Goal: Transaction & Acquisition: Purchase product/service

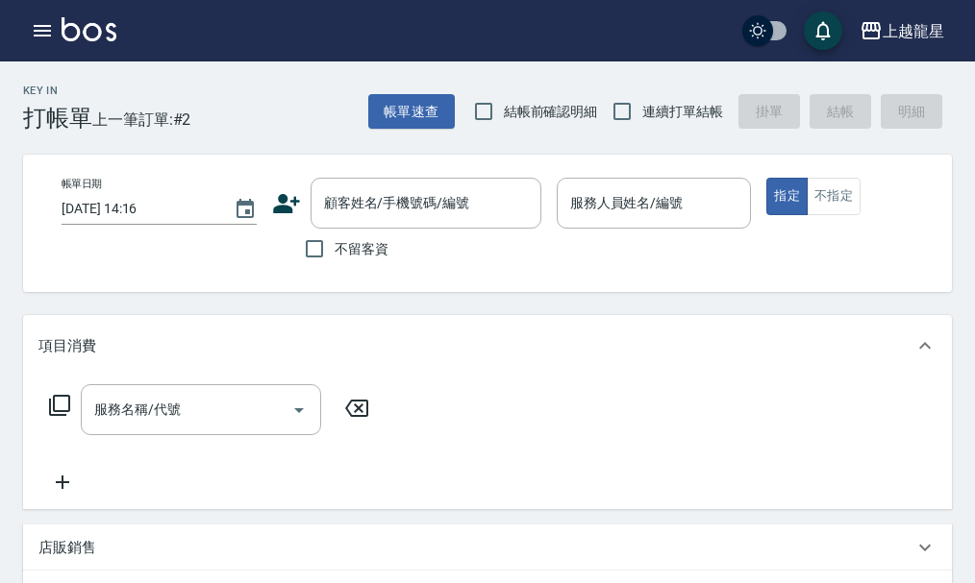
click at [291, 239] on div "不留客資" at bounding box center [406, 249] width 269 height 40
click at [314, 244] on input "不留客資" at bounding box center [314, 249] width 40 height 40
checkbox input "true"
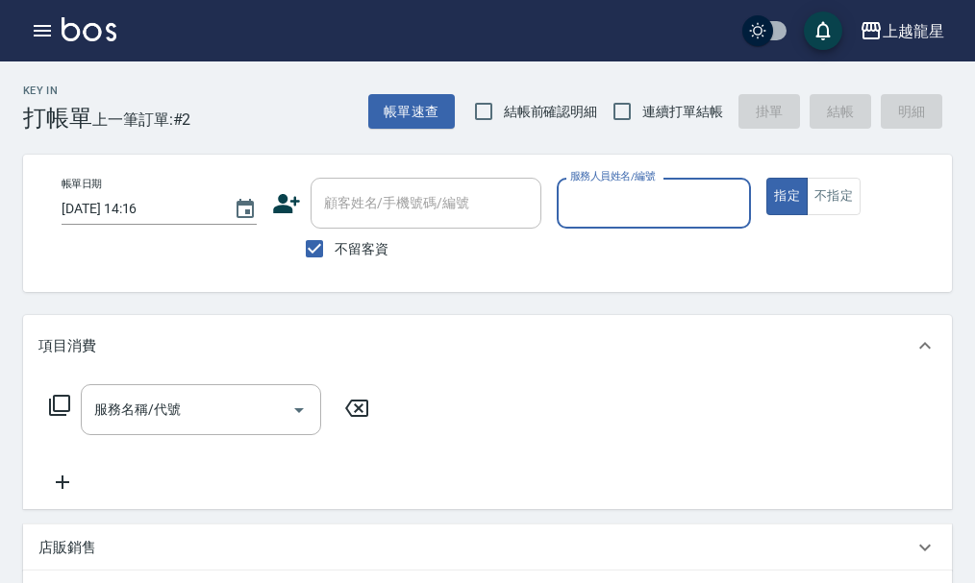
click at [639, 207] on input "服務人員姓名/編號" at bounding box center [654, 203] width 178 height 34
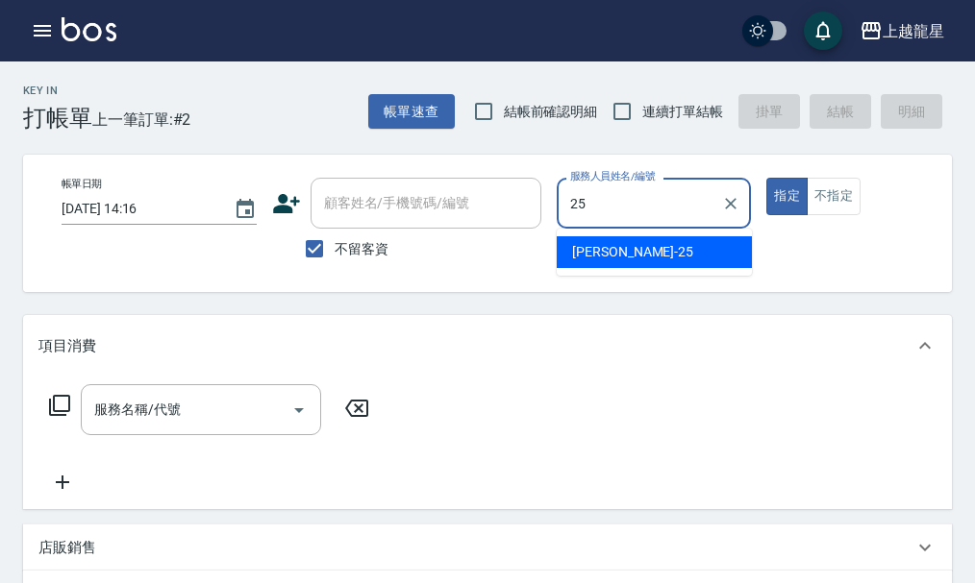
type input "淑雲-25"
type button "true"
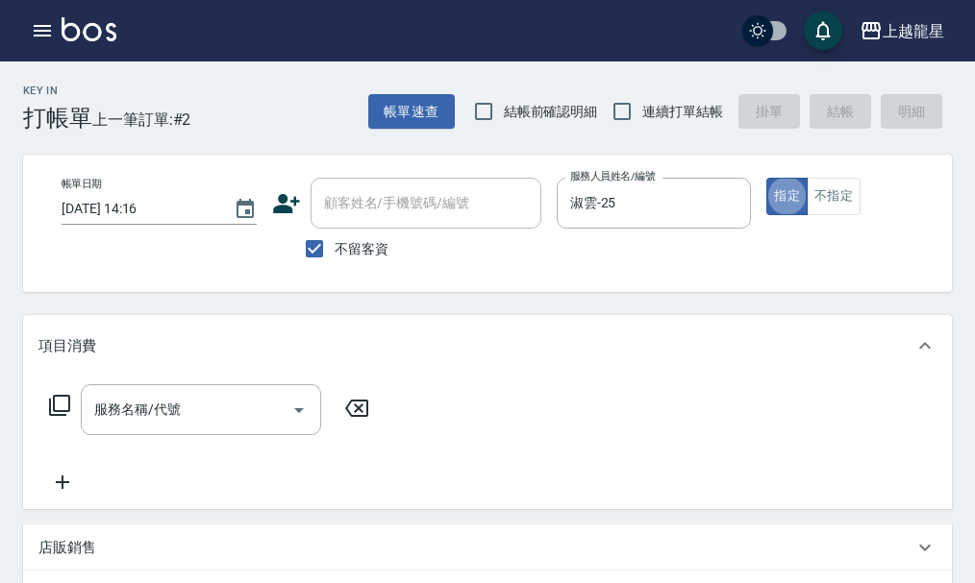
click at [861, 207] on div "指定 不指定" at bounding box center [863, 196] width 195 height 37
click at [860, 207] on button "不指定" at bounding box center [833, 196] width 54 height 37
click at [301, 435] on div at bounding box center [298, 409] width 29 height 51
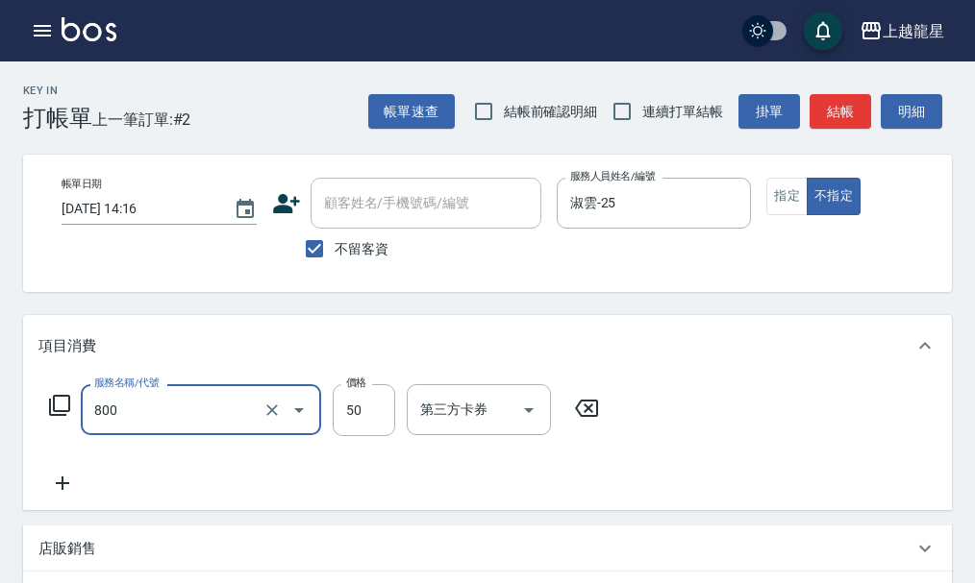
type input "快速修護(800)"
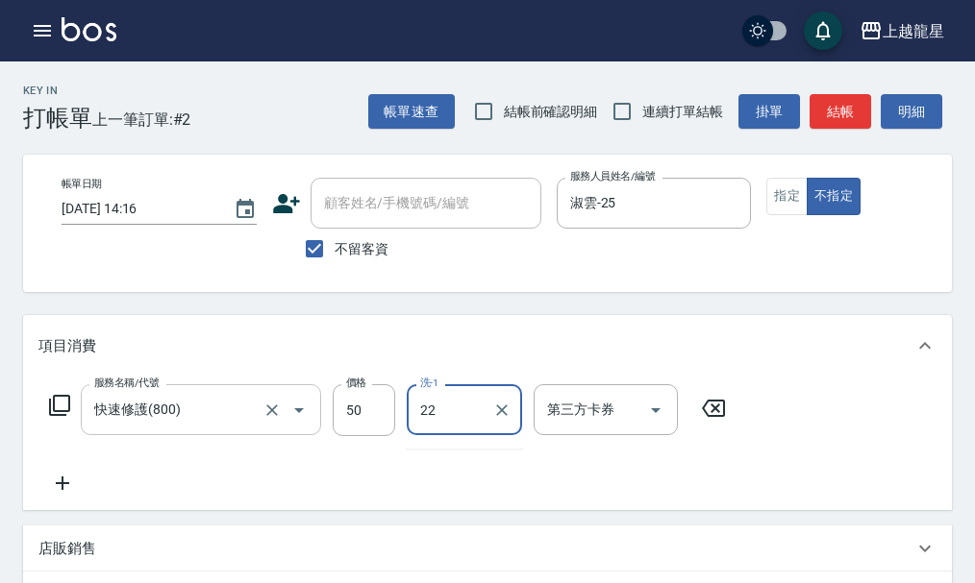
type input "[PERSON_NAME]-22"
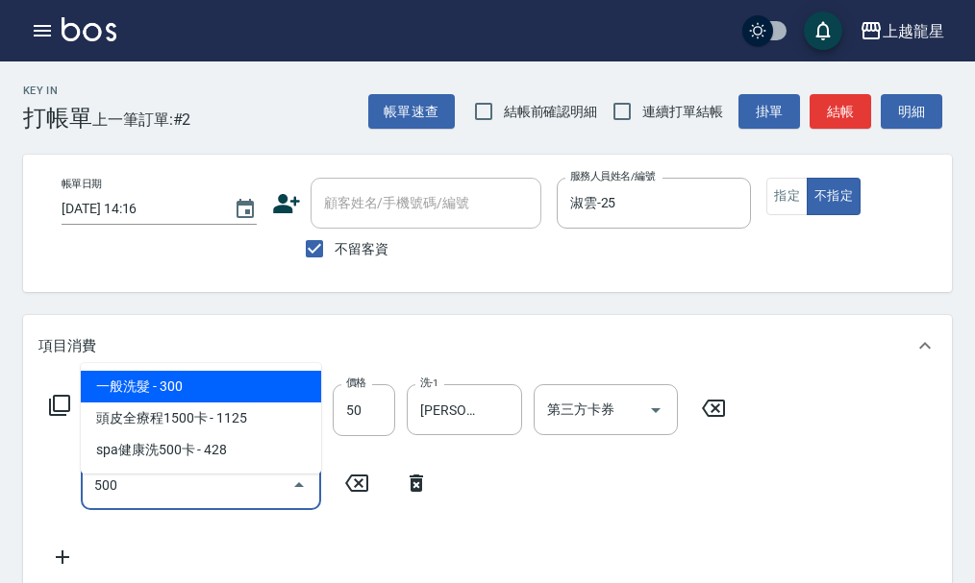
type input "一般洗髮(500)"
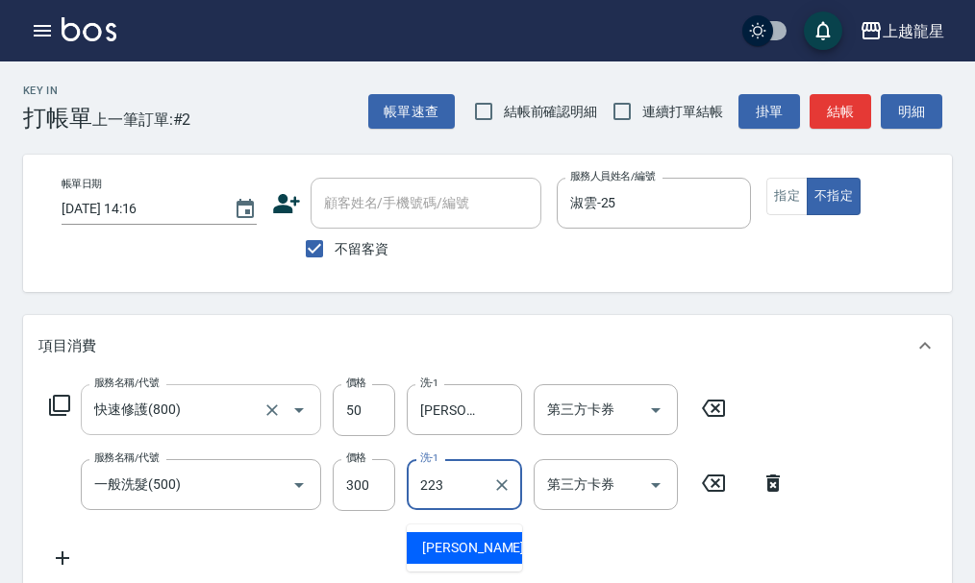
type input "223"
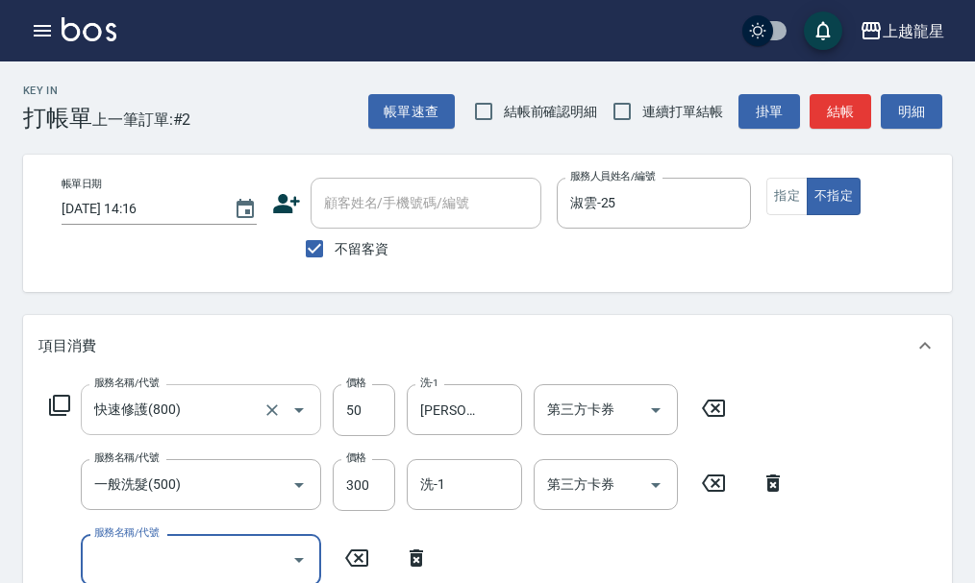
scroll to position [9, 0]
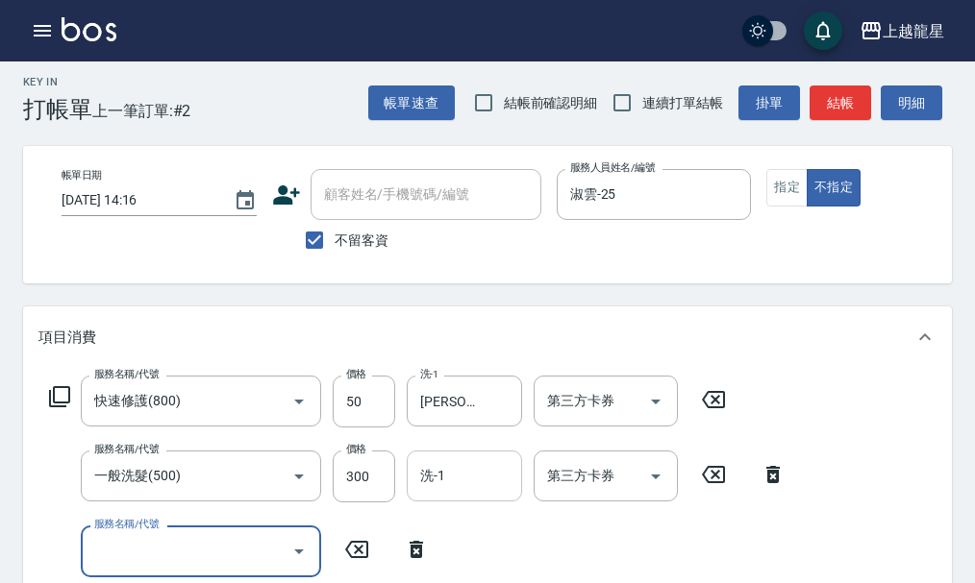
click at [472, 488] on input "洗-1" at bounding box center [464, 476] width 98 height 34
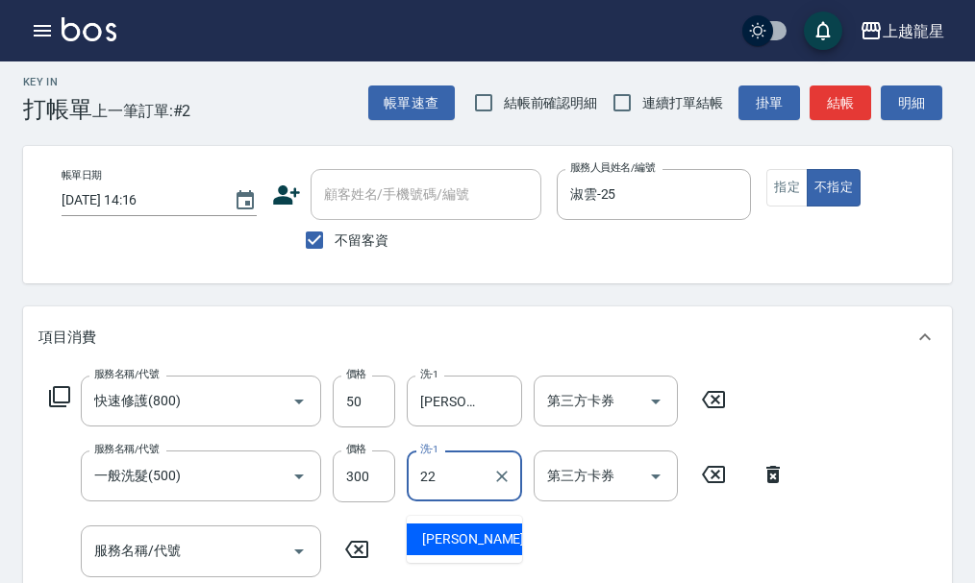
type input "[PERSON_NAME]-22"
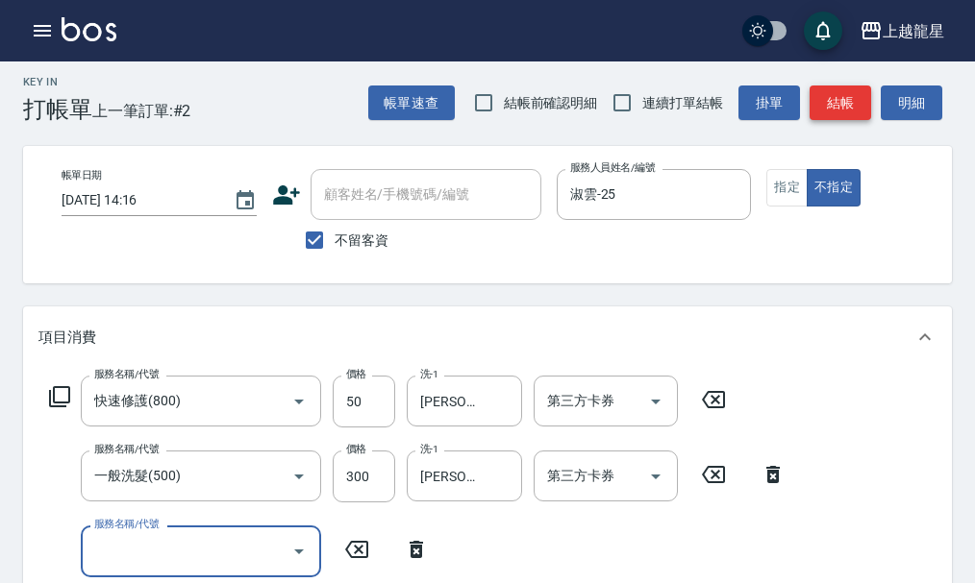
click at [835, 96] on button "結帳" at bounding box center [840, 104] width 62 height 36
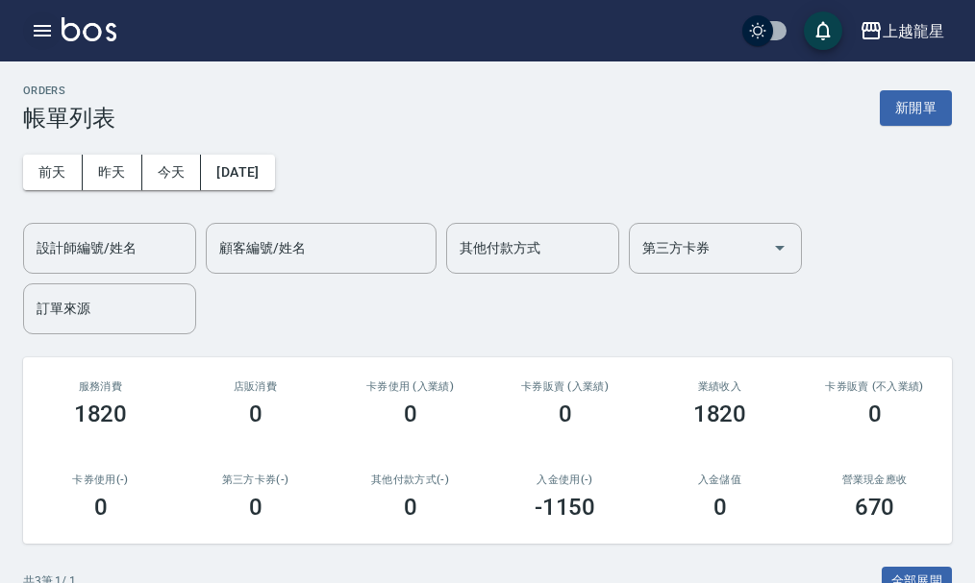
click at [57, 21] on button "button" at bounding box center [42, 31] width 38 height 38
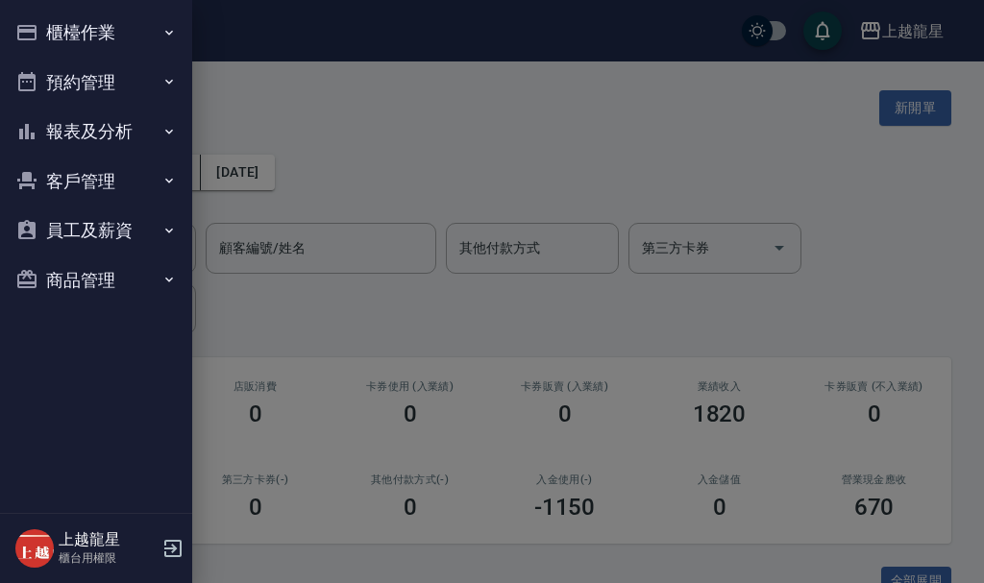
click at [57, 20] on button "櫃檯作業" at bounding box center [96, 33] width 177 height 50
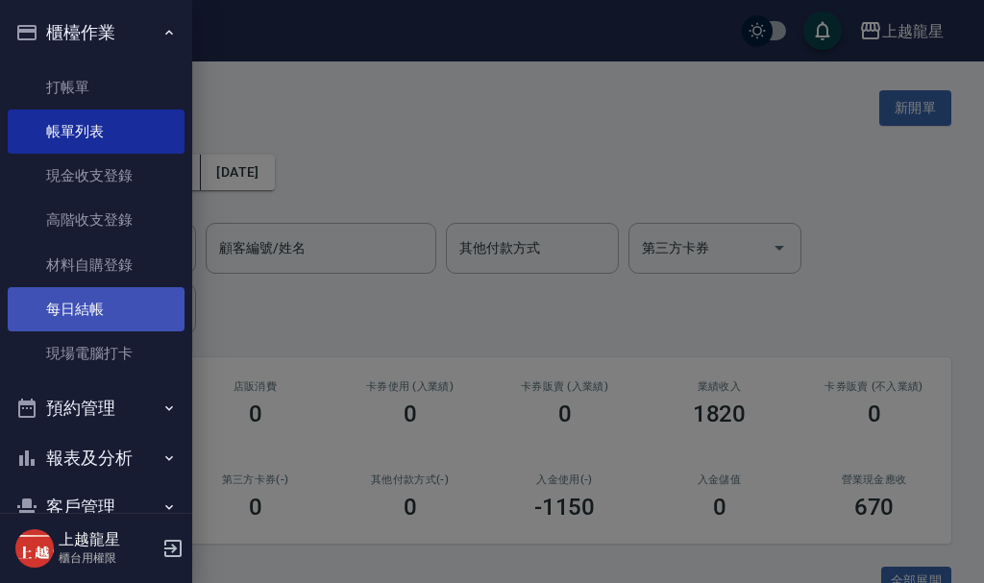
click at [88, 323] on link "每日結帳" at bounding box center [96, 309] width 177 height 44
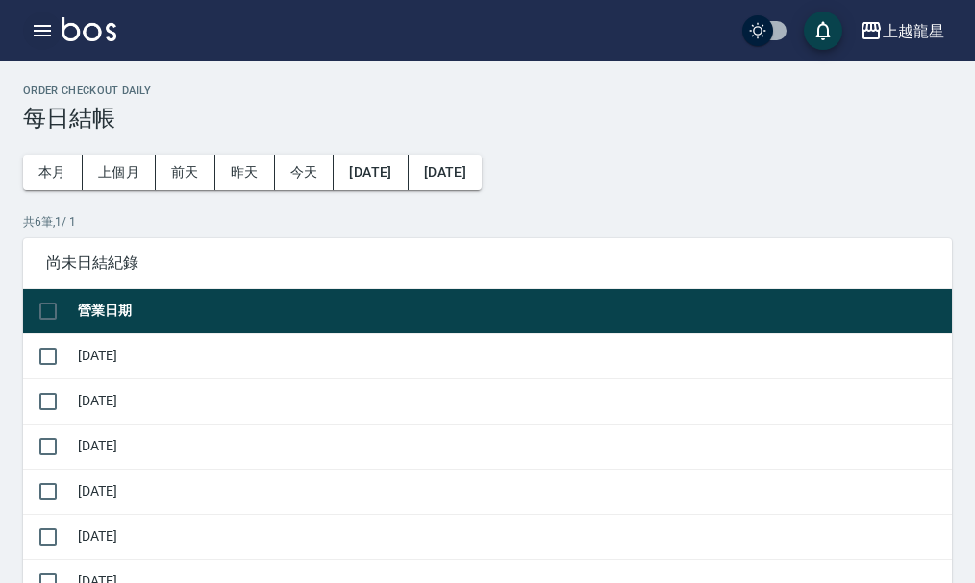
click at [37, 20] on icon "button" at bounding box center [42, 30] width 23 height 23
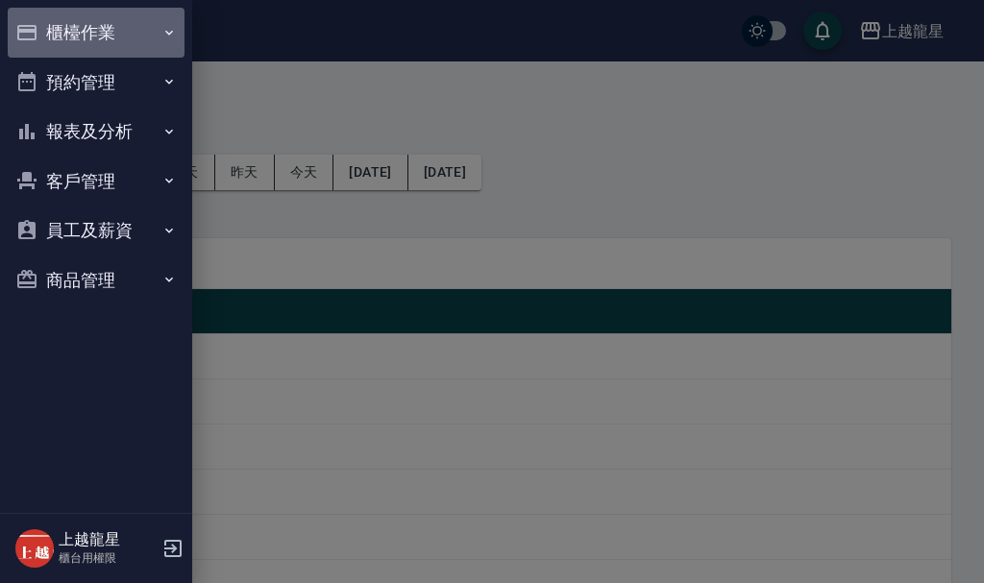
click at [37, 20] on button "櫃檯作業" at bounding box center [96, 33] width 177 height 50
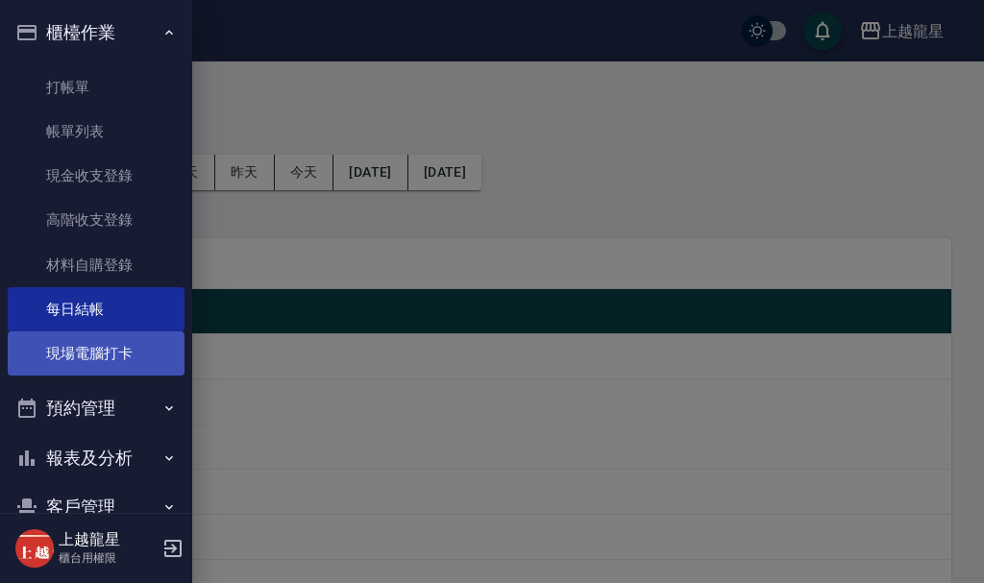
click at [99, 360] on link "現場電腦打卡" at bounding box center [96, 354] width 177 height 44
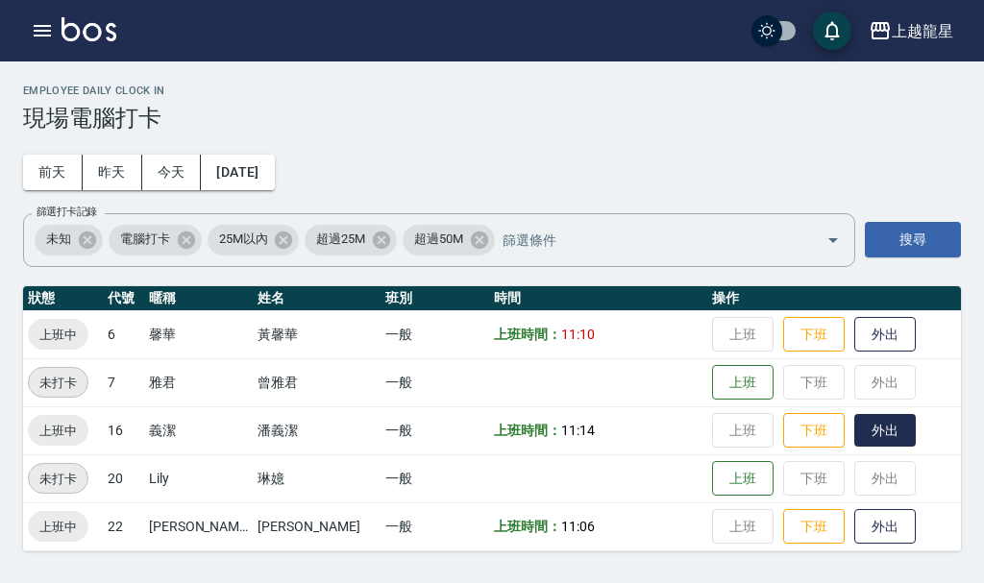
click at [854, 430] on button "外出" at bounding box center [885, 431] width 62 height 34
click at [33, 31] on icon "button" at bounding box center [42, 30] width 23 height 23
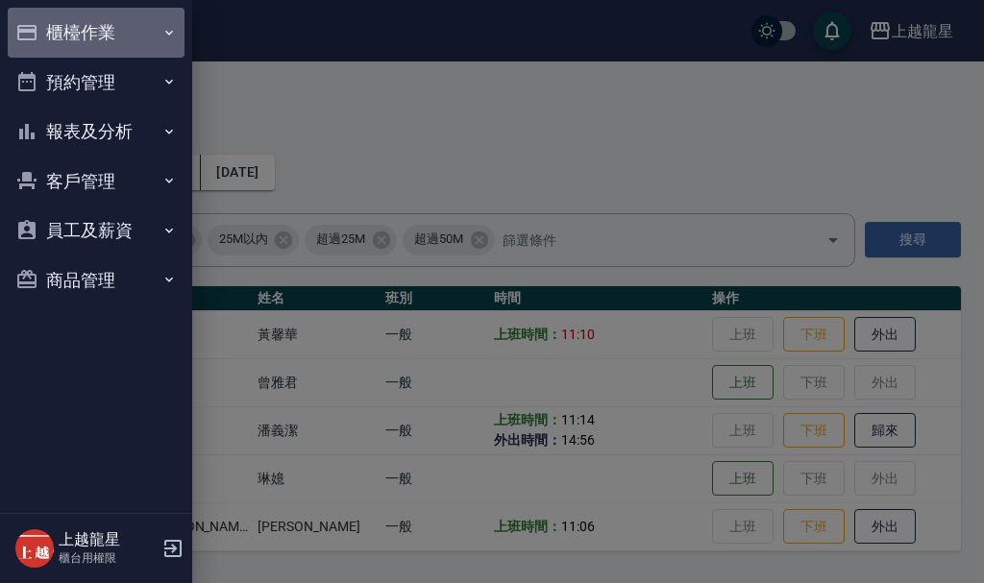
click at [33, 31] on button "櫃檯作業" at bounding box center [96, 33] width 177 height 50
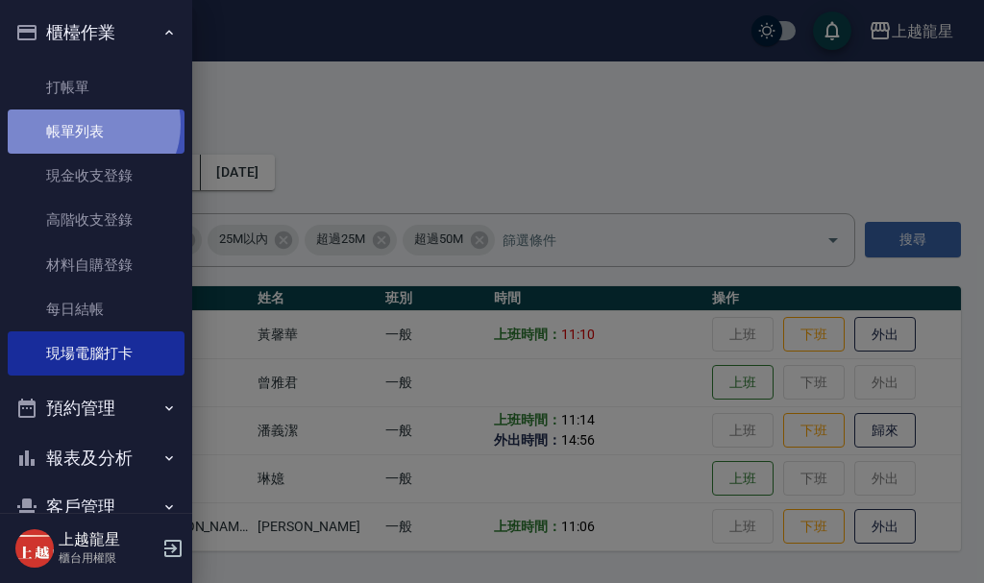
click at [91, 125] on link "帳單列表" at bounding box center [96, 132] width 177 height 44
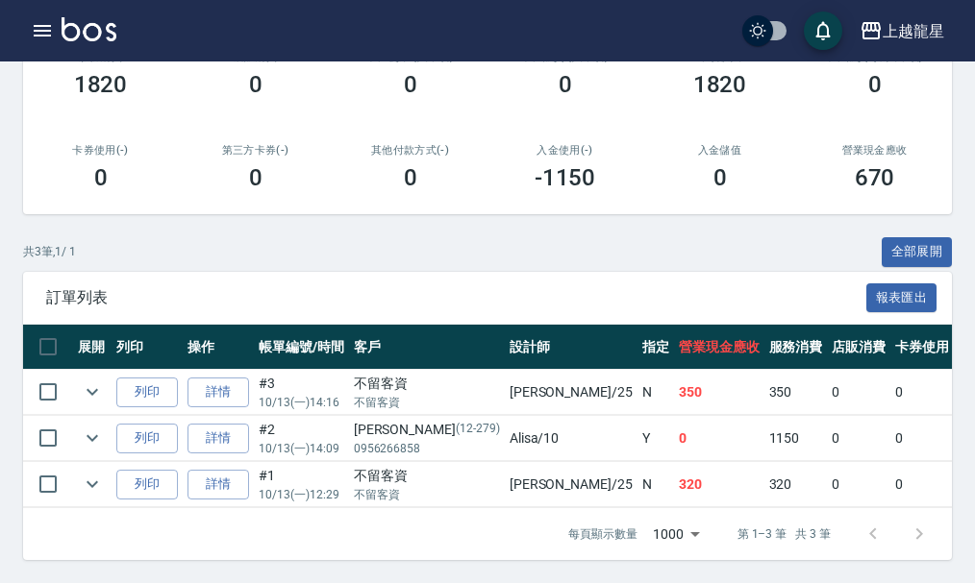
scroll to position [344, 0]
click at [379, 239] on div "共 3 筆, 1 / 1 全部展開" at bounding box center [487, 252] width 929 height 30
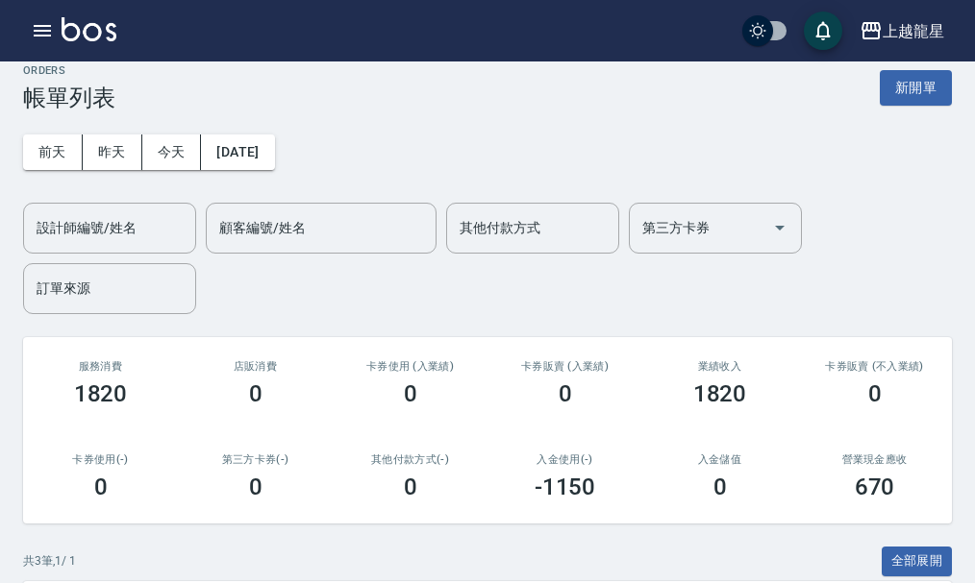
scroll to position [0, 0]
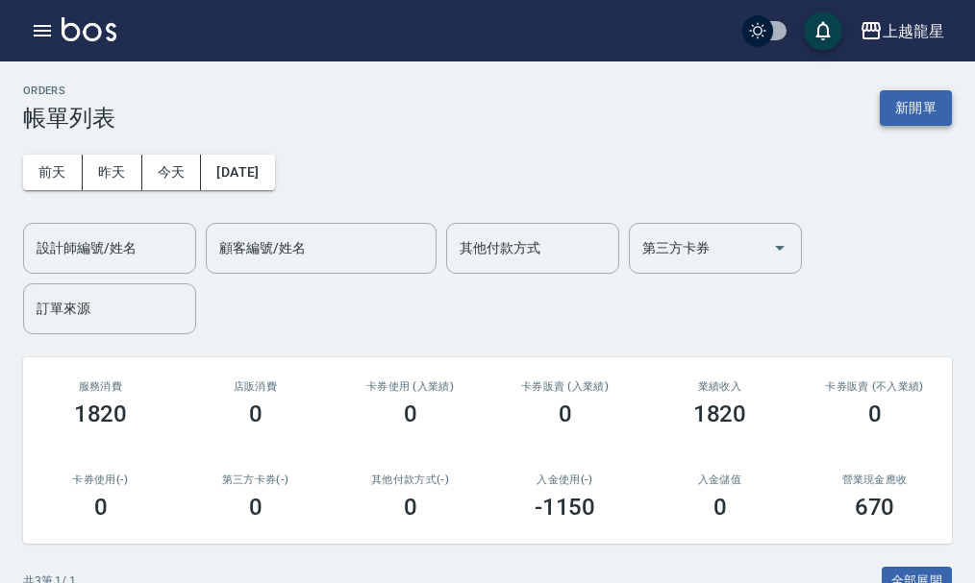
click at [912, 108] on button "新開單" at bounding box center [915, 108] width 72 height 36
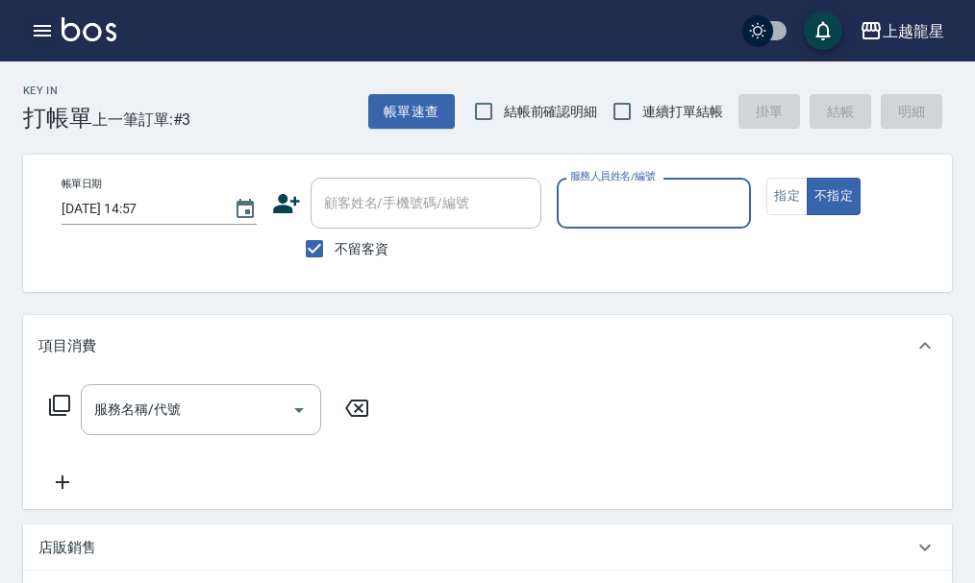
click at [47, 31] on icon "button" at bounding box center [42, 31] width 17 height 12
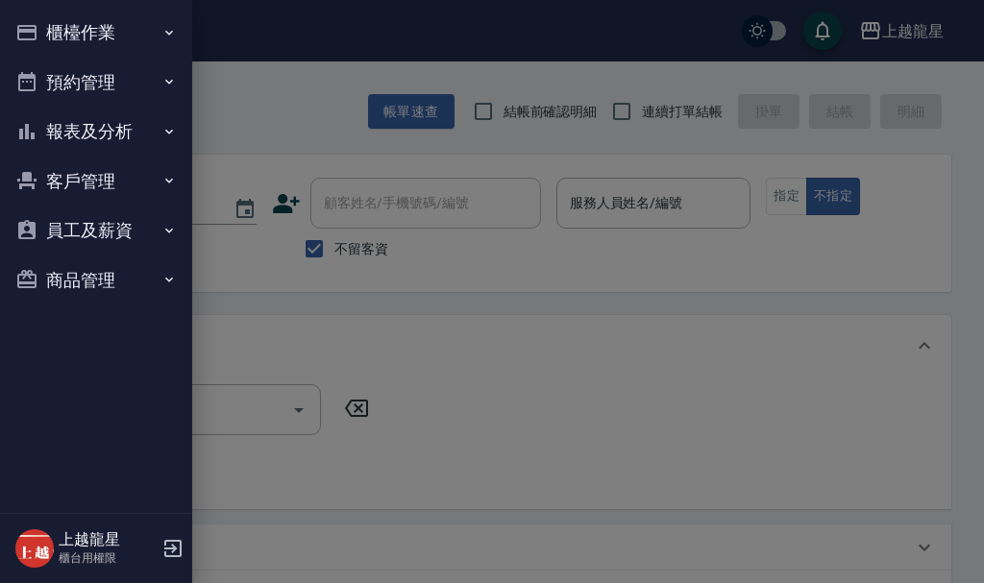
click at [114, 34] on button "櫃檯作業" at bounding box center [96, 33] width 177 height 50
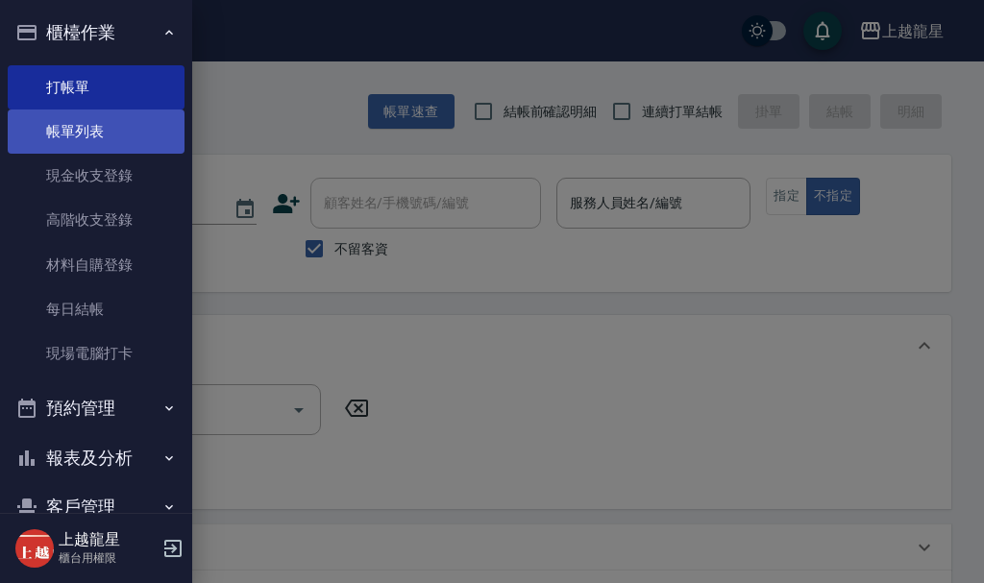
click at [97, 140] on link "帳單列表" at bounding box center [96, 132] width 177 height 44
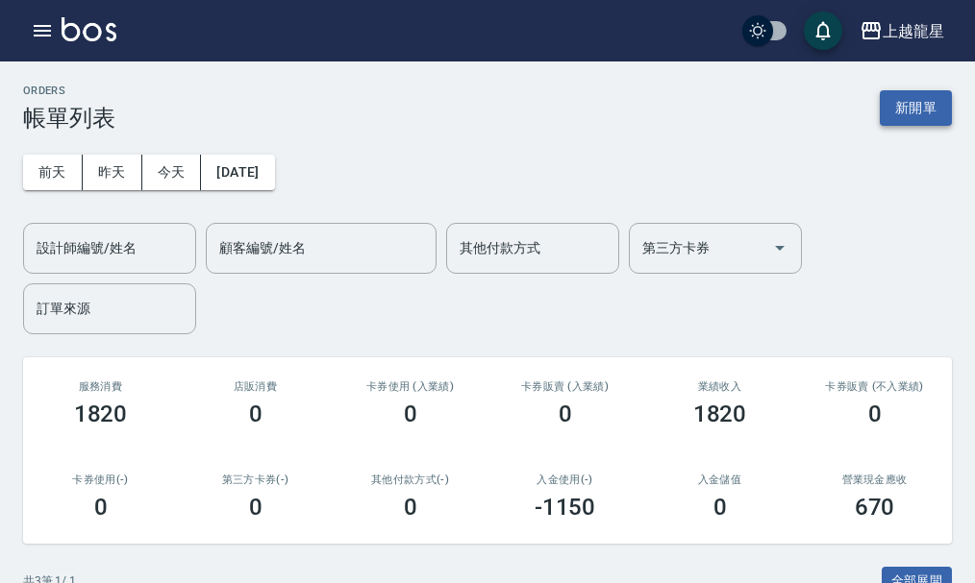
click at [895, 106] on button "新開單" at bounding box center [915, 108] width 72 height 36
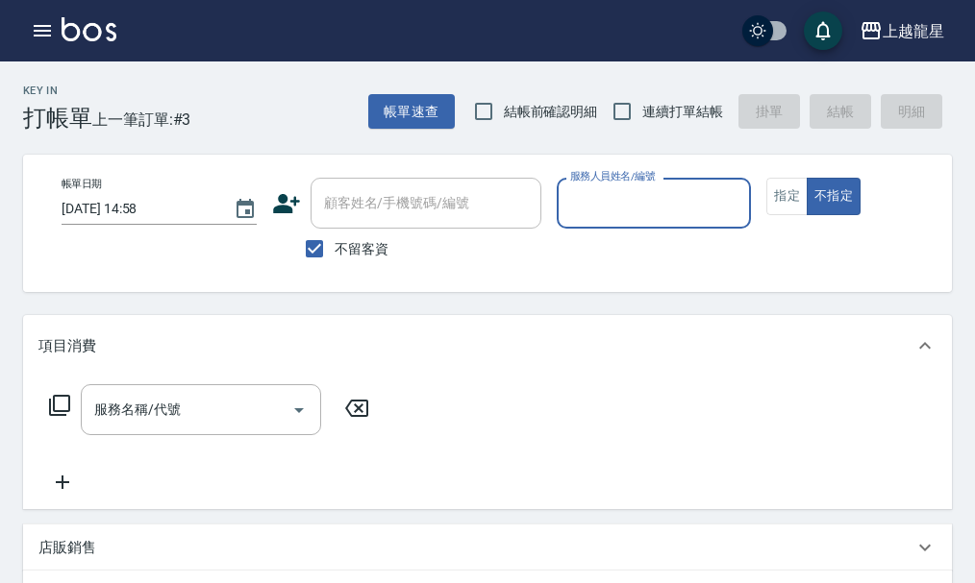
click at [602, 203] on input "服務人員姓名/編號" at bounding box center [654, 203] width 178 height 34
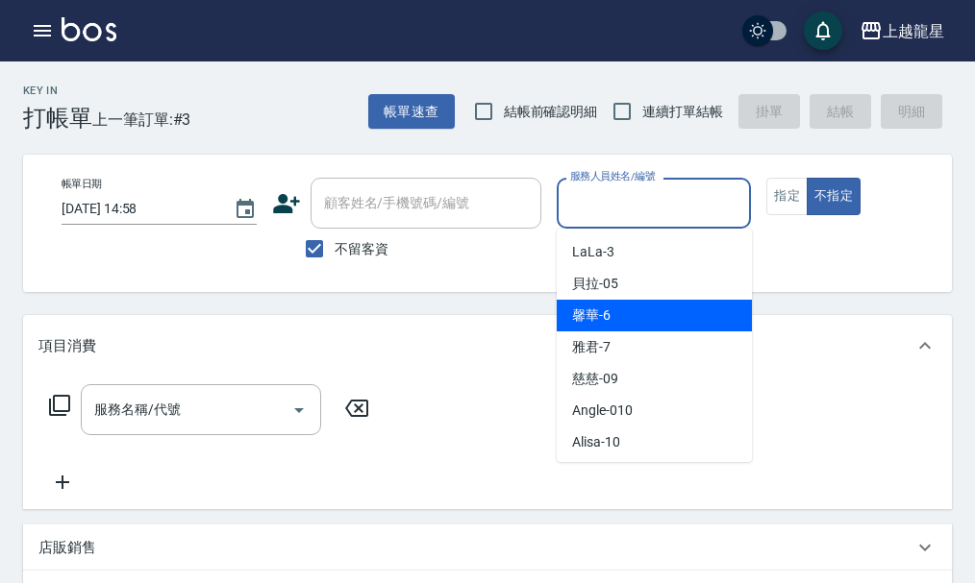
scroll to position [192, 0]
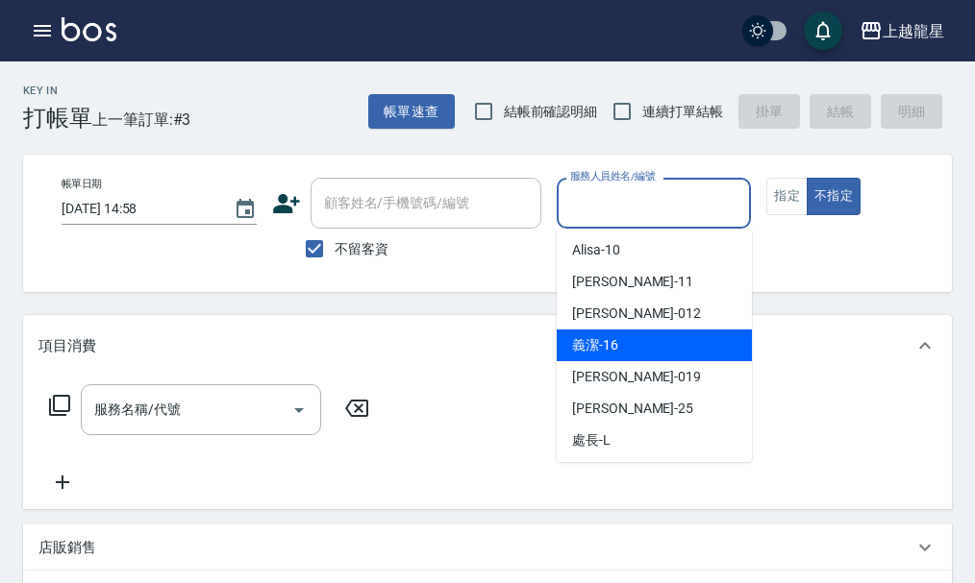
click at [618, 338] on div "義潔 -16" at bounding box center [654, 346] width 195 height 32
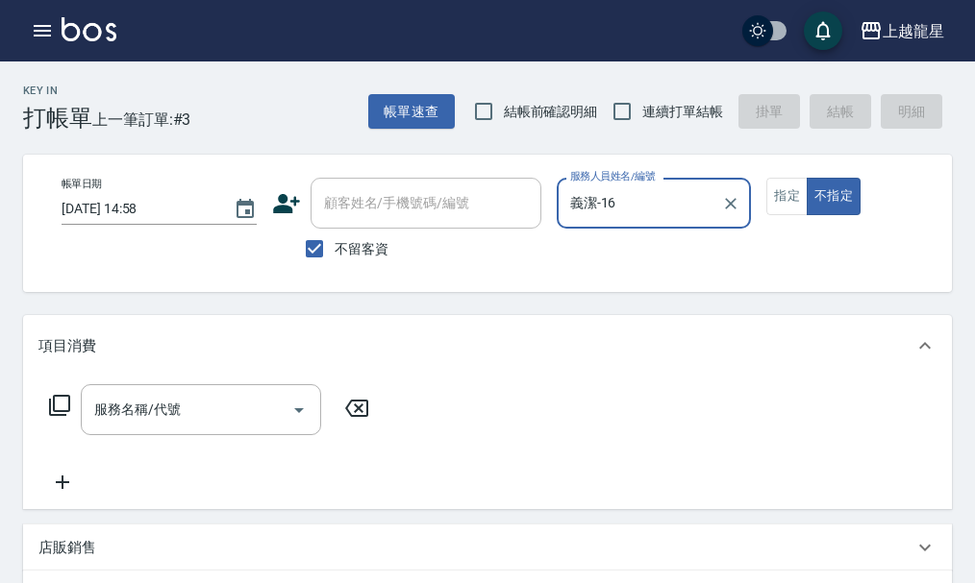
click at [648, 218] on input "義潔-16" at bounding box center [639, 203] width 149 height 34
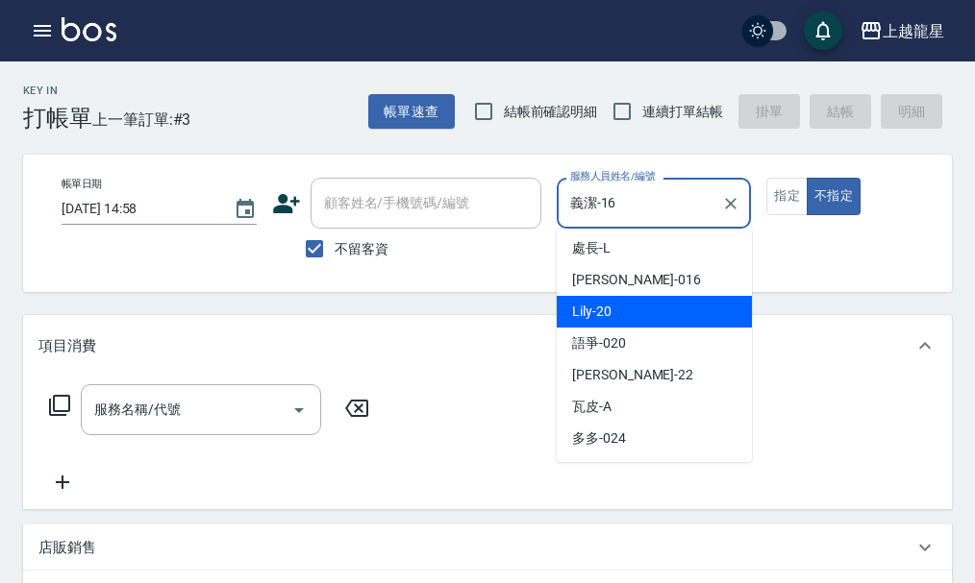
scroll to position [0, 0]
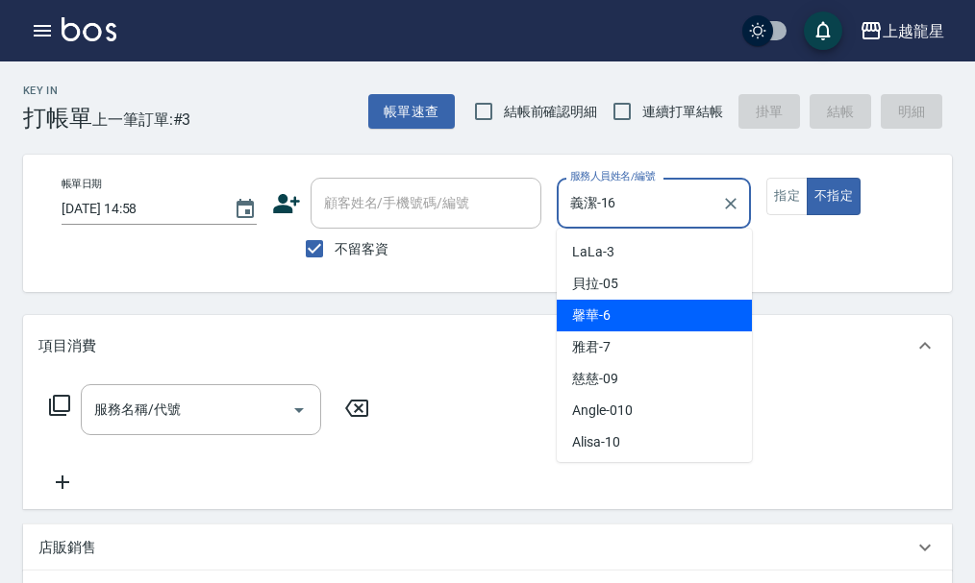
drag, startPoint x: 632, startPoint y: 313, endPoint x: 658, endPoint y: 279, distance: 43.8
click at [632, 312] on div "馨華 -6" at bounding box center [654, 316] width 195 height 32
type input "馨華-6"
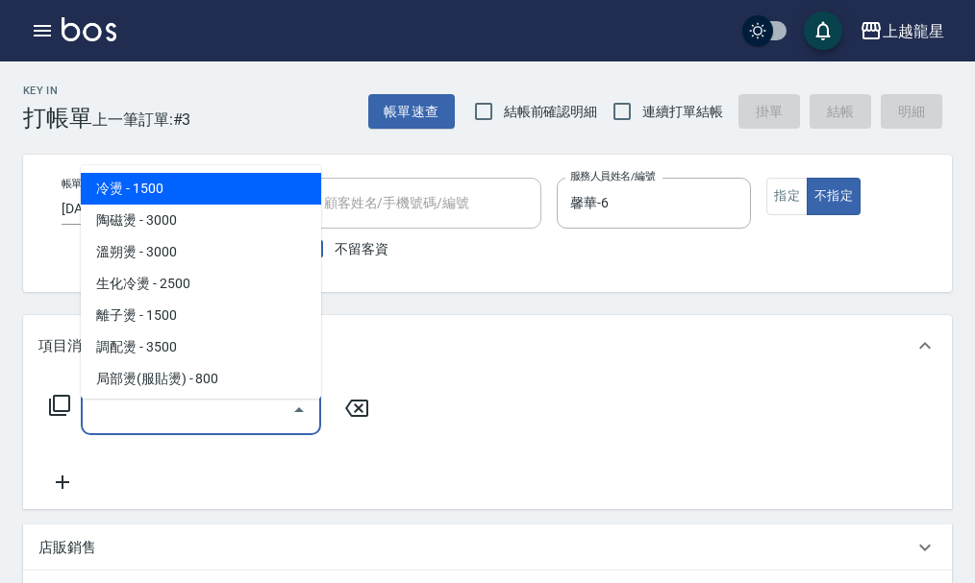
click at [262, 421] on input "服務名稱/代號" at bounding box center [186, 410] width 194 height 34
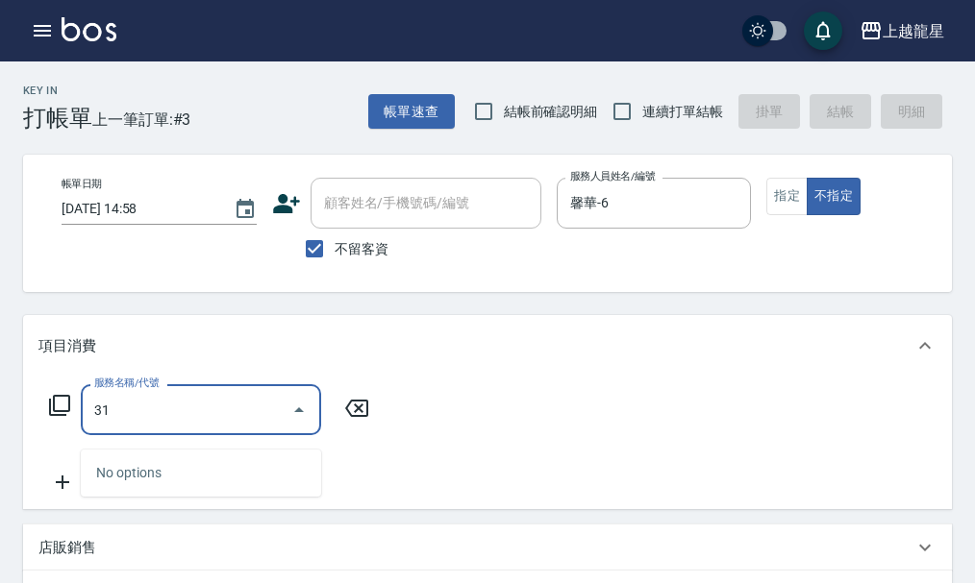
type input "3"
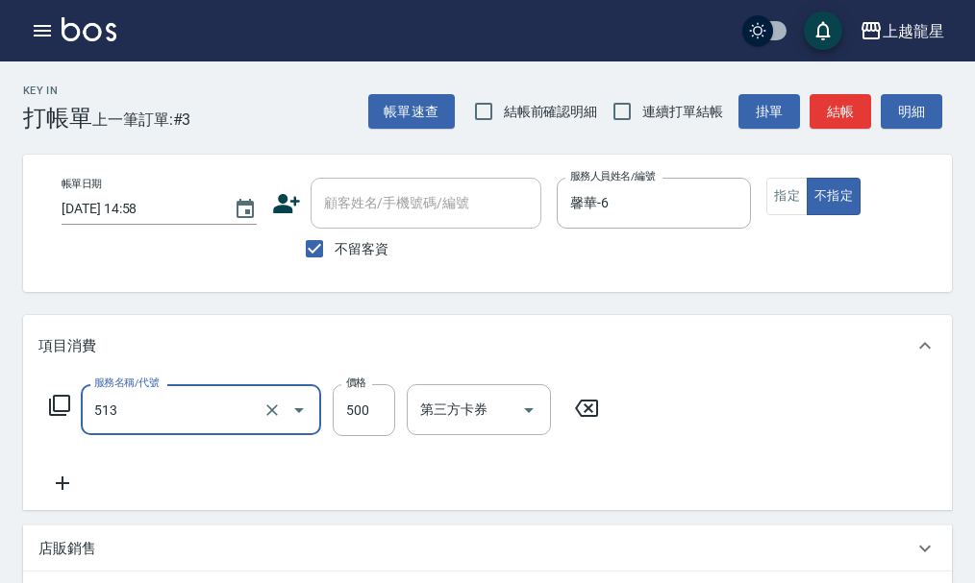
type input "SPA健康洗(513)"
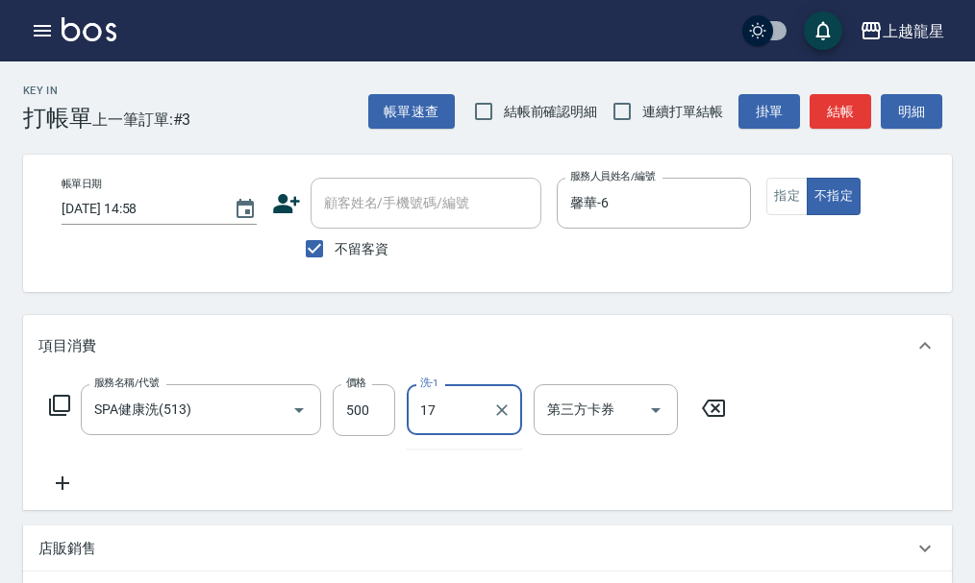
type input "17"
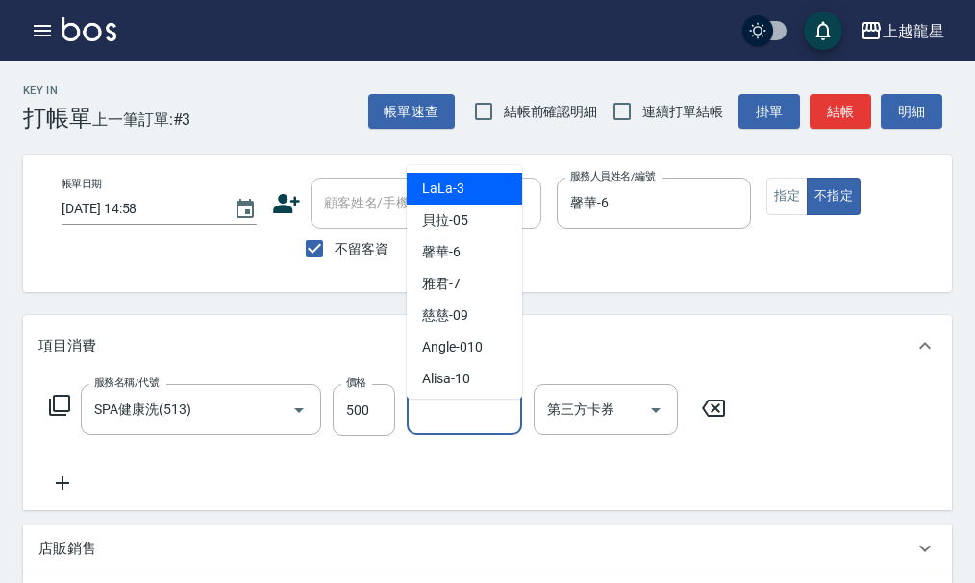
click at [457, 418] on input "洗-1" at bounding box center [464, 410] width 98 height 34
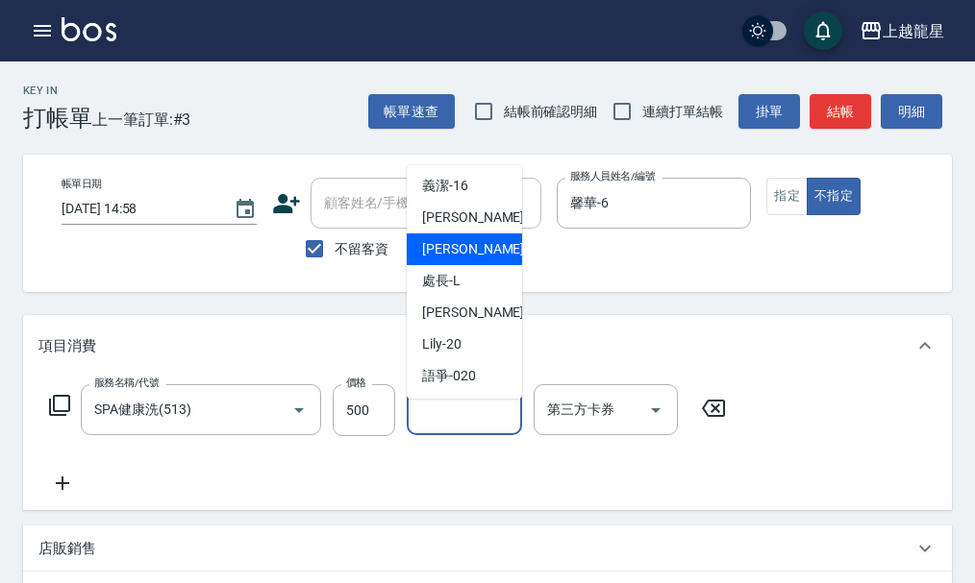
scroll to position [192, 0]
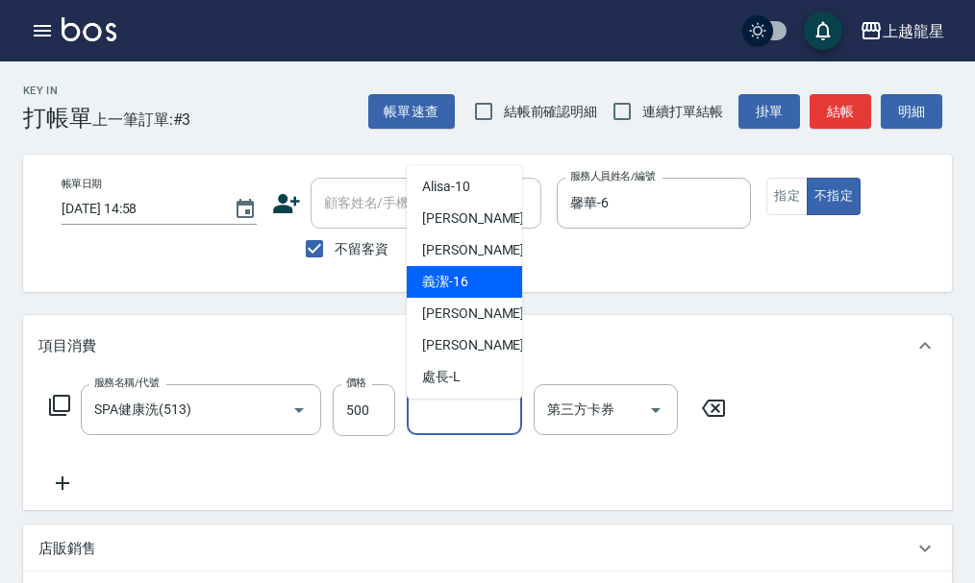
click at [477, 280] on div "義潔 -16" at bounding box center [464, 282] width 115 height 32
type input "義潔-16"
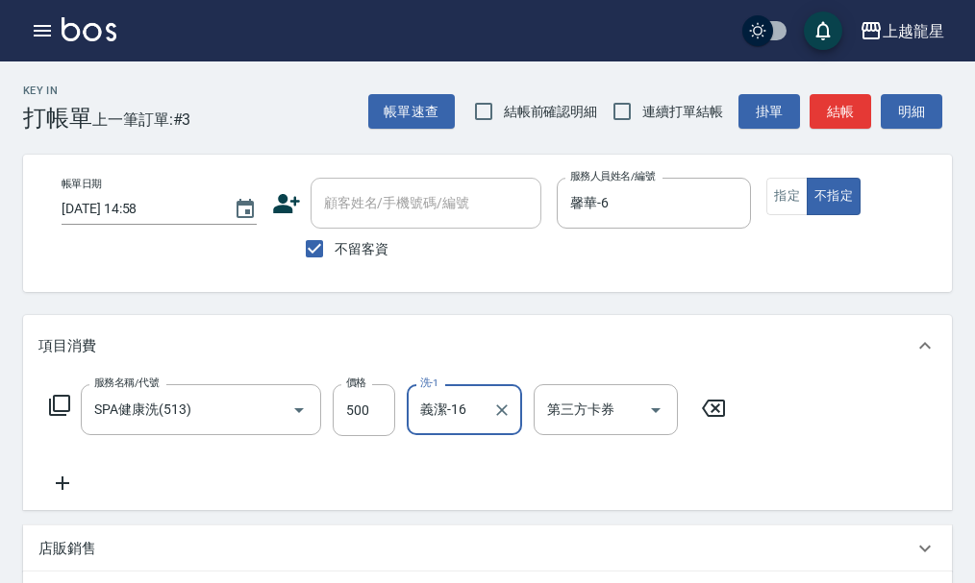
click at [68, 416] on icon at bounding box center [59, 405] width 21 height 21
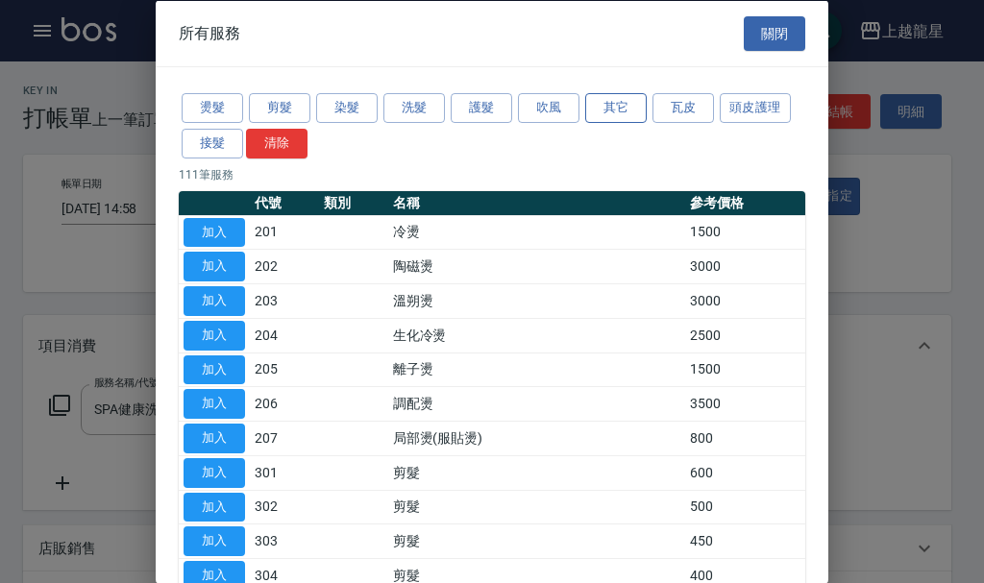
click at [642, 121] on button "其它" at bounding box center [616, 108] width 62 height 30
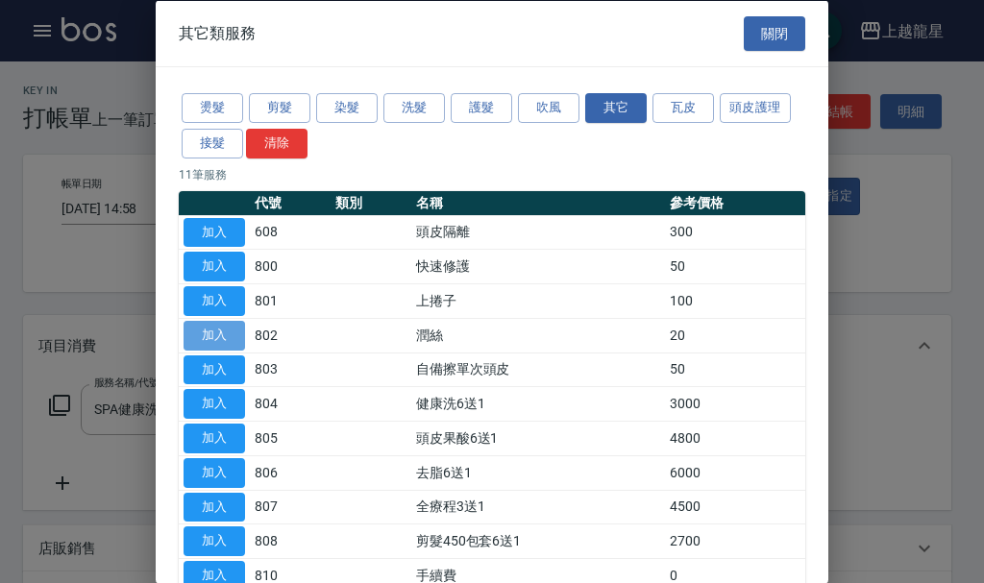
click at [237, 338] on button "加入" at bounding box center [215, 335] width 62 height 30
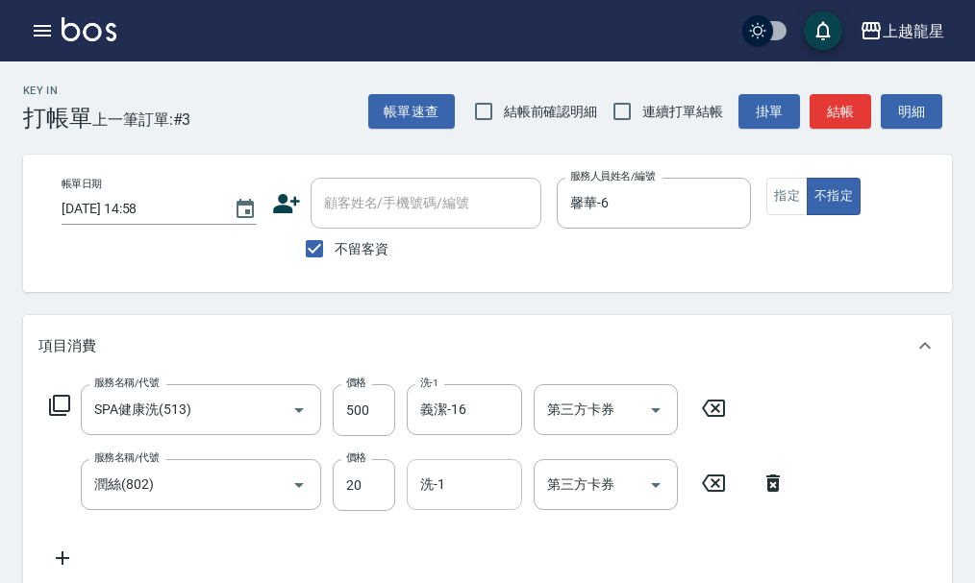
click at [443, 486] on input "洗-1" at bounding box center [464, 485] width 98 height 34
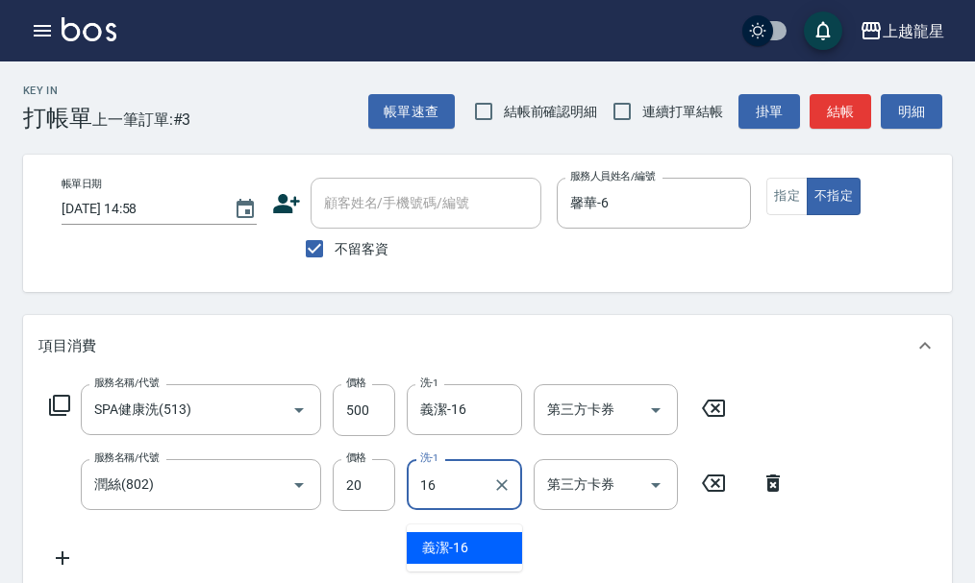
type input "義潔-16"
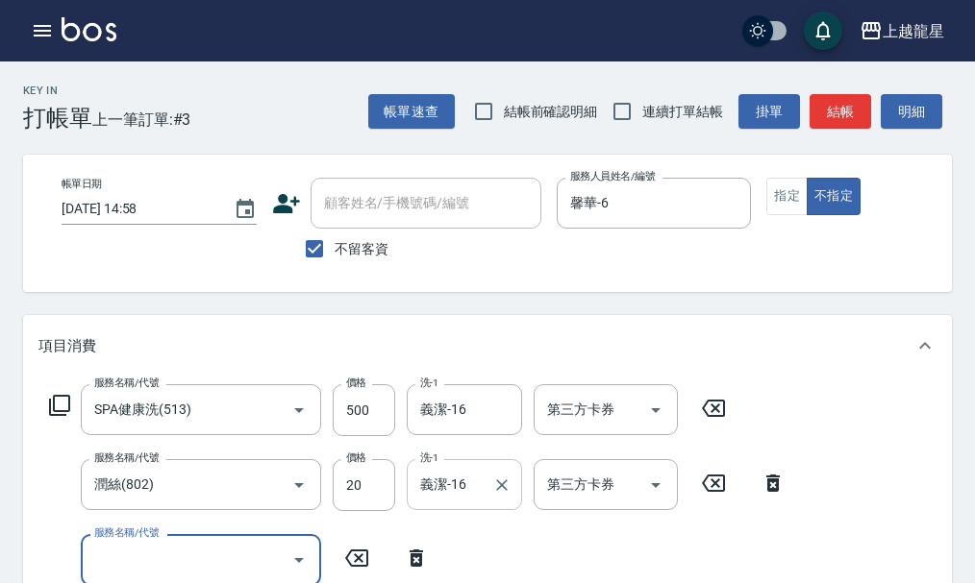
scroll to position [9, 0]
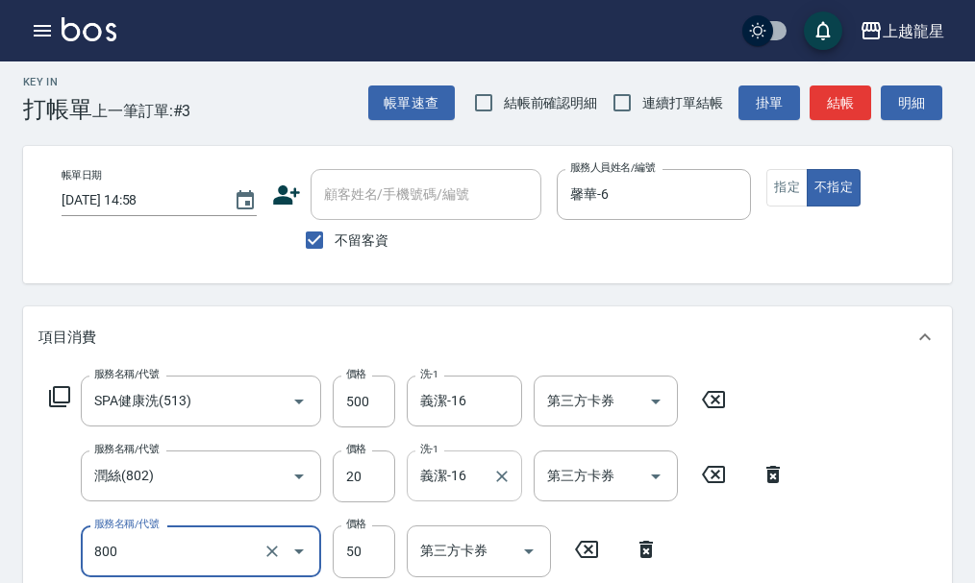
type input "快速修護(800)"
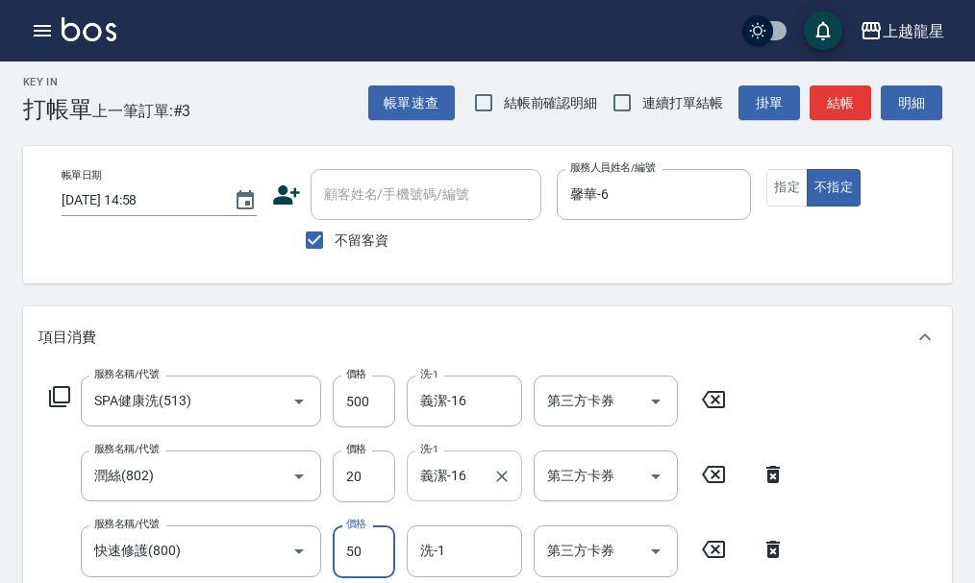
scroll to position [18, 0]
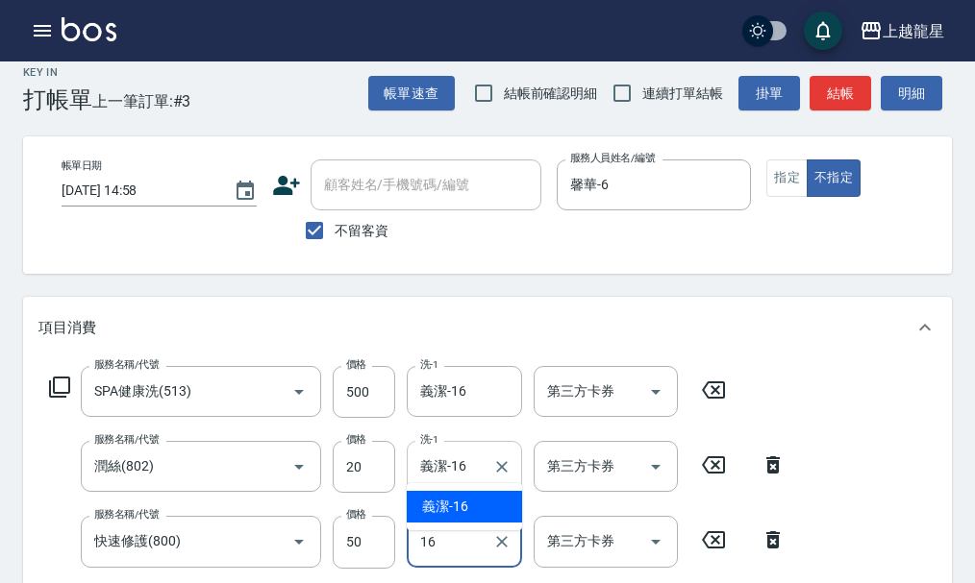
type input "義潔-16"
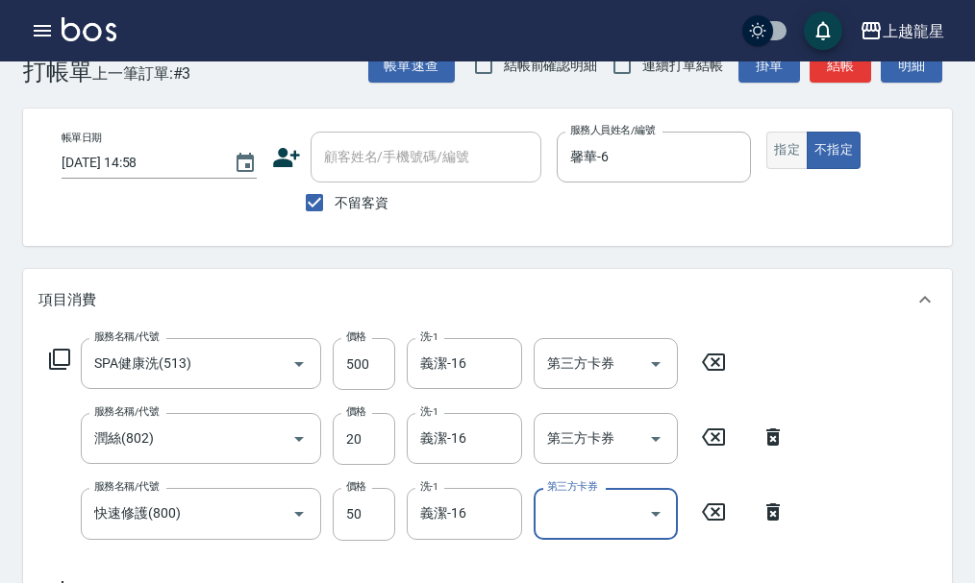
scroll to position [0, 0]
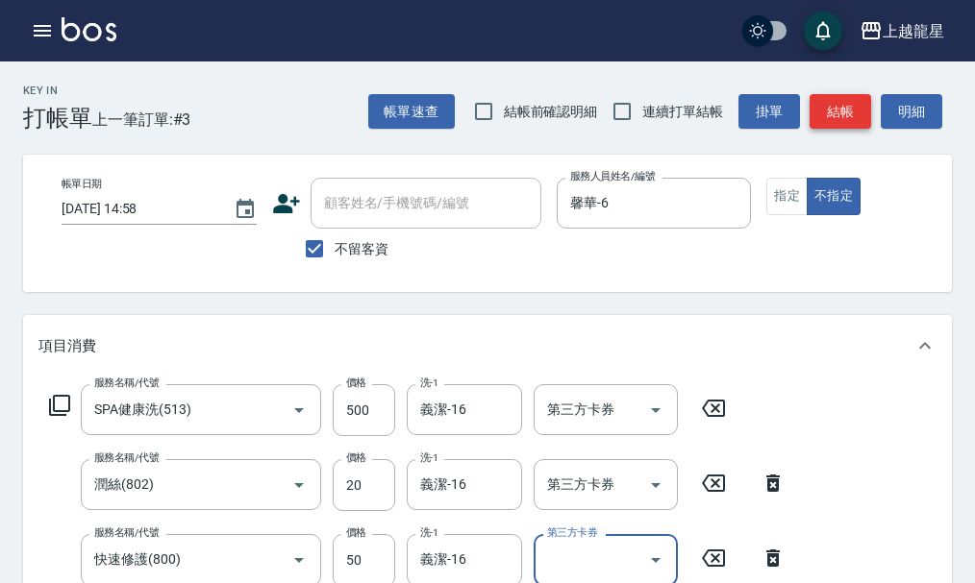
click at [837, 102] on button "結帳" at bounding box center [840, 112] width 62 height 36
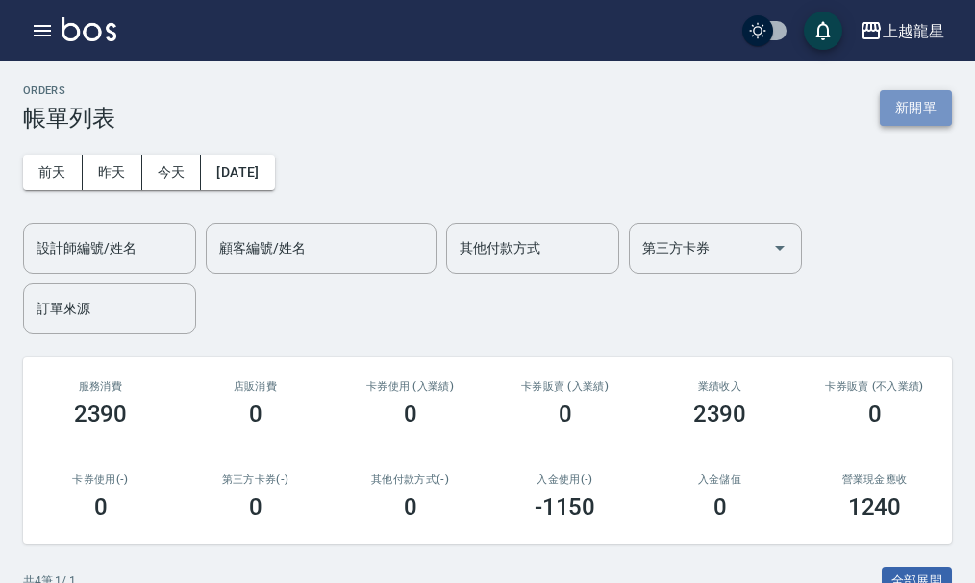
click at [913, 110] on button "新開單" at bounding box center [915, 108] width 72 height 36
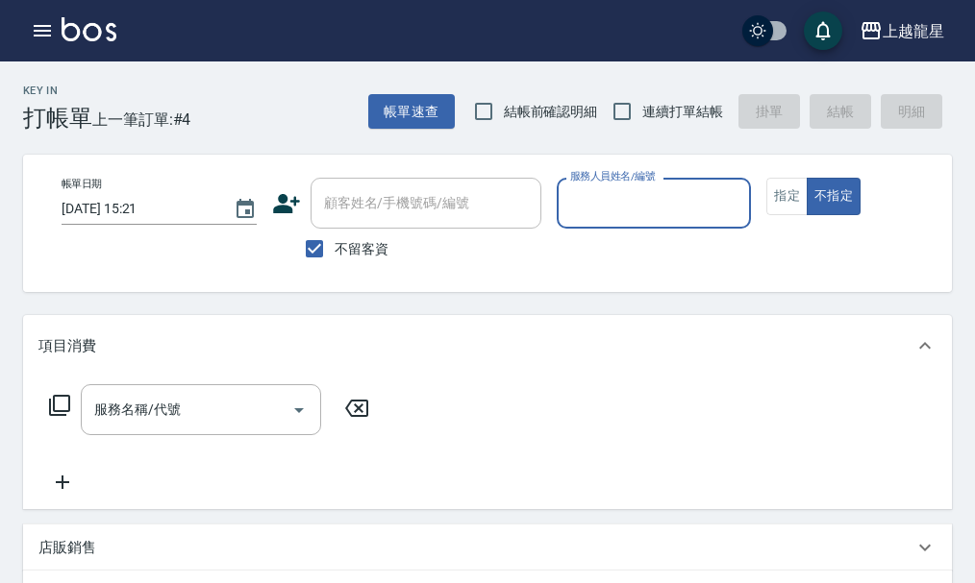
click at [340, 231] on label "不留客資" at bounding box center [341, 249] width 94 height 40
click at [334, 231] on input "不留客資" at bounding box center [314, 249] width 40 height 40
checkbox input "false"
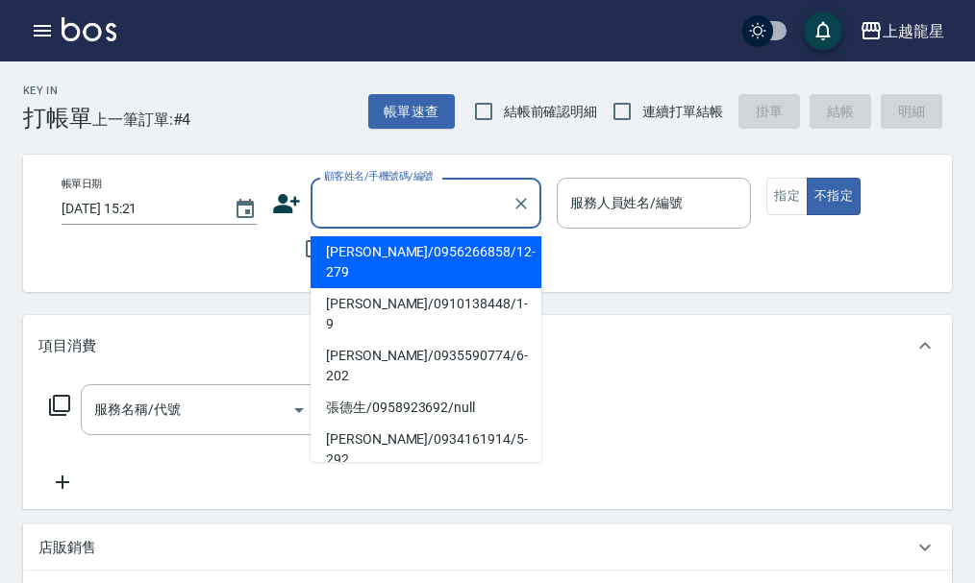
click at [340, 200] on input "顧客姓名/手機號碼/編號" at bounding box center [411, 203] width 185 height 34
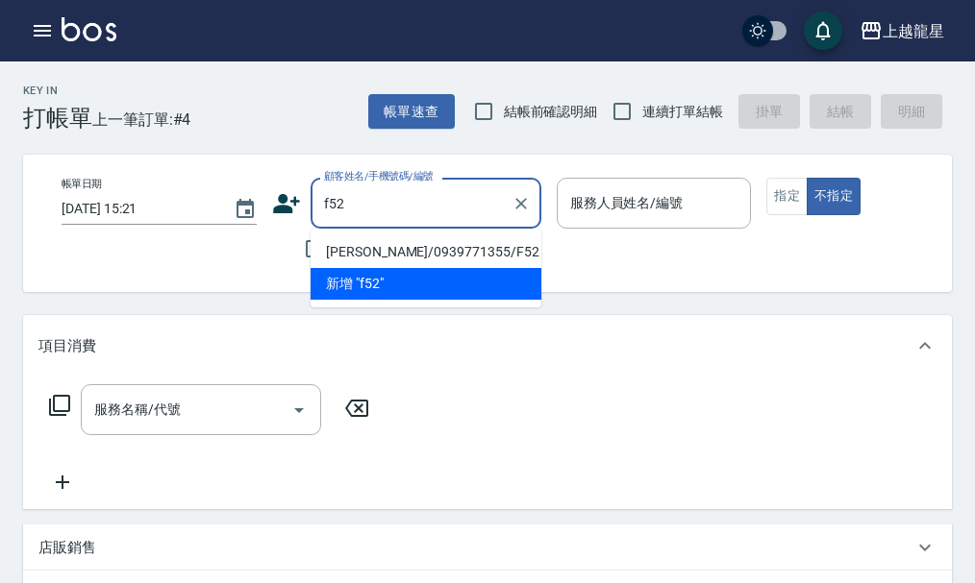
click at [373, 250] on li "[PERSON_NAME]/0939771355/F52" at bounding box center [425, 252] width 231 height 32
type input "[PERSON_NAME]/0939771355/F52"
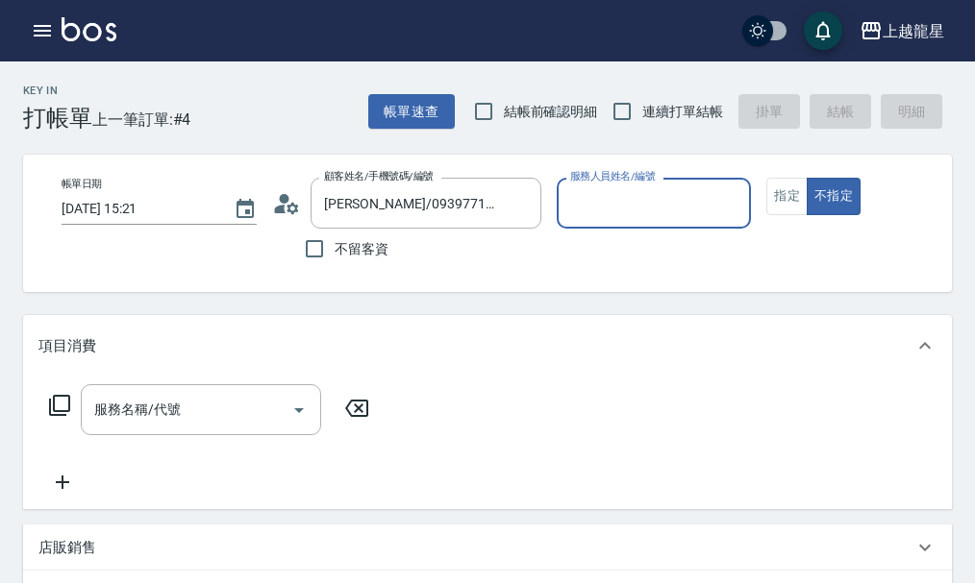
type input "馨華-6"
click at [798, 190] on button "指定" at bounding box center [786, 196] width 41 height 37
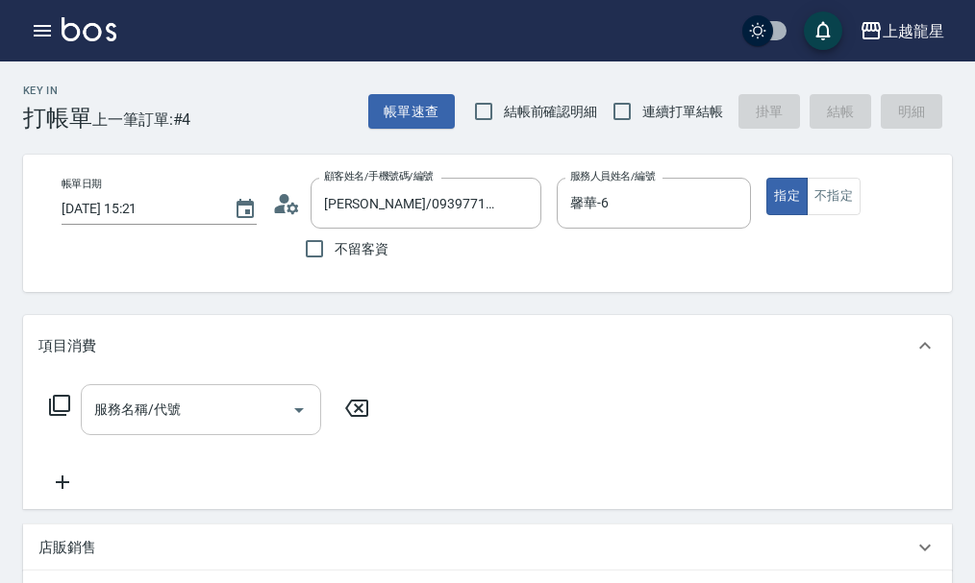
click at [241, 435] on div "服務名稱/代號" at bounding box center [201, 409] width 240 height 51
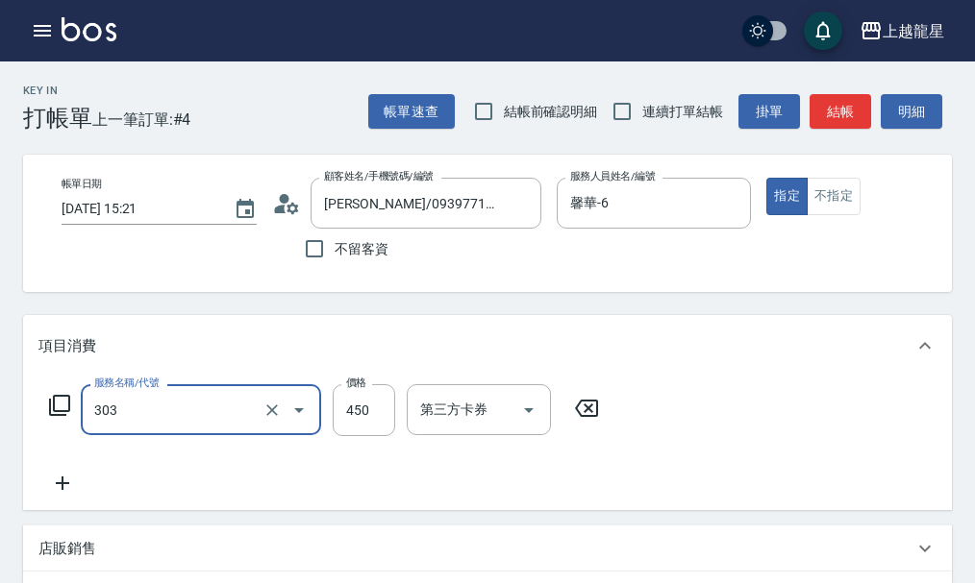
type input "剪髮(303)"
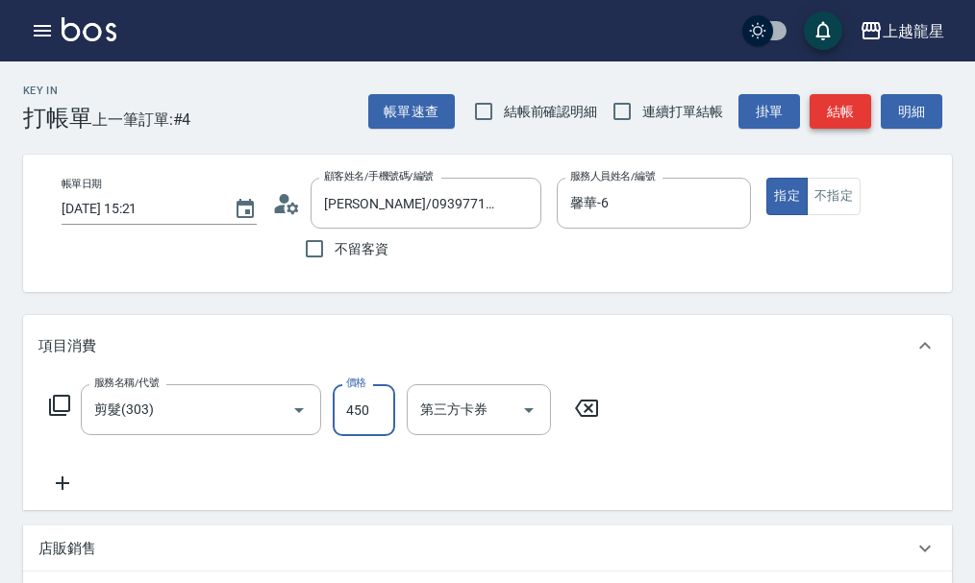
click at [840, 117] on button "結帳" at bounding box center [840, 112] width 62 height 36
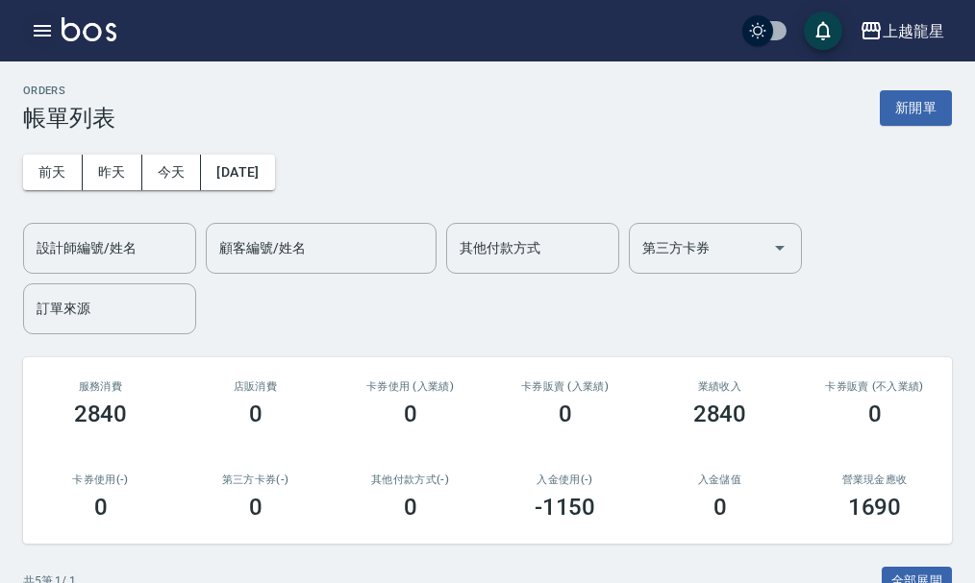
click at [41, 30] on icon "button" at bounding box center [42, 31] width 17 height 12
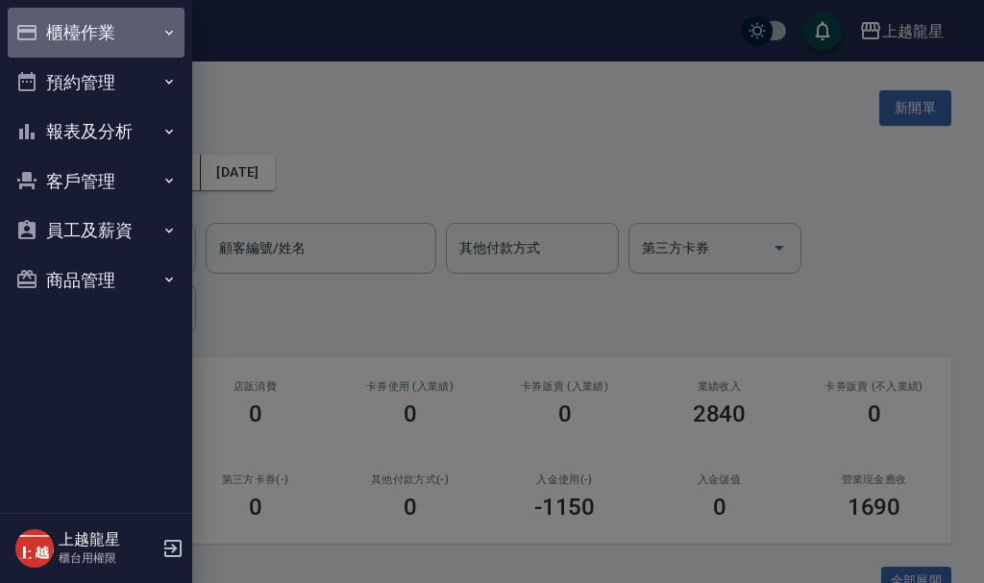
click at [55, 22] on button "櫃檯作業" at bounding box center [96, 33] width 177 height 50
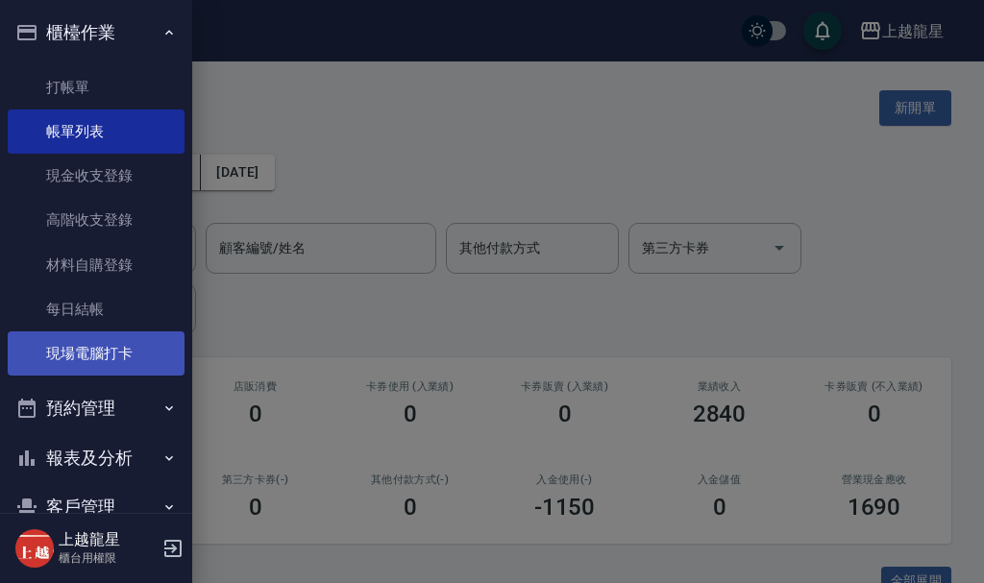
click at [131, 340] on link "現場電腦打卡" at bounding box center [96, 354] width 177 height 44
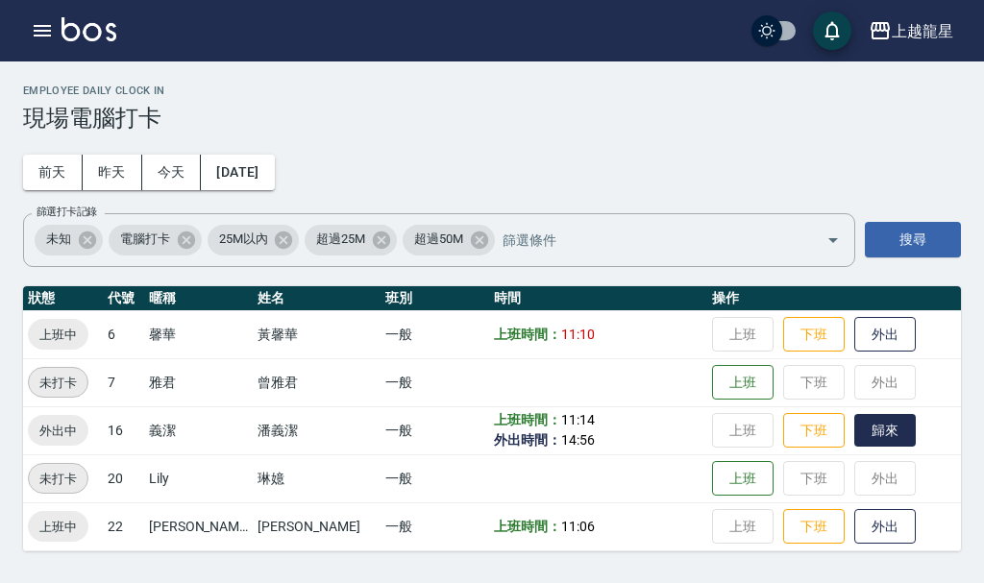
click at [854, 435] on button "歸來" at bounding box center [885, 431] width 62 height 34
click at [55, 25] on button "button" at bounding box center [42, 31] width 38 height 38
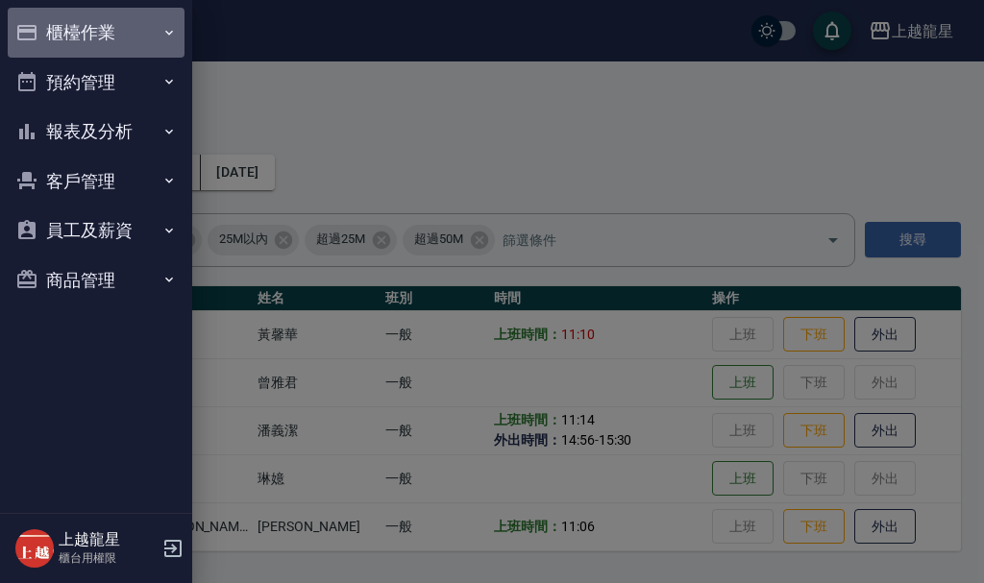
click at [55, 25] on button "櫃檯作業" at bounding box center [96, 33] width 177 height 50
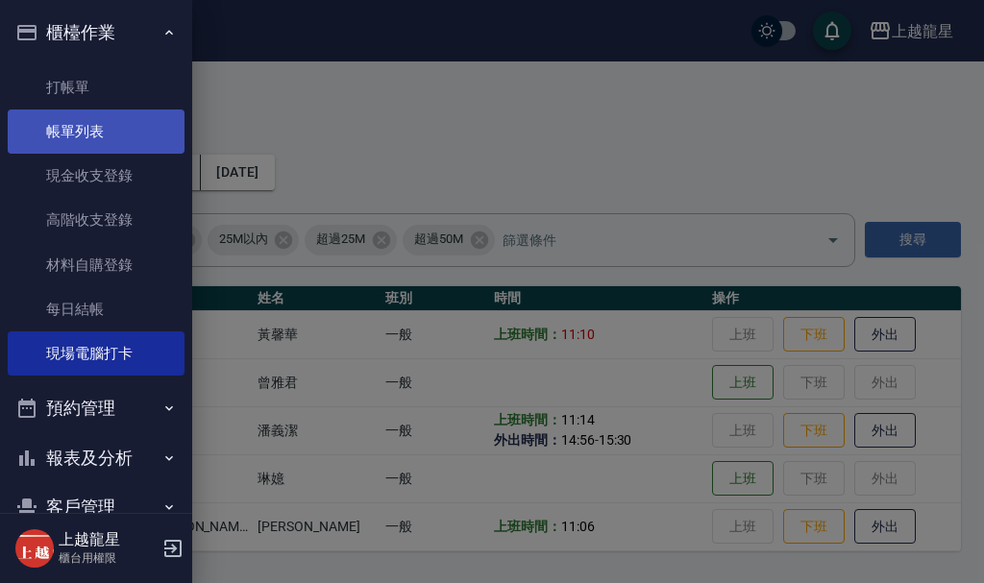
click at [76, 128] on link "帳單列表" at bounding box center [96, 132] width 177 height 44
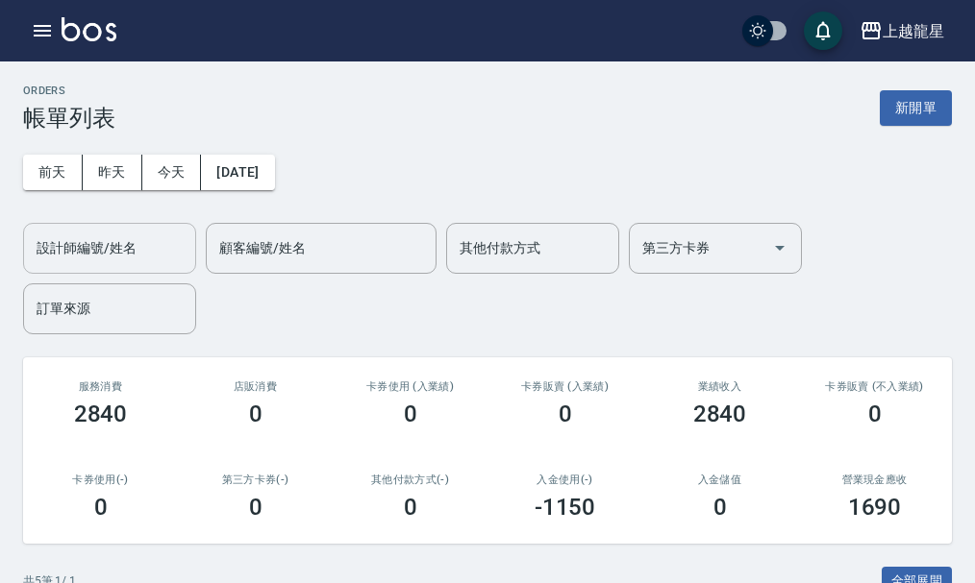
click at [143, 229] on div "設計師編號/姓名" at bounding box center [109, 248] width 173 height 51
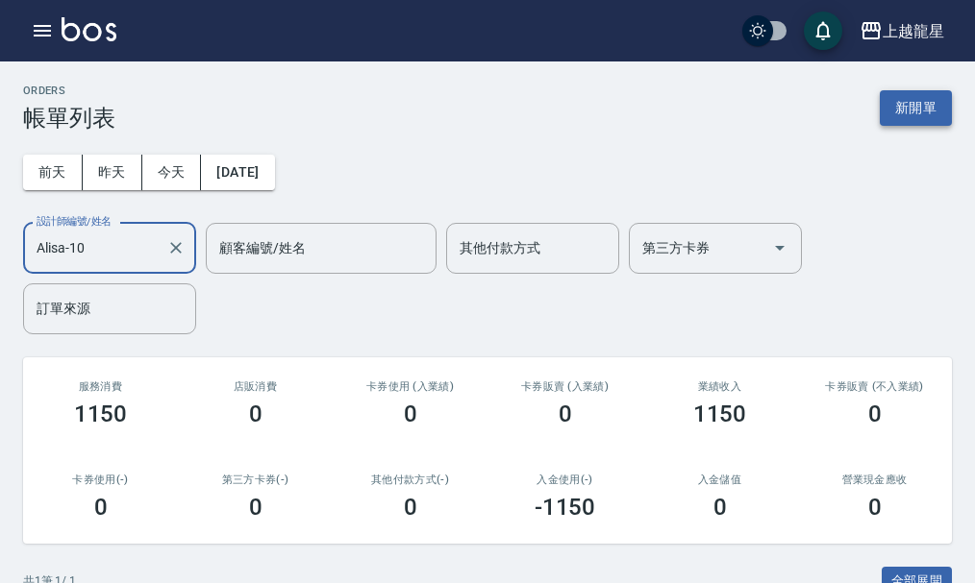
type input "Alisa-10"
click at [908, 105] on button "新開單" at bounding box center [915, 108] width 72 height 36
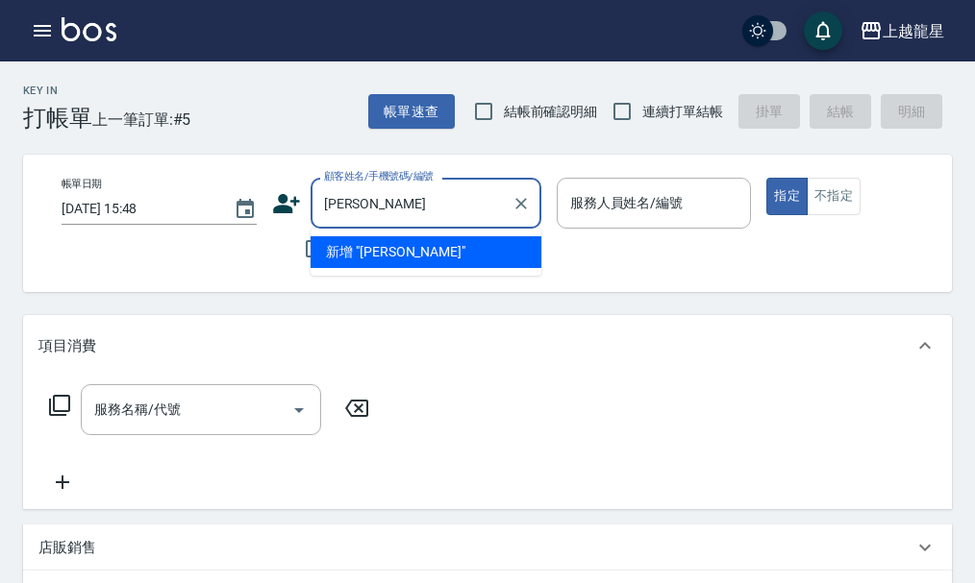
type input "陳"
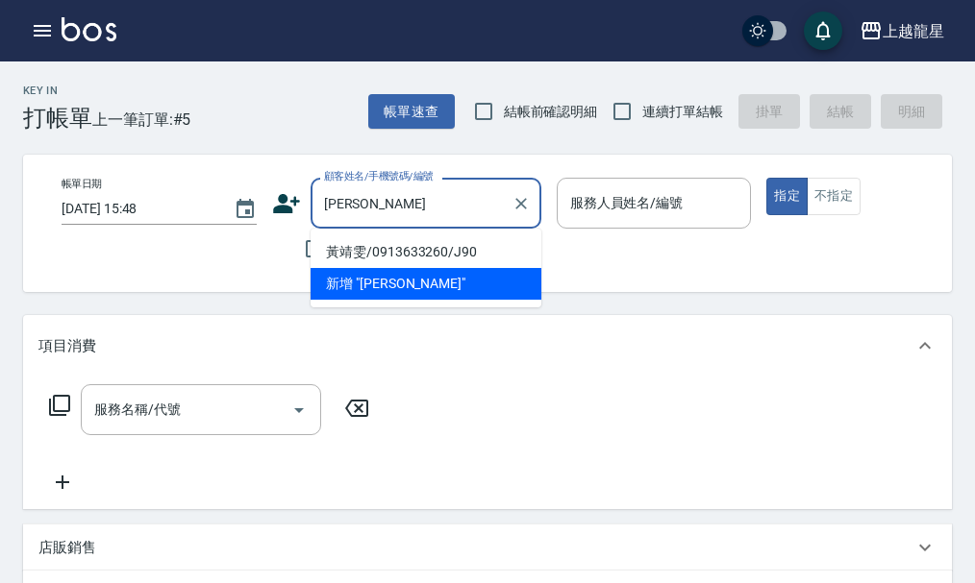
type input "[PERSON_NAME]"
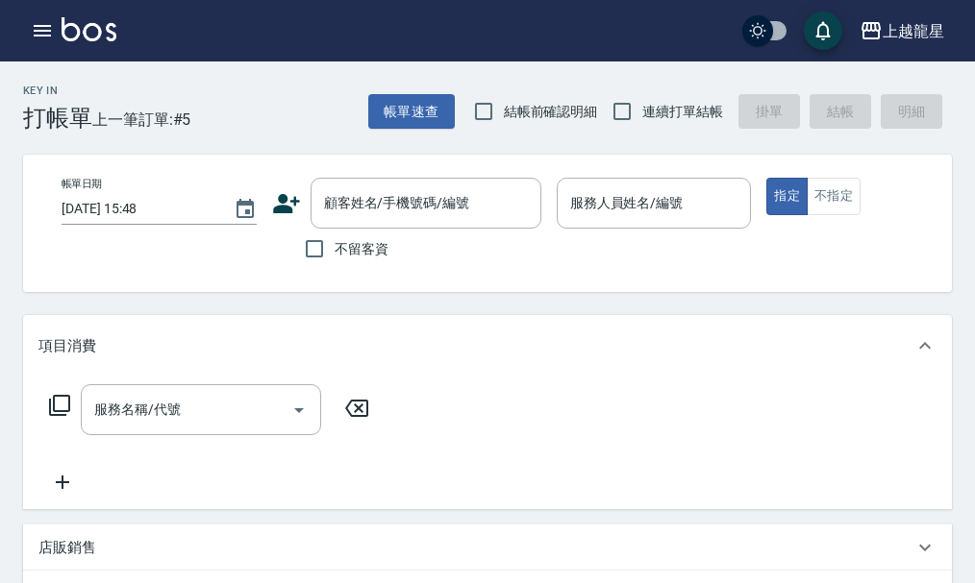
click at [33, 10] on div "上越龍星 登出" at bounding box center [487, 31] width 975 height 62
click at [50, 29] on icon "button" at bounding box center [42, 30] width 23 height 23
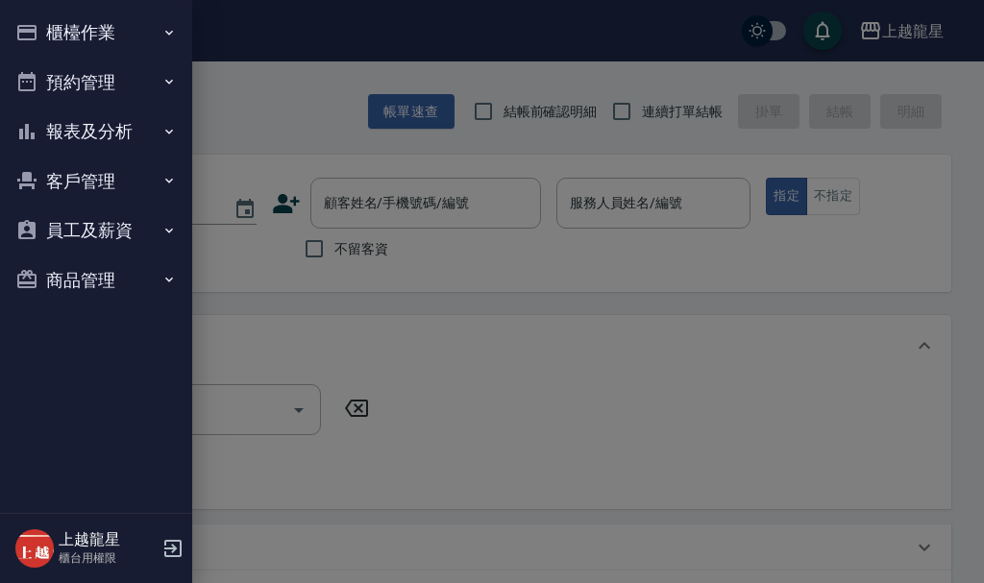
click at [50, 29] on button "櫃檯作業" at bounding box center [96, 33] width 177 height 50
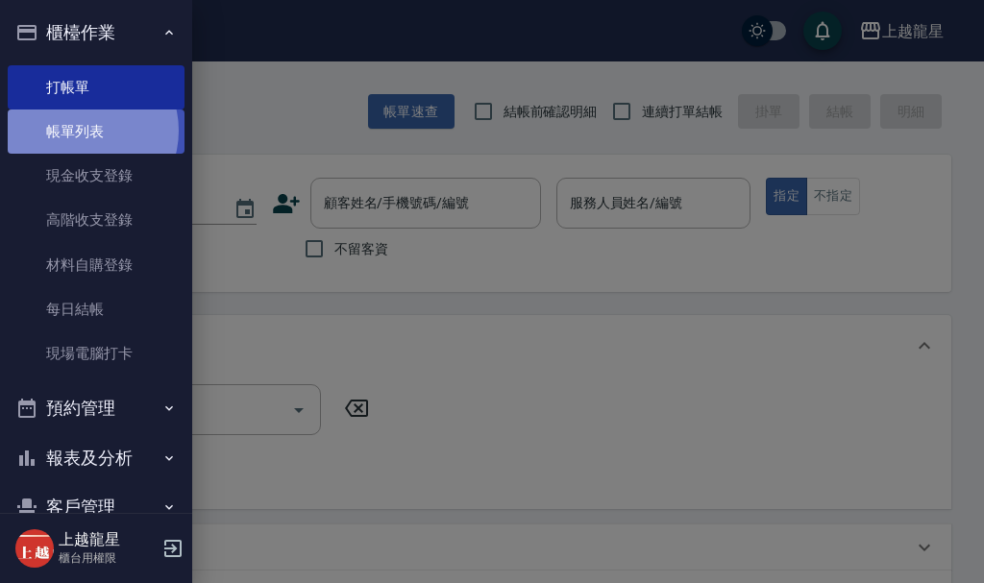
click at [81, 131] on link "帳單列表" at bounding box center [96, 132] width 177 height 44
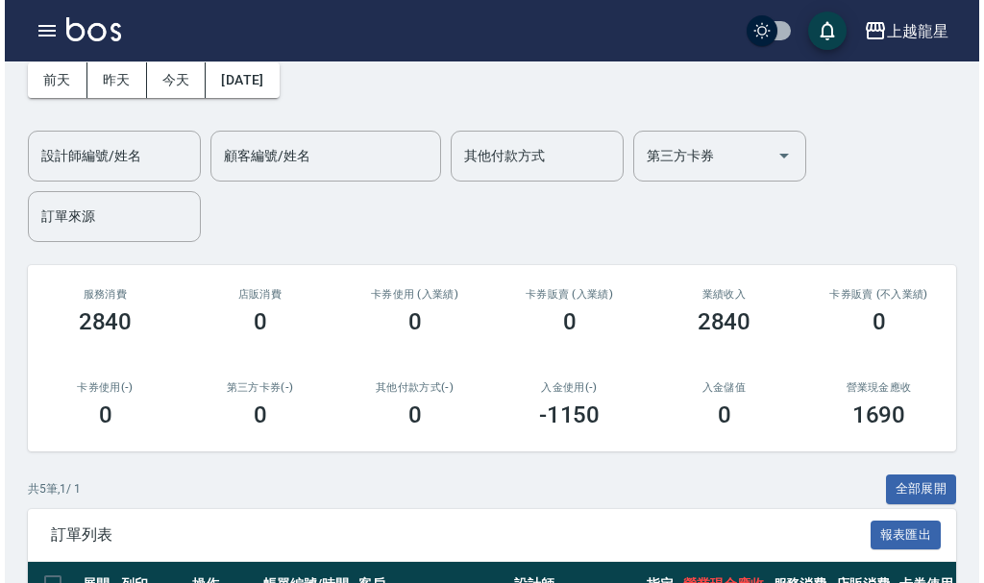
scroll to position [384, 0]
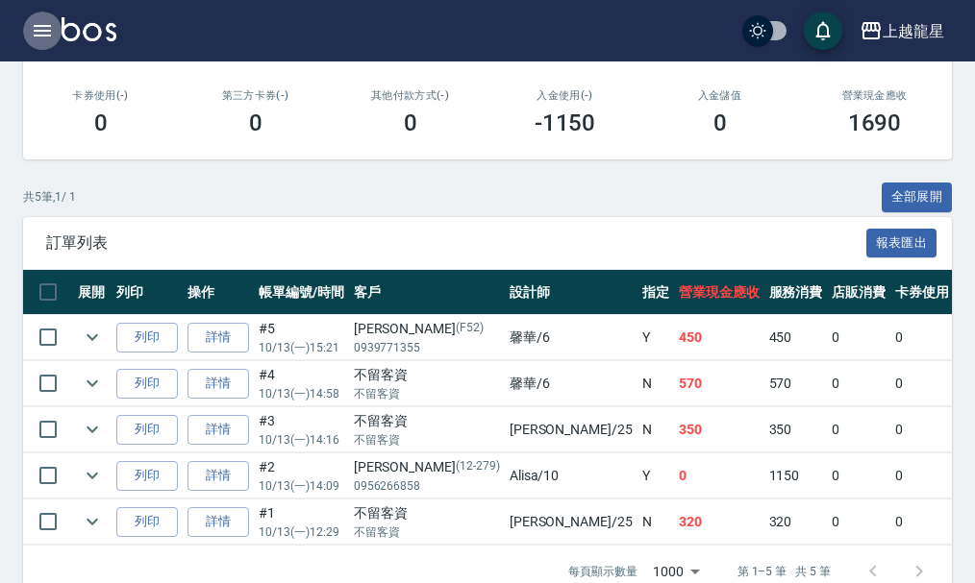
click at [33, 30] on icon "button" at bounding box center [42, 30] width 23 height 23
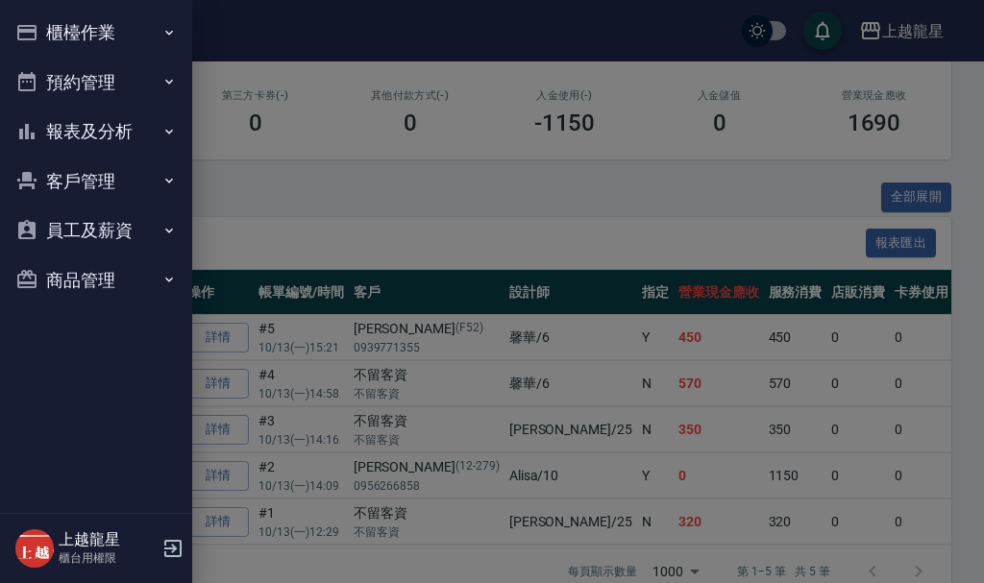
click at [96, 167] on button "客戶管理" at bounding box center [96, 182] width 177 height 50
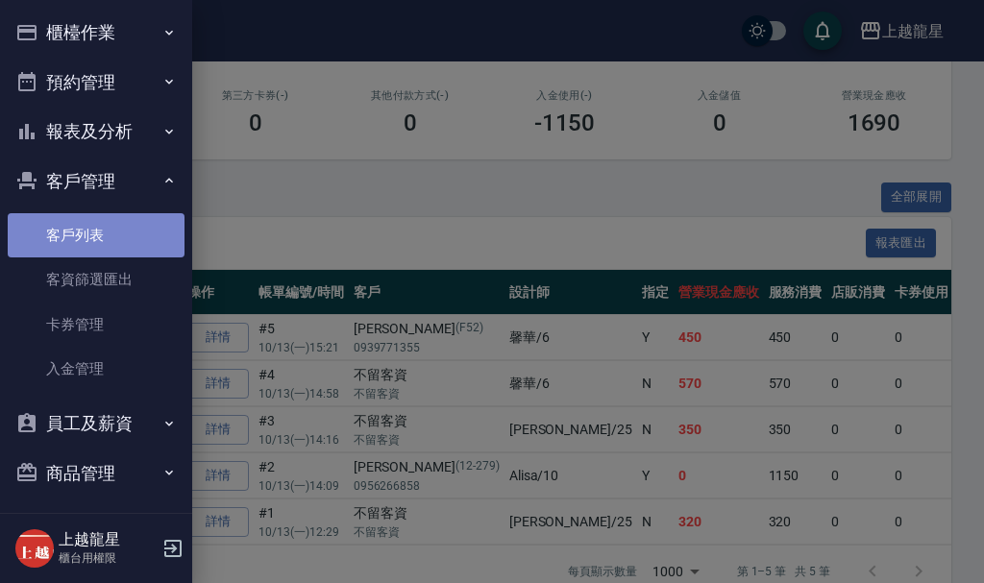
click at [107, 240] on link "客戶列表" at bounding box center [96, 235] width 177 height 44
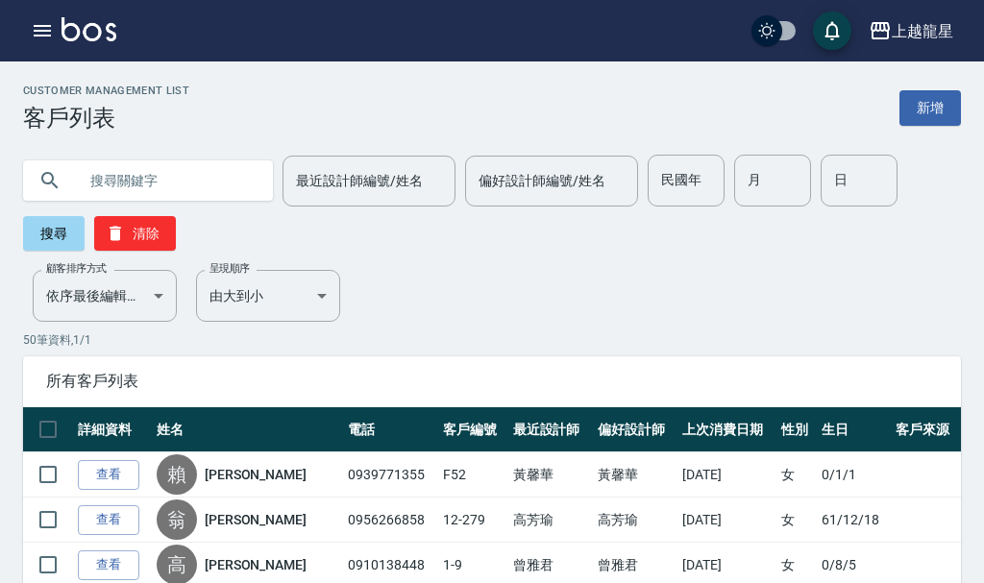
click at [121, 175] on input "text" at bounding box center [167, 181] width 181 height 52
type input "11-5"
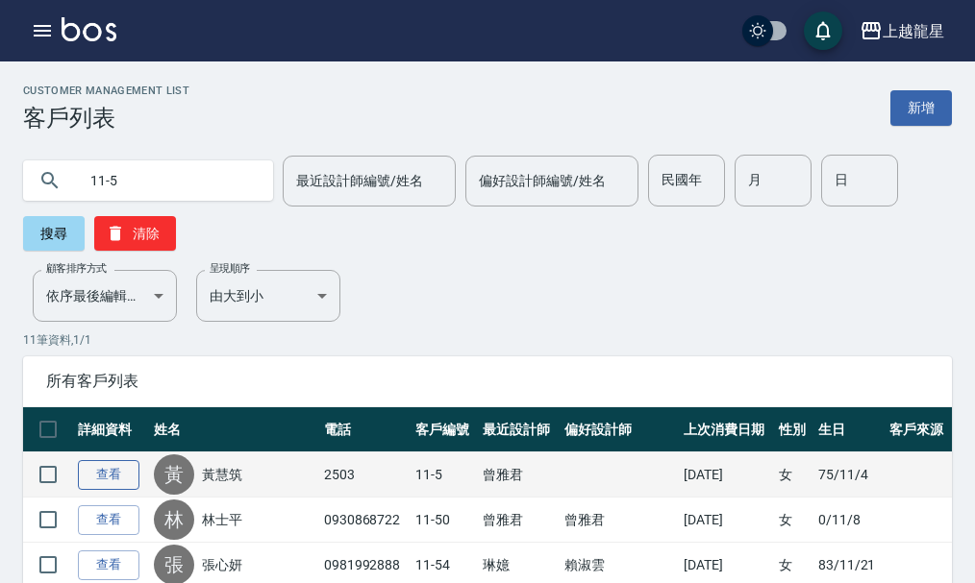
click at [132, 483] on link "查看" at bounding box center [109, 475] width 62 height 30
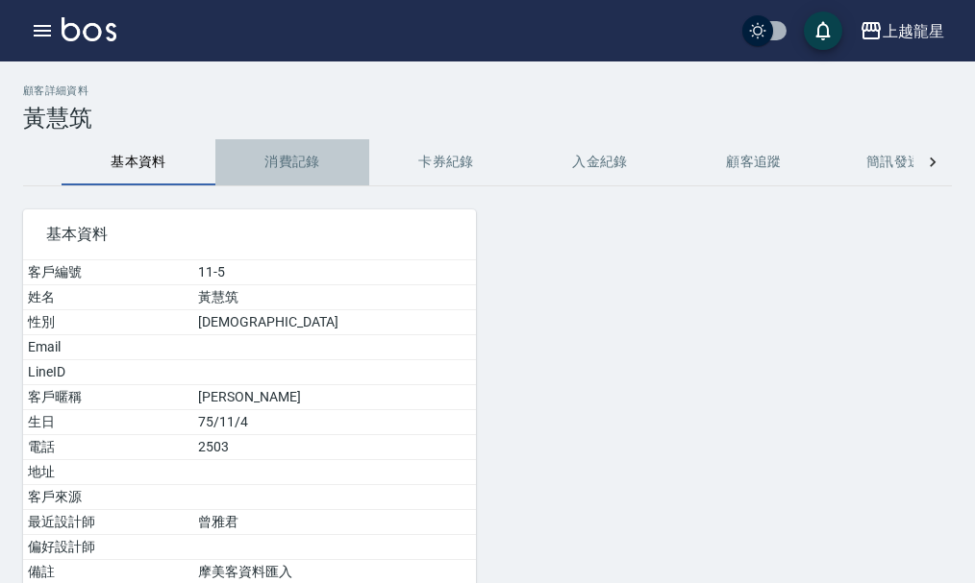
click at [292, 167] on button "消費記錄" at bounding box center [292, 162] width 154 height 46
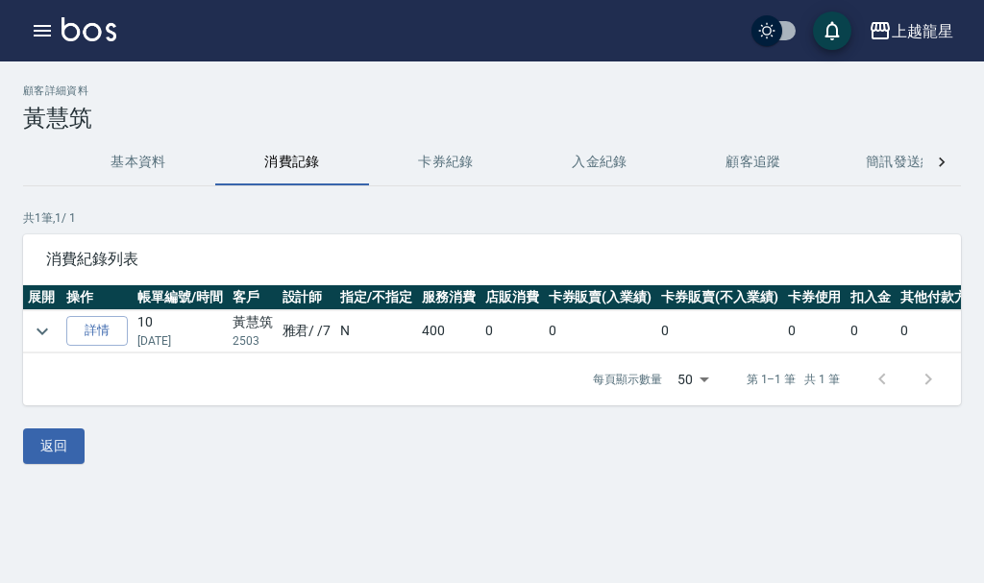
click at [120, 170] on button "基本資料" at bounding box center [139, 162] width 154 height 46
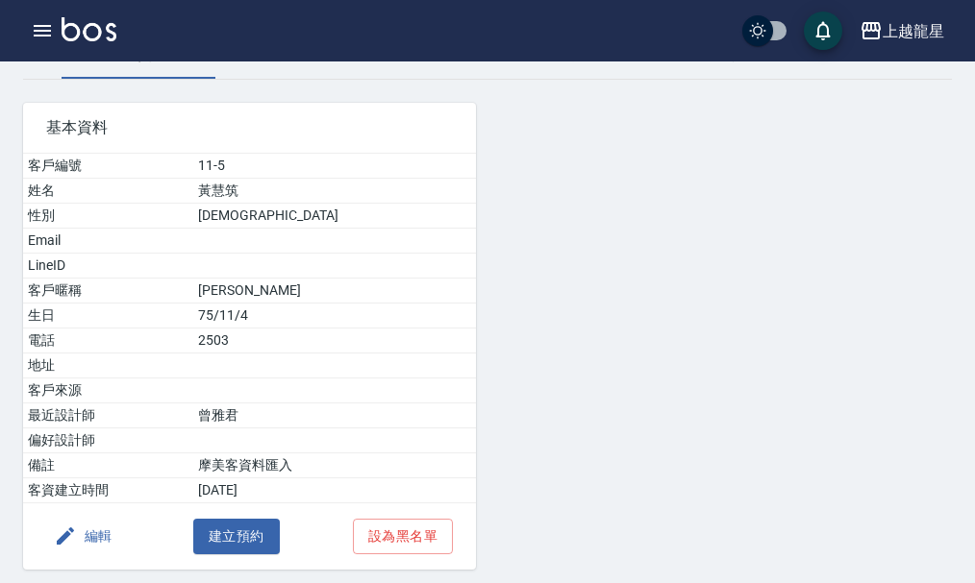
scroll to position [174, 0]
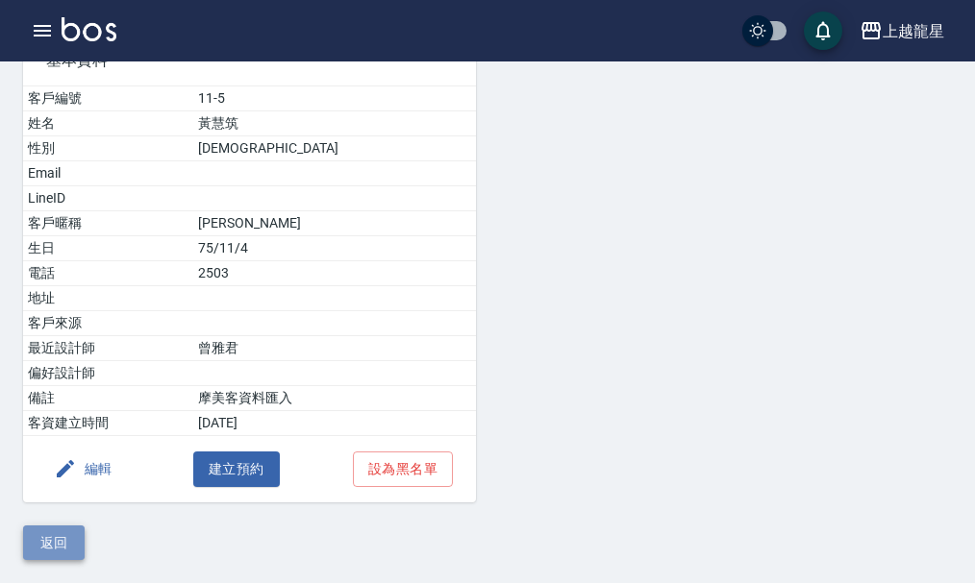
click at [69, 548] on button "返回" at bounding box center [54, 544] width 62 height 36
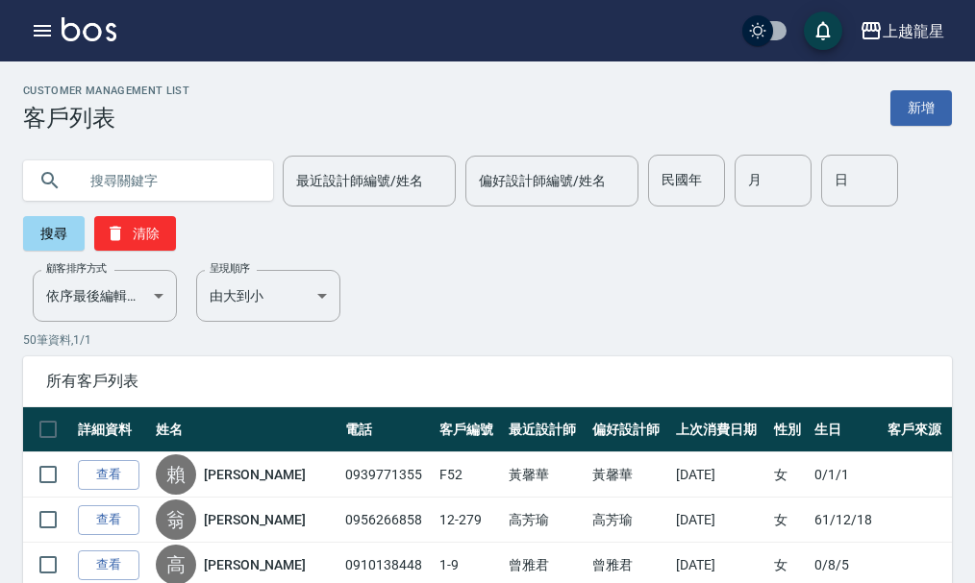
click at [111, 190] on input "text" at bounding box center [167, 181] width 181 height 52
type input "11-1"
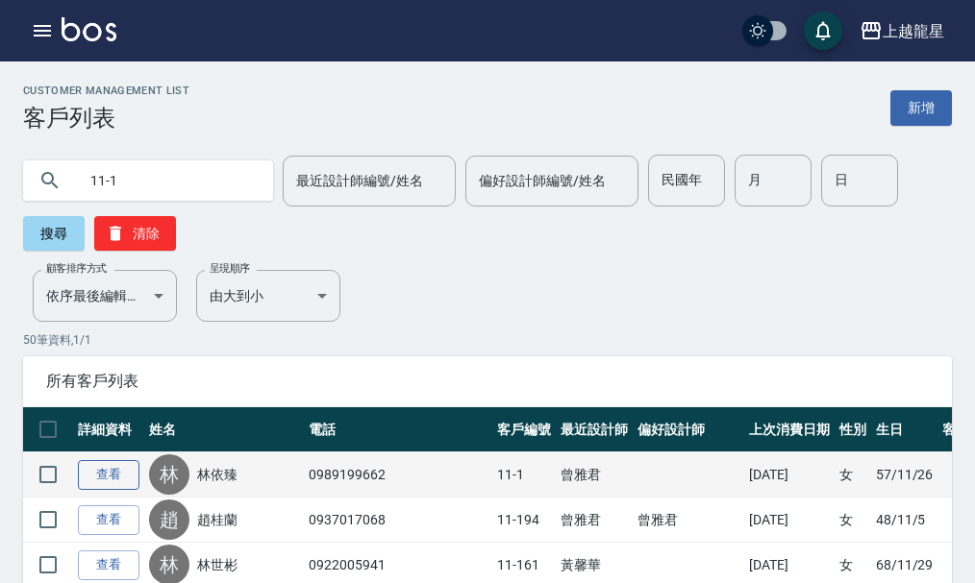
click at [130, 480] on link "查看" at bounding box center [109, 475] width 62 height 30
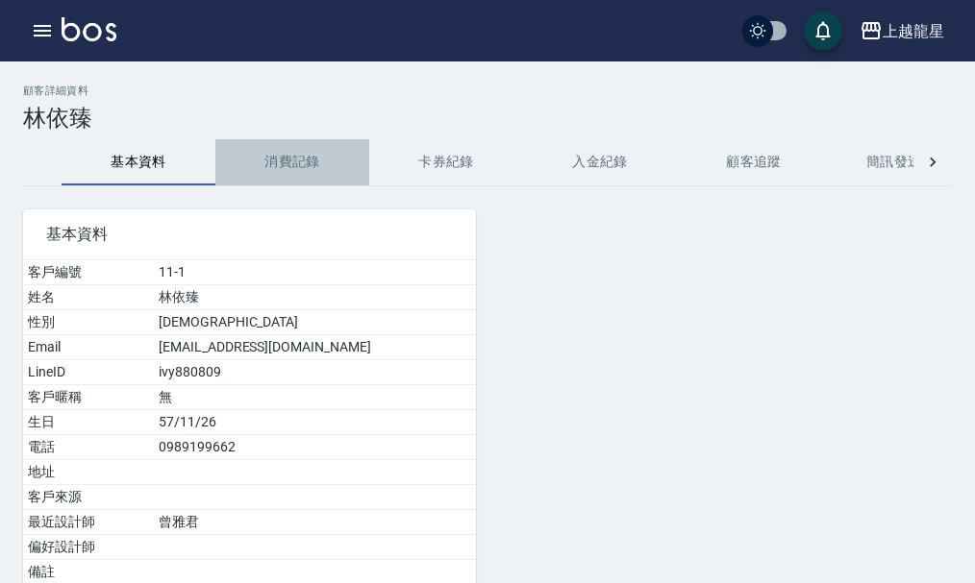
click at [263, 171] on button "消費記錄" at bounding box center [292, 162] width 154 height 46
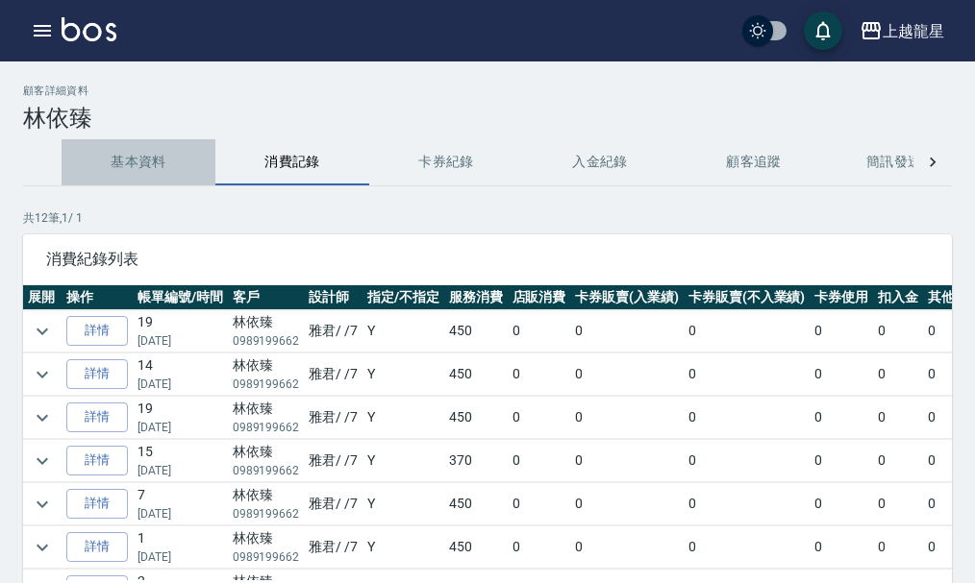
click at [130, 170] on button "基本資料" at bounding box center [139, 162] width 154 height 46
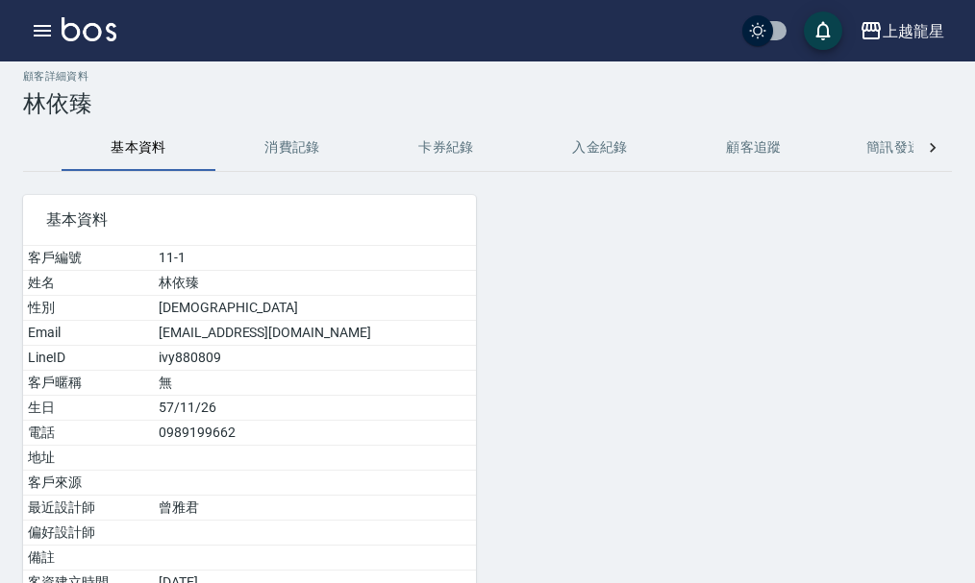
scroll to position [174, 0]
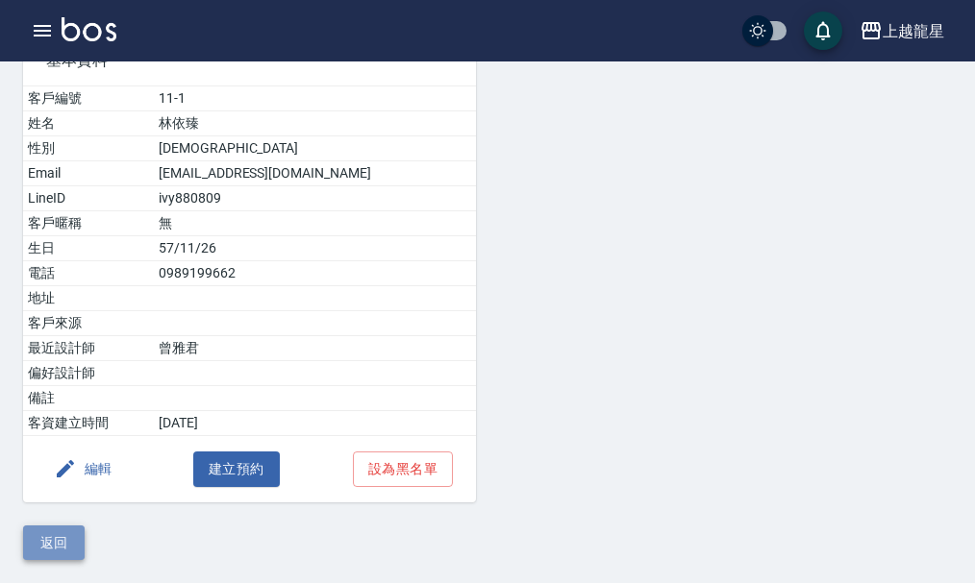
click at [81, 534] on button "返回" at bounding box center [54, 544] width 62 height 36
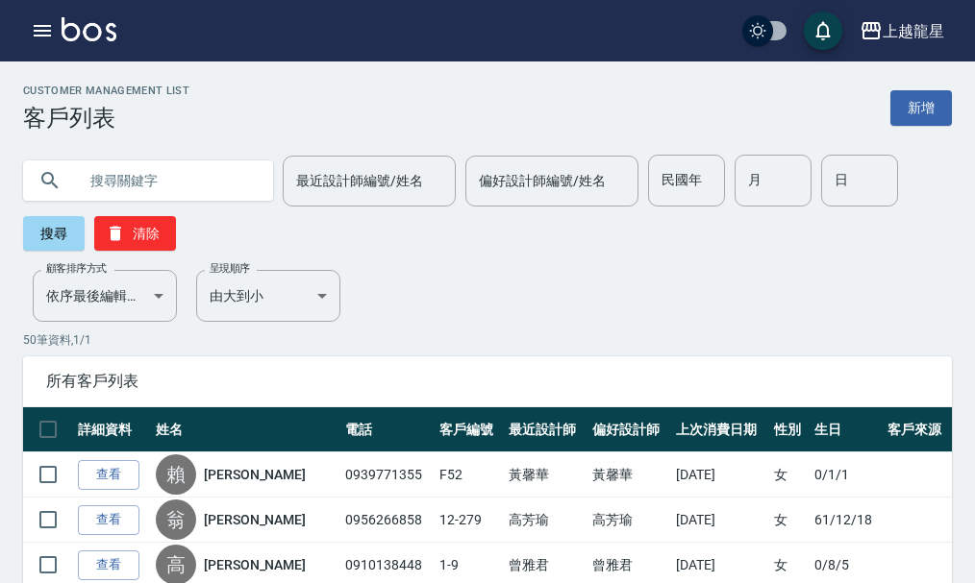
click at [136, 171] on input "text" at bounding box center [167, 181] width 181 height 52
type input "11-2"
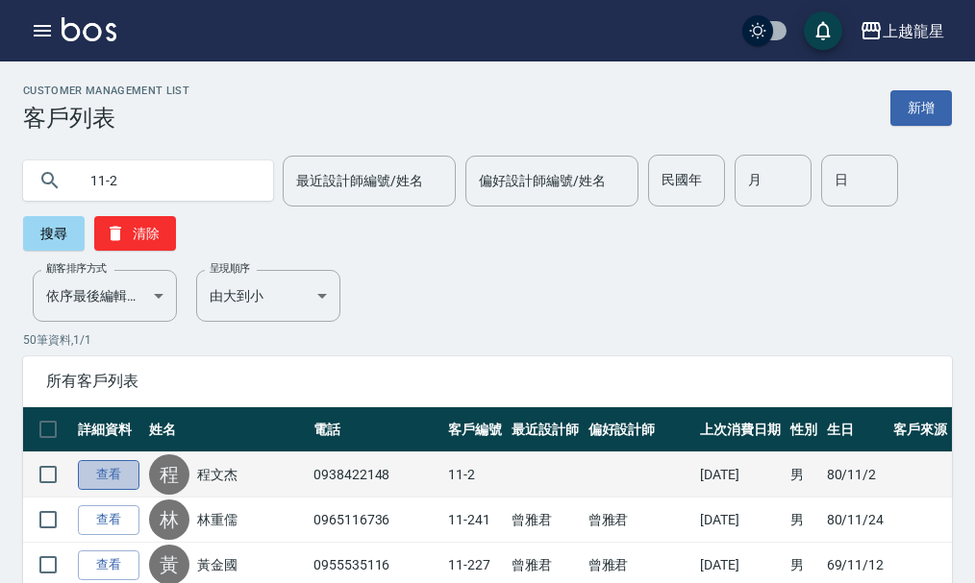
click at [96, 478] on link "查看" at bounding box center [109, 475] width 62 height 30
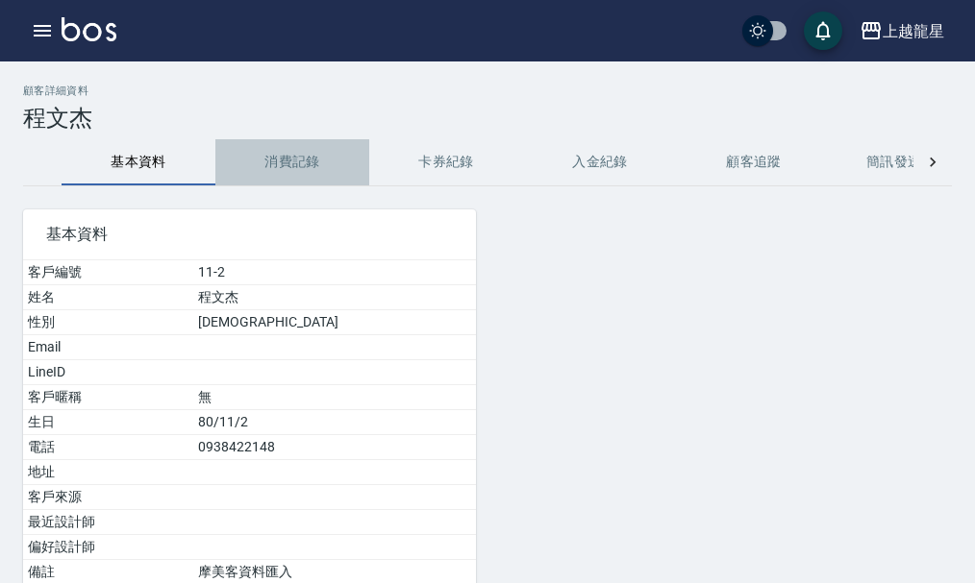
click at [298, 143] on button "消費記錄" at bounding box center [292, 162] width 154 height 46
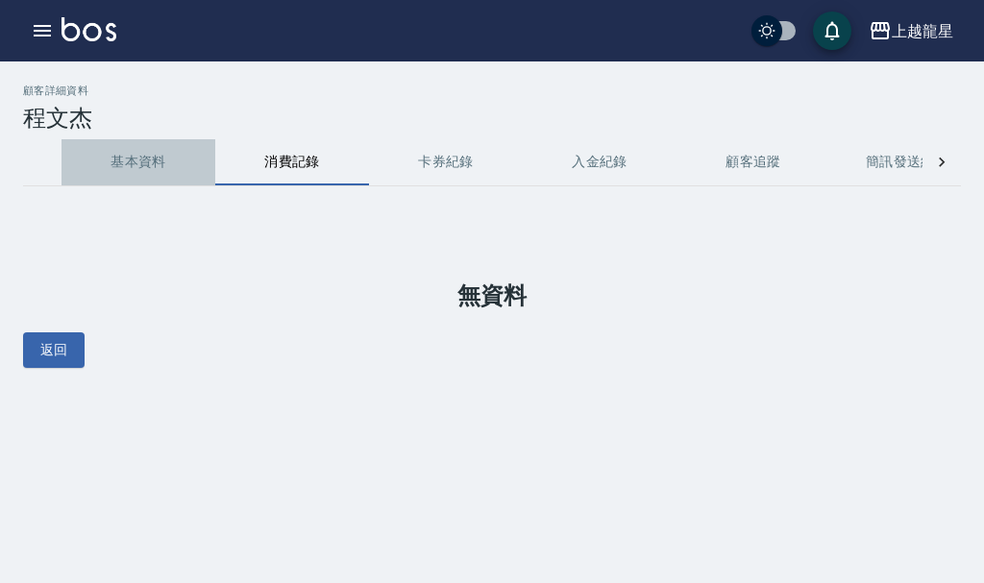
click at [141, 166] on button "基本資料" at bounding box center [139, 162] width 154 height 46
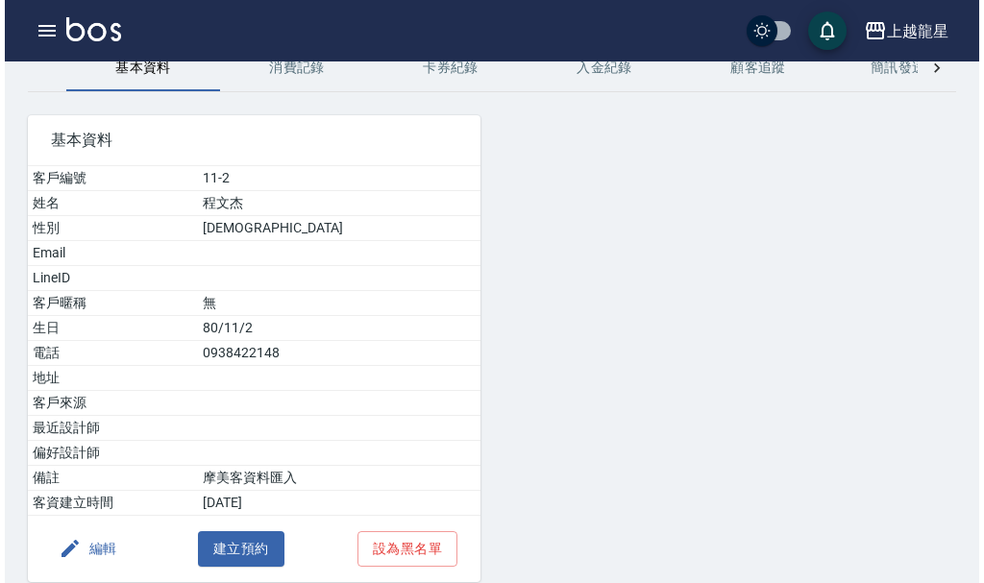
scroll to position [174, 0]
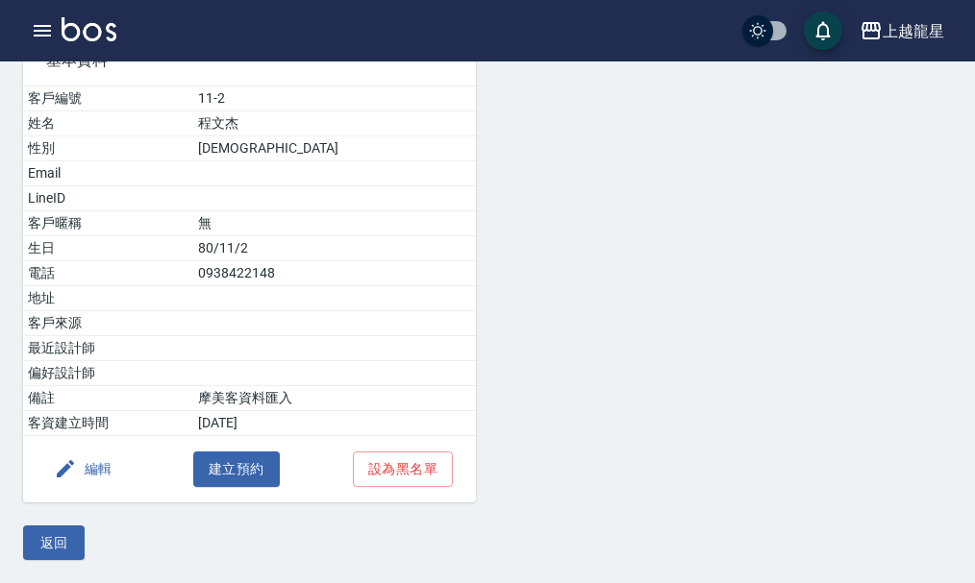
click at [101, 471] on button "編輯" at bounding box center [83, 470] width 74 height 36
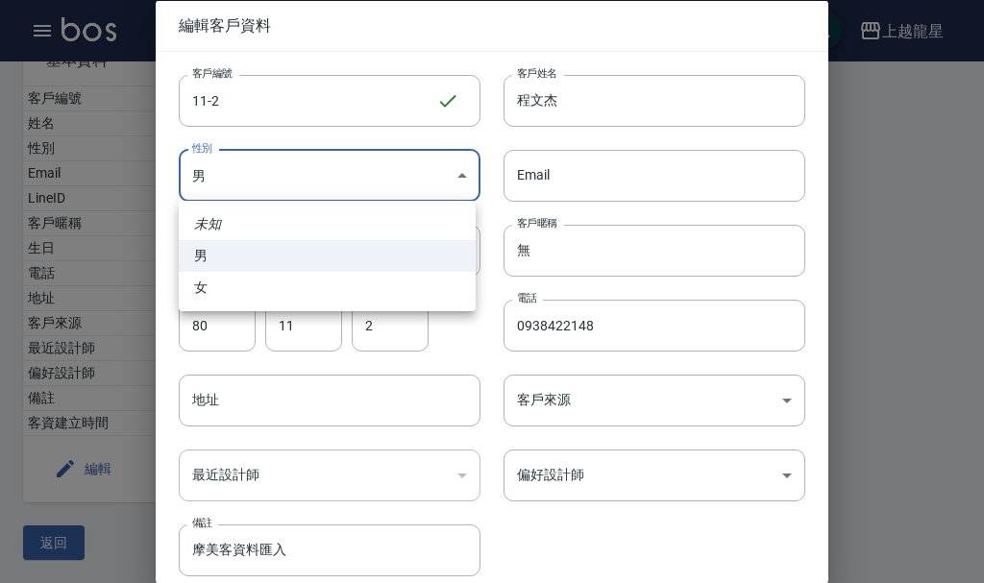
click at [464, 176] on body "上越龍星 登出 櫃檯作業 打帳單 帳單列表 現金收支登錄 高階收支登錄 材料自購登錄 每日結帳 現場電腦打卡 預約管理 預約管理 單日預約紀錄 單週預約紀錄 …" at bounding box center [492, 204] width 984 height 757
click at [295, 298] on li "女" at bounding box center [327, 288] width 297 height 32
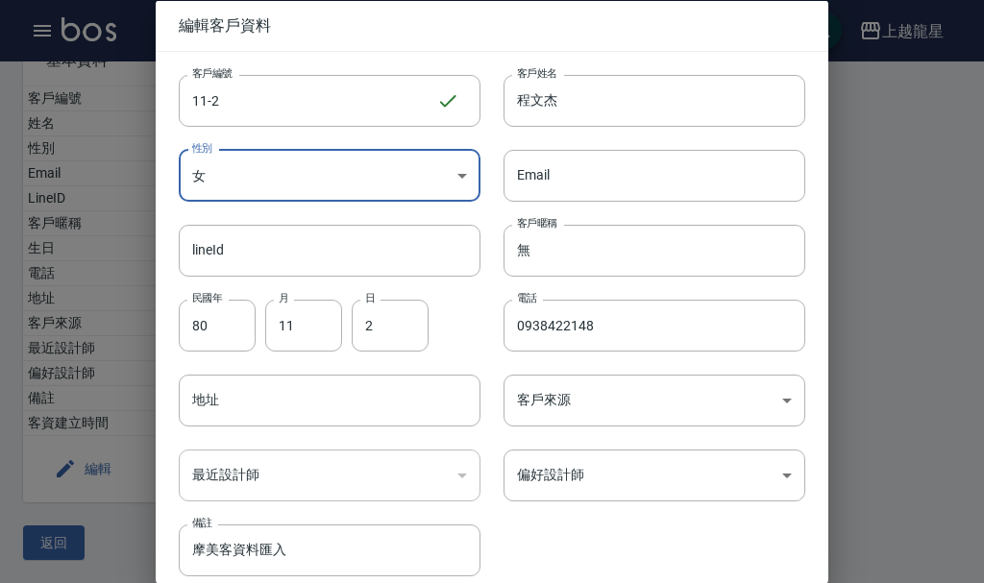
type input "[DEMOGRAPHIC_DATA]"
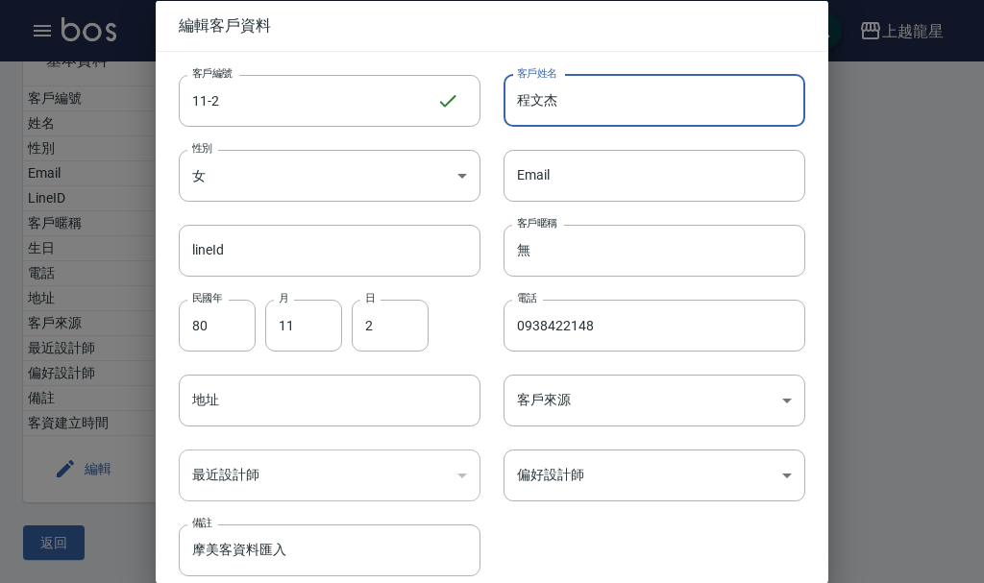
click at [634, 119] on input "程文杰" at bounding box center [655, 100] width 302 height 52
type input "程"
type input "劉慧琴"
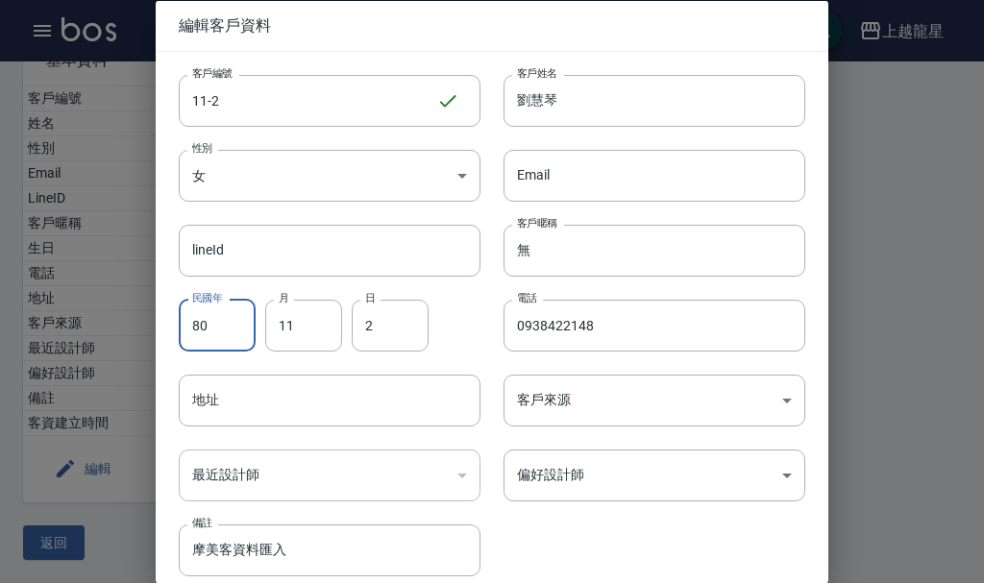
click at [219, 327] on input "80" at bounding box center [217, 325] width 77 height 52
type input "67"
click at [396, 321] on input "2" at bounding box center [390, 325] width 77 height 52
type input "4"
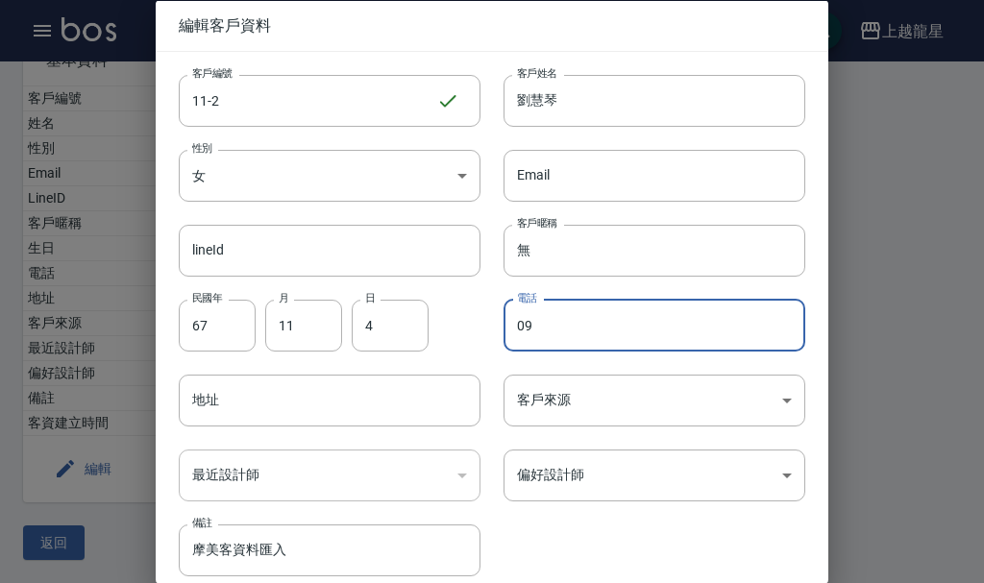
type input "0"
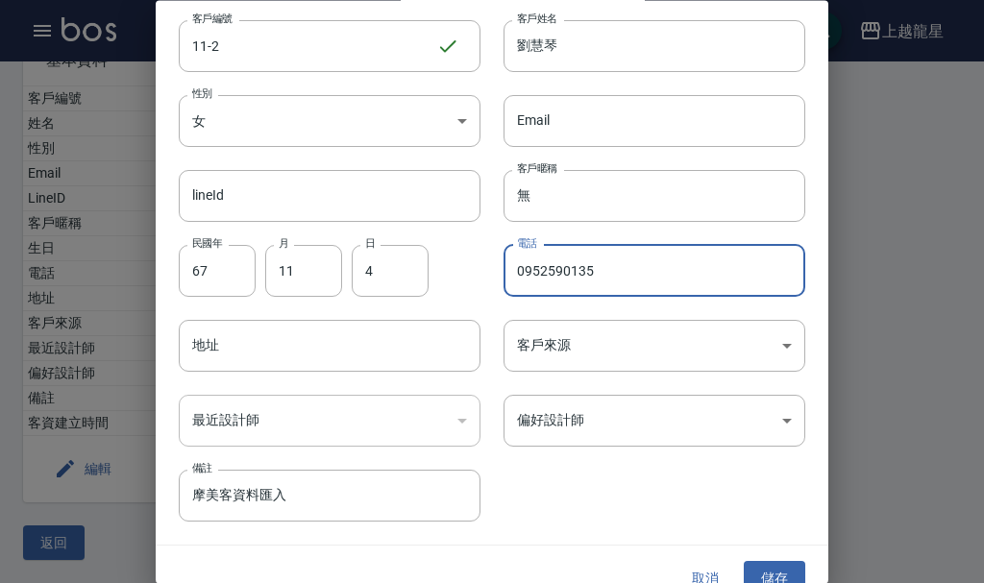
scroll to position [83, 0]
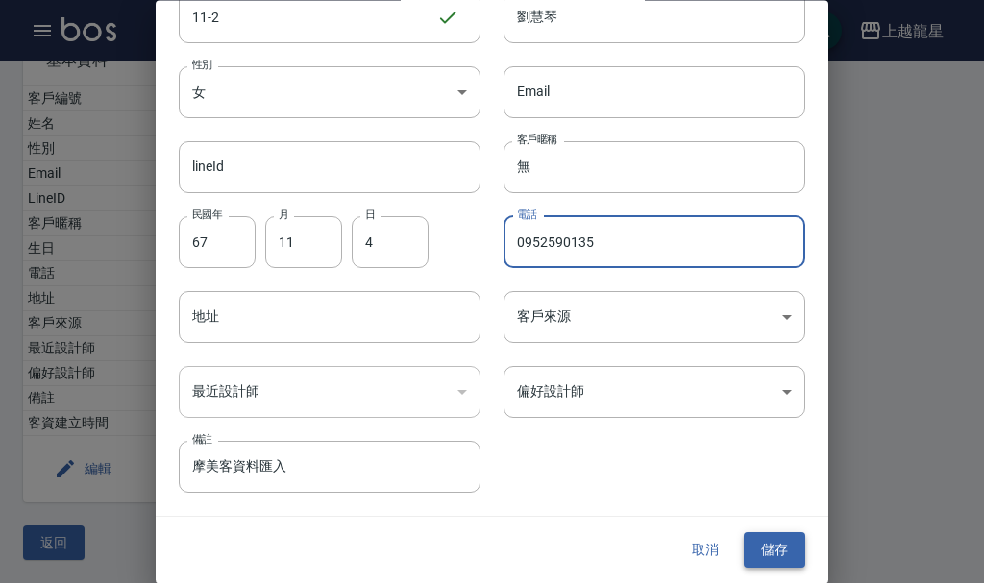
type input "0952590135"
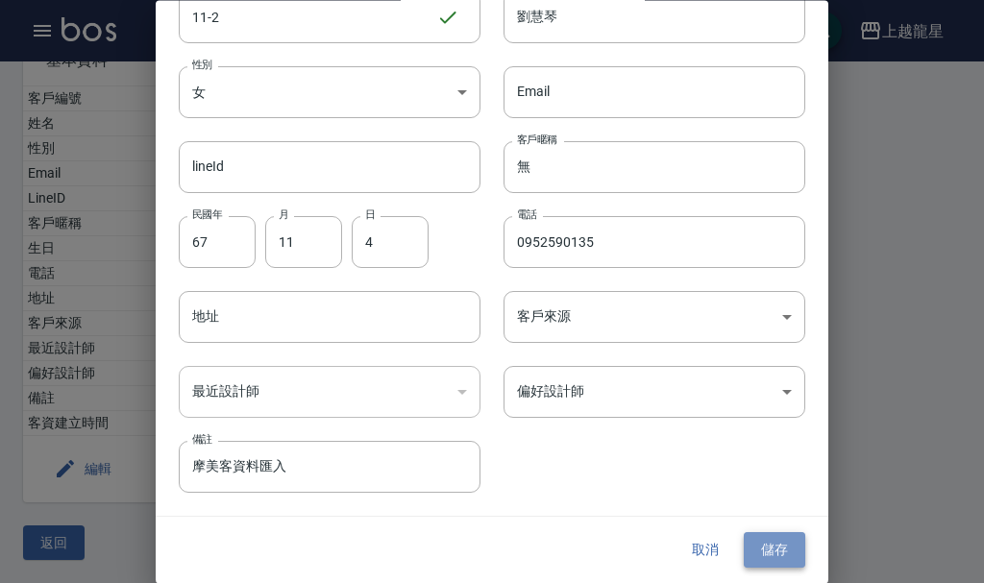
click at [786, 551] on button "儲存" at bounding box center [775, 551] width 62 height 36
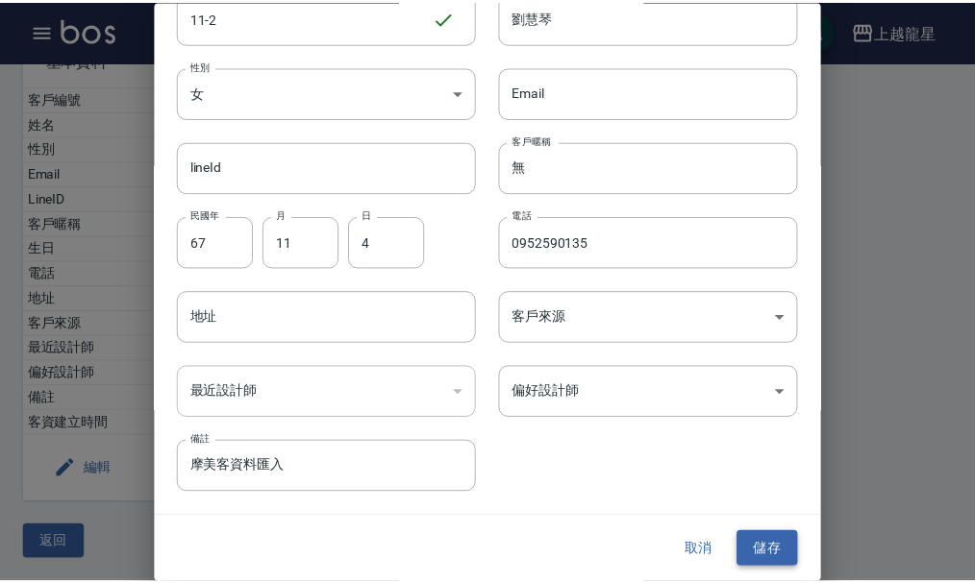
scroll to position [0, 0]
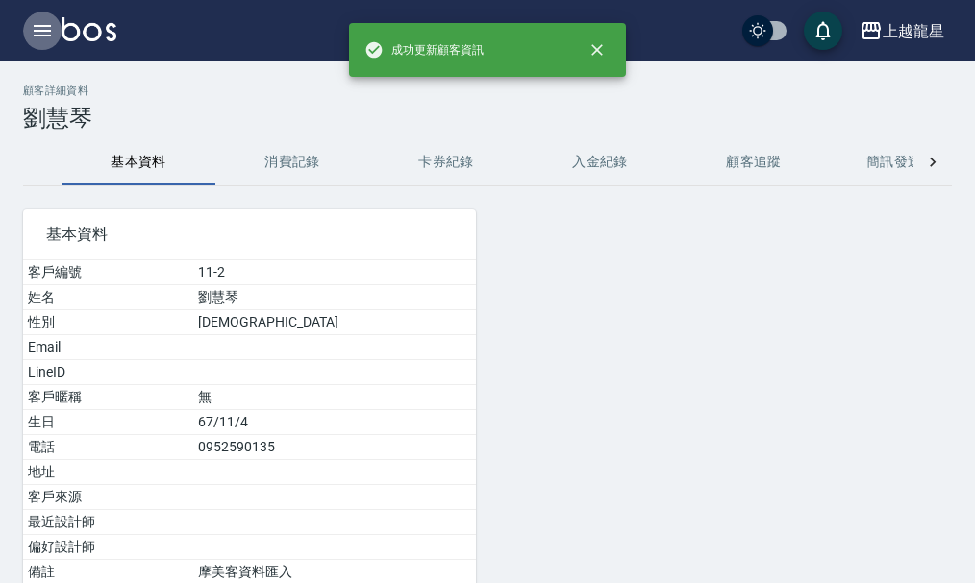
click at [45, 29] on icon "button" at bounding box center [42, 30] width 23 height 23
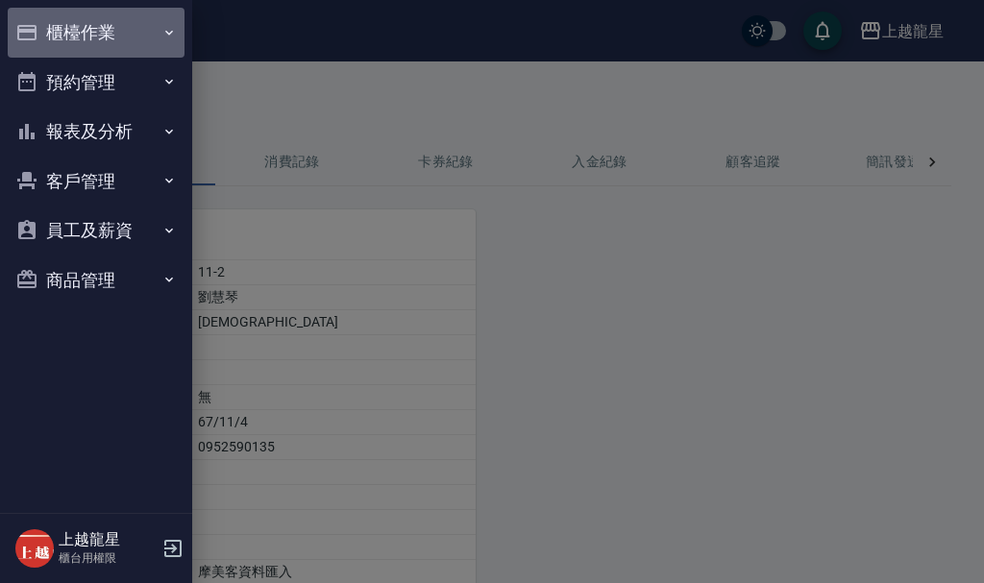
click at [95, 22] on button "櫃檯作業" at bounding box center [96, 33] width 177 height 50
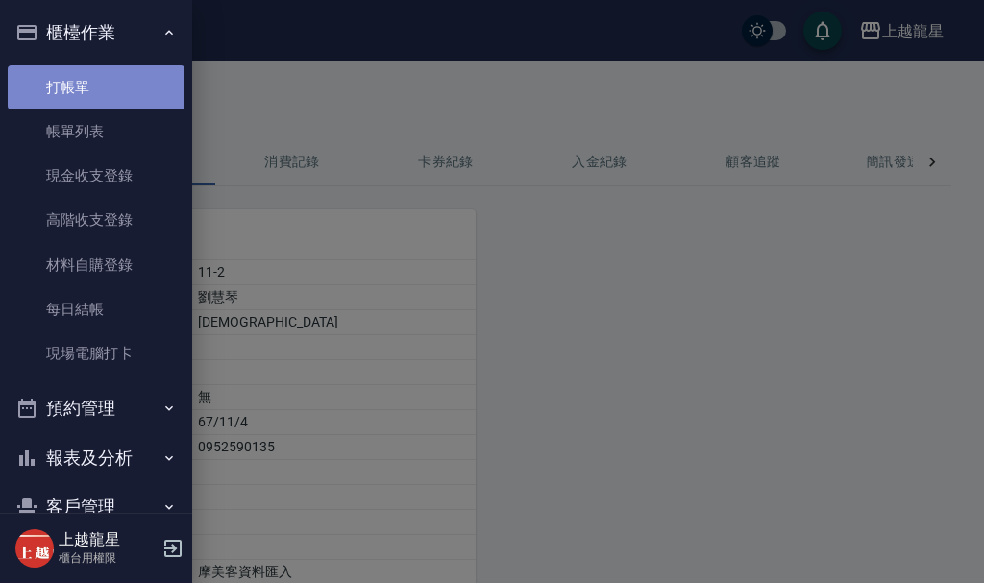
click at [111, 103] on link "打帳單" at bounding box center [96, 87] width 177 height 44
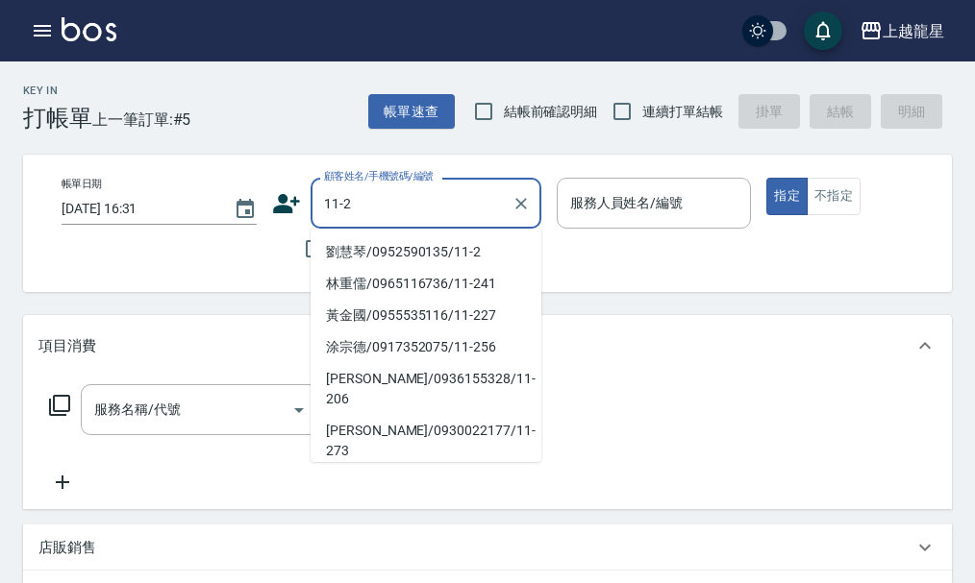
click at [447, 243] on li "劉慧琴/0952590135/11-2" at bounding box center [425, 252] width 231 height 32
type input "劉慧琴/0952590135/11-2"
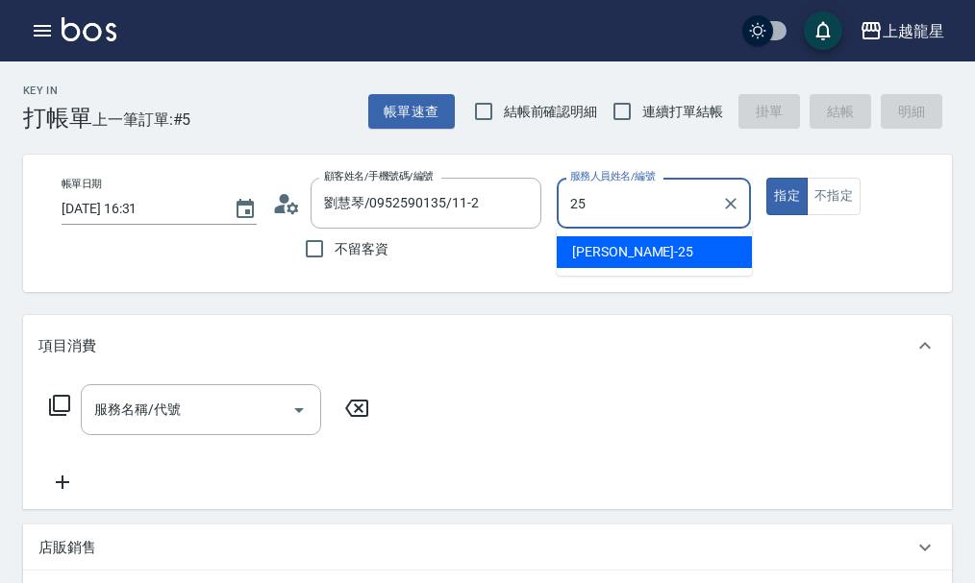
type input "淑雲-25"
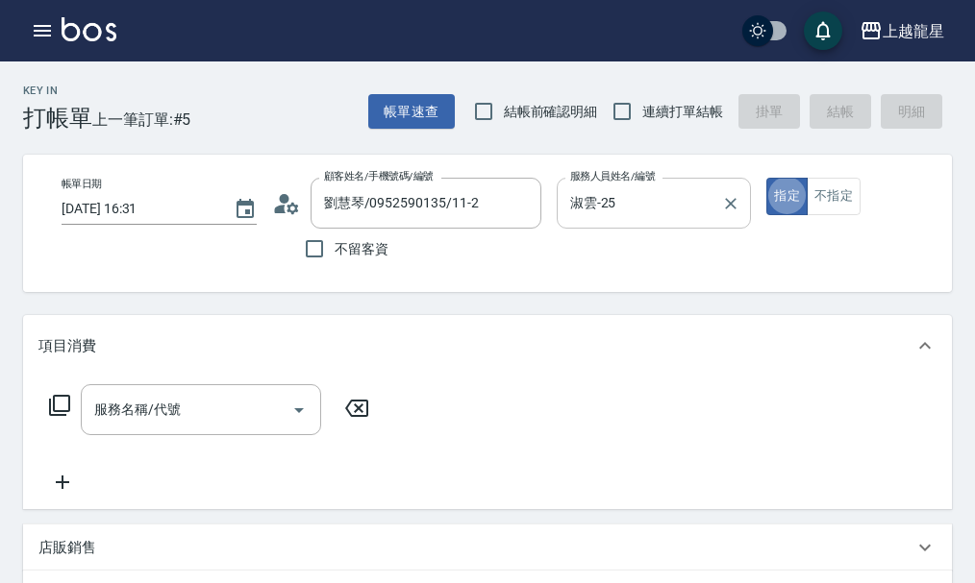
type button "true"
click at [844, 203] on button "不指定" at bounding box center [833, 196] width 54 height 37
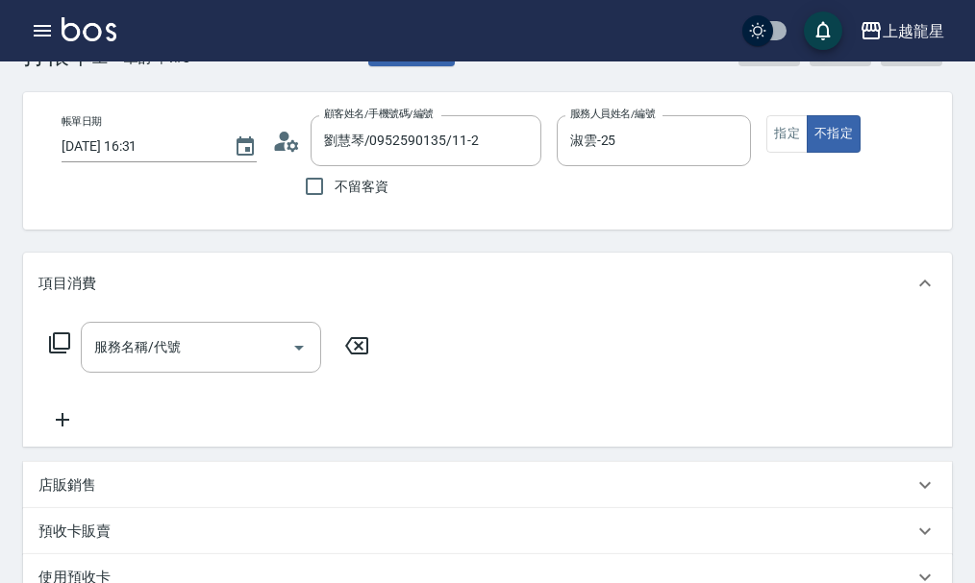
scroll to position [96, 0]
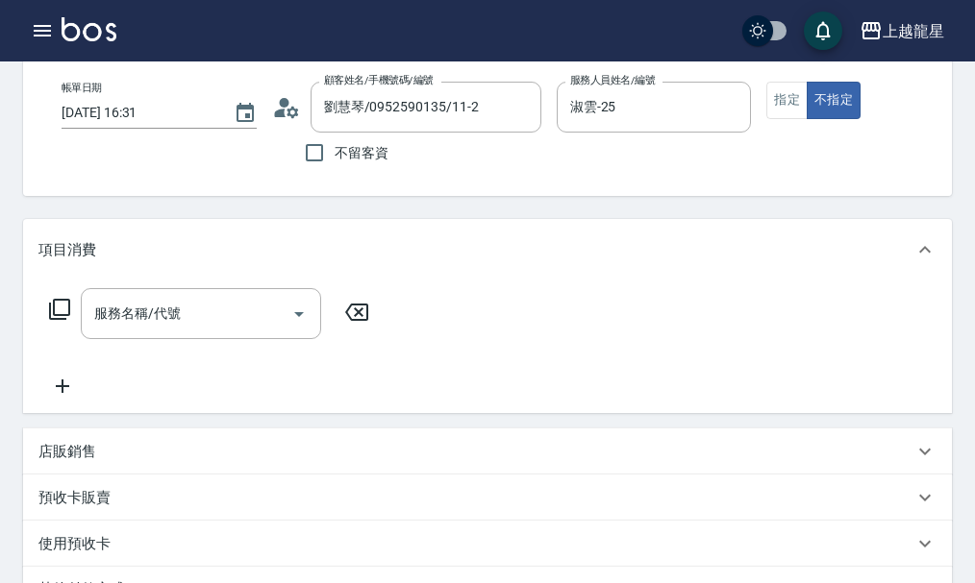
click at [71, 462] on p "店販銷售" at bounding box center [67, 452] width 58 height 20
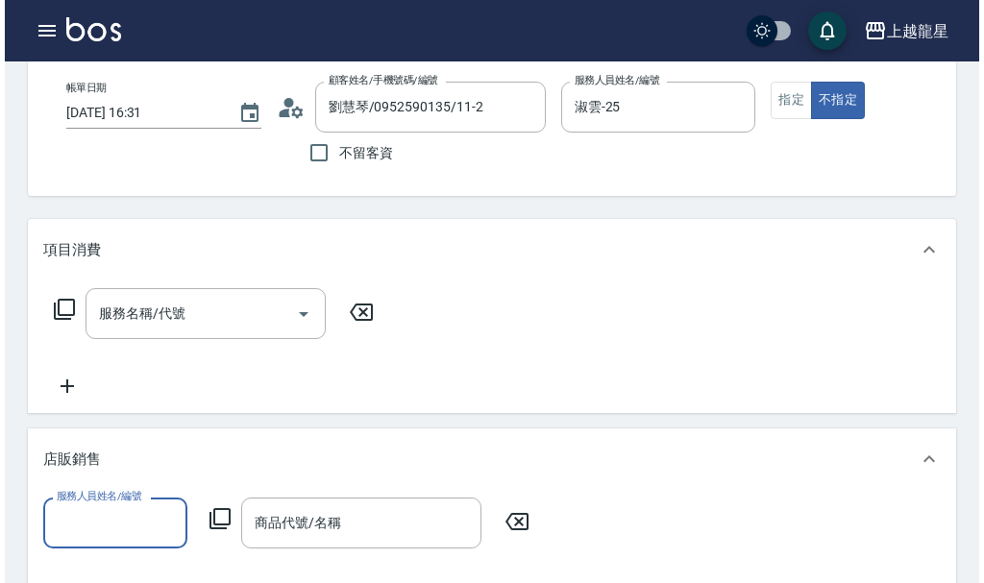
scroll to position [0, 0]
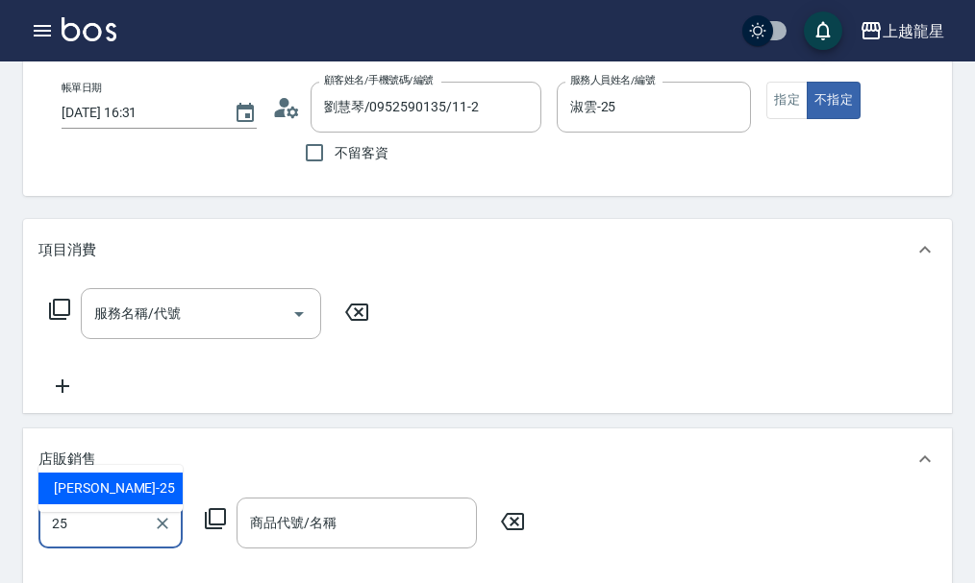
type input "淑雲-25"
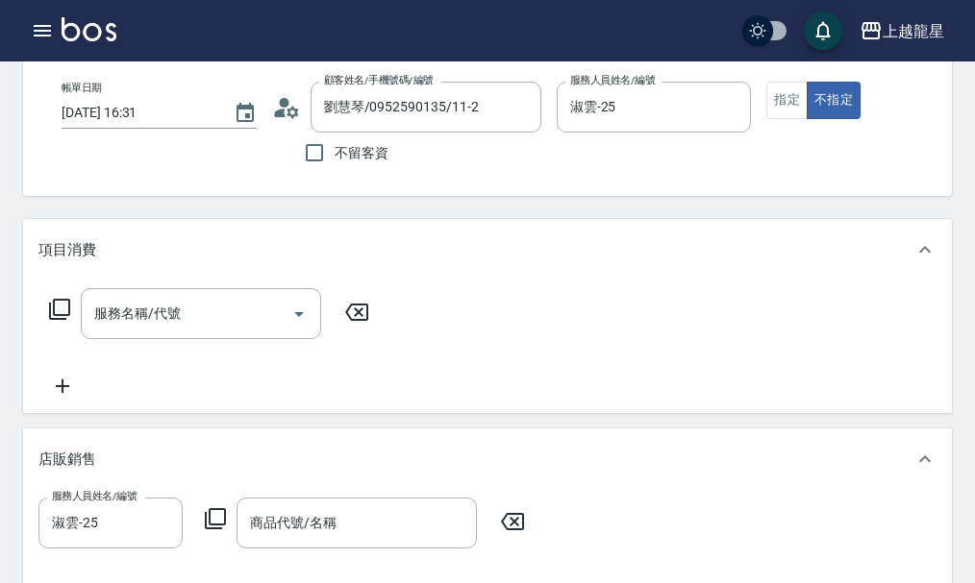
click at [219, 531] on icon at bounding box center [215, 519] width 23 height 23
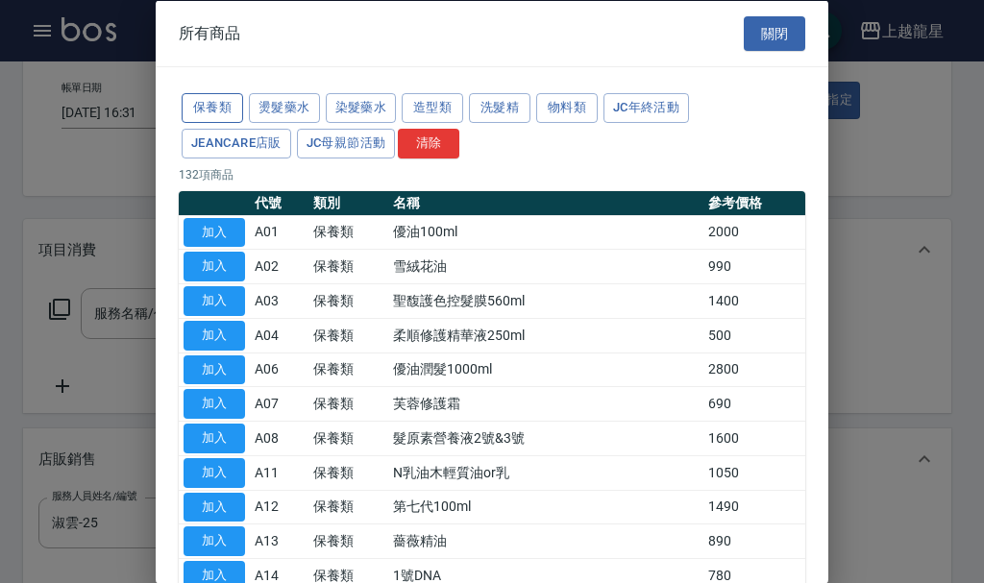
click at [202, 104] on button "保養類" at bounding box center [213, 108] width 62 height 30
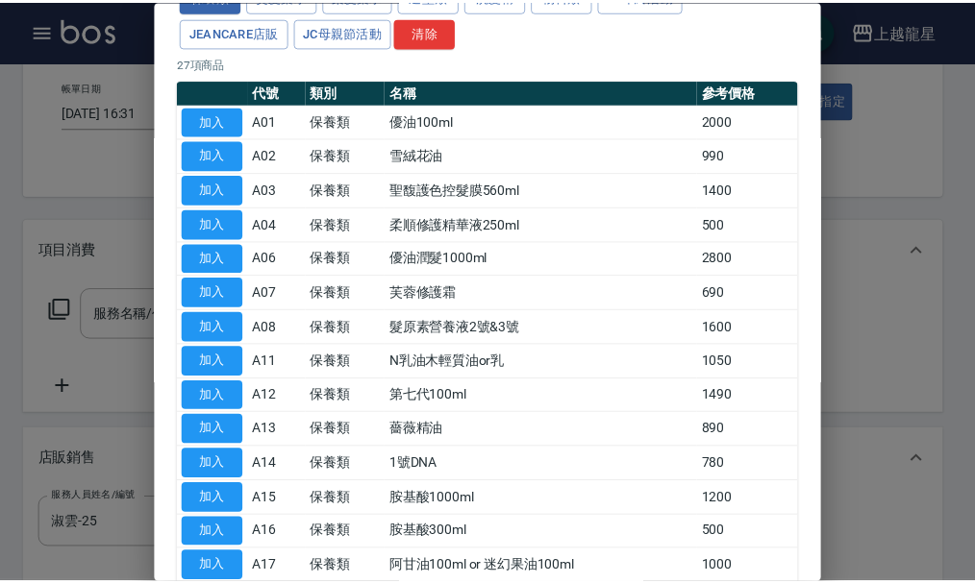
scroll to position [596, 0]
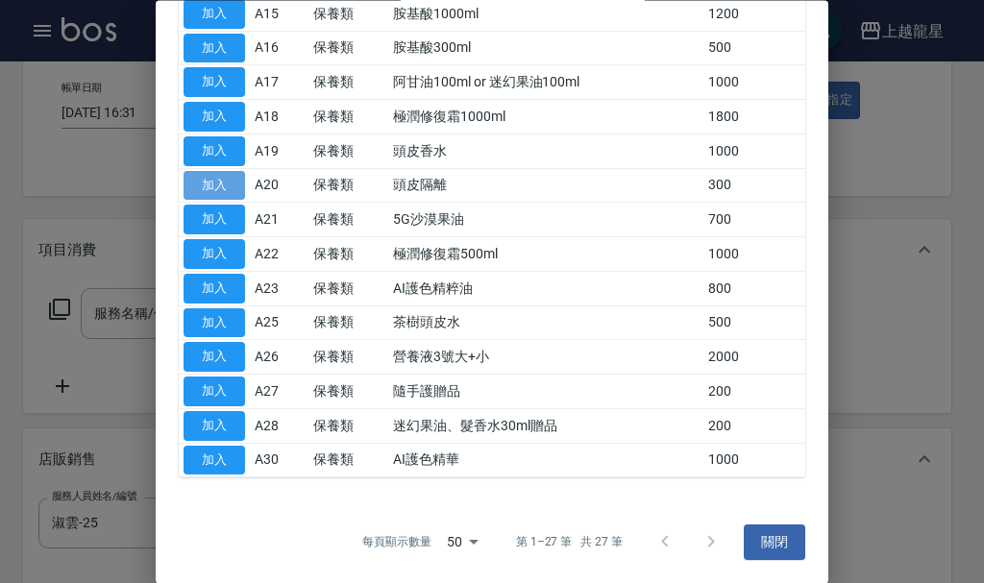
click at [235, 176] on button "加入" at bounding box center [215, 186] width 62 height 30
type input "頭皮隔離"
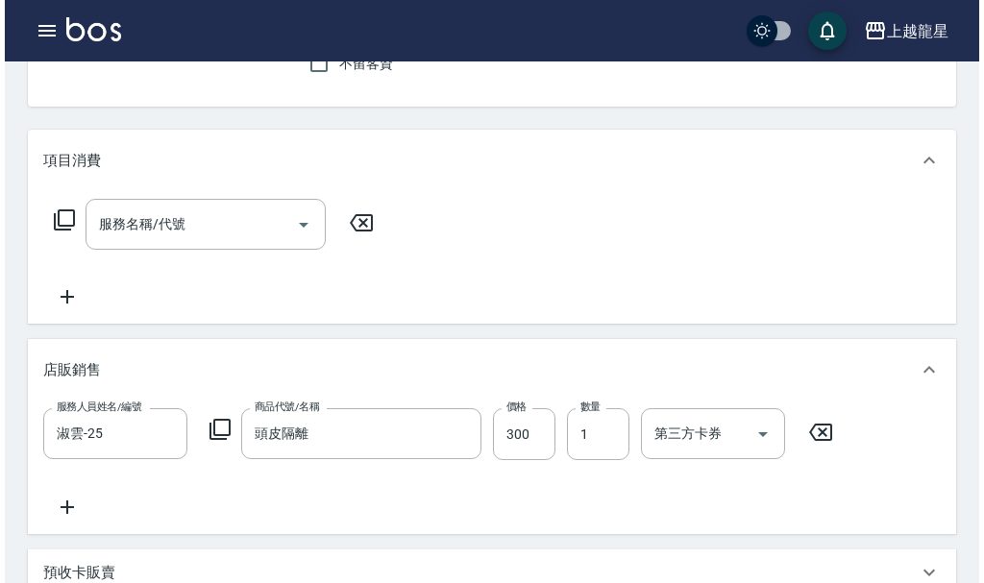
scroll to position [288, 0]
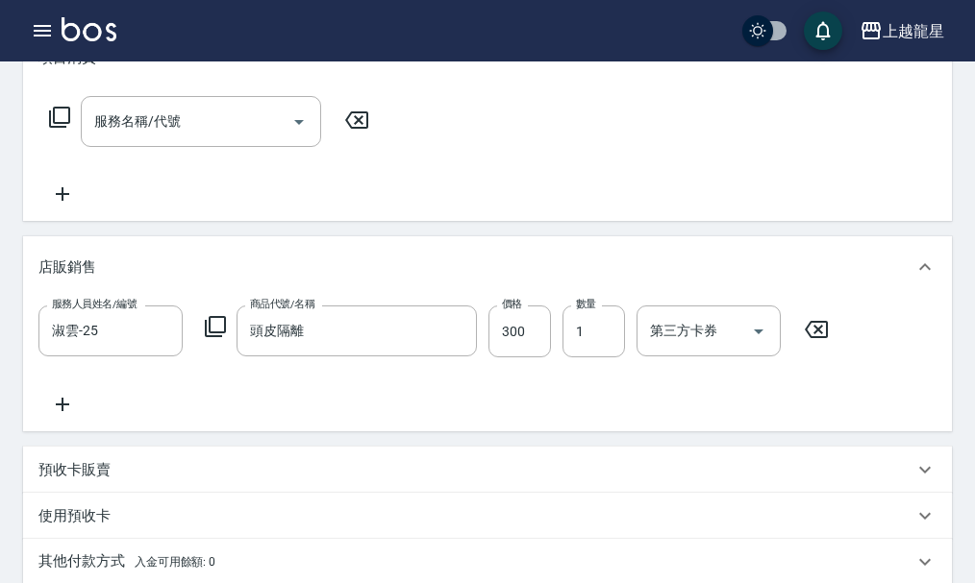
click at [213, 335] on icon at bounding box center [215, 326] width 23 height 23
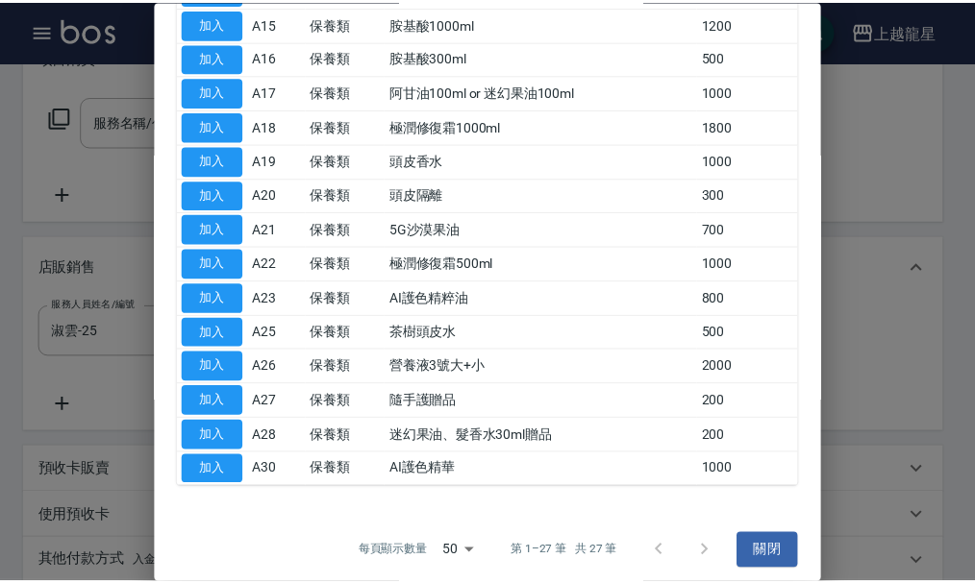
scroll to position [596, 0]
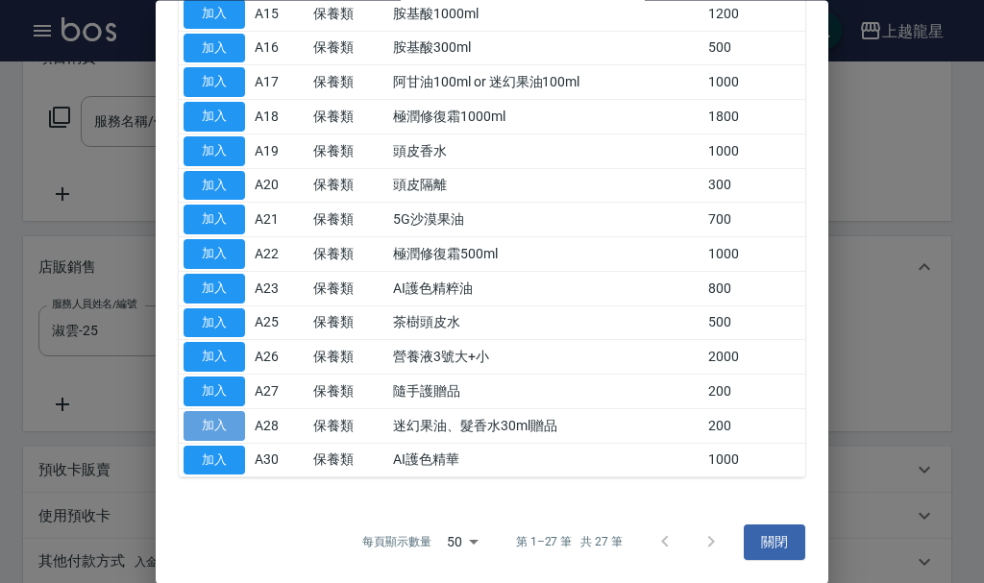
click at [220, 414] on button "加入" at bounding box center [215, 426] width 62 height 30
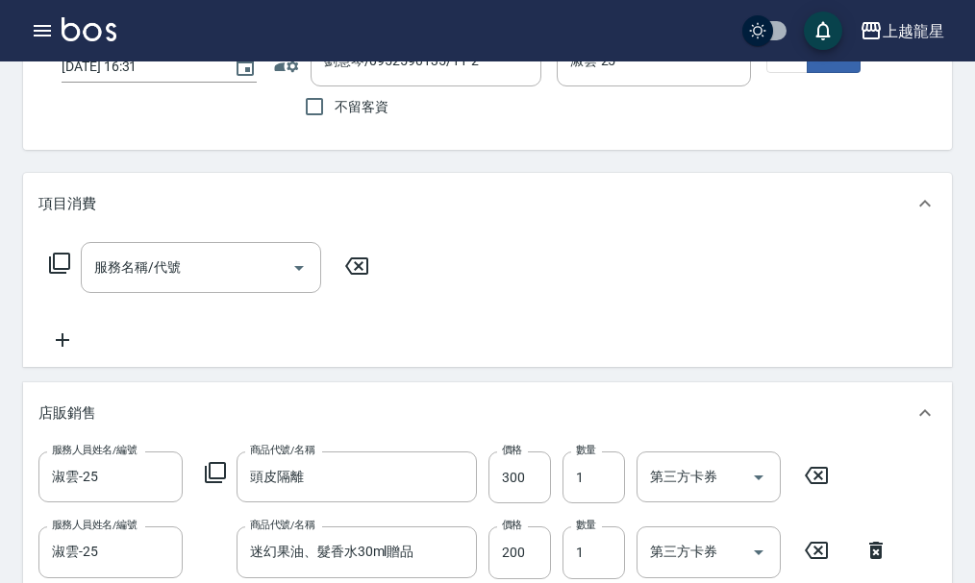
scroll to position [0, 0]
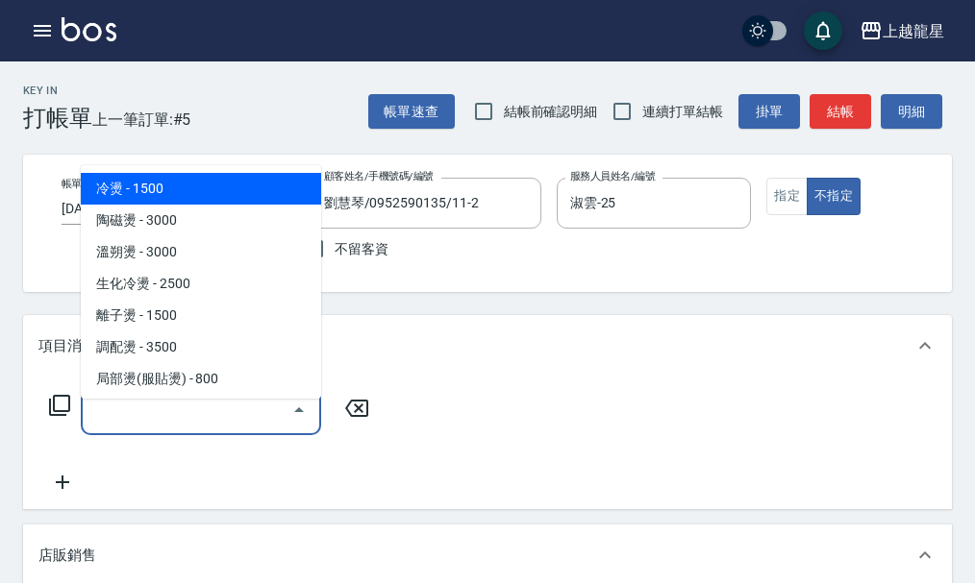
click at [157, 424] on input "服務名稱/代號" at bounding box center [186, 410] width 194 height 34
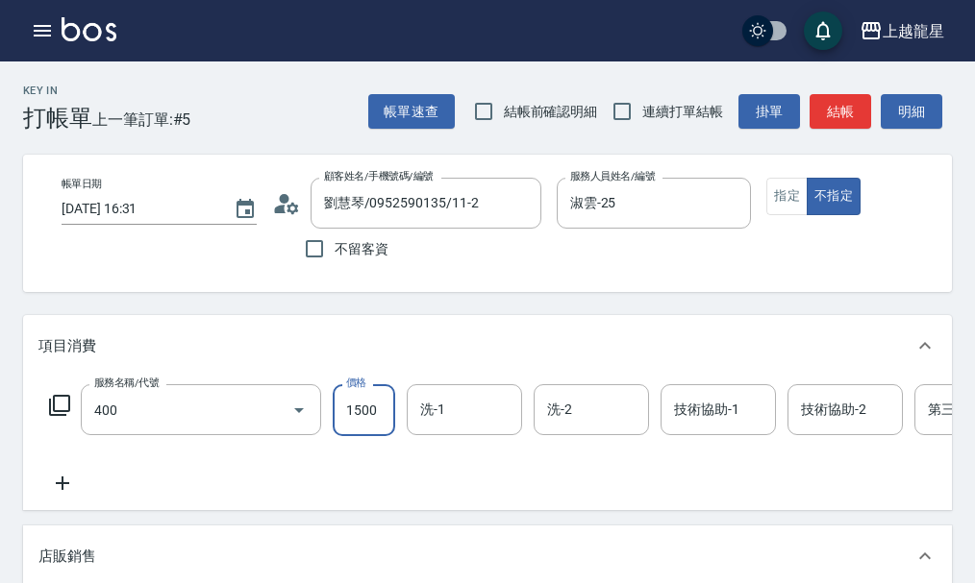
type input "染髮(400)"
type input "2300"
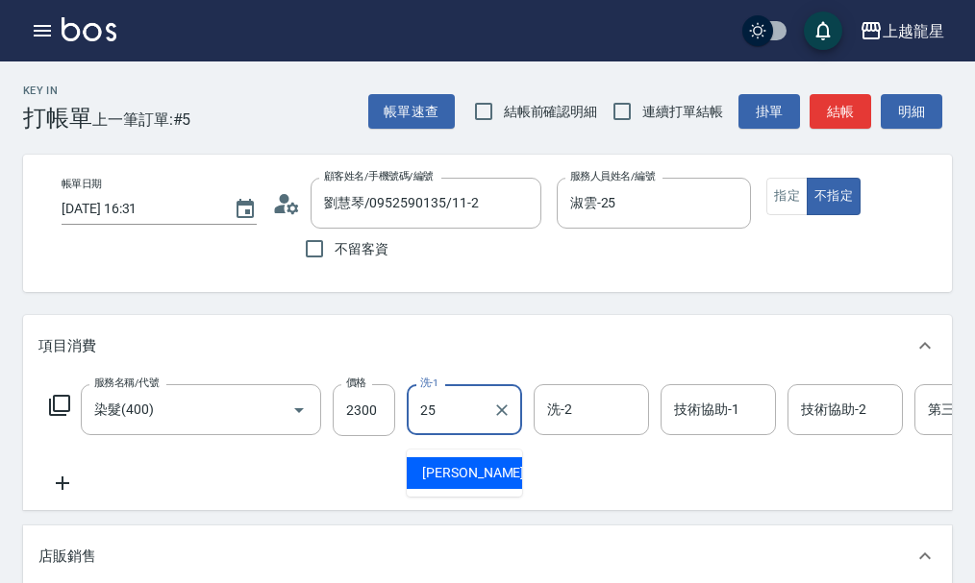
type input "淑雲-25"
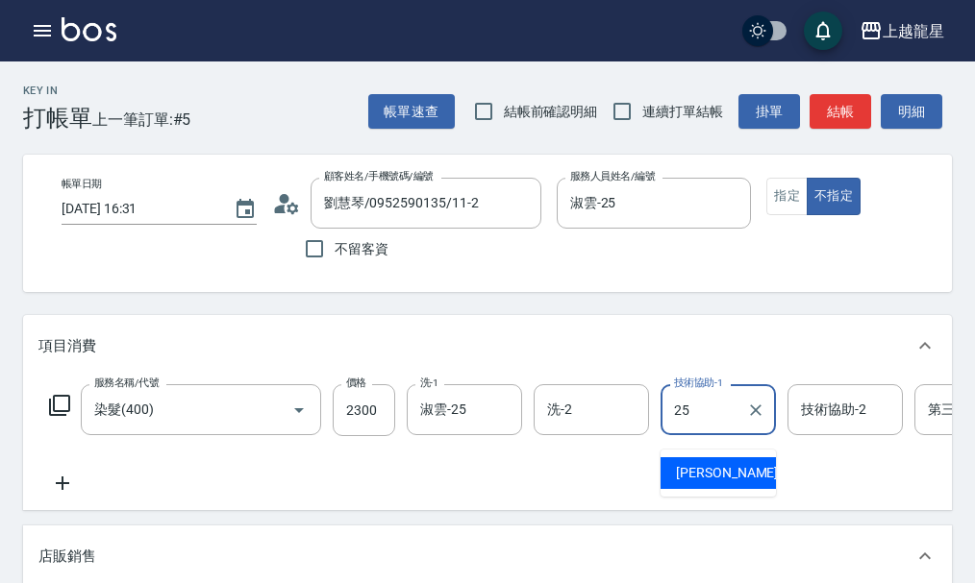
type input "淑雲-25"
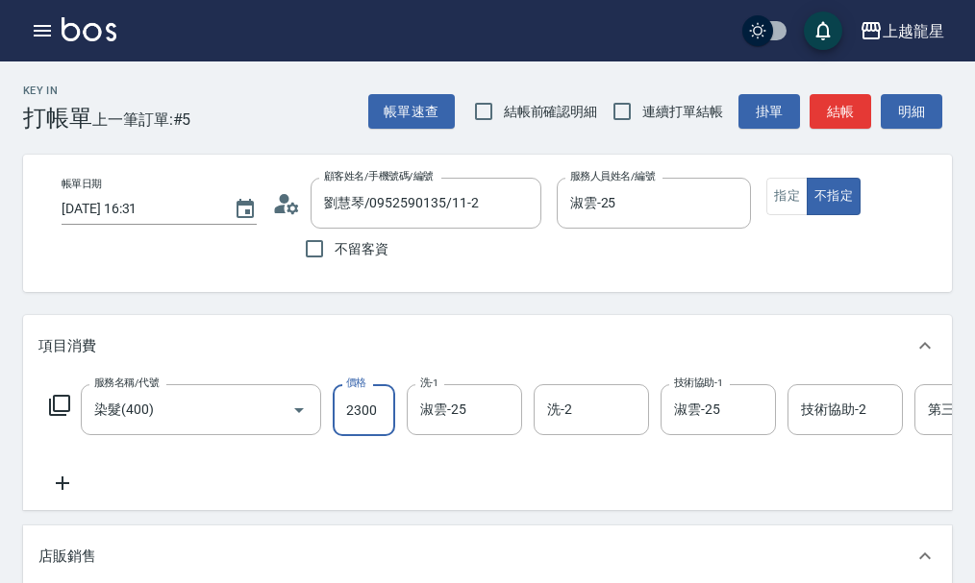
click at [361, 433] on input "2300" at bounding box center [364, 410] width 62 height 52
type input "2250"
click at [53, 492] on icon at bounding box center [62, 483] width 48 height 23
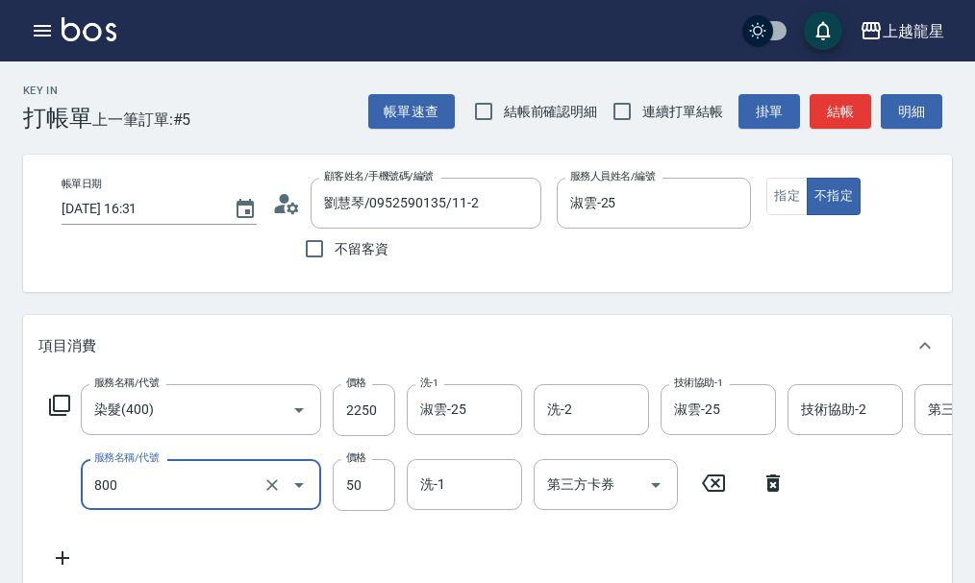
type input "快速修護(800)"
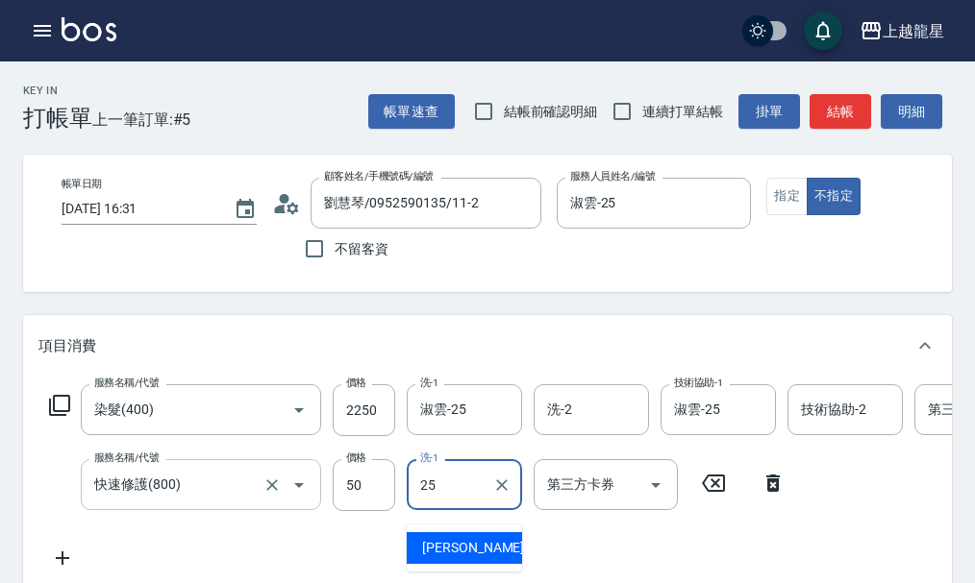
type input "淑雲-25"
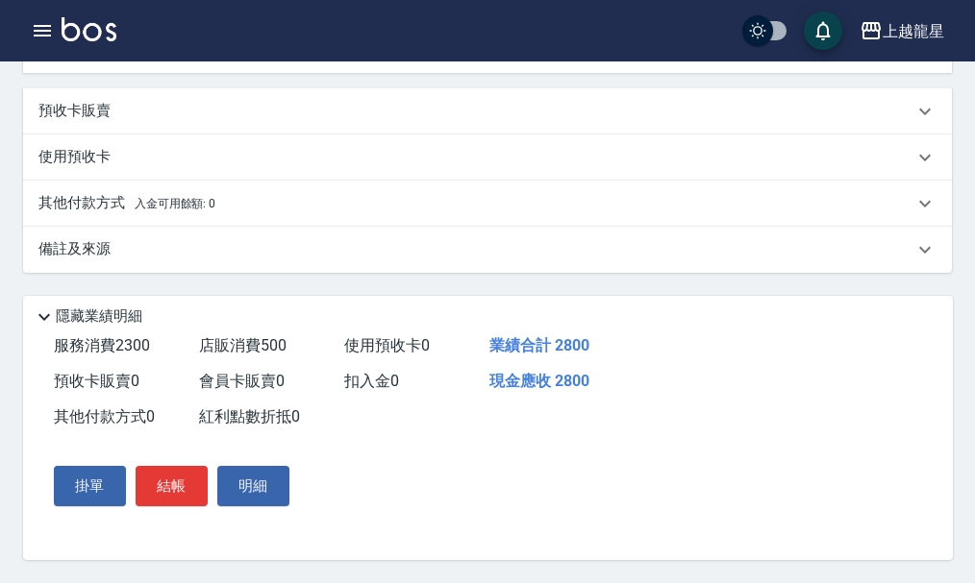
scroll to position [836, 0]
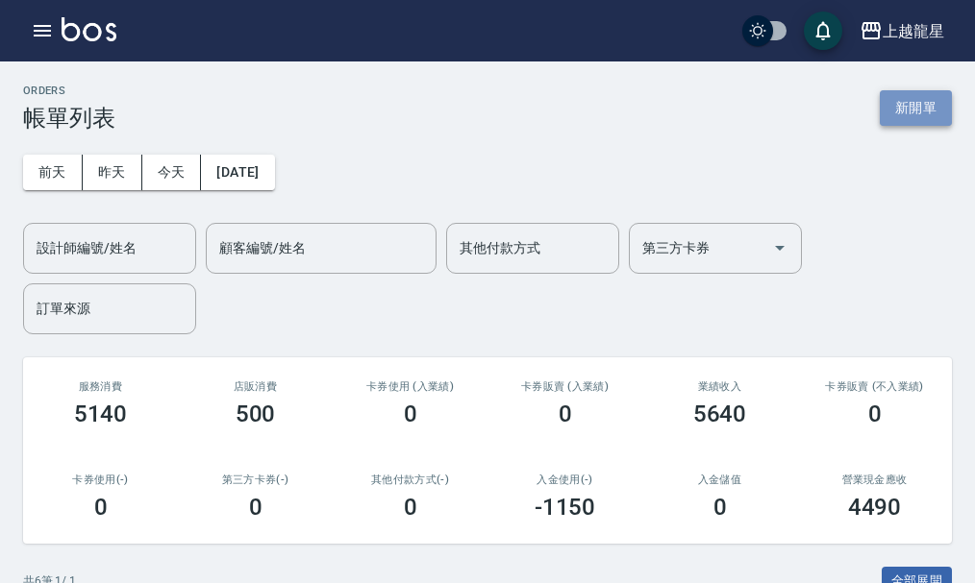
click at [896, 120] on button "新開單" at bounding box center [915, 108] width 72 height 36
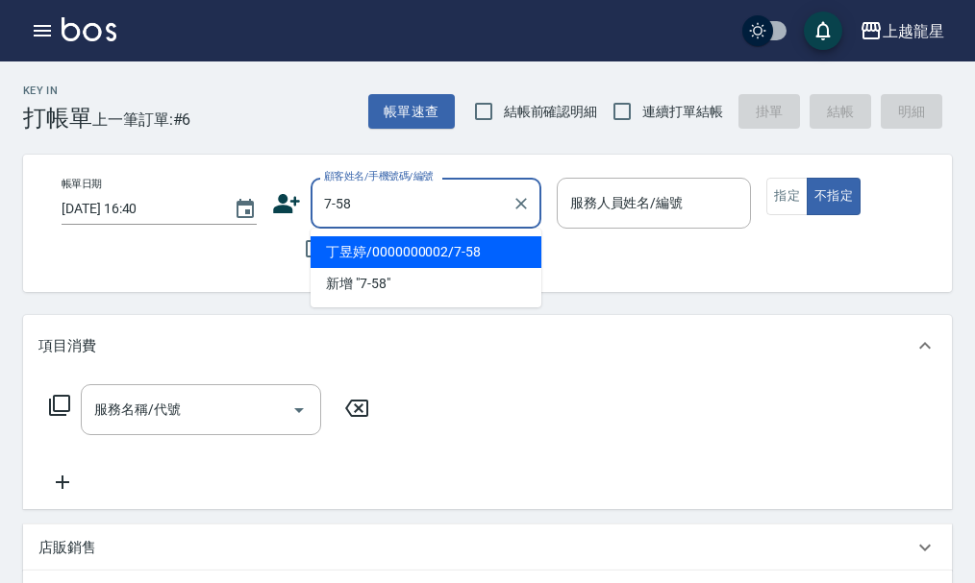
click at [410, 244] on li "丁昱婷/0000000002/7-58" at bounding box center [425, 252] width 231 height 32
type input "丁昱婷/0000000002/7-58"
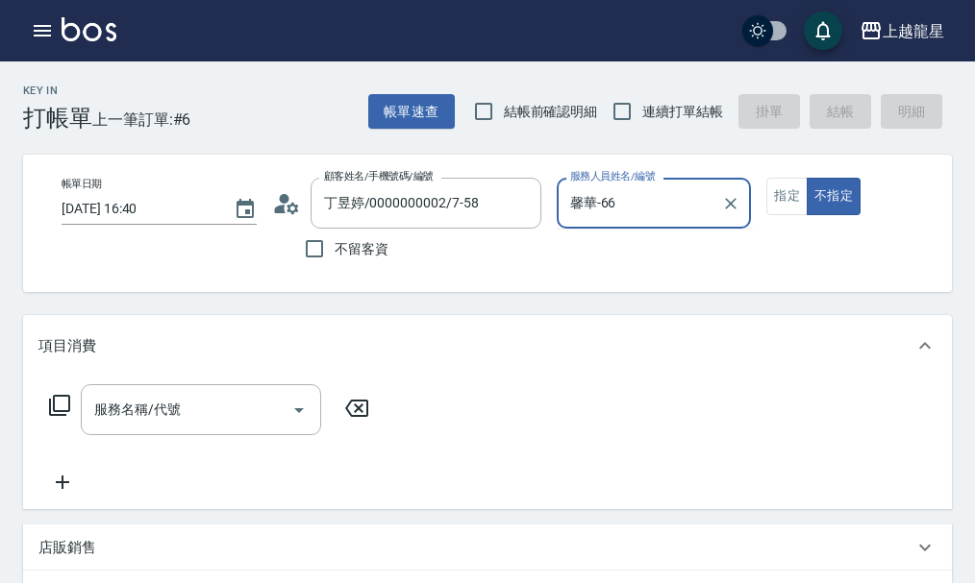
click at [806, 178] on button "不指定" at bounding box center [833, 196] width 54 height 37
type input "馨華-6"
type button "false"
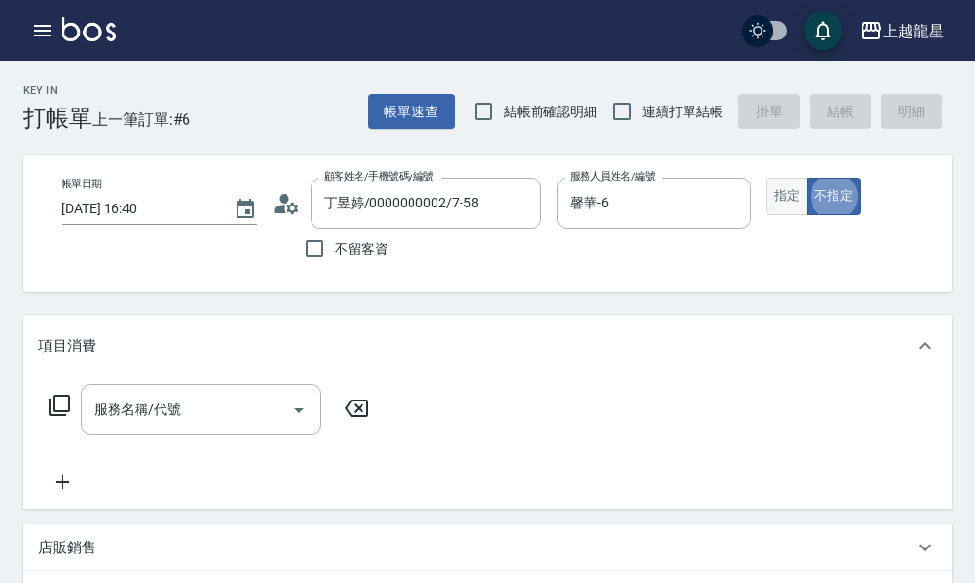
click at [794, 192] on button "指定" at bounding box center [786, 196] width 41 height 37
click at [145, 427] on input "服務名稱/代號" at bounding box center [186, 410] width 194 height 34
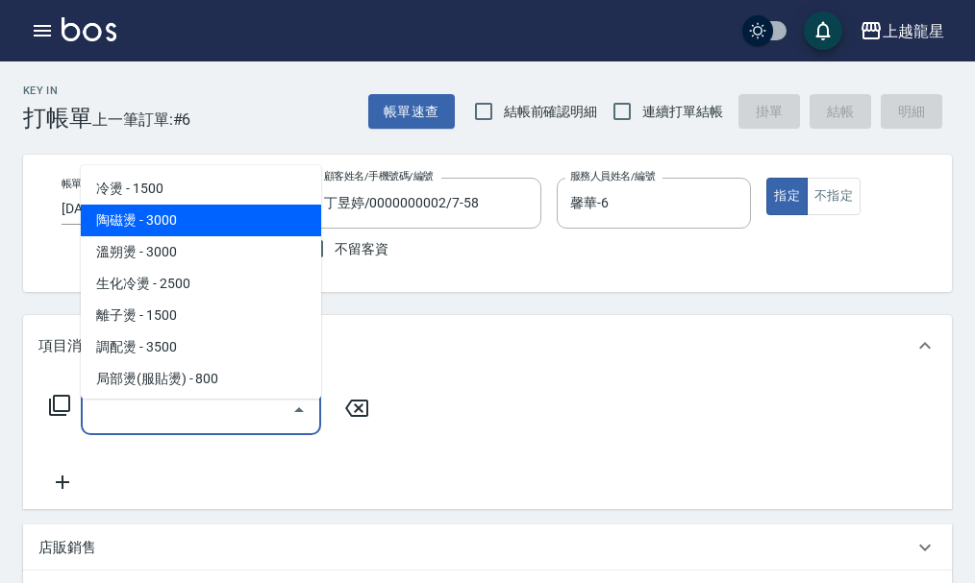
click at [173, 224] on span "陶磁燙 - 3000" at bounding box center [201, 221] width 240 height 32
type input "陶磁燙(202)"
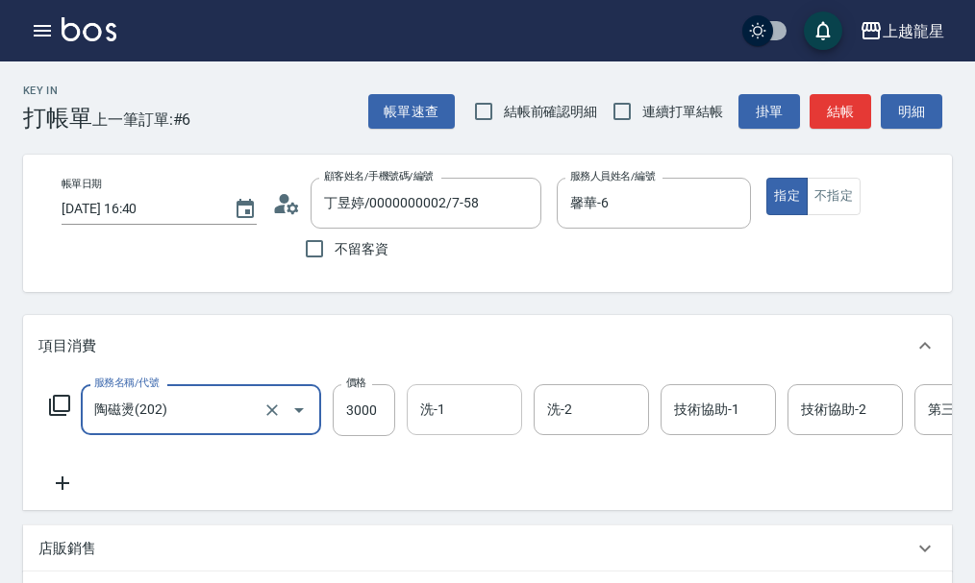
click at [448, 410] on input "洗-1" at bounding box center [464, 410] width 98 height 34
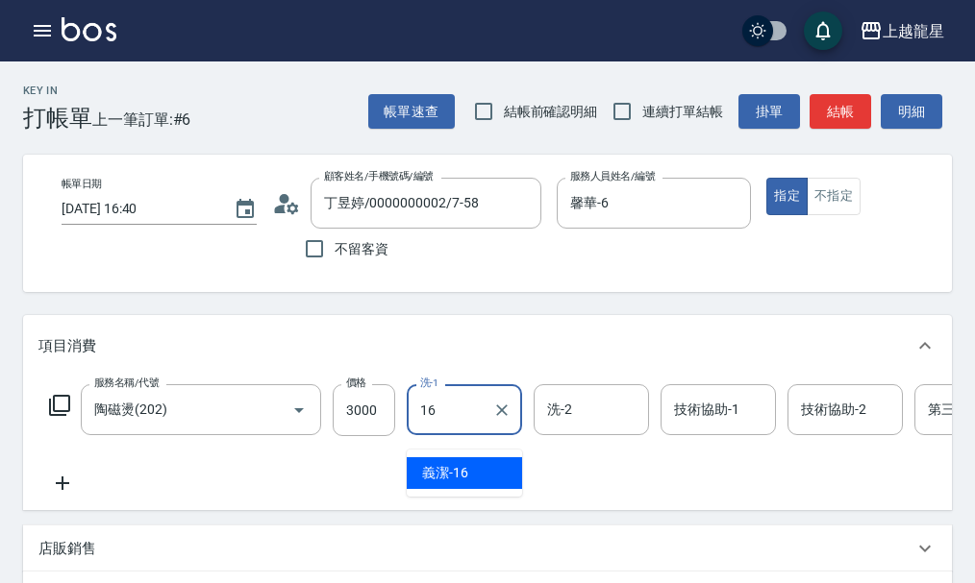
type input "義潔-16"
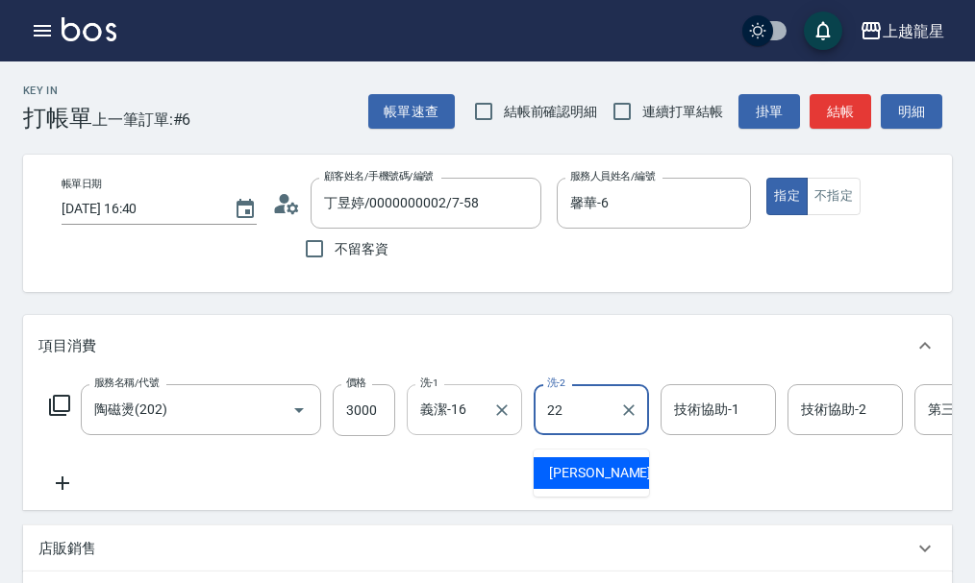
type input "[PERSON_NAME]-22"
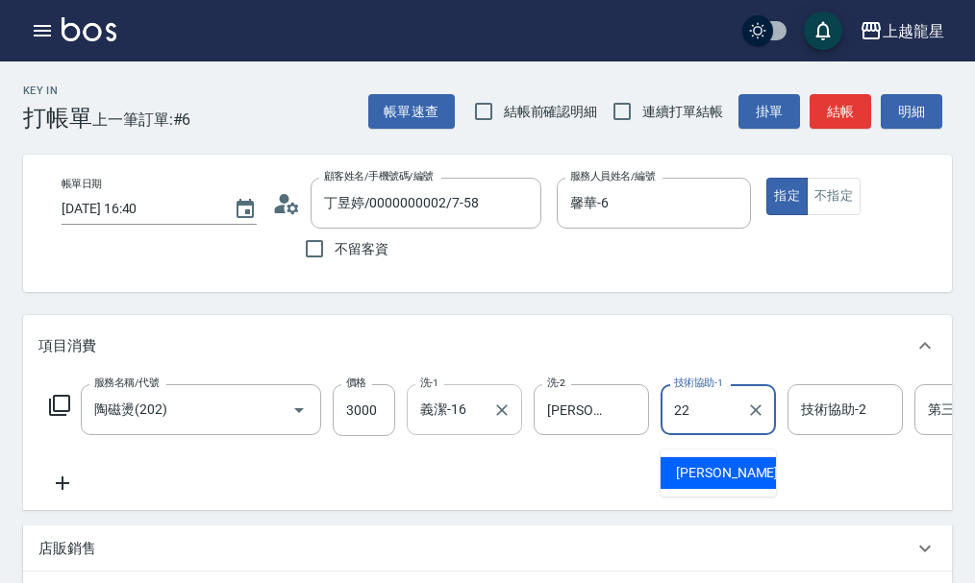
type input "[PERSON_NAME]-22"
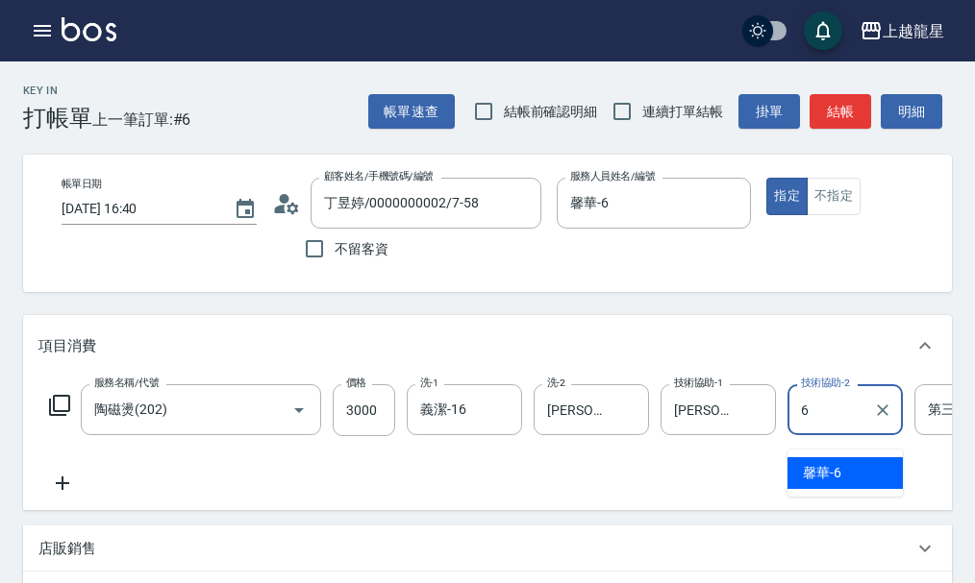
type input "馨華-6"
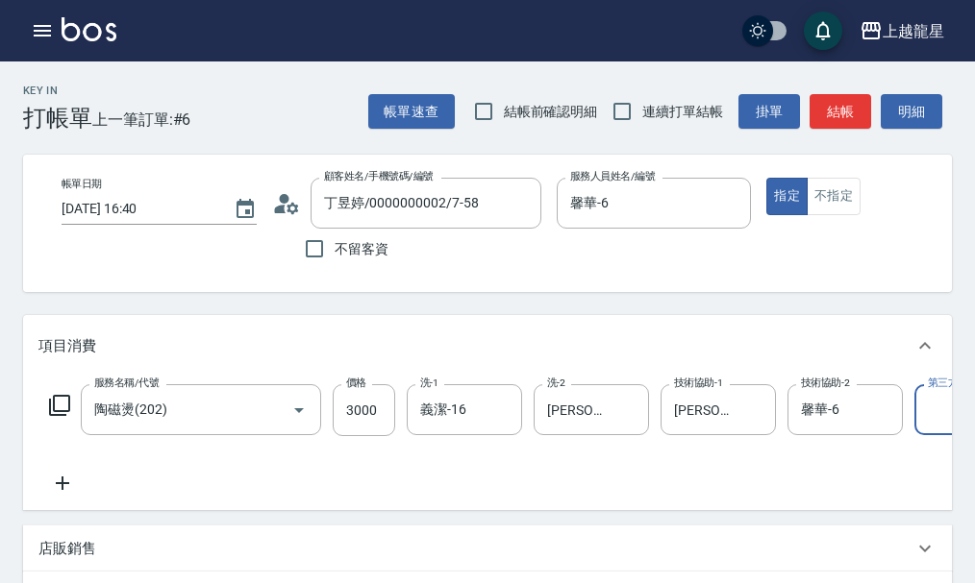
click at [75, 419] on div "服務名稱/代號 陶磁燙(202) 服務名稱/代號 價格 3000 價格 洗-1 義潔-16 洗-1 洗-2 阿琳-22 洗-2 技術協助-1 [PERSON_…" at bounding box center [577, 410] width 1079 height 52
click at [48, 417] on icon at bounding box center [59, 405] width 23 height 23
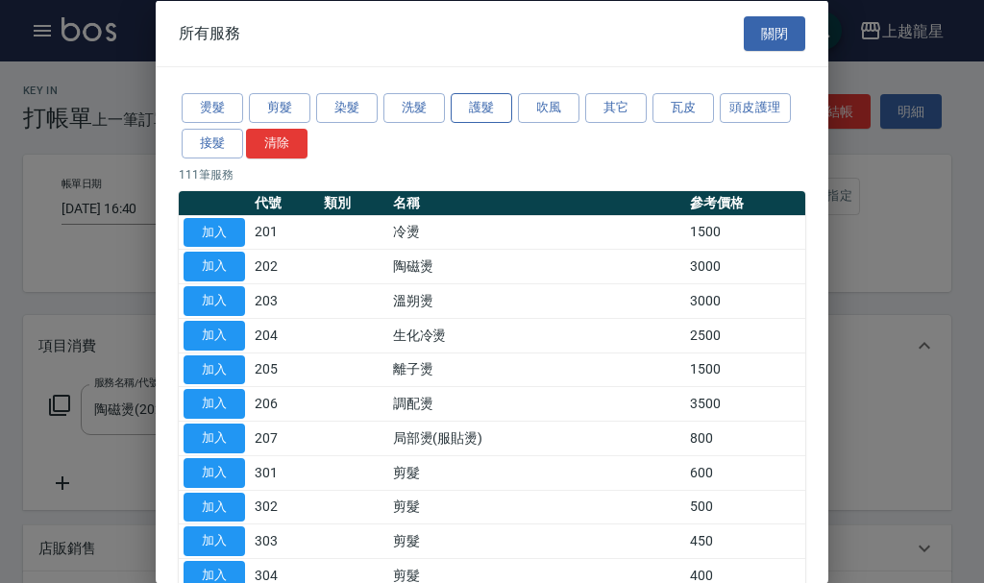
click at [474, 97] on button "護髮" at bounding box center [482, 108] width 62 height 30
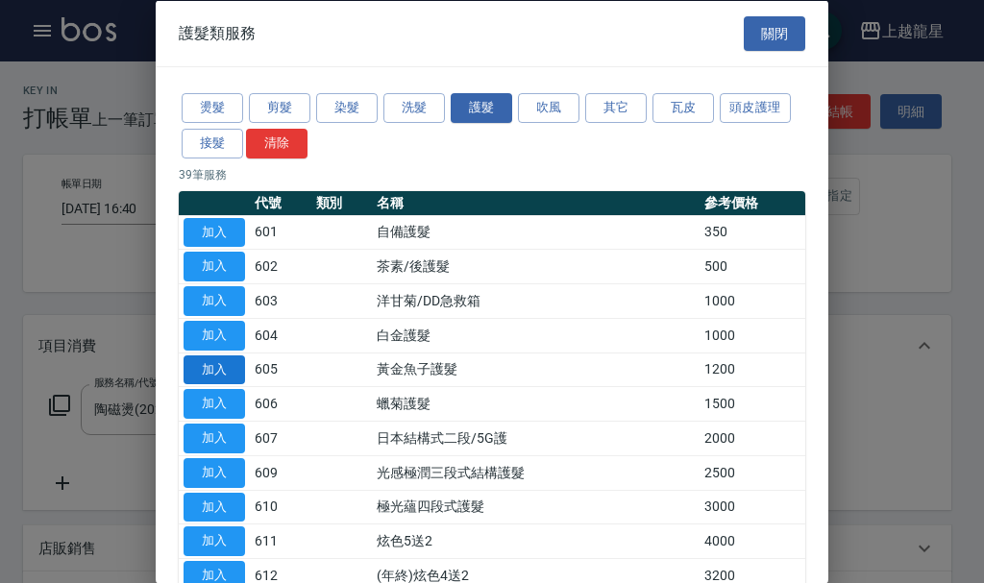
click at [222, 355] on button "加入" at bounding box center [215, 370] width 62 height 30
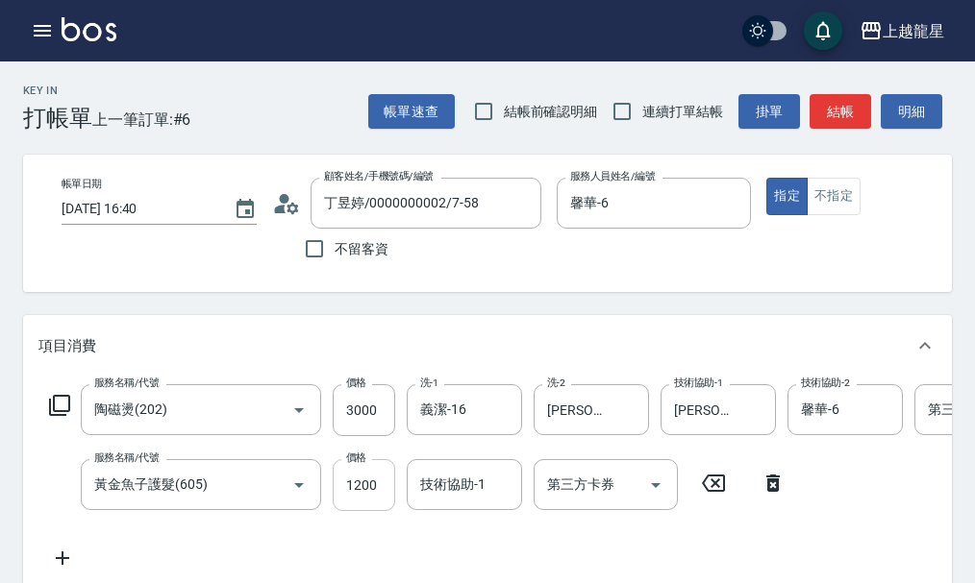
click at [366, 500] on input "1200" at bounding box center [364, 485] width 62 height 52
type input "960"
click at [450, 500] on div "技術協助-1 技術協助-1" at bounding box center [464, 484] width 115 height 51
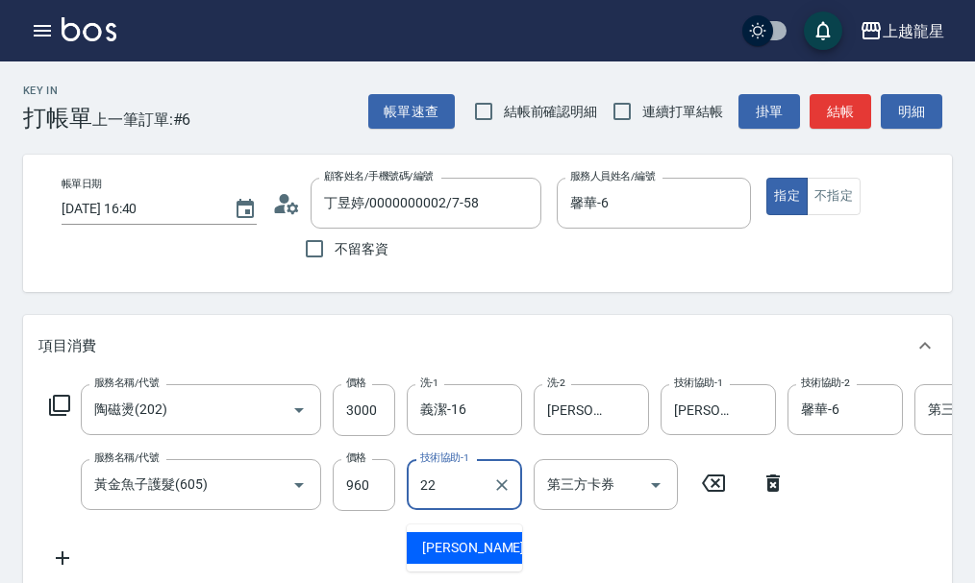
type input "[PERSON_NAME]-22"
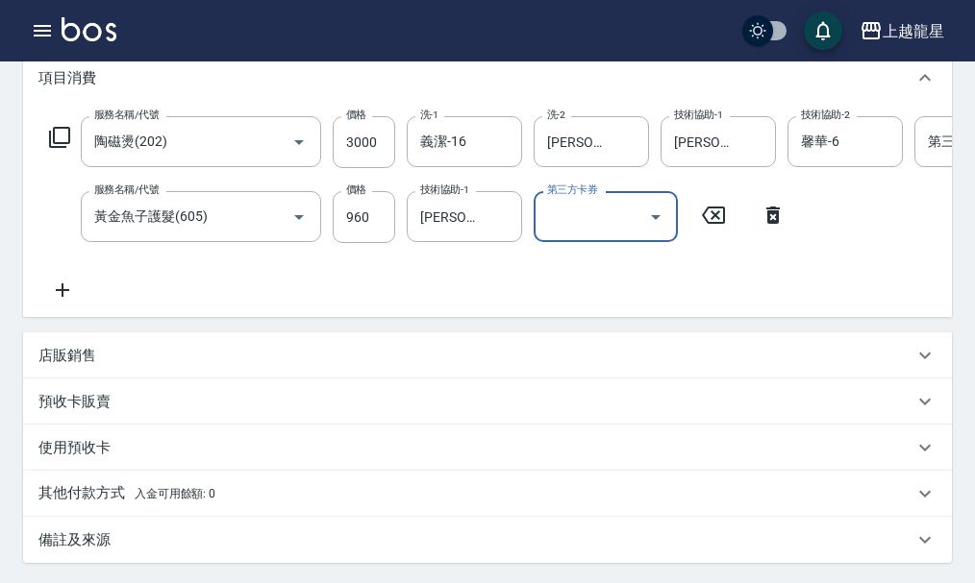
scroll to position [288, 0]
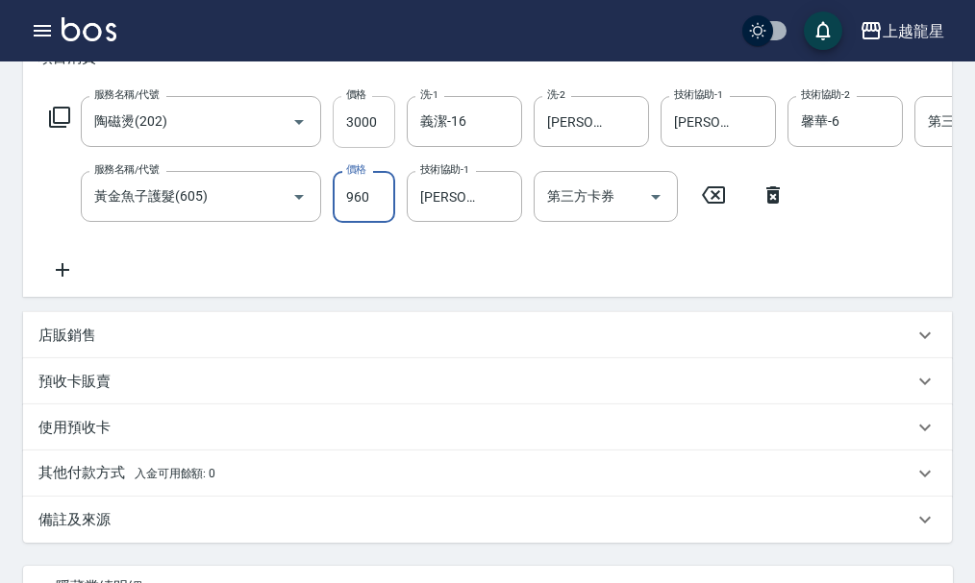
click at [349, 134] on input "3000" at bounding box center [364, 122] width 62 height 52
type input "2800"
click at [54, 346] on p "店販銷售" at bounding box center [67, 336] width 58 height 20
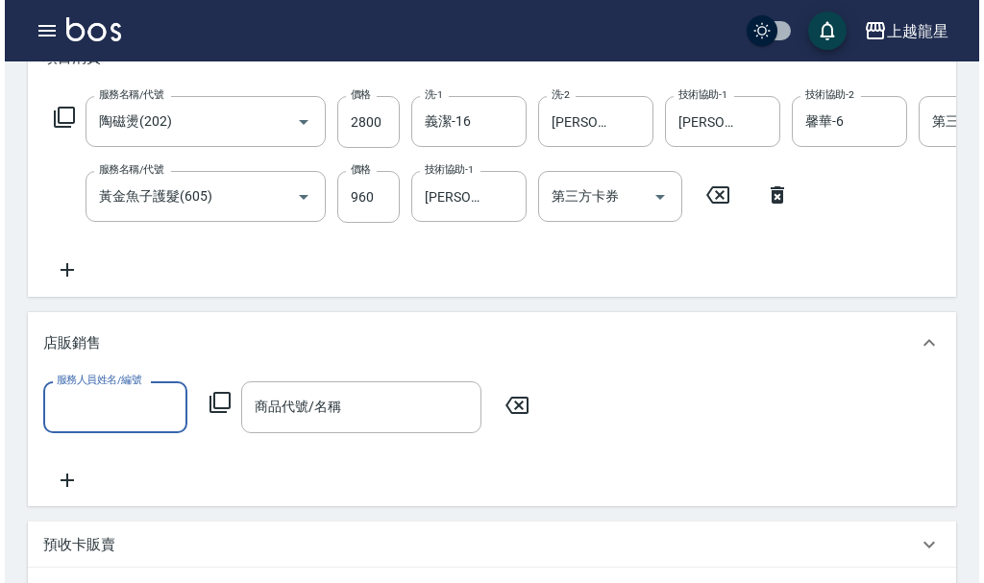
scroll to position [0, 0]
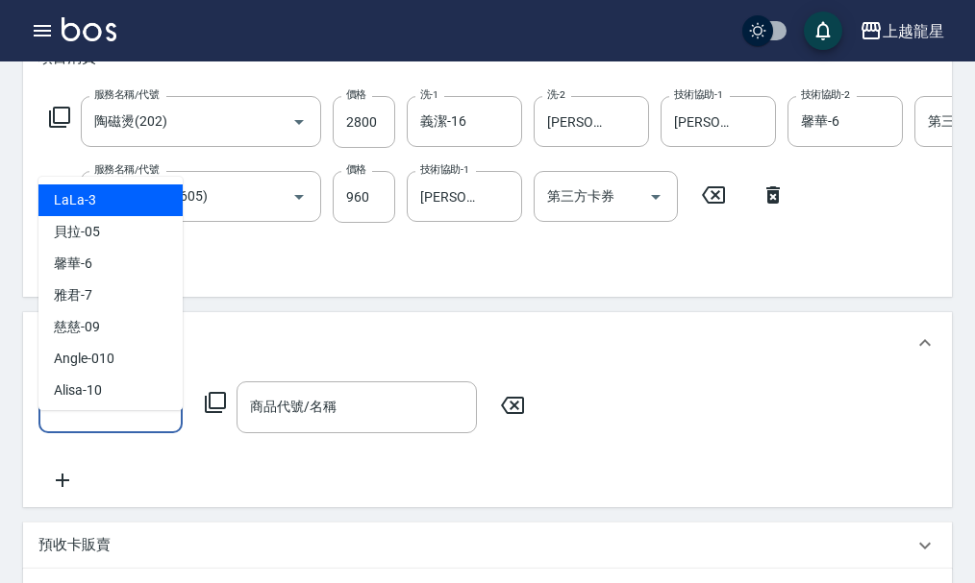
click at [136, 424] on input "服務人員姓名/編號" at bounding box center [110, 407] width 127 height 34
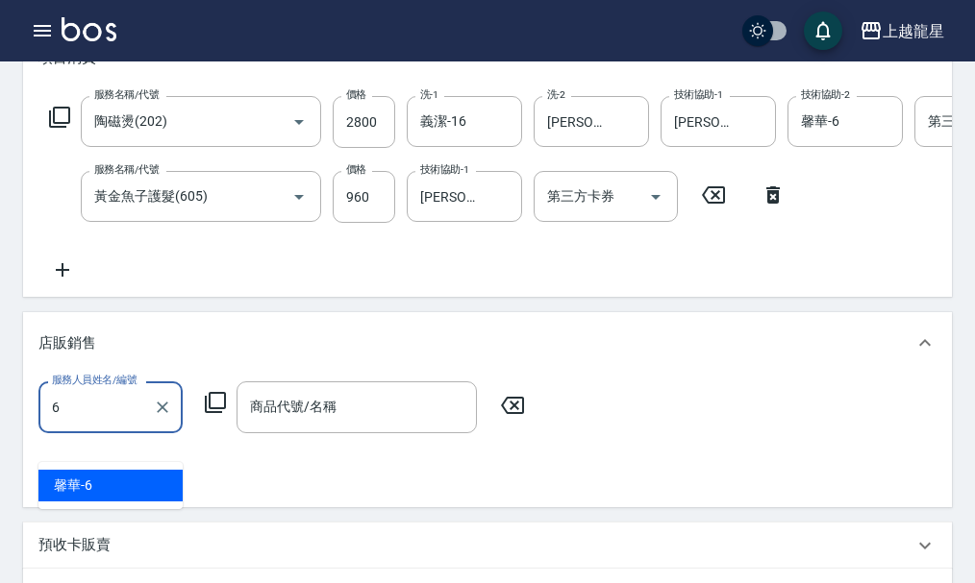
type input "馨華-6"
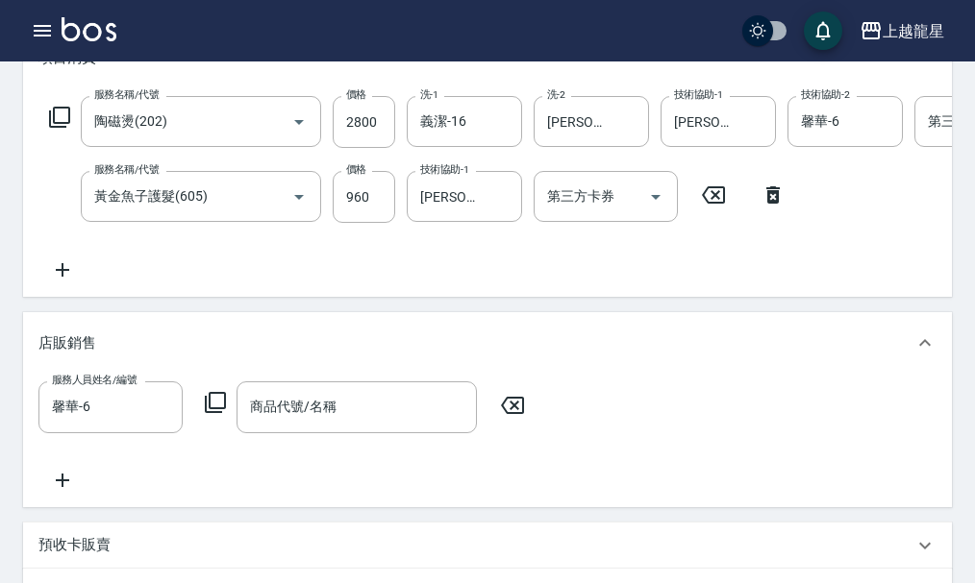
click at [220, 414] on icon at bounding box center [215, 402] width 23 height 23
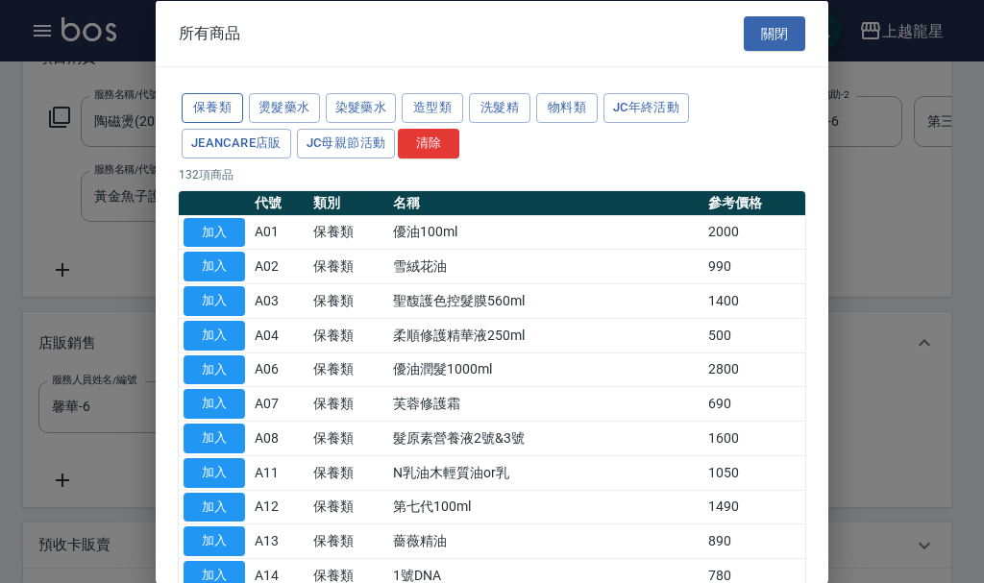
click at [214, 103] on button "保養類" at bounding box center [213, 108] width 62 height 30
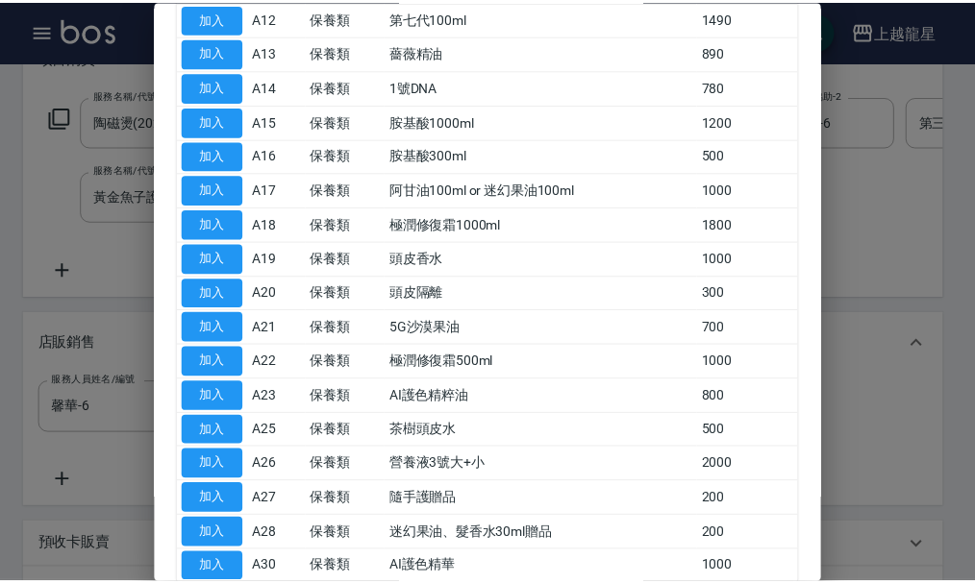
scroll to position [596, 0]
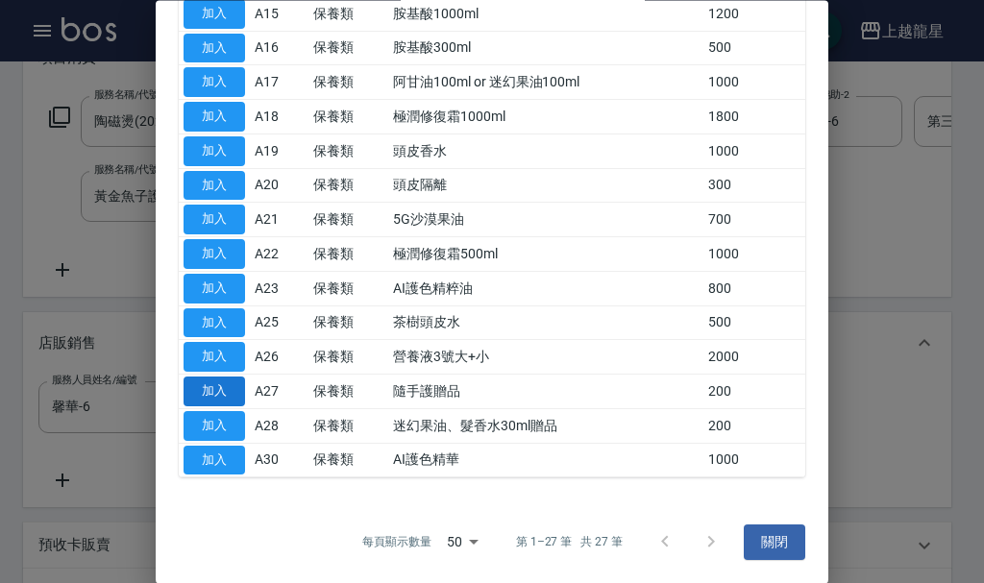
click at [203, 393] on button "加入" at bounding box center [215, 393] width 62 height 30
type input "隨手護贈品"
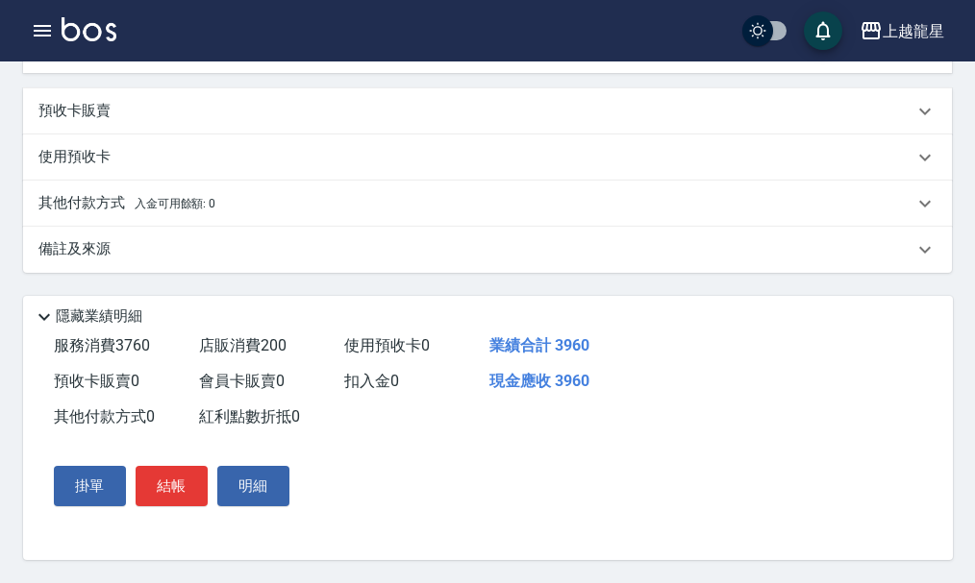
scroll to position [761, 0]
click at [171, 476] on button "結帳" at bounding box center [172, 486] width 72 height 40
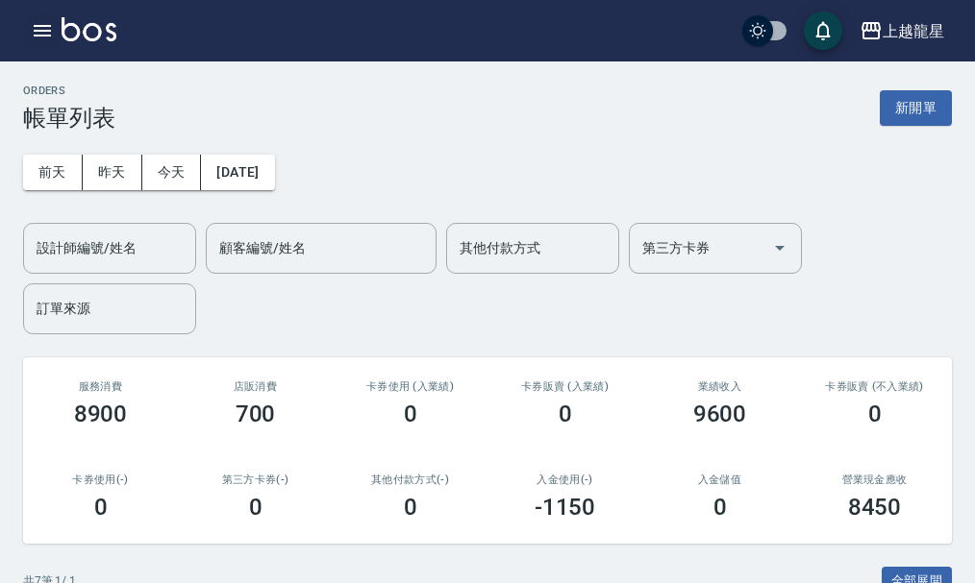
click at [35, 34] on icon "button" at bounding box center [42, 30] width 23 height 23
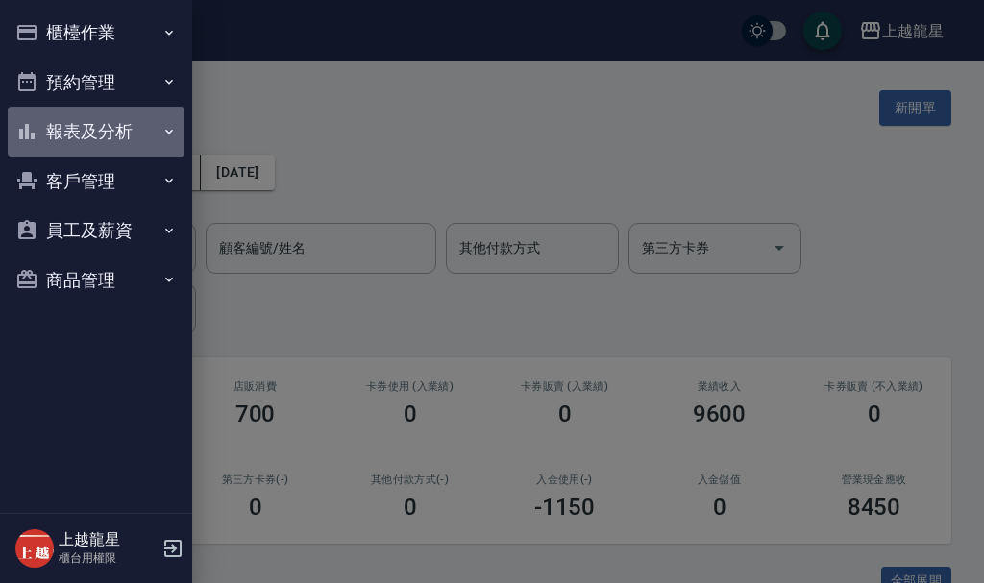
click at [89, 137] on button "報表及分析" at bounding box center [96, 132] width 177 height 50
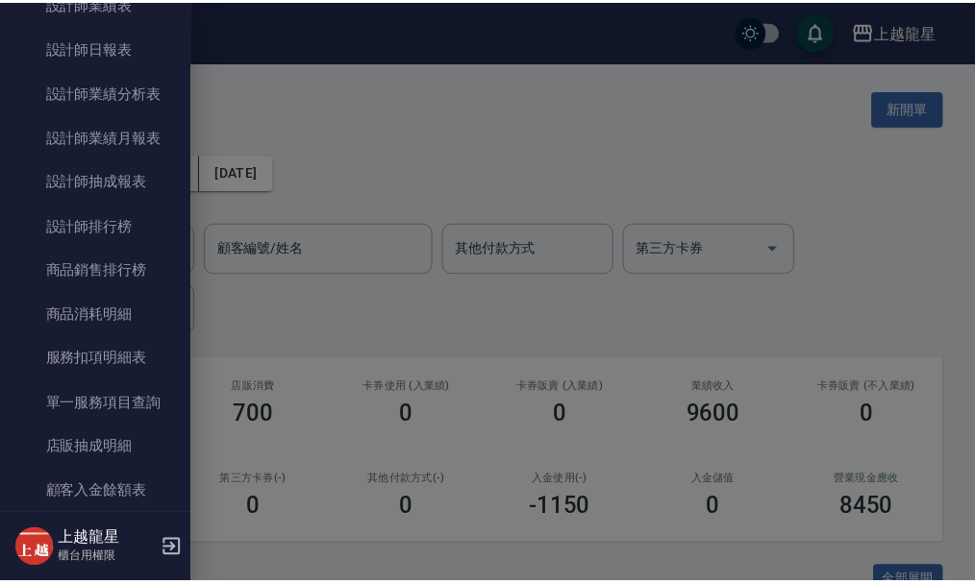
scroll to position [673, 0]
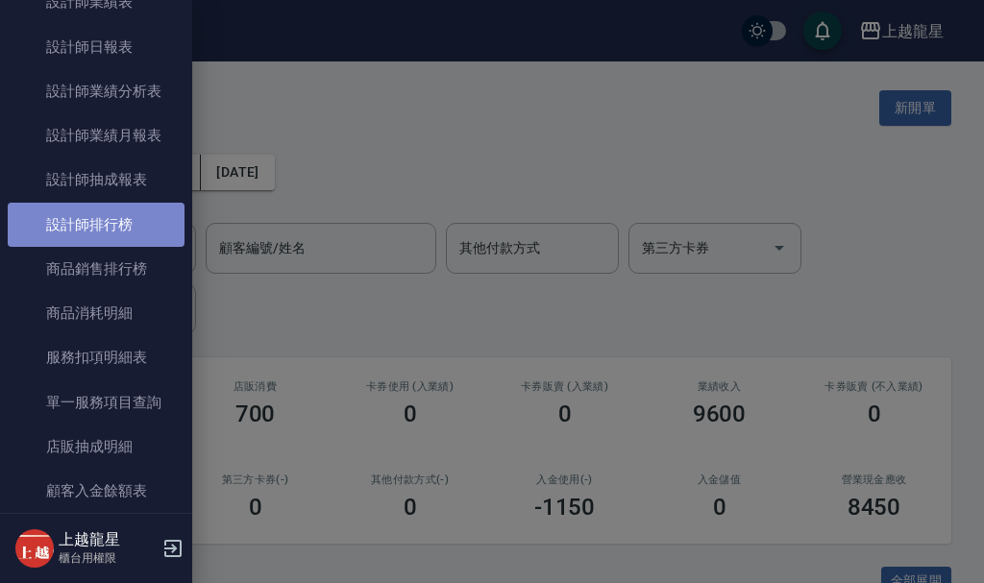
click at [107, 234] on link "設計師排行榜" at bounding box center [96, 225] width 177 height 44
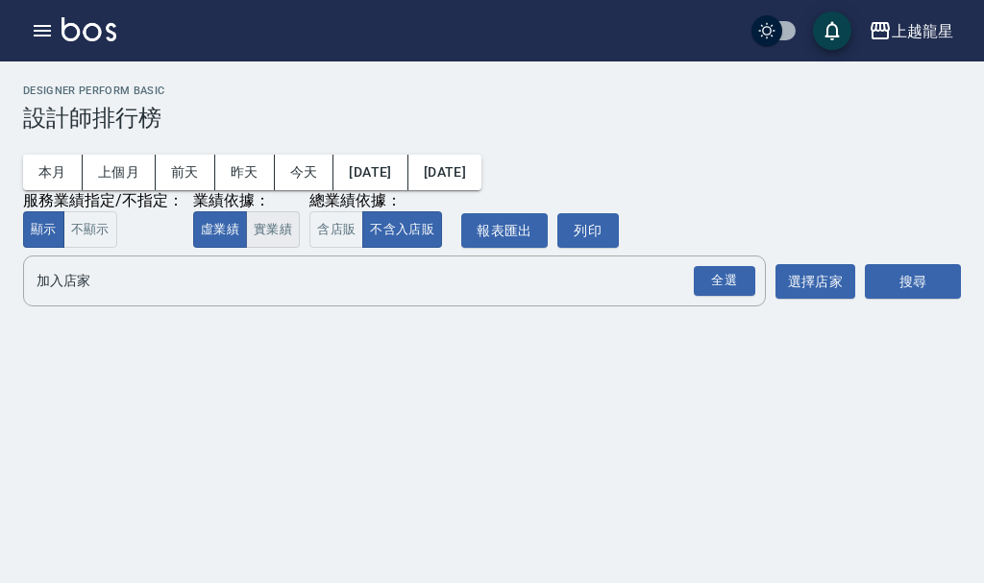
click at [266, 243] on button "實業績" at bounding box center [273, 229] width 54 height 37
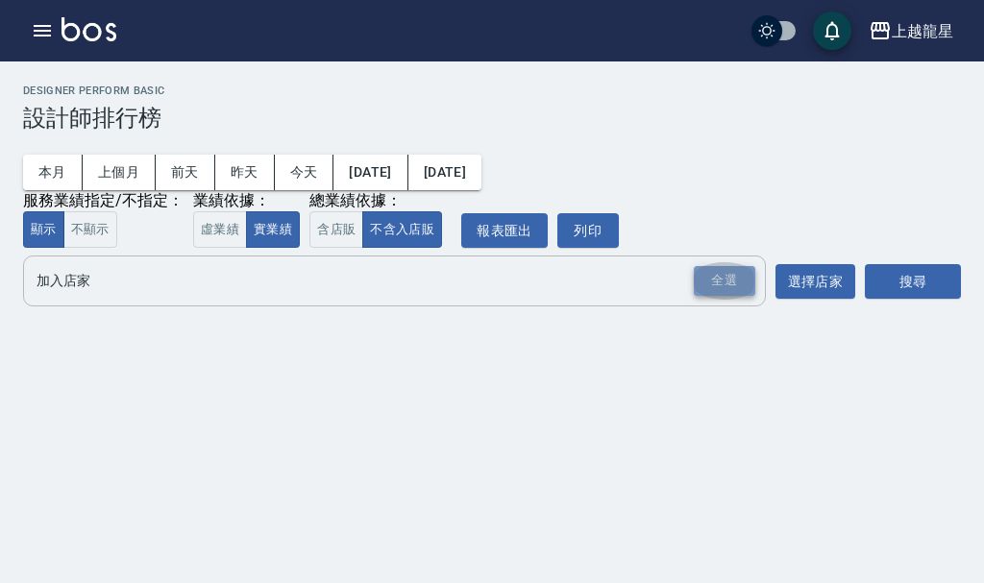
click at [698, 296] on div "全選" at bounding box center [725, 281] width 62 height 30
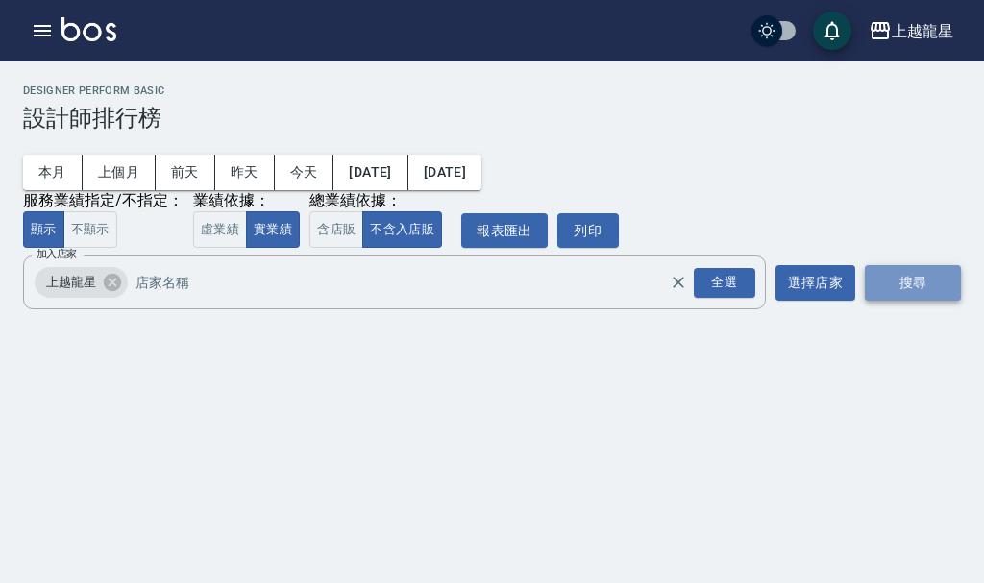
click at [915, 287] on button "搜尋" at bounding box center [913, 283] width 96 height 36
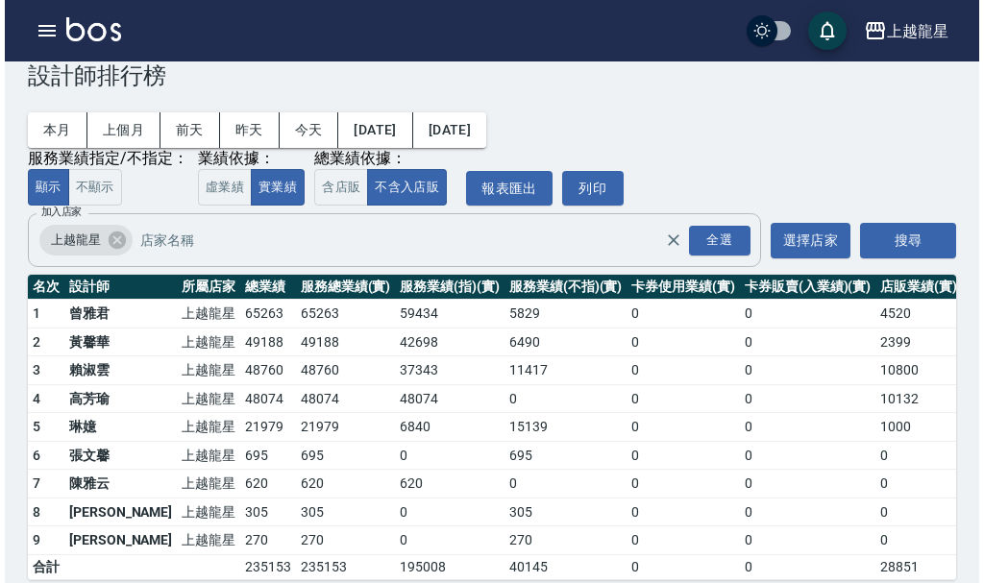
scroll to position [80, 0]
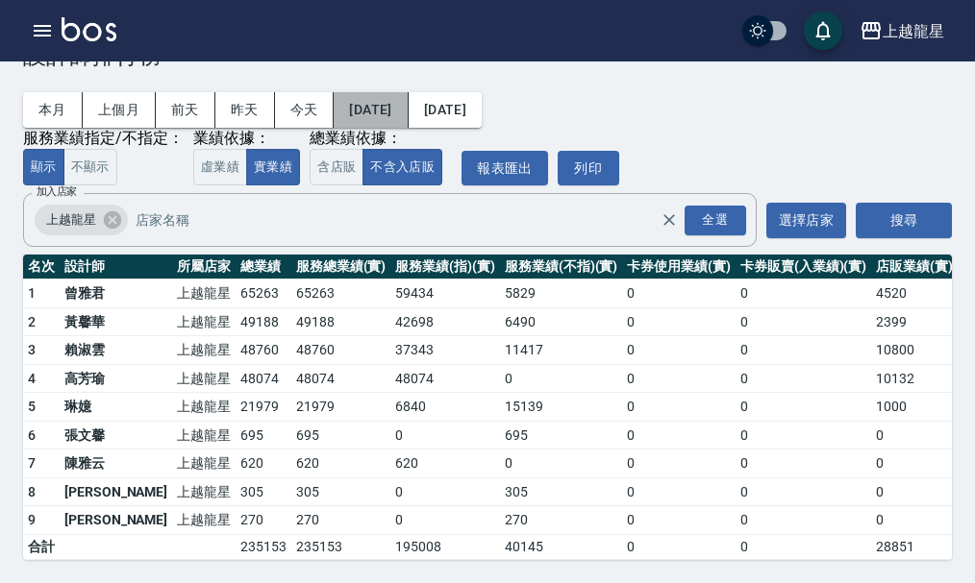
click at [402, 98] on button "[DATE]" at bounding box center [371, 110] width 74 height 36
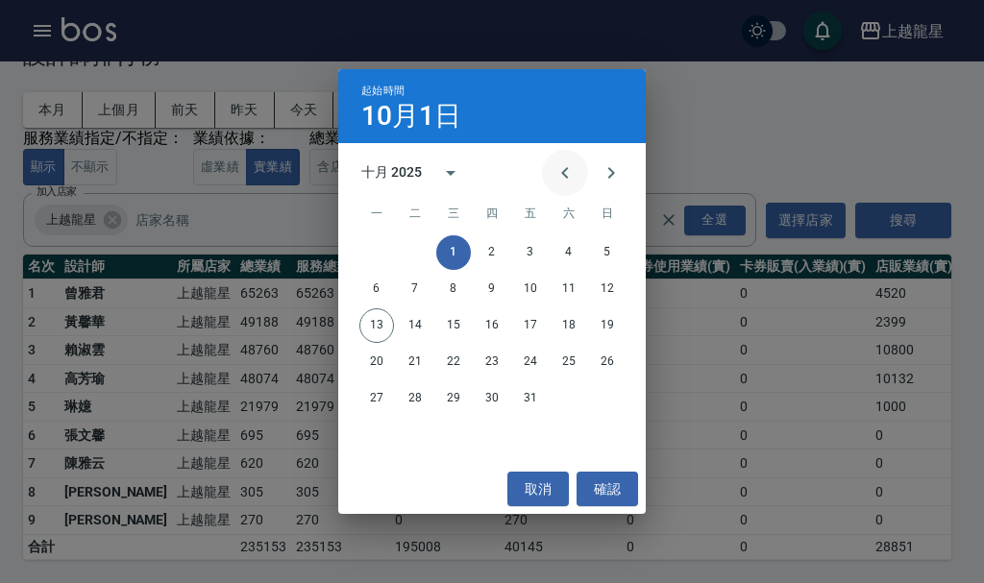
click at [556, 167] on icon "Previous month" at bounding box center [565, 172] width 23 height 23
click at [577, 324] on button "20" at bounding box center [569, 326] width 35 height 35
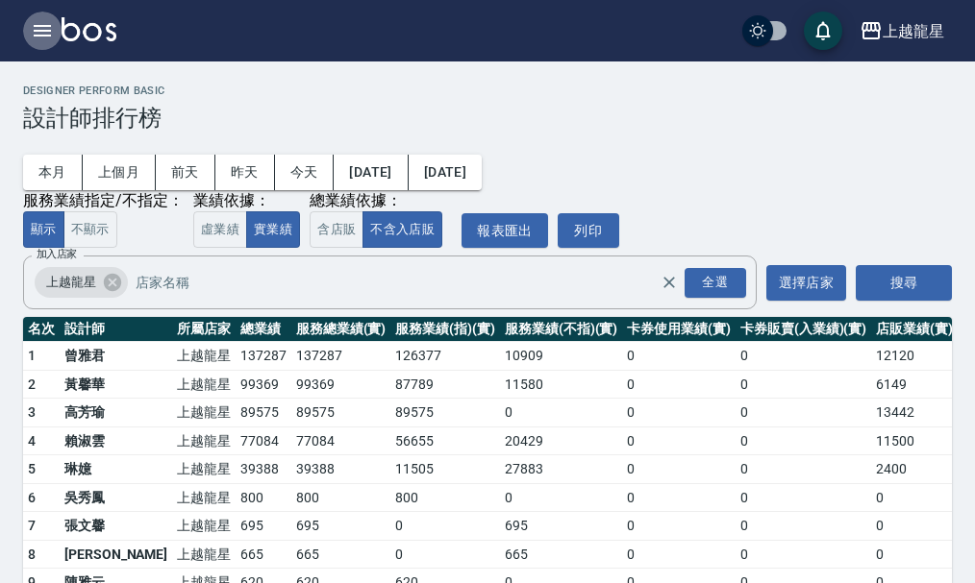
click at [49, 32] on icon "button" at bounding box center [42, 31] width 17 height 12
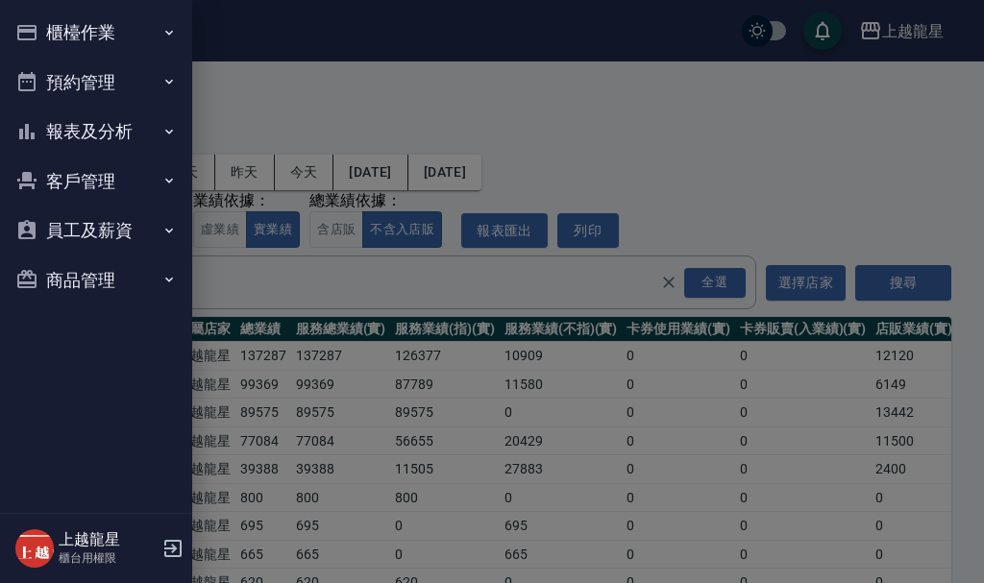
click at [90, 24] on button "櫃檯作業" at bounding box center [96, 33] width 177 height 50
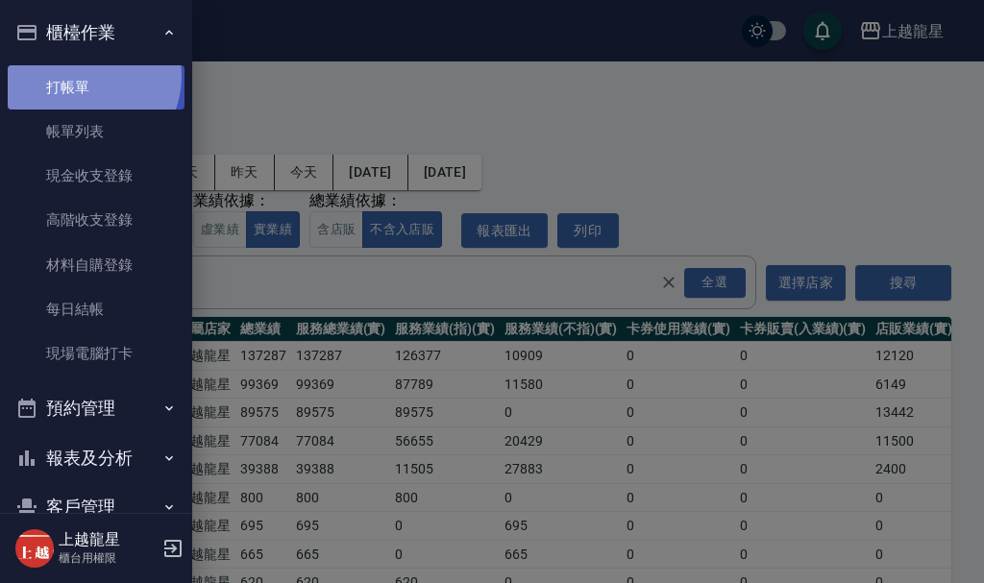
click at [87, 76] on link "打帳單" at bounding box center [96, 87] width 177 height 44
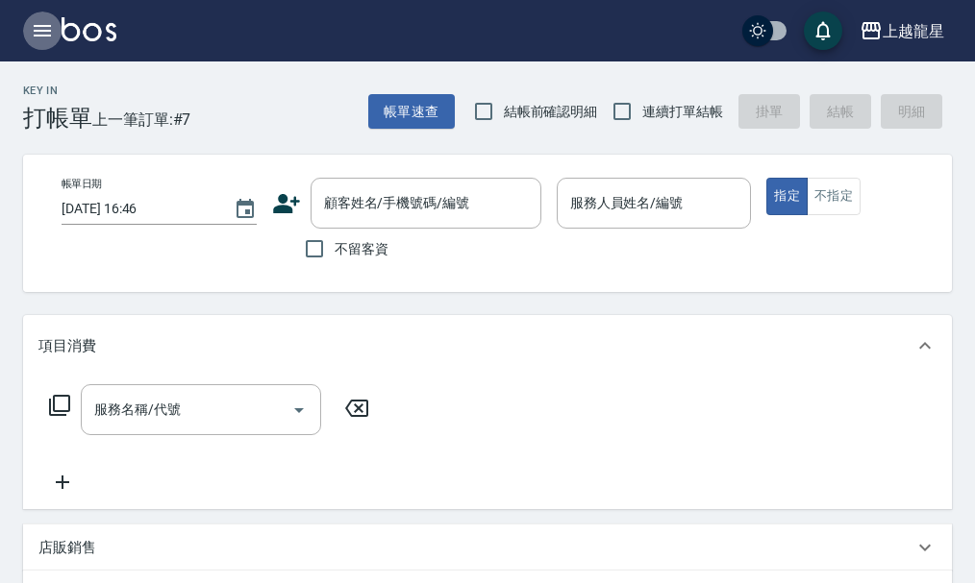
click at [46, 35] on icon "button" at bounding box center [42, 31] width 17 height 12
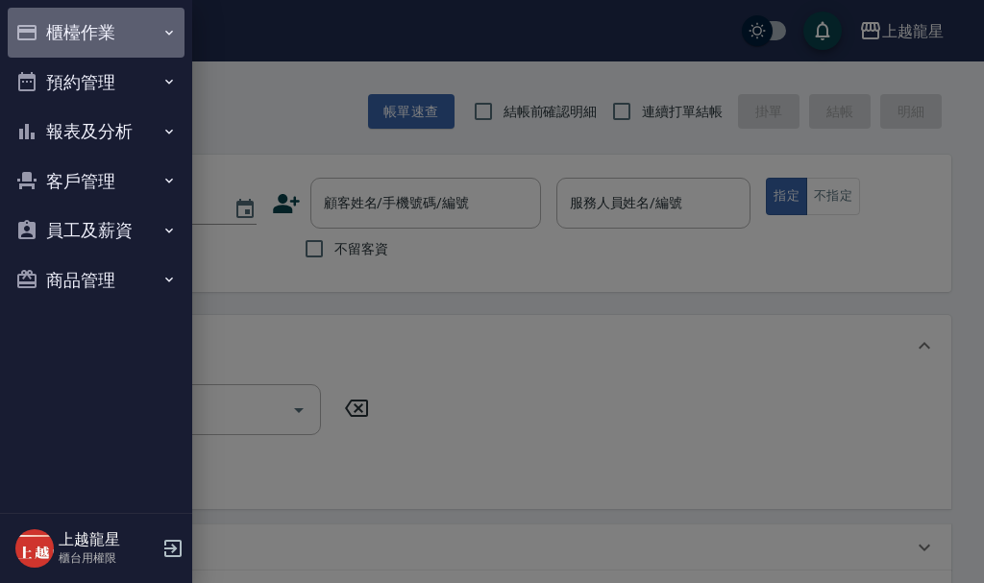
click at [47, 33] on button "櫃檯作業" at bounding box center [96, 33] width 177 height 50
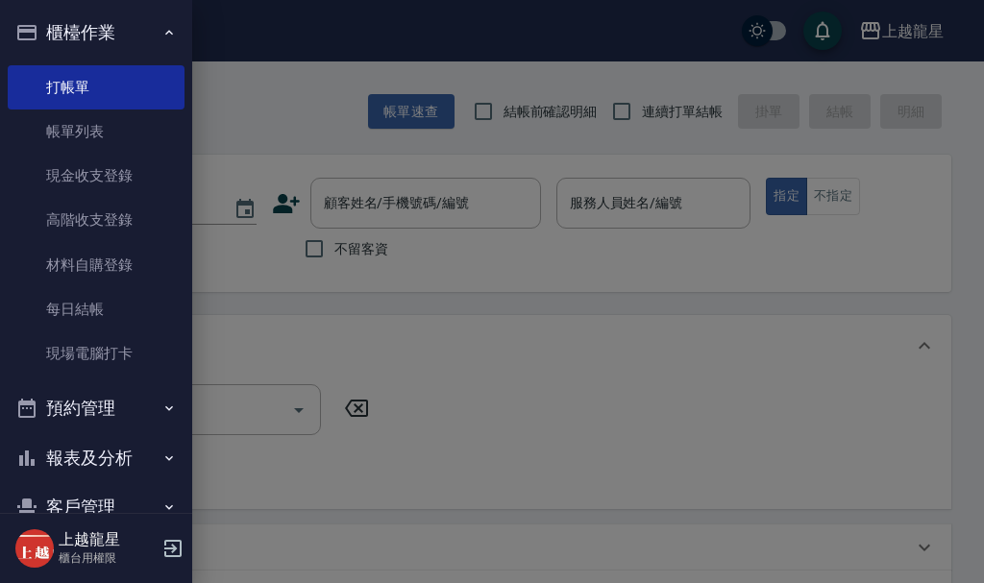
click at [468, 209] on div at bounding box center [492, 291] width 984 height 583
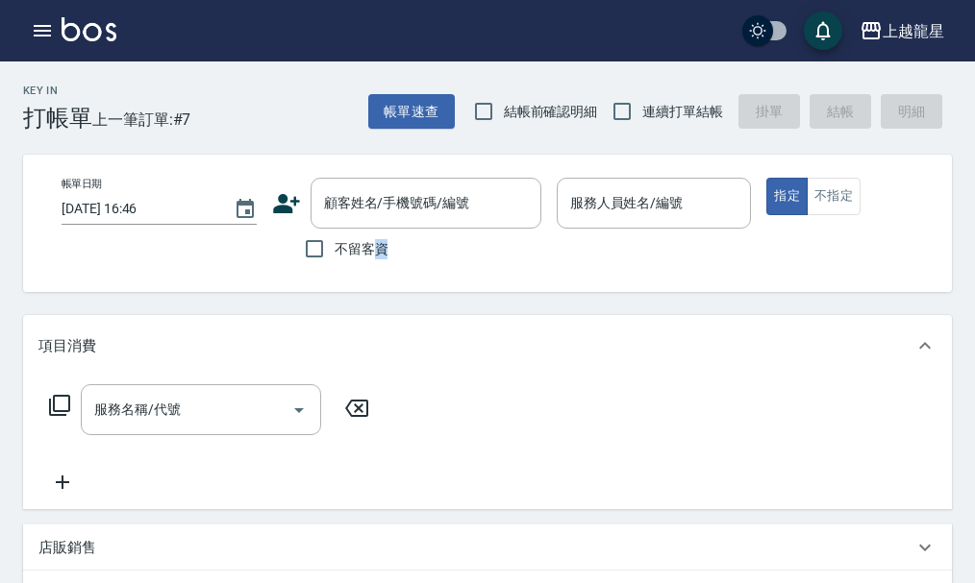
drag, startPoint x: 377, startPoint y: 250, endPoint x: 498, endPoint y: 252, distance: 121.1
click at [404, 248] on div "不留客資" at bounding box center [406, 249] width 269 height 40
click at [638, 213] on input "服務人員姓名/編號" at bounding box center [654, 203] width 178 height 34
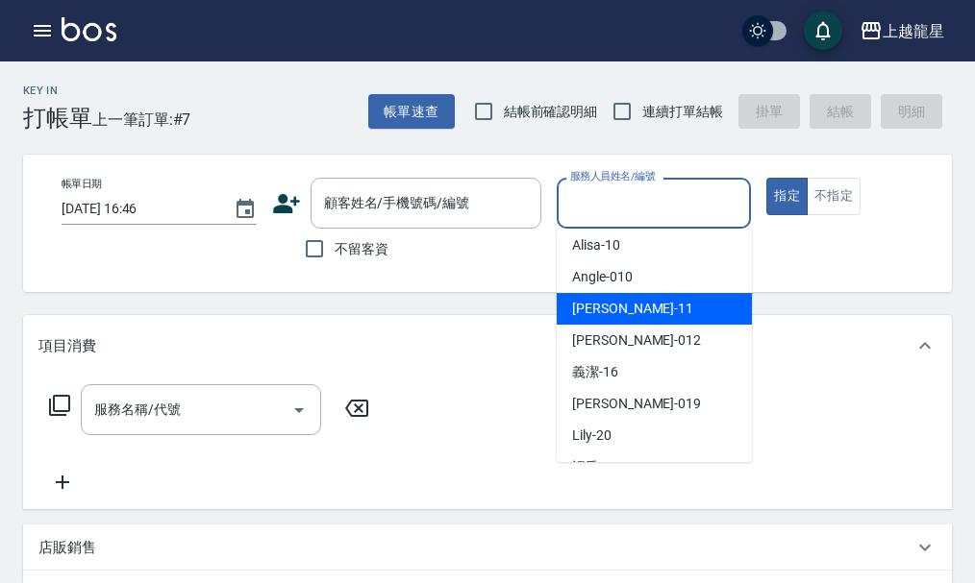
scroll to position [384, 0]
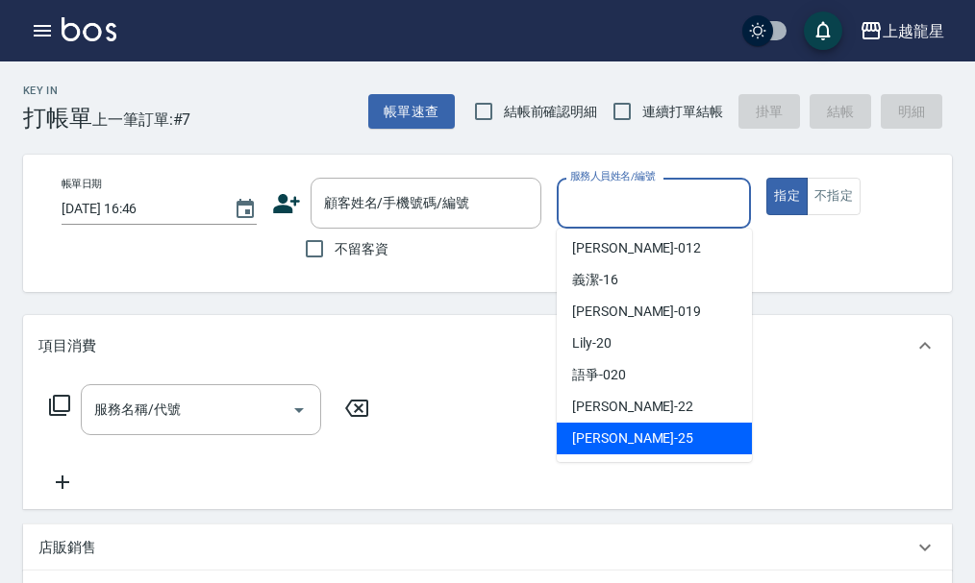
click at [622, 449] on div "淑雲 -25" at bounding box center [654, 439] width 195 height 32
type input "淑雲-25"
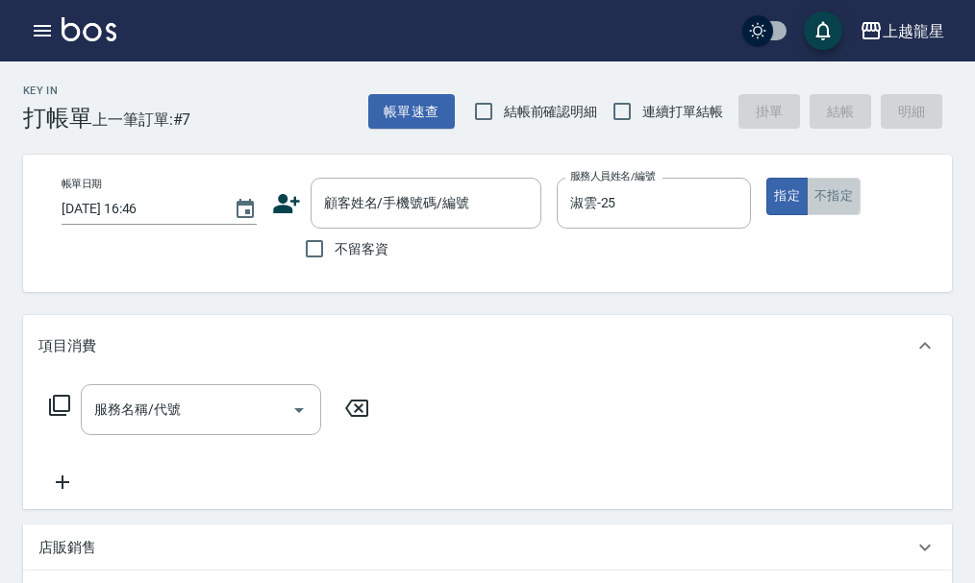
click at [808, 186] on button "不指定" at bounding box center [833, 196] width 54 height 37
click at [175, 435] on div "服務名稱/代號" at bounding box center [201, 409] width 240 height 51
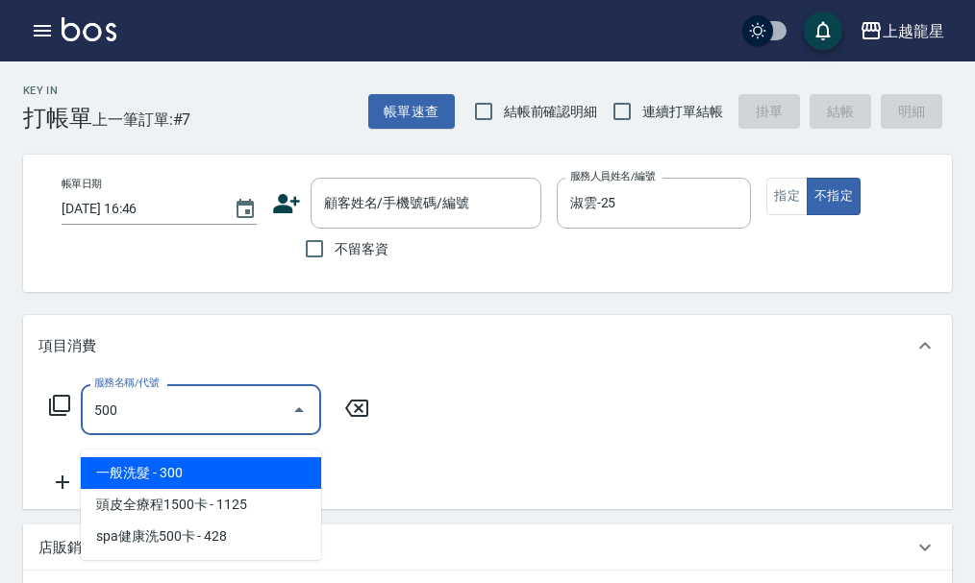
scroll to position [0, 0]
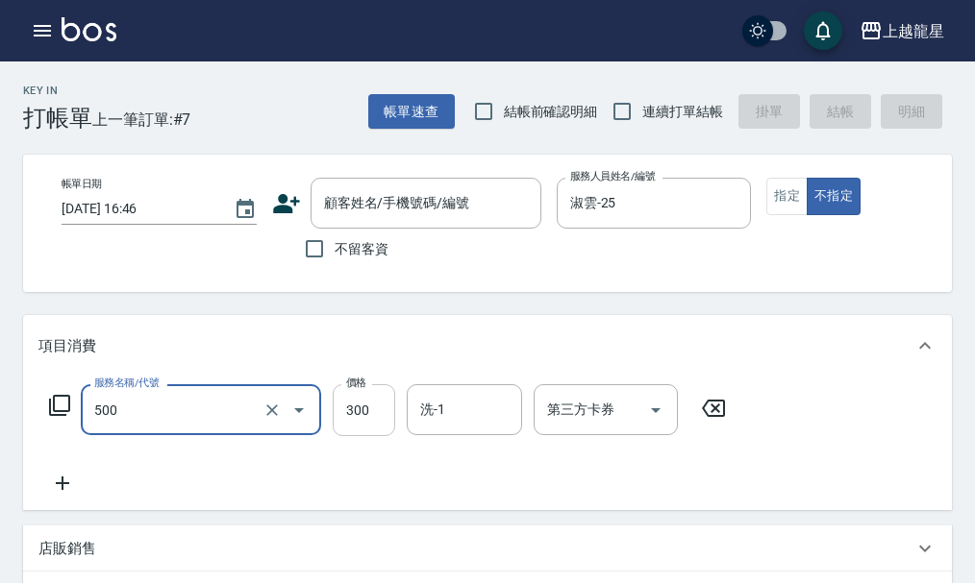
type input "一般洗髮(500)"
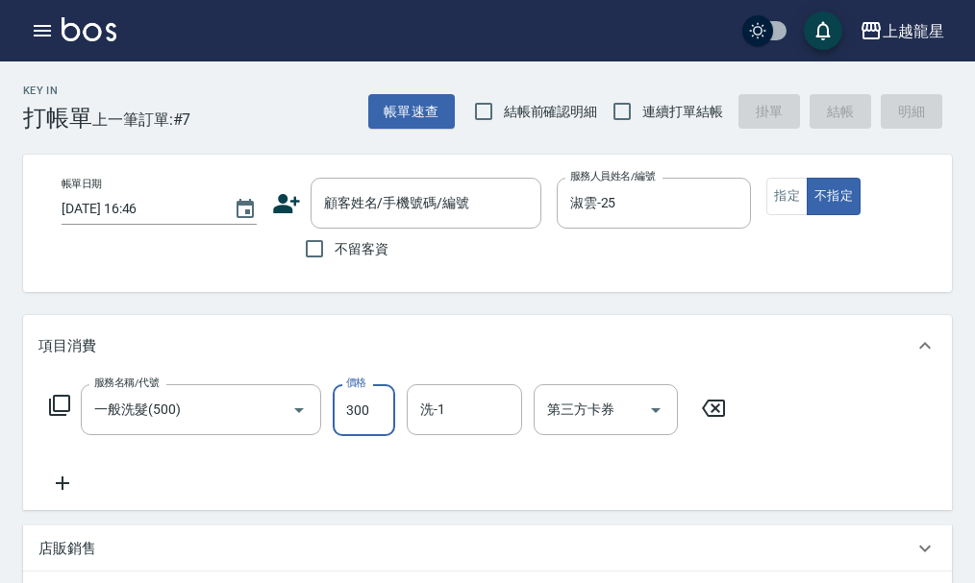
click at [380, 436] on input "300" at bounding box center [364, 410] width 62 height 52
click at [355, 428] on input "4400" at bounding box center [364, 410] width 62 height 52
click at [479, 435] on div "洗-1" at bounding box center [464, 409] width 115 height 51
type input "400"
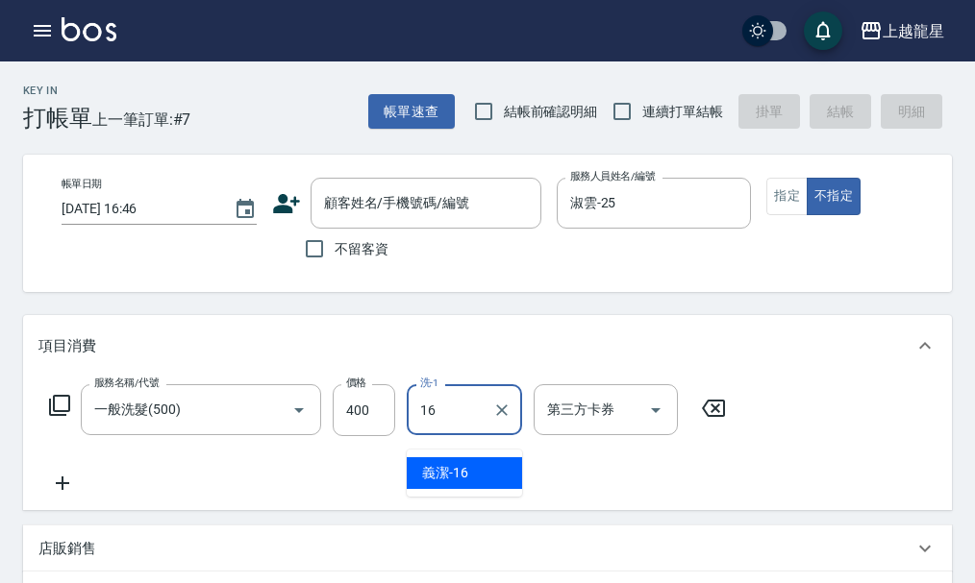
type input "義潔-16"
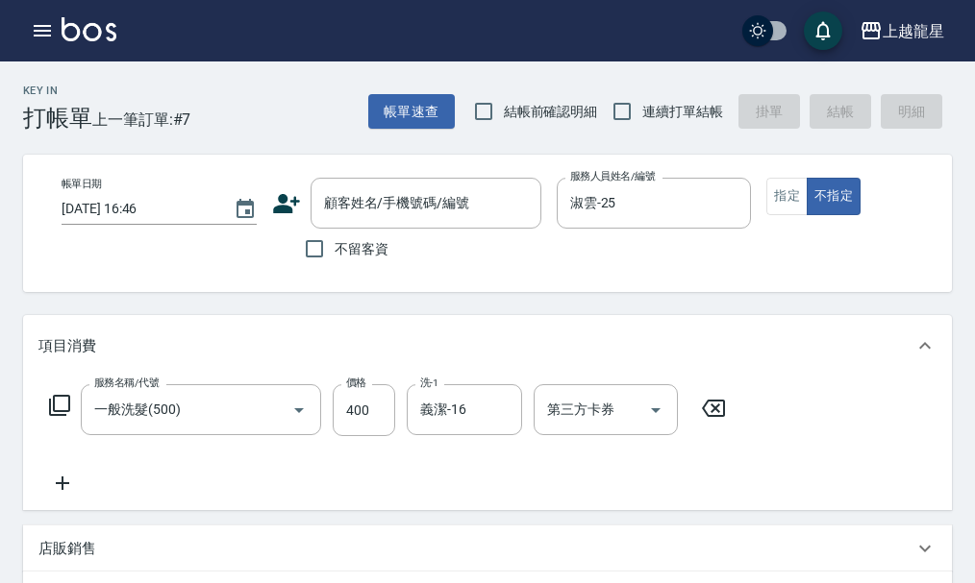
drag, startPoint x: 49, startPoint y: 507, endPoint x: 65, endPoint y: 500, distance: 17.7
click at [65, 495] on icon at bounding box center [62, 483] width 48 height 23
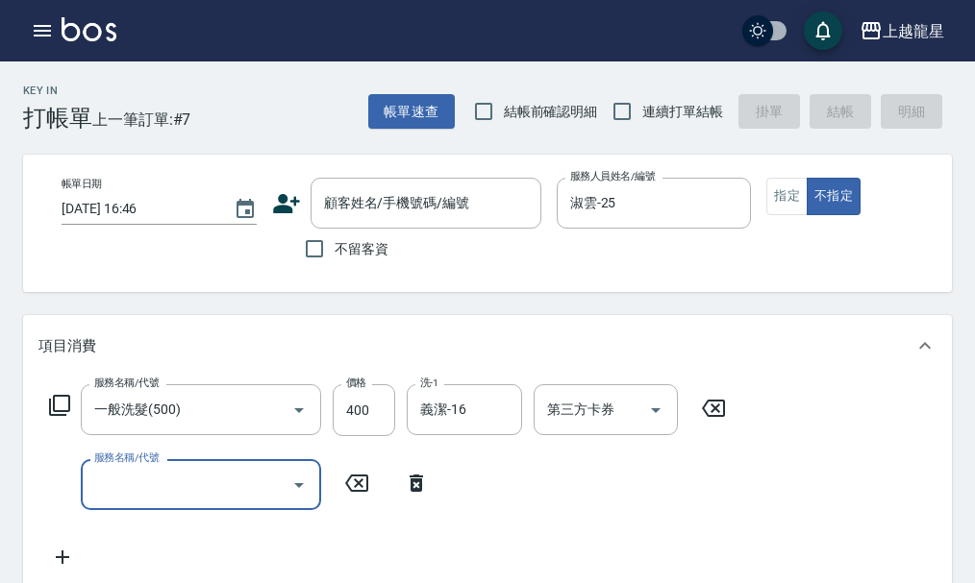
click at [137, 474] on div "服務名稱/代號 服務名稱/代號" at bounding box center [201, 484] width 240 height 51
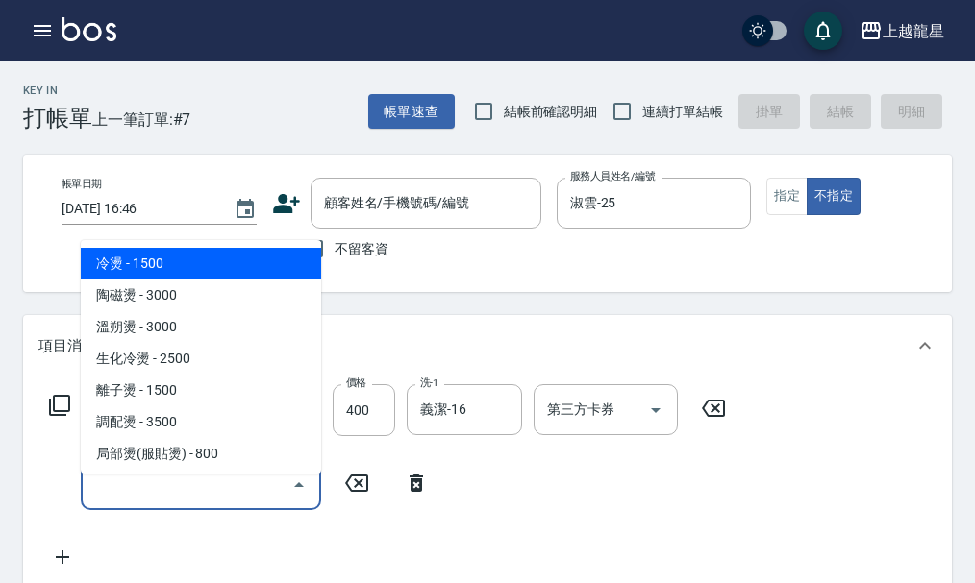
click at [136, 483] on input "服務名稱/代號" at bounding box center [186, 485] width 194 height 34
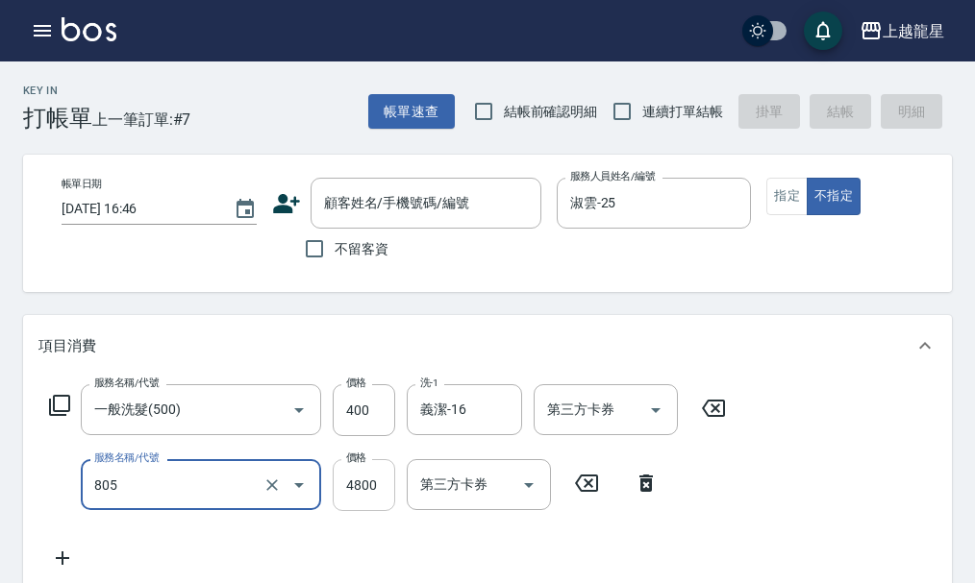
type input "頭皮果酸6送1(805)"
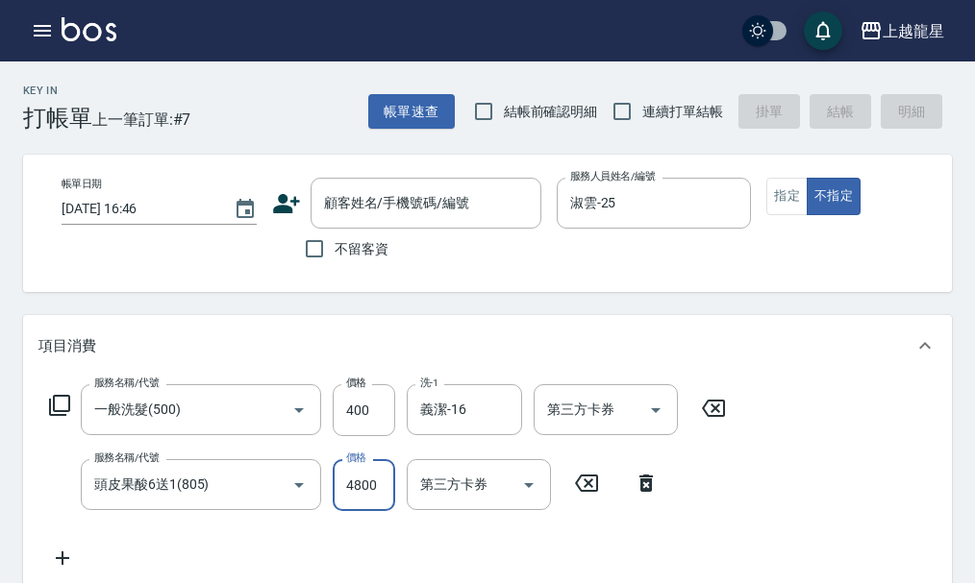
click at [374, 509] on input "4800" at bounding box center [364, 485] width 62 height 52
click at [276, 495] on icon "Clear" at bounding box center [271, 485] width 19 height 19
type input "0"
type input "頭皮果酸6送1(805)"
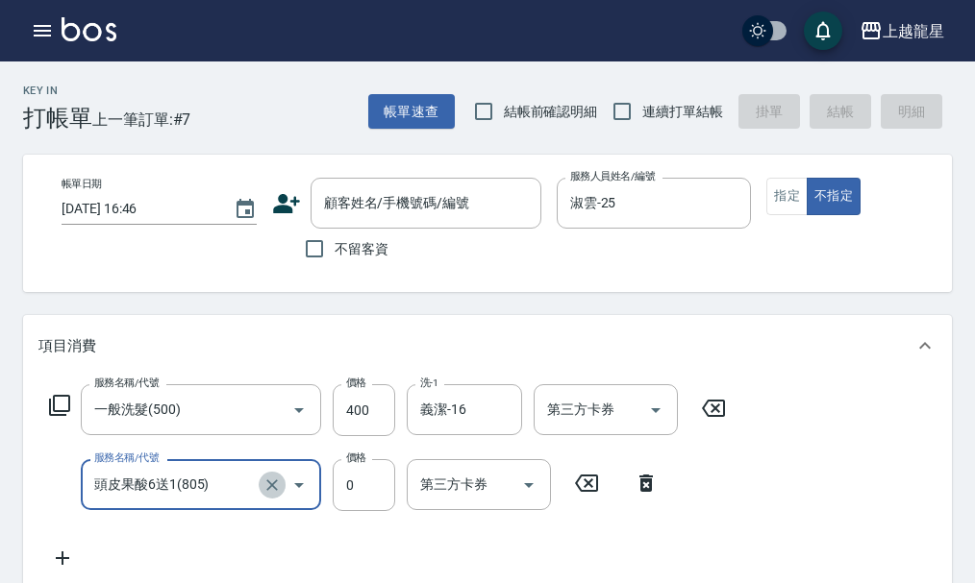
click at [271, 491] on icon "Clear" at bounding box center [272, 486] width 12 height 12
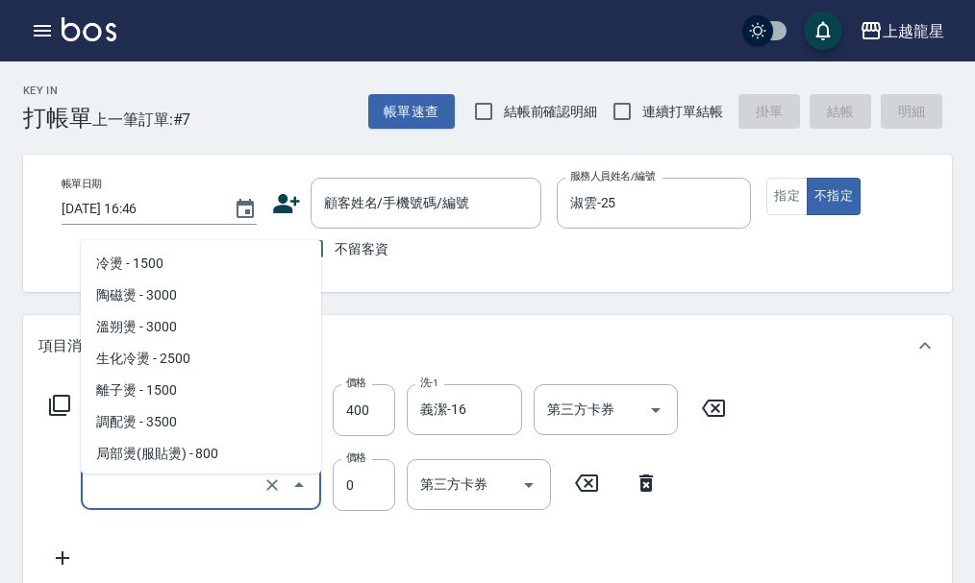
click at [236, 499] on input "服務名稱/代號" at bounding box center [173, 485] width 169 height 34
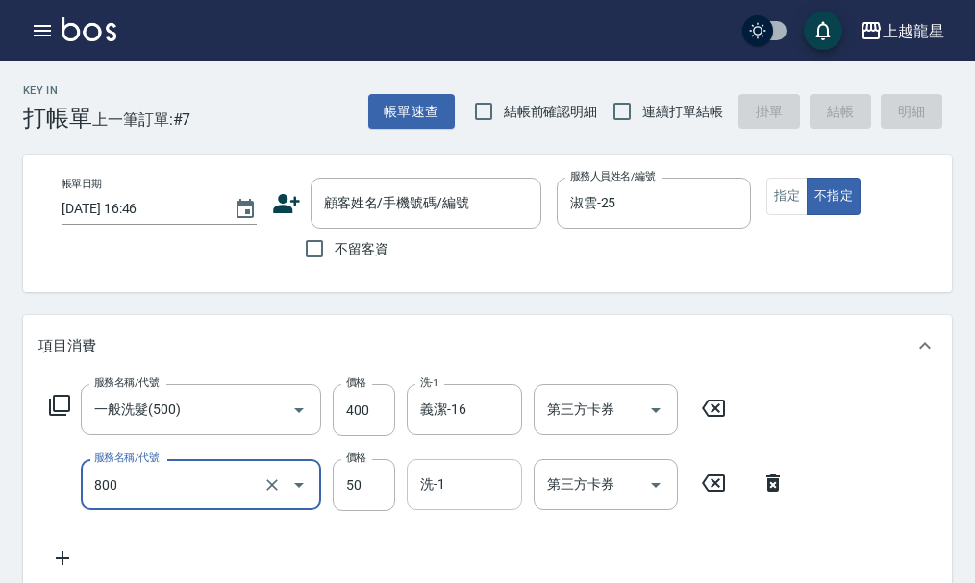
click at [481, 492] on input "洗-1" at bounding box center [464, 485] width 98 height 34
type input "快速修護(800)"
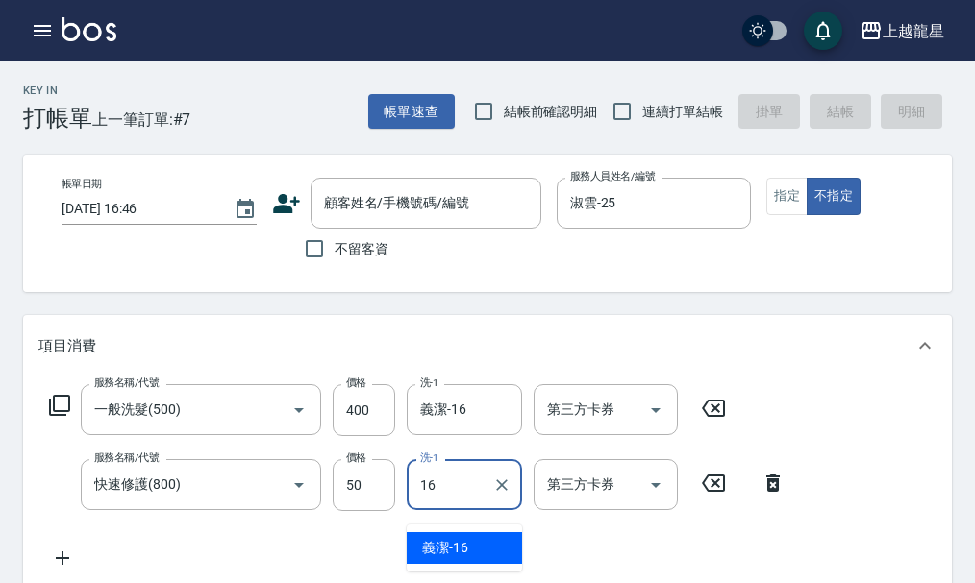
type input "義潔-16"
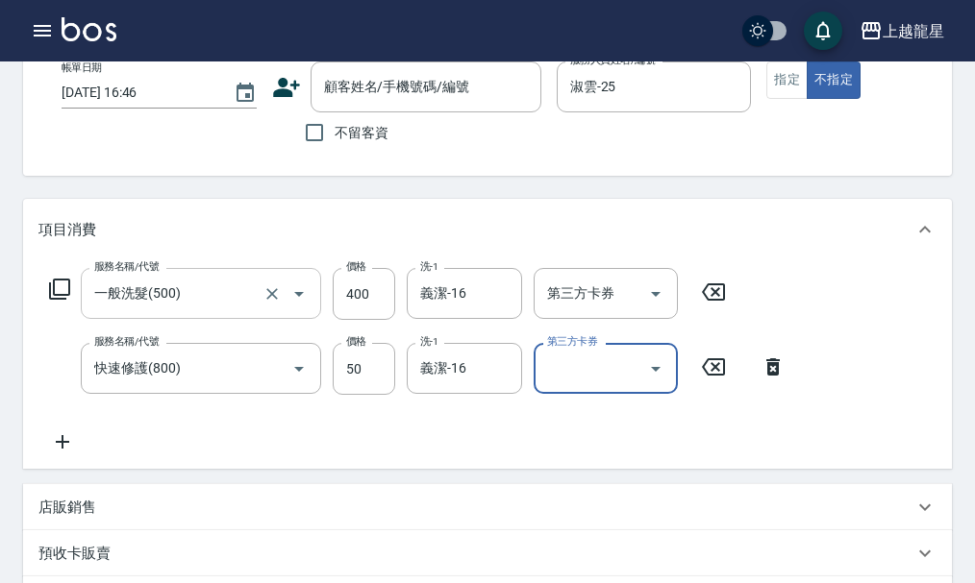
scroll to position [102, 0]
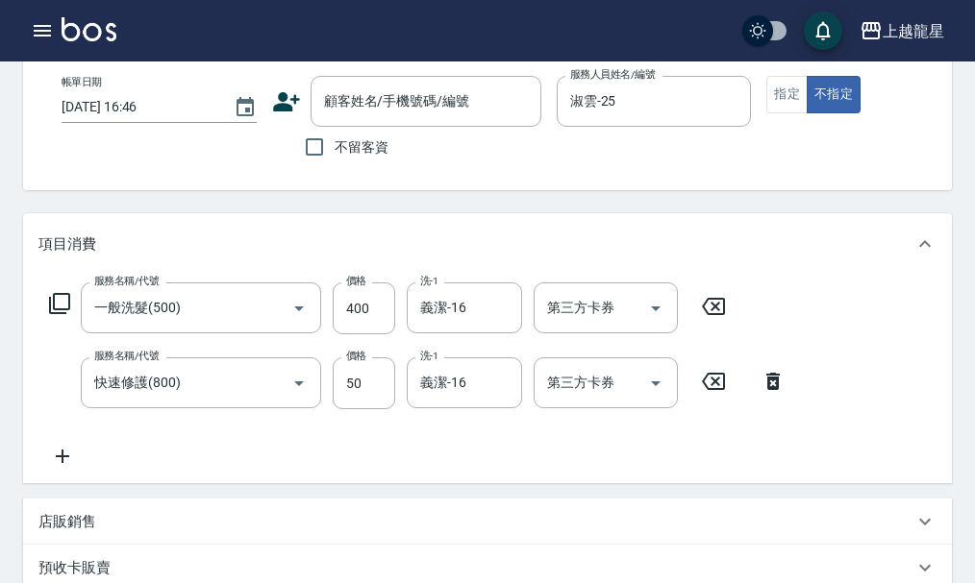
click at [472, 459] on div "服務名稱/代號 一般洗髮(500) 服務名稱/代號 價格 400 價格 洗-1 義潔-16 洗-1 第三方卡券 第三方卡券 服務名稱/代號 快速修護(800)…" at bounding box center [417, 376] width 758 height 186
click at [385, 152] on span "不留客資" at bounding box center [361, 147] width 54 height 20
click at [334, 152] on input "不留客資" at bounding box center [314, 147] width 40 height 40
checkbox input "true"
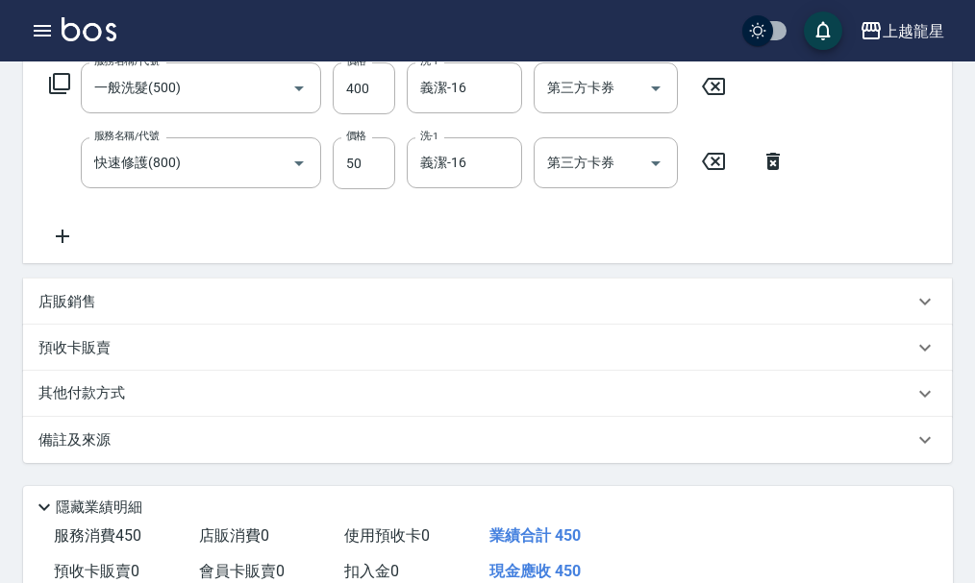
scroll to position [536, 0]
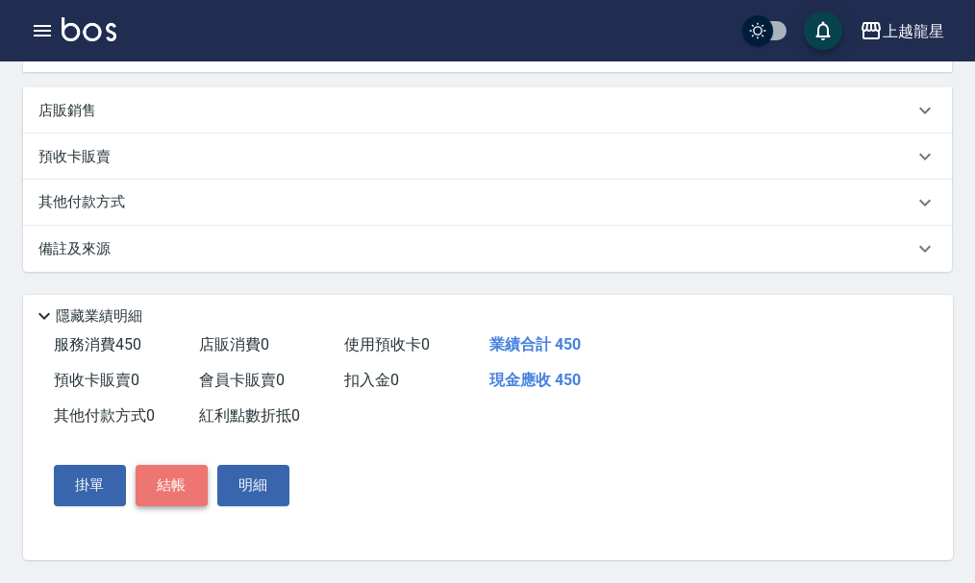
click at [174, 486] on button "結帳" at bounding box center [172, 485] width 72 height 40
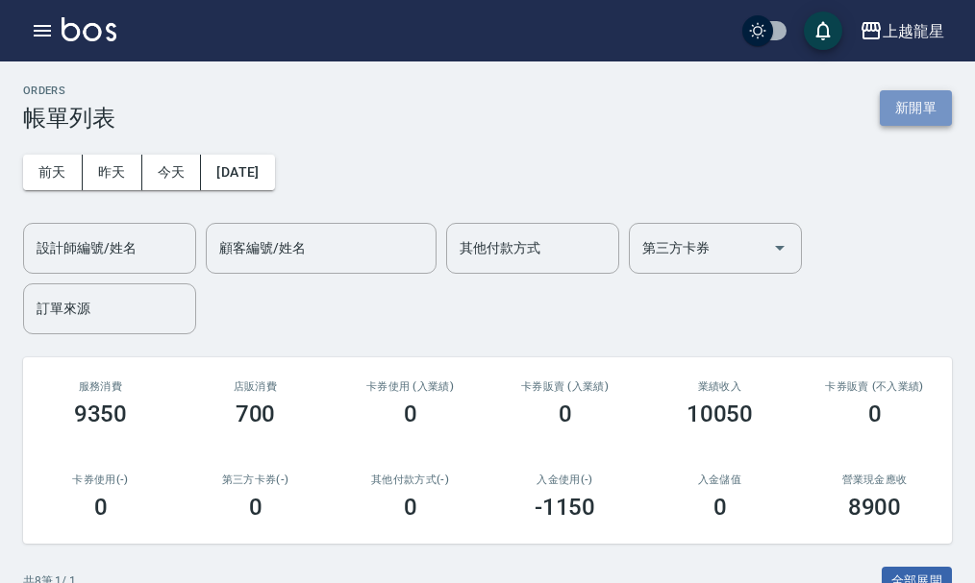
click at [934, 106] on button "新開單" at bounding box center [915, 108] width 72 height 36
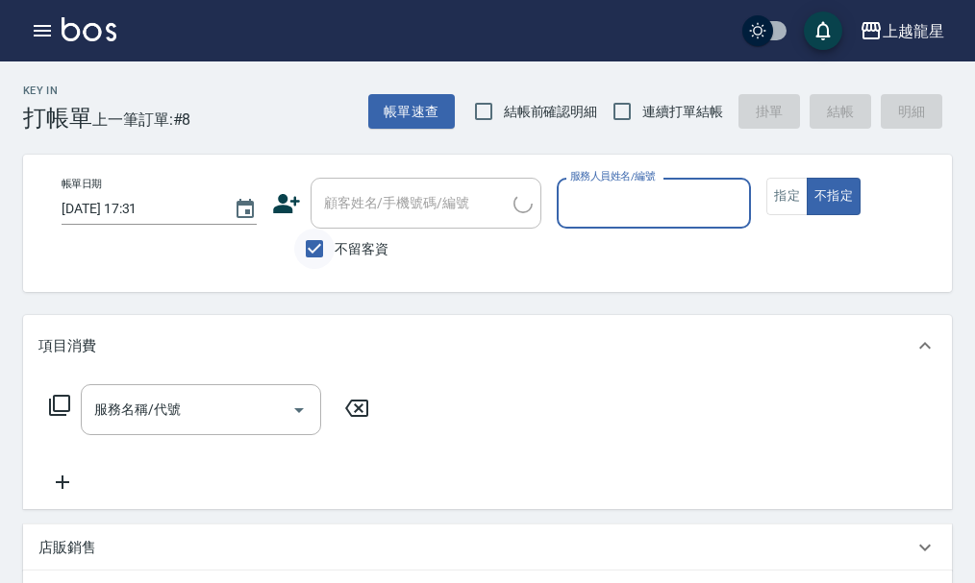
click at [302, 252] on input "不留客資" at bounding box center [314, 249] width 40 height 40
checkbox input "false"
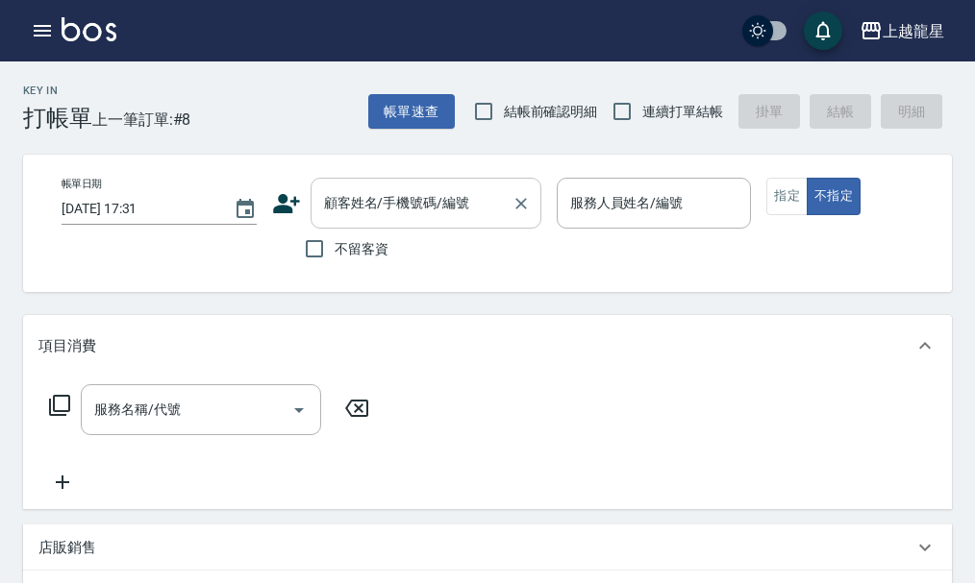
click at [361, 213] on input "顧客姓名/手機號碼/編號" at bounding box center [411, 203] width 185 height 34
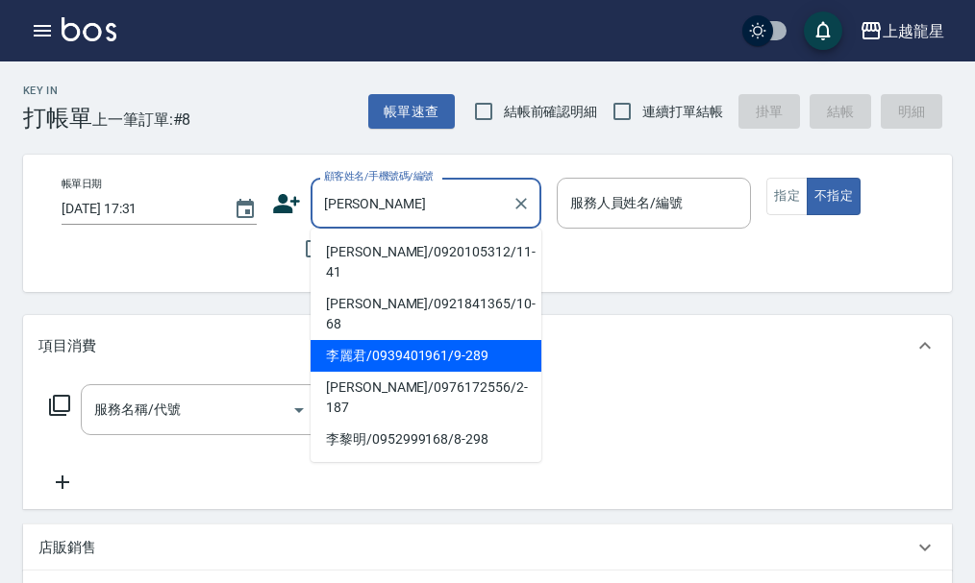
drag, startPoint x: 360, startPoint y: 313, endPoint x: 361, endPoint y: 349, distance: 35.6
click at [361, 343] on ul "[PERSON_NAME]/0920105312/11-41 [PERSON_NAME]/0921841365/10-68 李麗君/0939401961/9-…" at bounding box center [425, 346] width 231 height 234
click at [376, 340] on li "李麗君/0939401961/9-289" at bounding box center [425, 356] width 231 height 32
type input "李麗君/0939401961/9-289"
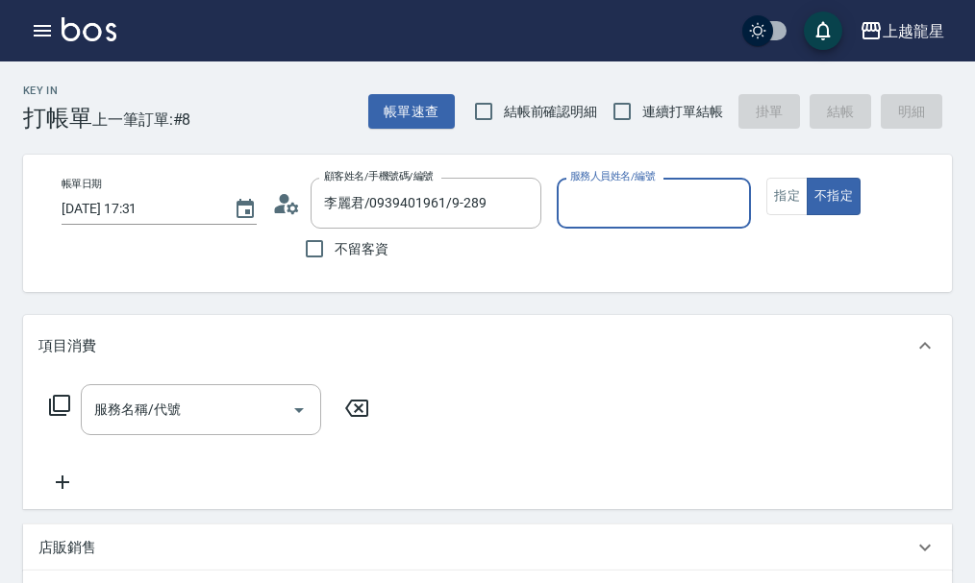
type input "雅君-7"
click at [780, 198] on button "指定" at bounding box center [786, 196] width 41 height 37
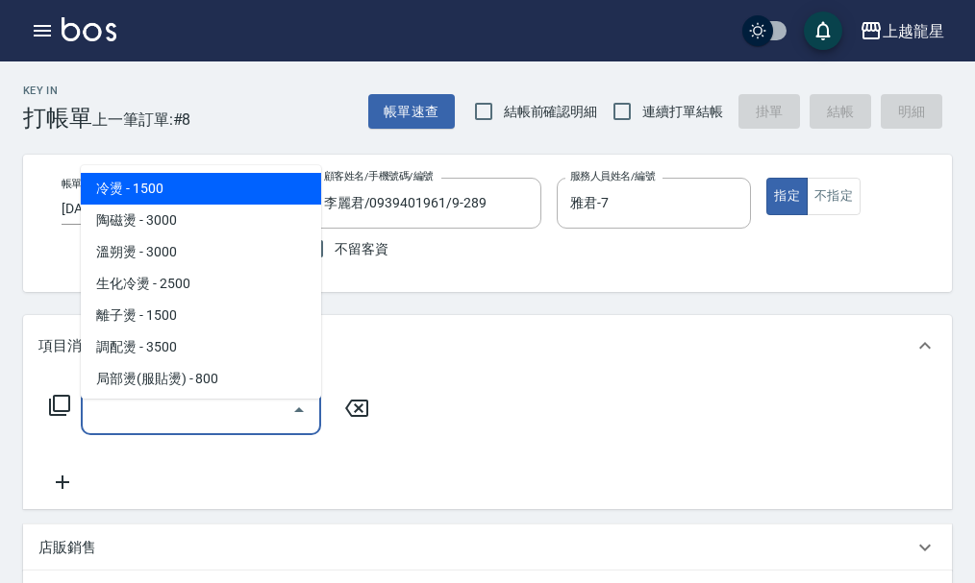
click at [234, 427] on input "服務名稱/代號" at bounding box center [186, 410] width 194 height 34
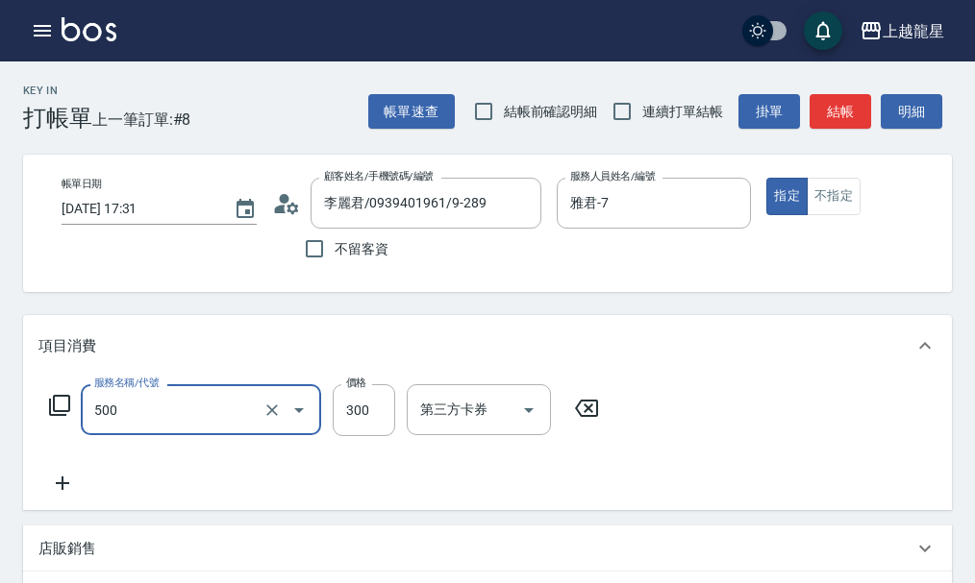
type input "一般洗髮(500)"
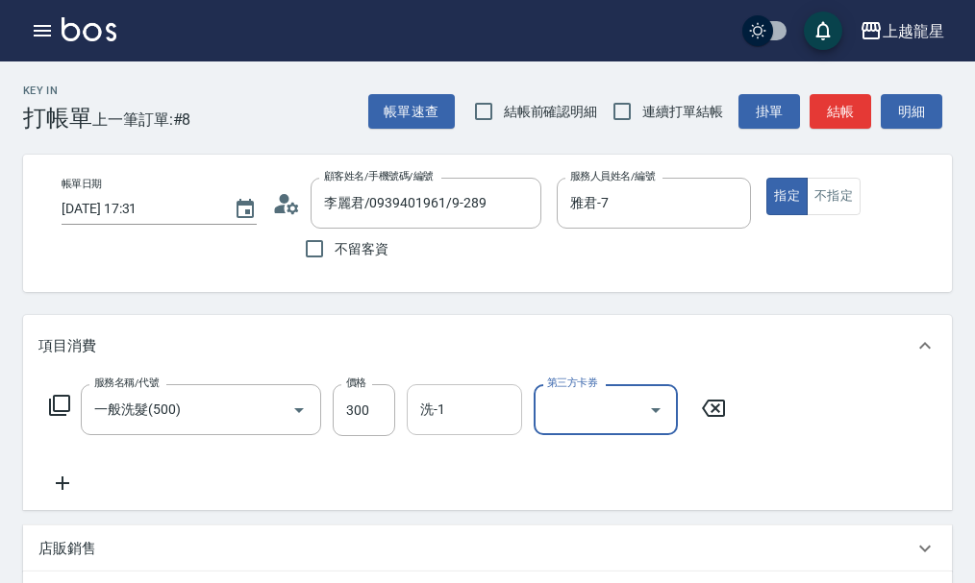
click at [454, 414] on input "洗-1" at bounding box center [464, 410] width 98 height 34
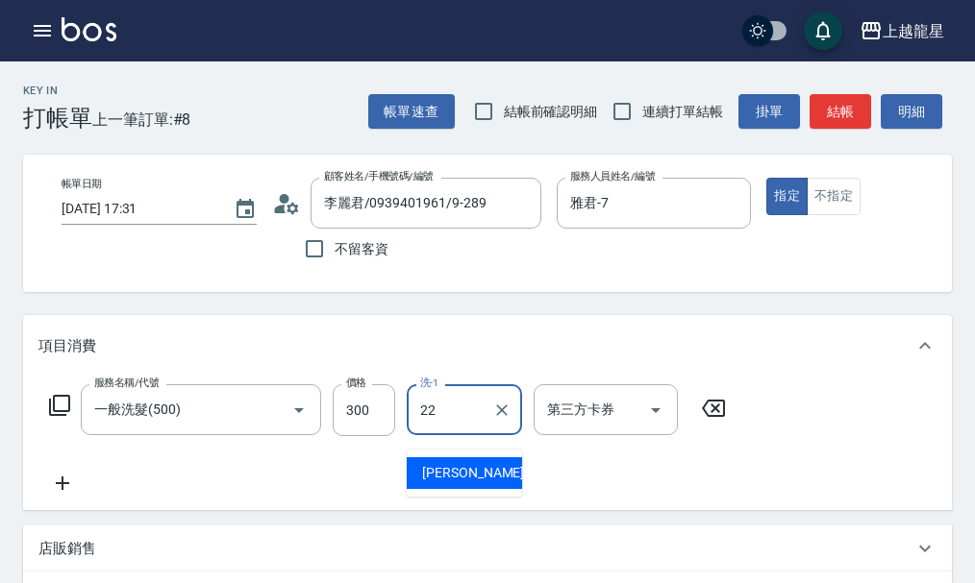
type input "[PERSON_NAME]-22"
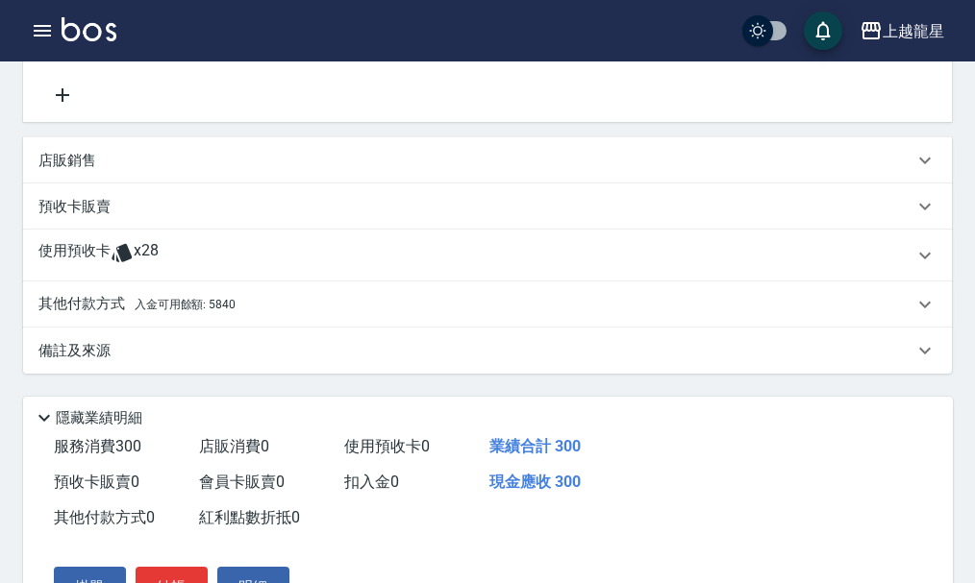
scroll to position [481, 0]
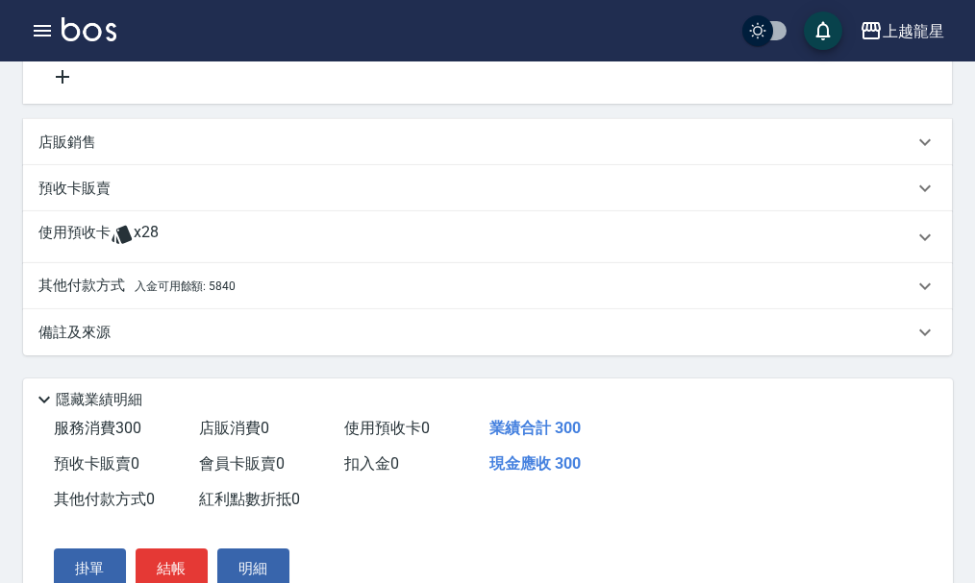
click at [420, 244] on div "使用預收卡 x28" at bounding box center [475, 237] width 875 height 29
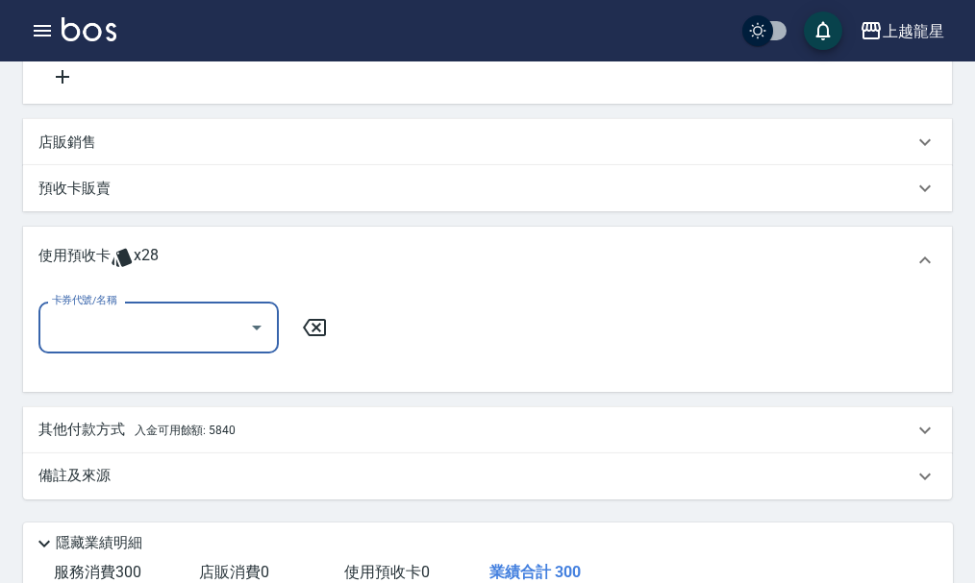
scroll to position [0, 0]
click at [300, 441] on div "其他付款方式 入金可用餘額: 5840" at bounding box center [475, 430] width 875 height 21
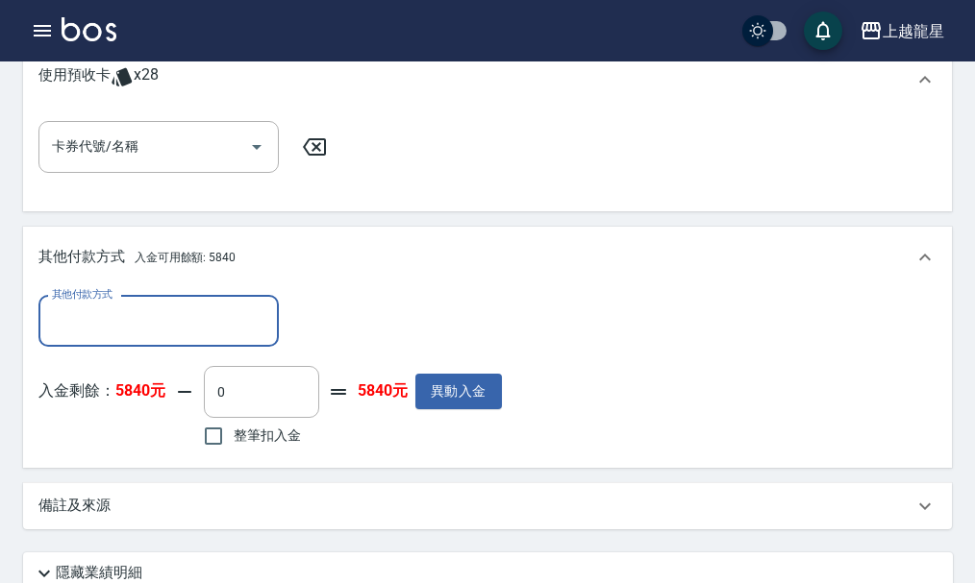
scroll to position [865, 0]
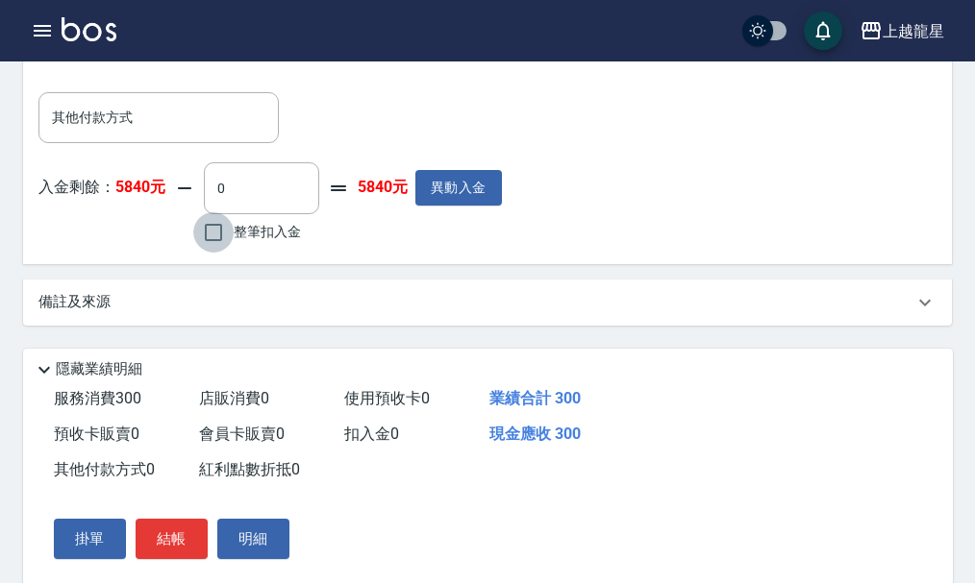
drag, startPoint x: 209, startPoint y: 249, endPoint x: 232, endPoint y: 240, distance: 24.6
click at [211, 249] on input "整筆扣入金" at bounding box center [213, 232] width 40 height 40
checkbox input "true"
type input "300"
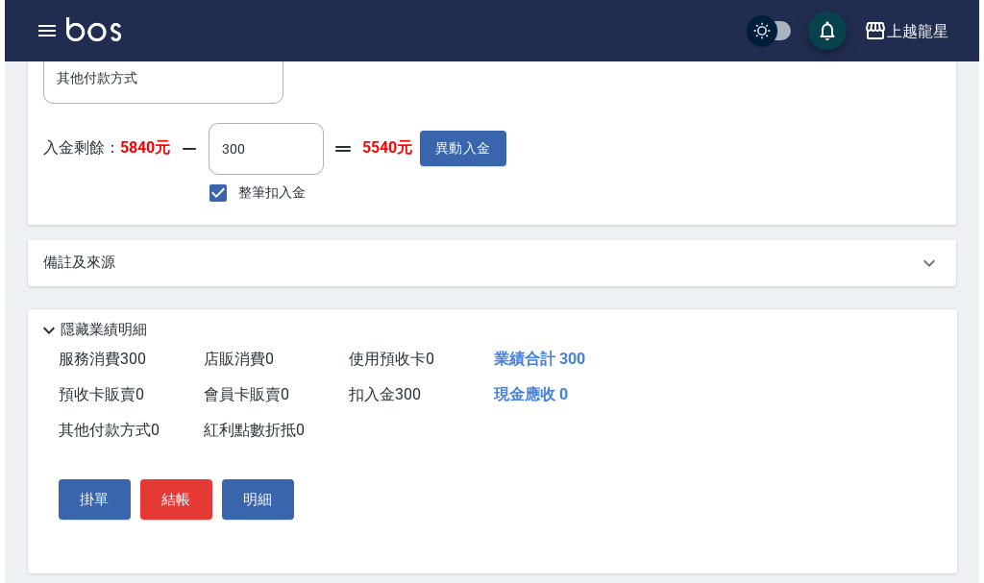
scroll to position [941, 0]
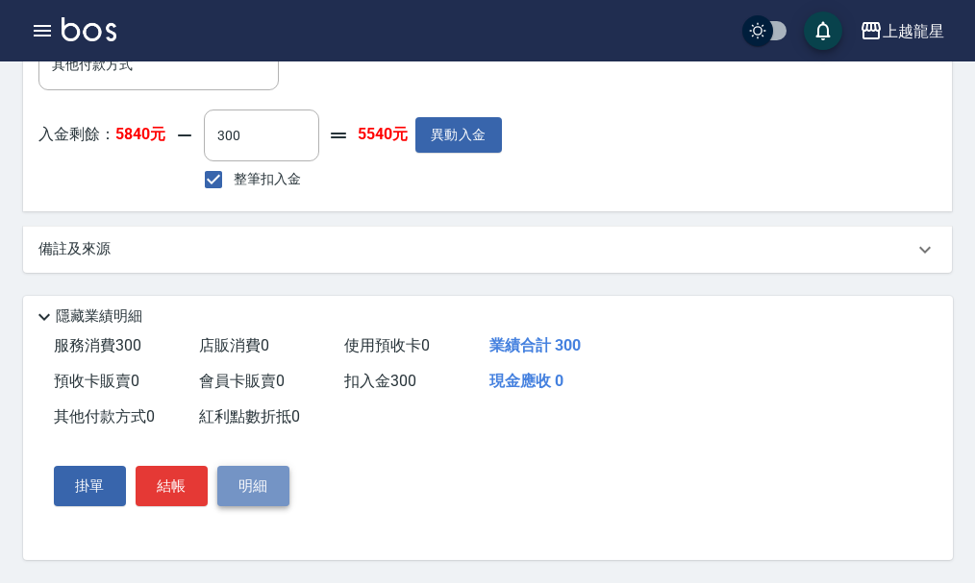
click at [256, 491] on button "明細" at bounding box center [253, 486] width 72 height 40
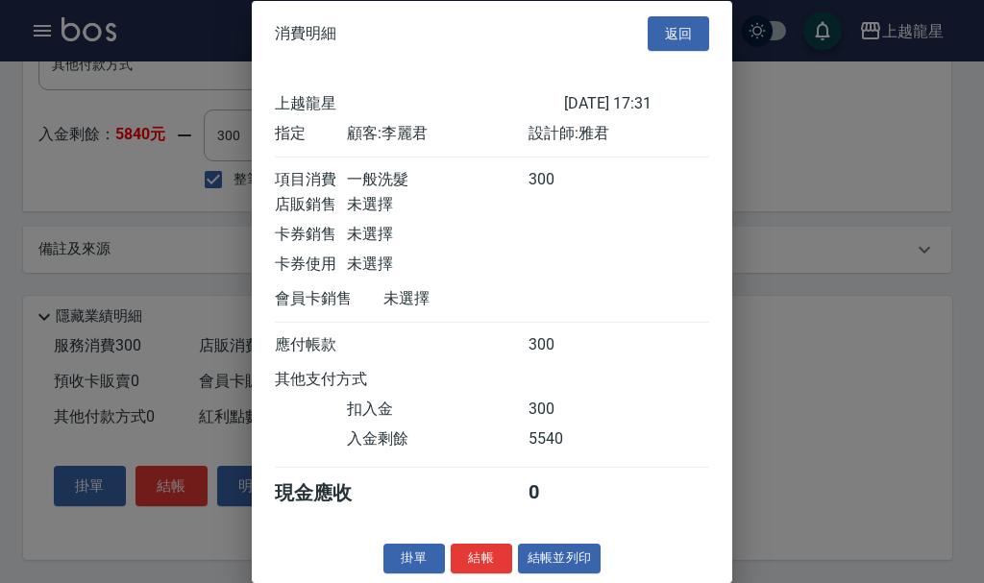
scroll to position [33, 0]
click at [543, 559] on button "結帳並列印" at bounding box center [560, 559] width 84 height 30
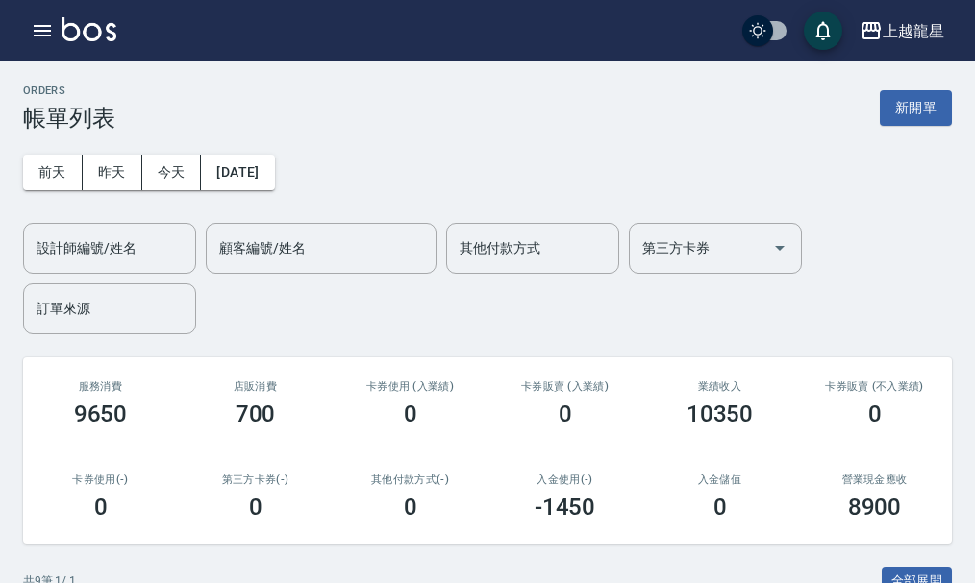
click at [900, 89] on div "ORDERS 帳單列表 新開單" at bounding box center [487, 108] width 929 height 47
click at [918, 98] on button "新開單" at bounding box center [915, 108] width 72 height 36
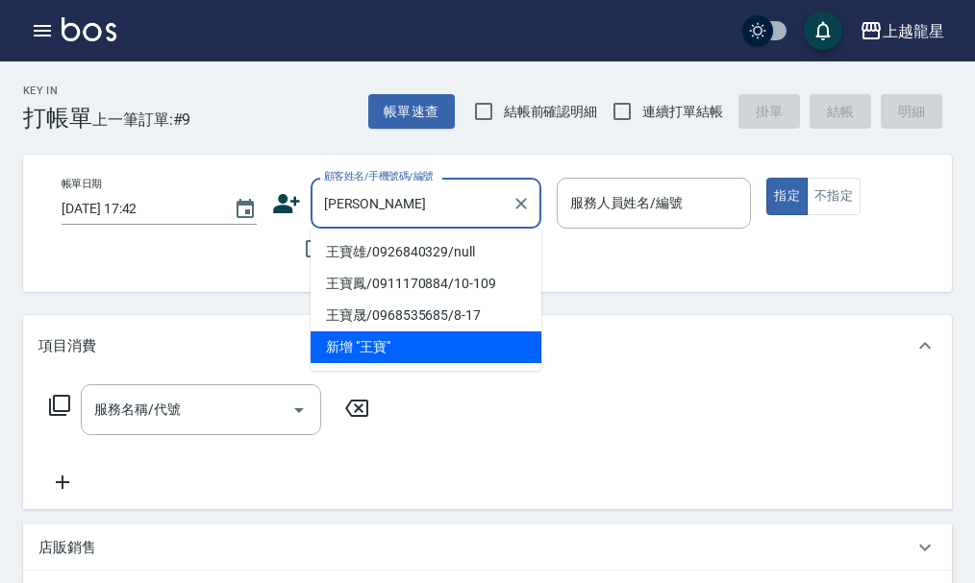
click at [412, 240] on li "王寶雄/0926840329/null" at bounding box center [425, 252] width 231 height 32
type input "王寶雄/0926840329/null"
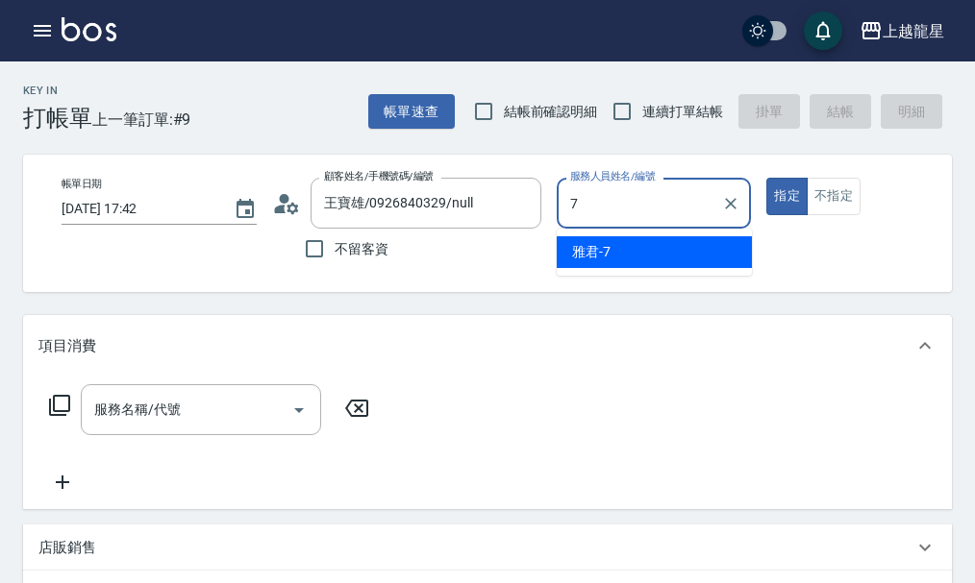
type input "雅君-7"
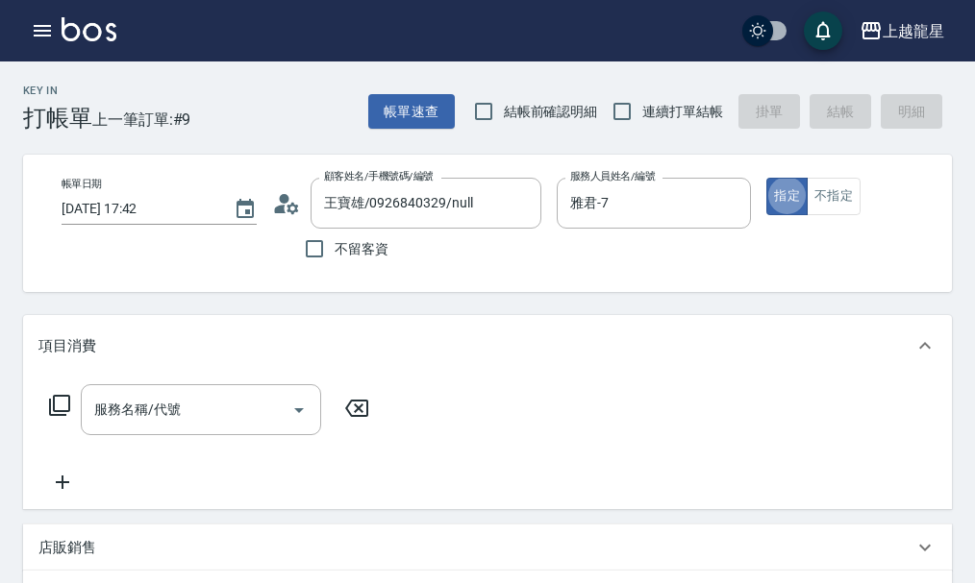
type button "true"
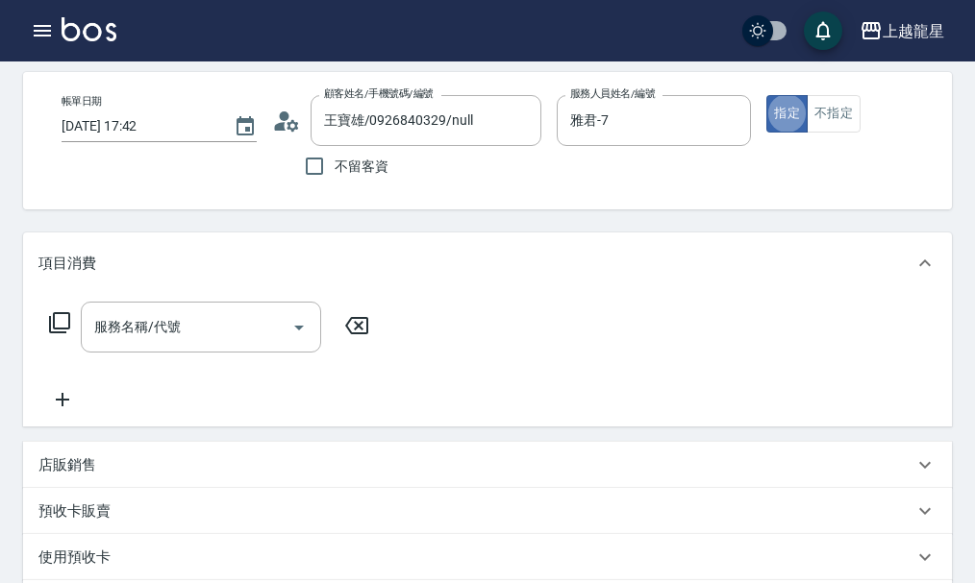
scroll to position [192, 0]
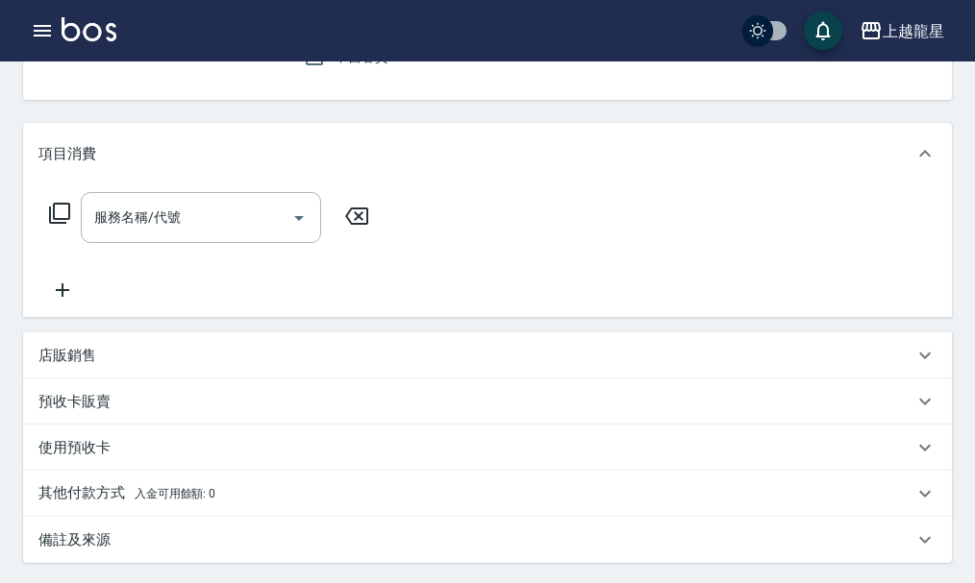
click at [153, 366] on div "店販銷售" at bounding box center [475, 356] width 875 height 20
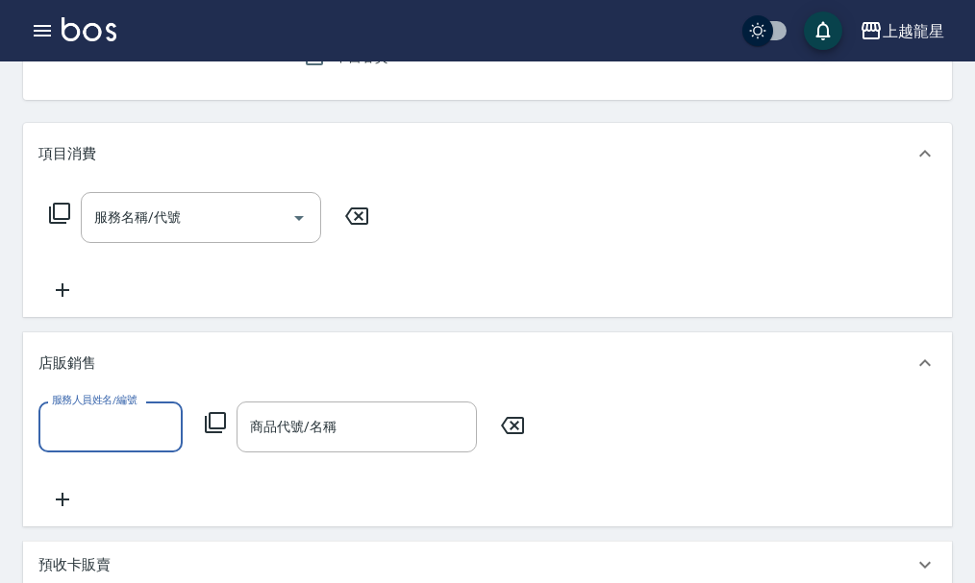
scroll to position [0, 0]
type input "雅君-7"
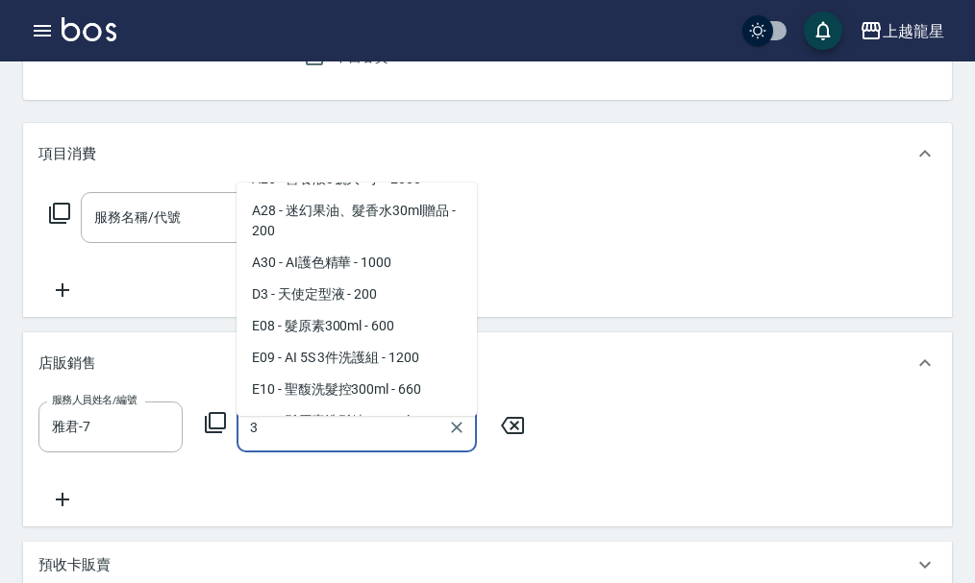
scroll to position [192, 0]
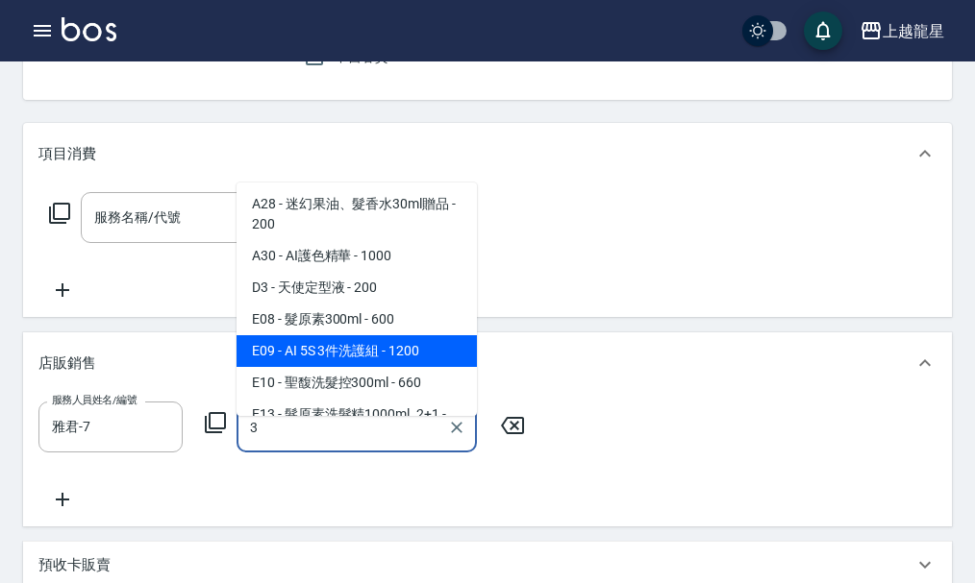
click at [337, 367] on span "E09 - AI 5S 3件洗護組 - 1200" at bounding box center [356, 351] width 240 height 32
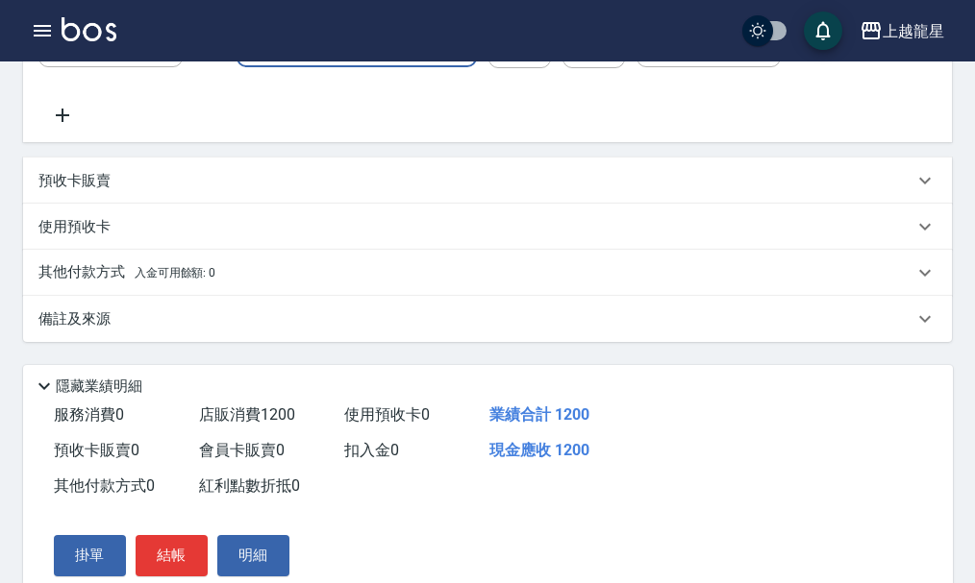
scroll to position [671, 0]
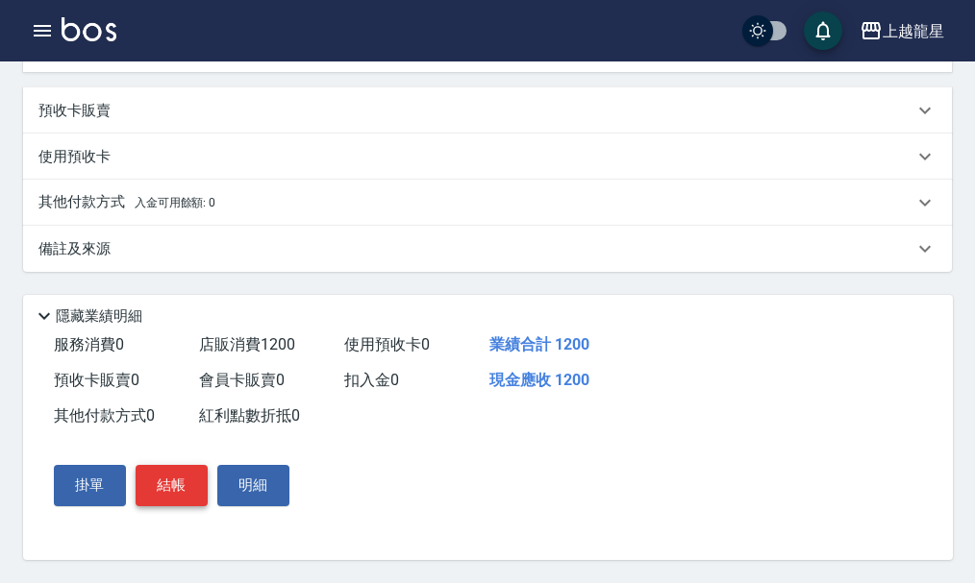
type input "AI 5S 3件洗護組"
click at [158, 475] on button "結帳" at bounding box center [172, 485] width 72 height 40
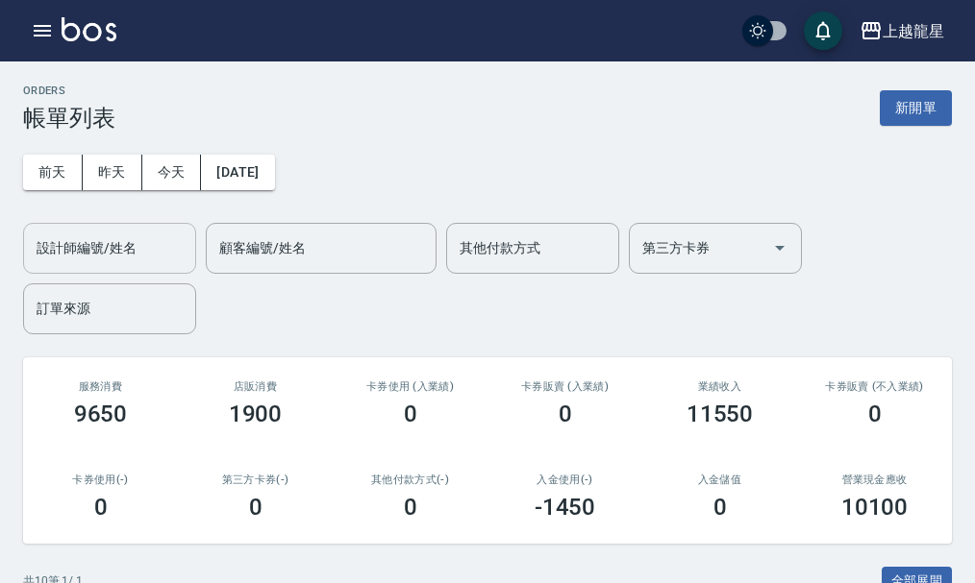
click at [127, 239] on input "設計師編號/姓名" at bounding box center [110, 249] width 156 height 34
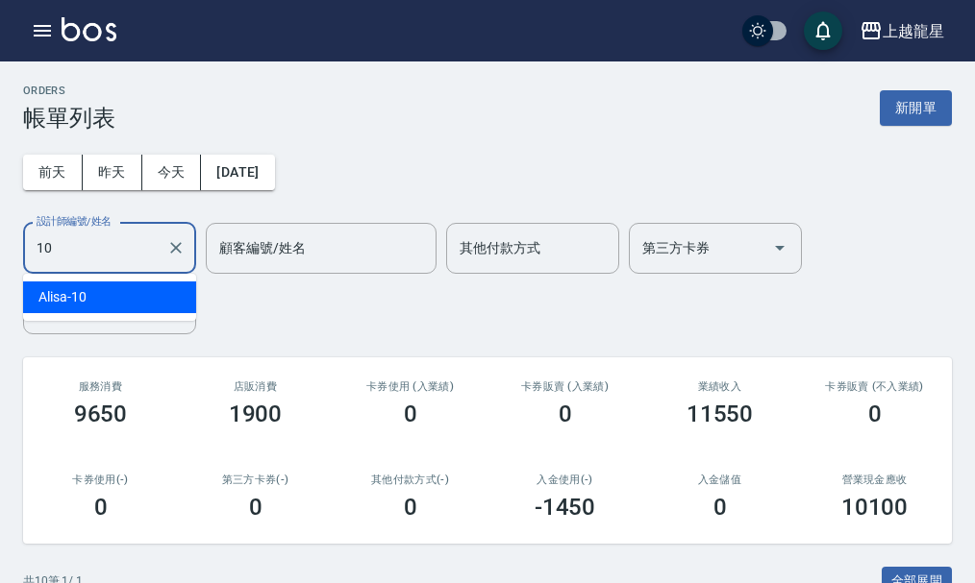
type input "Alisa-10"
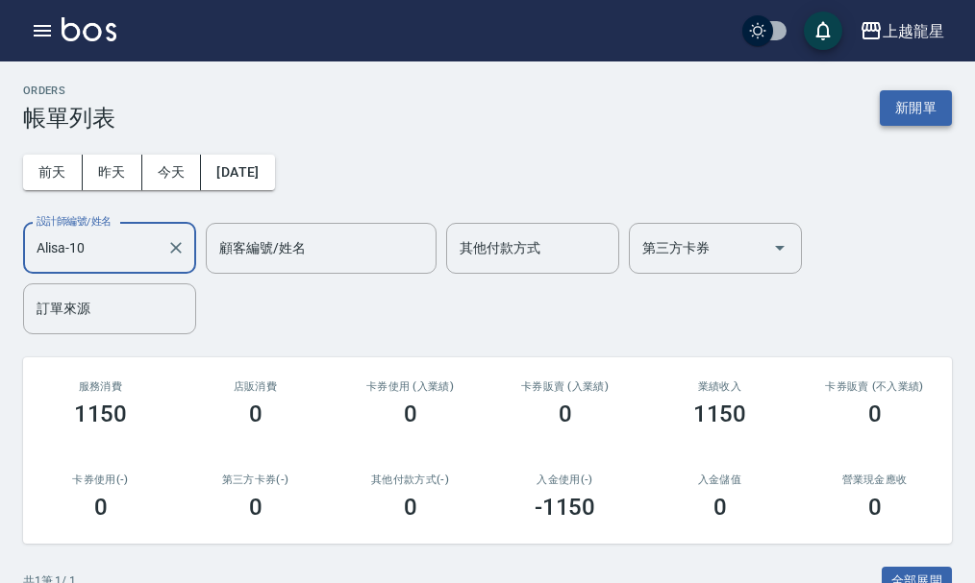
click at [914, 107] on button "新開單" at bounding box center [915, 108] width 72 height 36
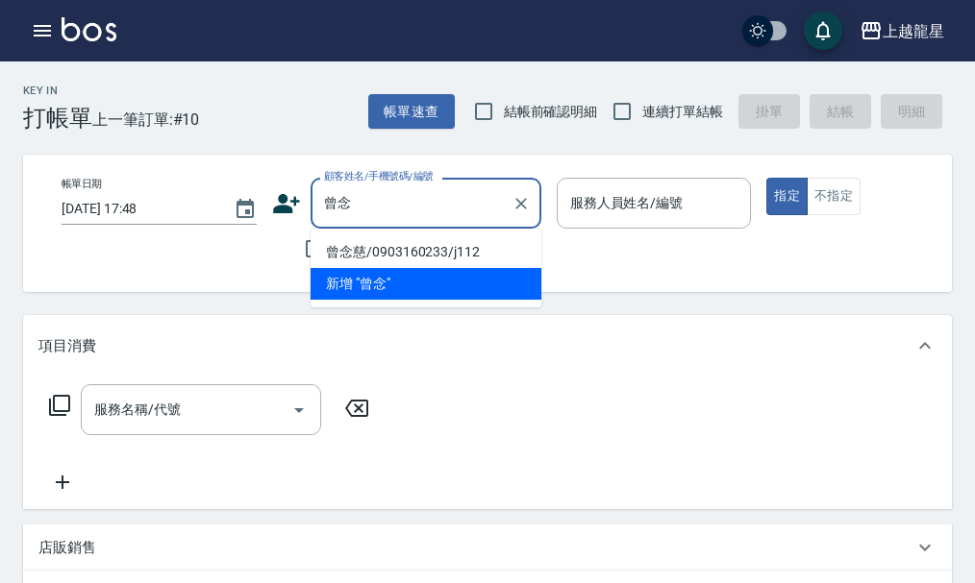
click at [365, 257] on li "曾念慈/0903160233/j112" at bounding box center [425, 252] width 231 height 32
type input "曾念慈/0903160233/j112"
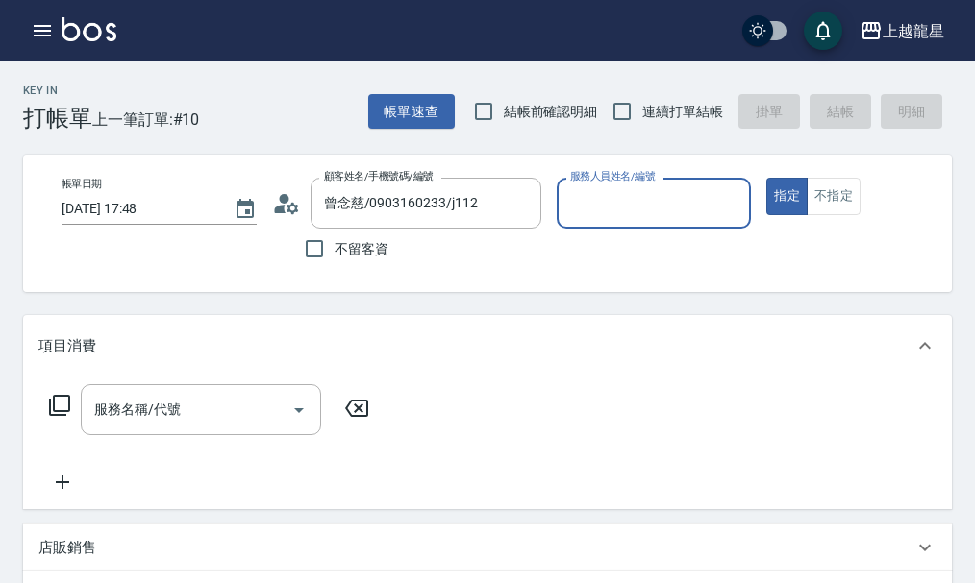
type input "Alisa-10"
click at [179, 428] on div "服務名稱/代號 服務名稱/代號" at bounding box center [201, 409] width 240 height 51
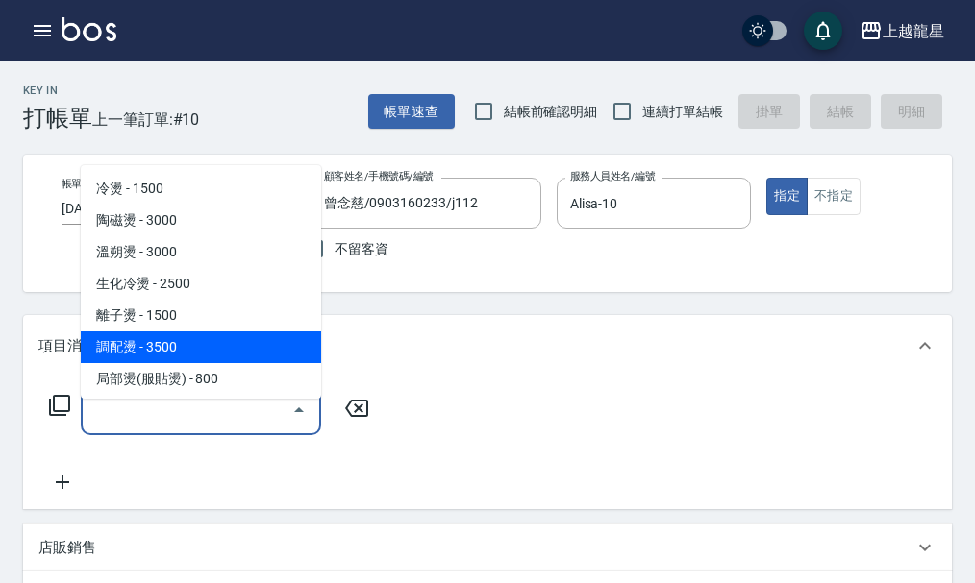
click at [386, 317] on div "Key In 打帳單 上一筆訂單:#10 帳單速查 結帳前確認明細 連續打單結帳 掛單 結帳 明細 帳單日期 [DATE] 17:48 顧客姓名/手機號碼/編…" at bounding box center [487, 564] width 975 height 1005
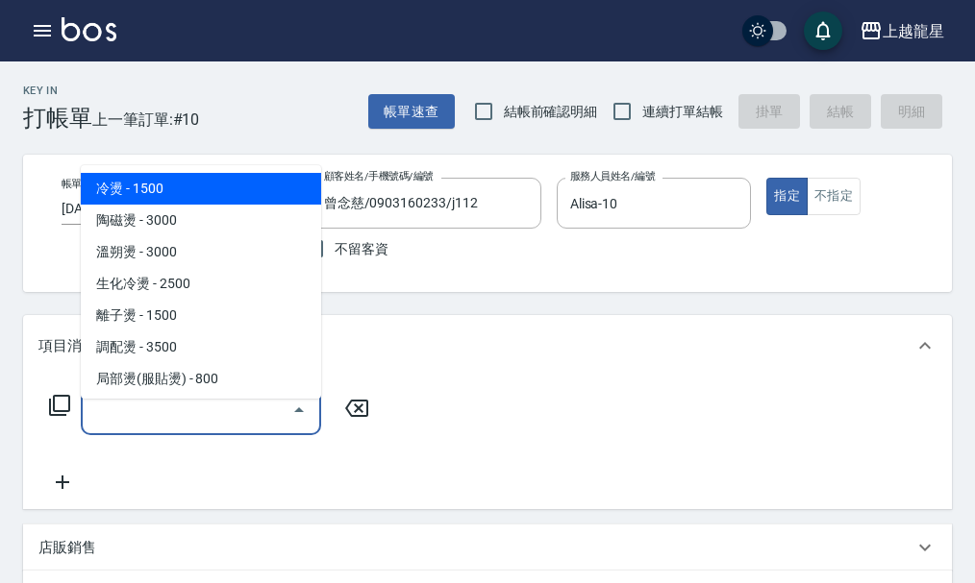
click at [226, 421] on input "服務名稱/代號" at bounding box center [186, 410] width 194 height 34
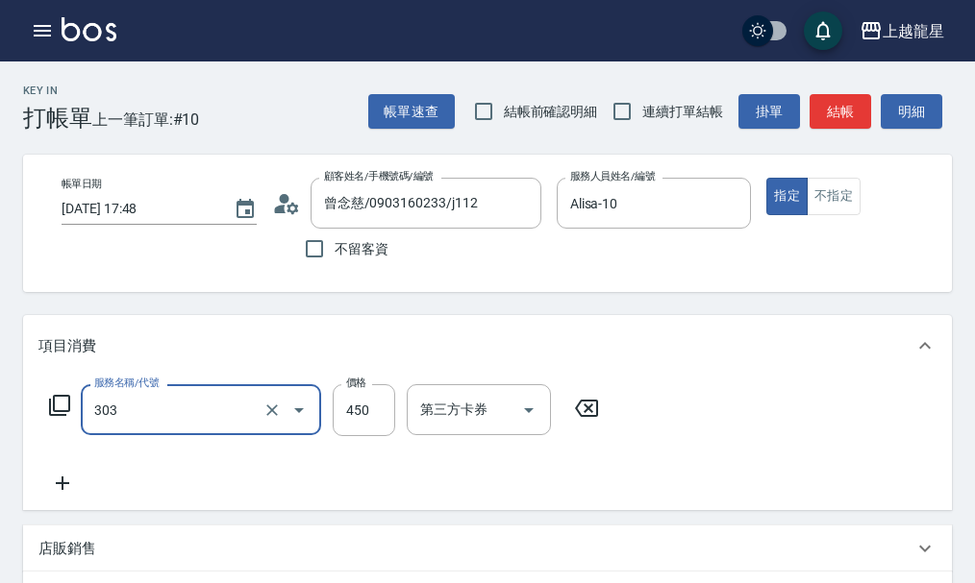
type input "剪髮(303)"
click at [823, 109] on button "結帳" at bounding box center [840, 112] width 62 height 36
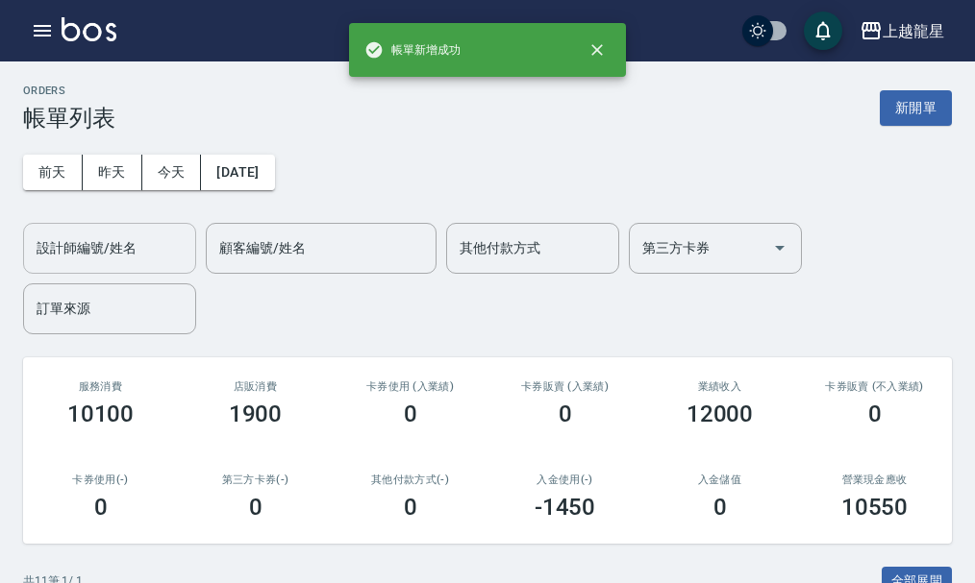
click at [126, 240] on div "設計師編號/姓名 設計師編號/姓名" at bounding box center [109, 248] width 173 height 51
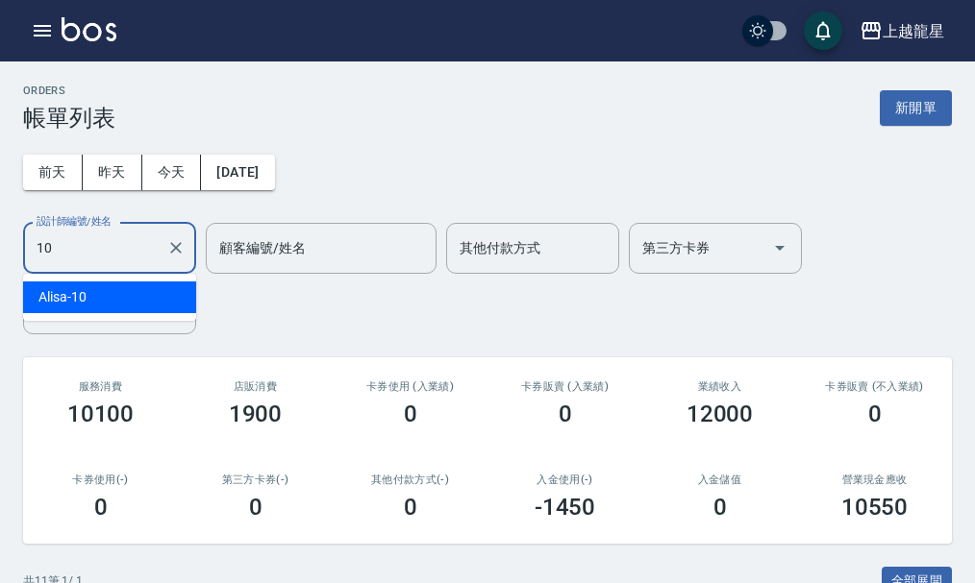
type input "Alisa-10"
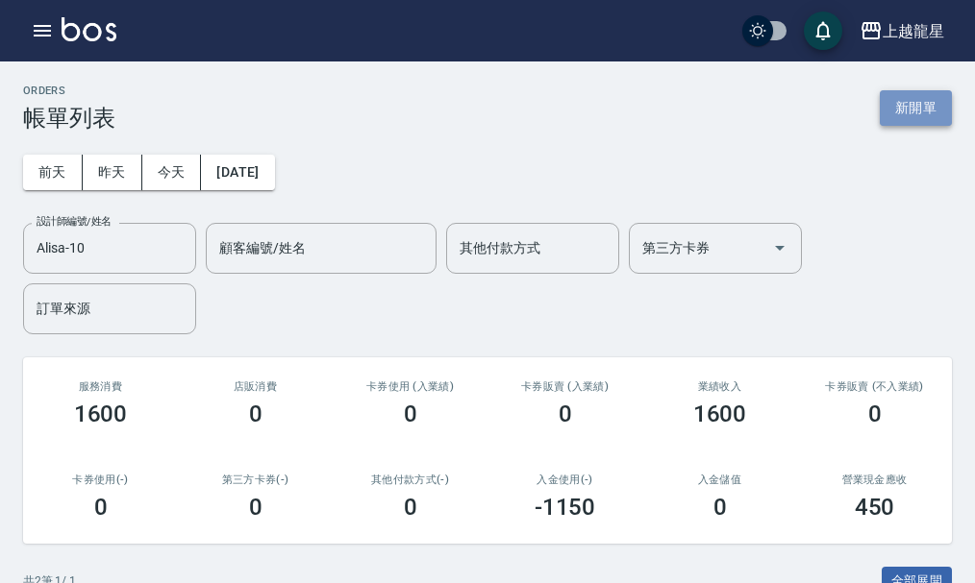
click at [923, 112] on button "新開單" at bounding box center [915, 108] width 72 height 36
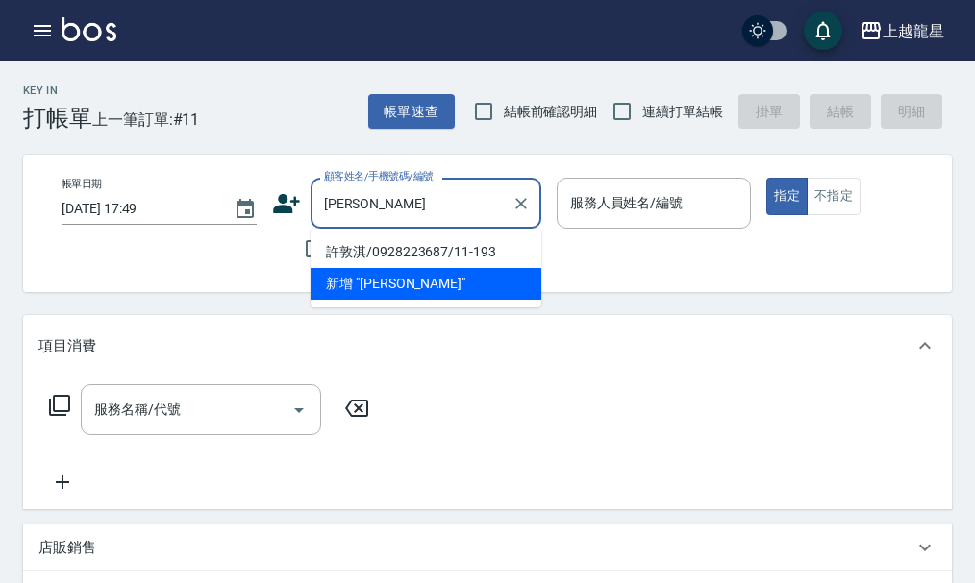
click at [326, 254] on li "許敦淇/0928223687/11-193" at bounding box center [425, 252] width 231 height 32
type input "許敦淇/0928223687/11-193"
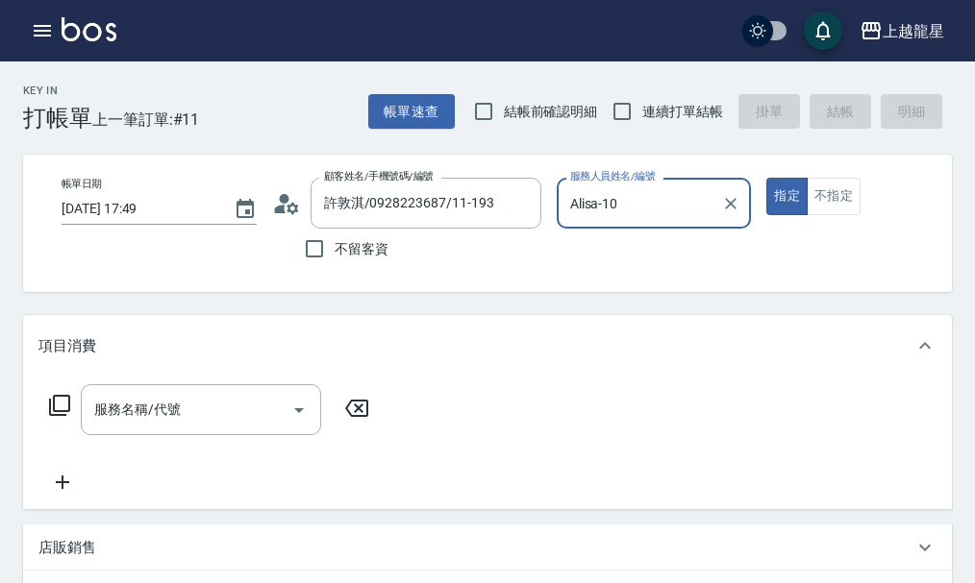
type input "Alisa-10"
click at [73, 402] on div "服務名稱/代號 服務名稱/代號" at bounding box center [209, 409] width 342 height 51
click at [128, 427] on input "服務名稱/代號" at bounding box center [186, 410] width 194 height 34
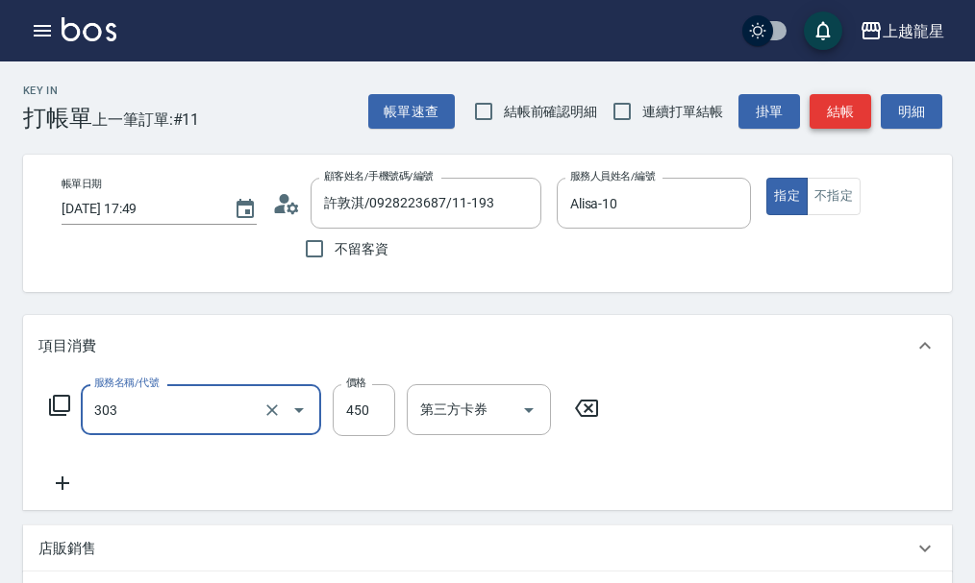
type input "剪髮(303)"
click at [849, 101] on button "結帳" at bounding box center [840, 112] width 62 height 36
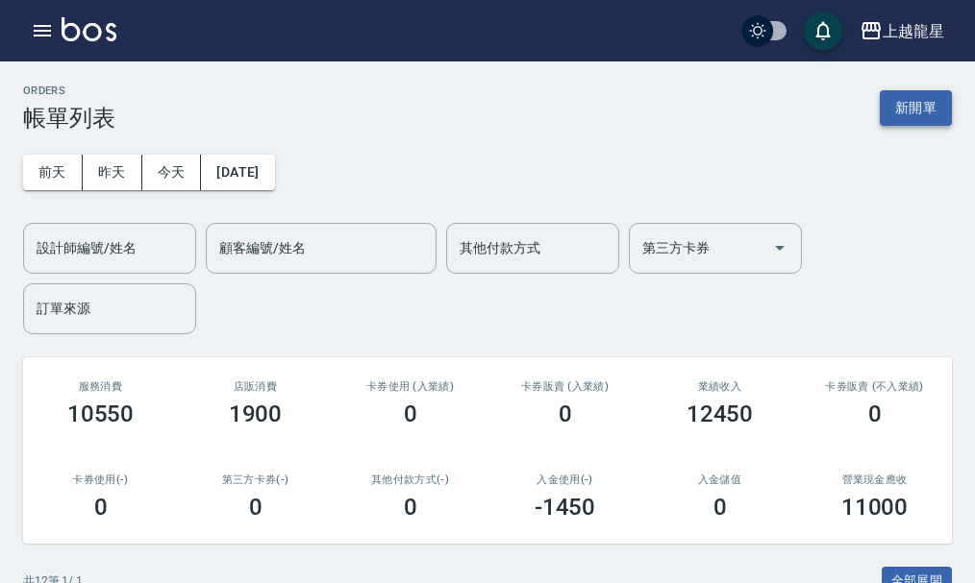
click at [932, 118] on button "新開單" at bounding box center [915, 108] width 72 height 36
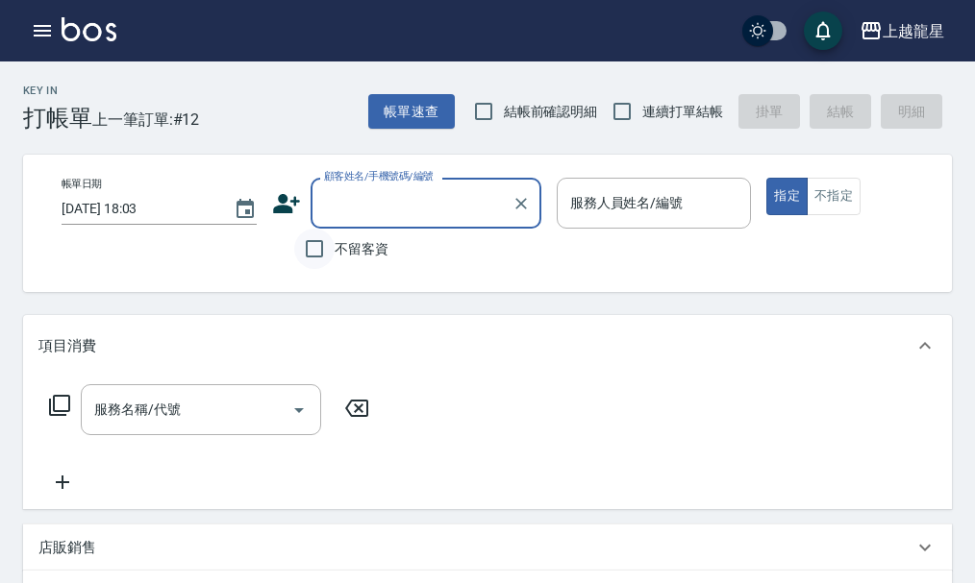
click at [312, 254] on input "不留客資" at bounding box center [314, 249] width 40 height 40
checkbox input "true"
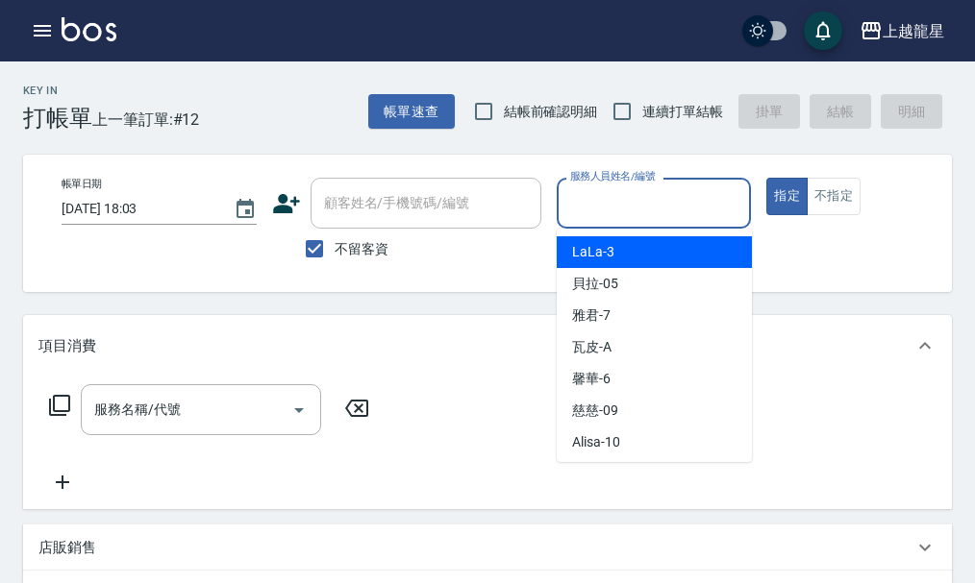
click at [656, 193] on input "服務人員姓名/編號" at bounding box center [654, 203] width 178 height 34
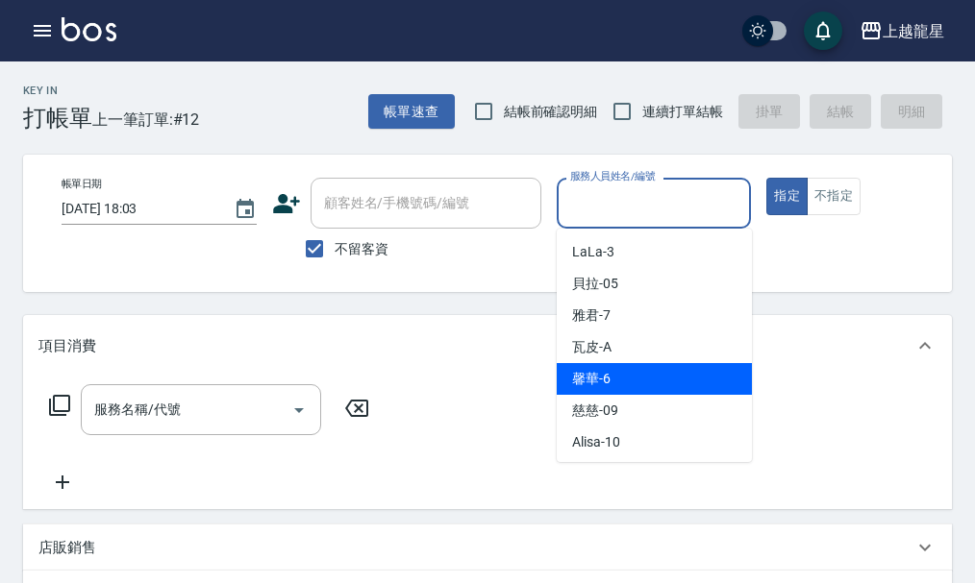
click at [608, 381] on span "馨華 -6" at bounding box center [591, 379] width 38 height 20
type input "馨華-6"
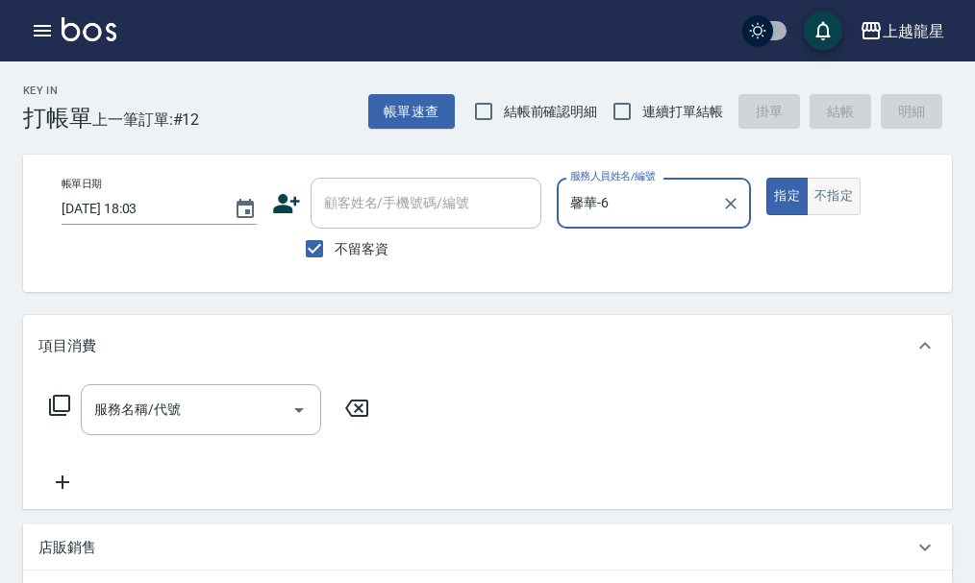
drag, startPoint x: 837, startPoint y: 197, endPoint x: 758, endPoint y: 249, distance: 94.4
click at [836, 197] on button "不指定" at bounding box center [833, 196] width 54 height 37
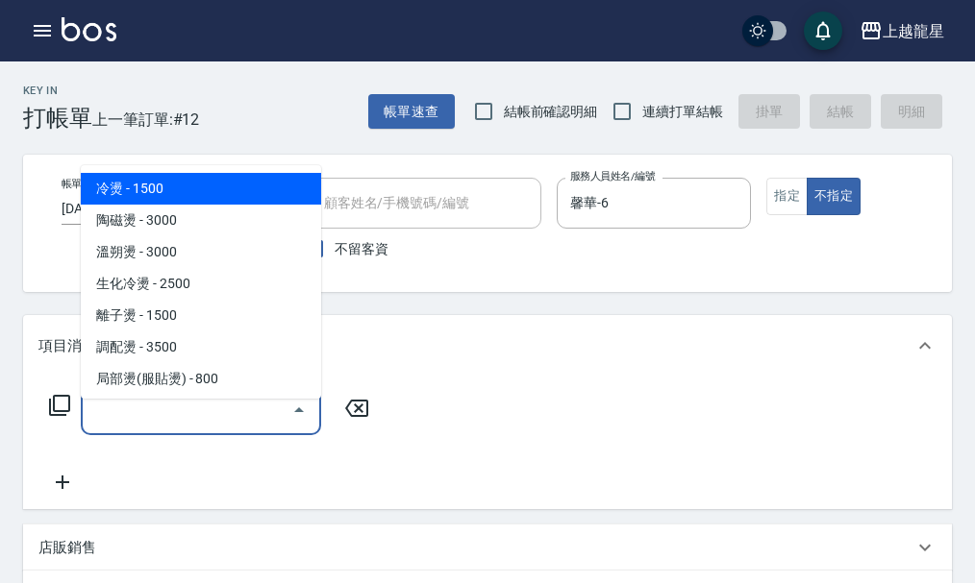
click at [210, 418] on input "服務名稱/代號" at bounding box center [186, 410] width 194 height 34
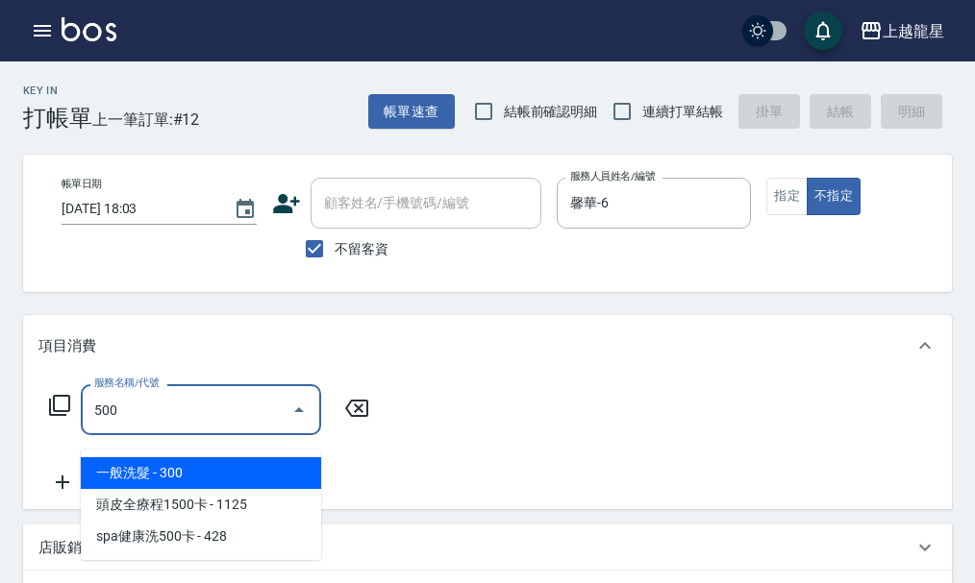
type input "一般洗髮(500)"
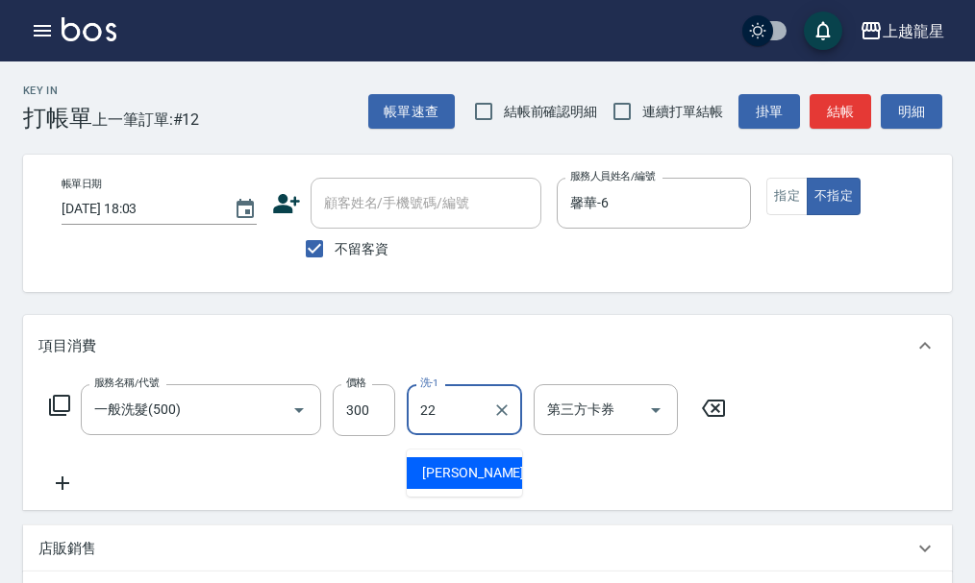
type input "[PERSON_NAME]-22"
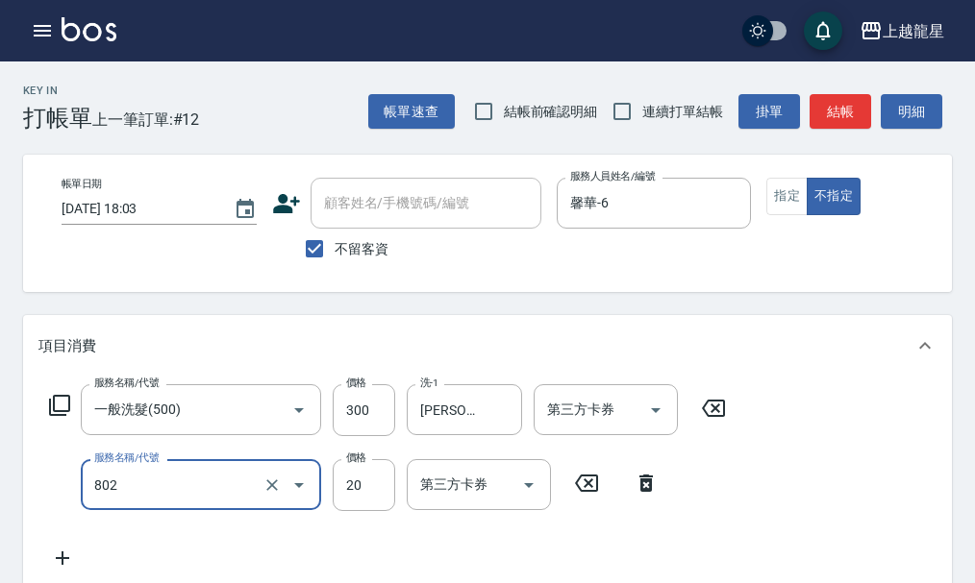
type input "潤絲(802)"
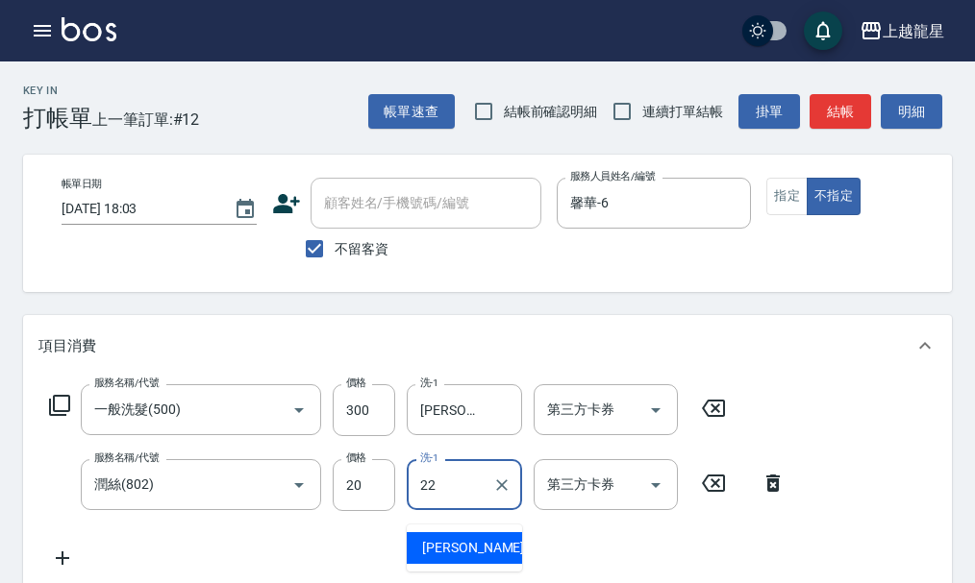
type input "[PERSON_NAME]-22"
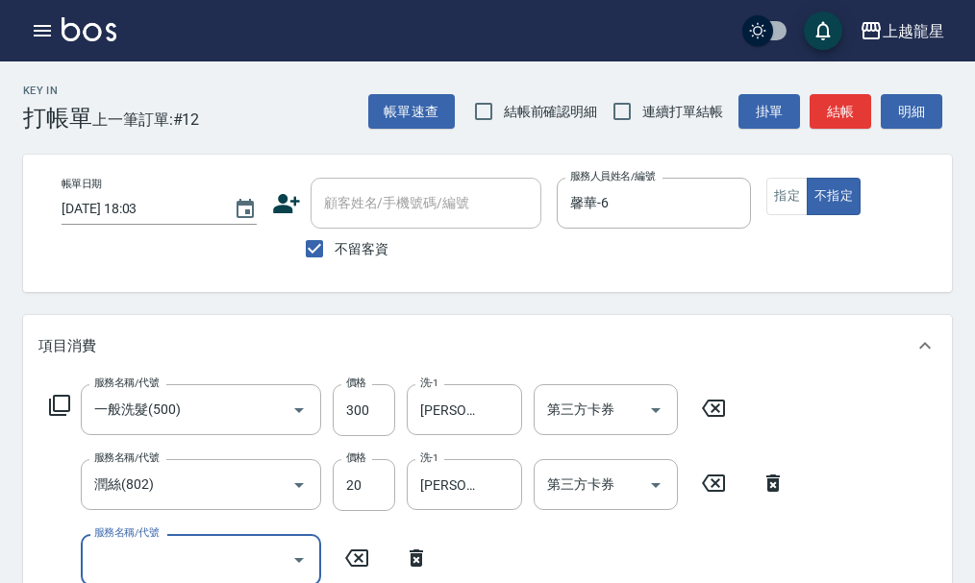
scroll to position [9, 0]
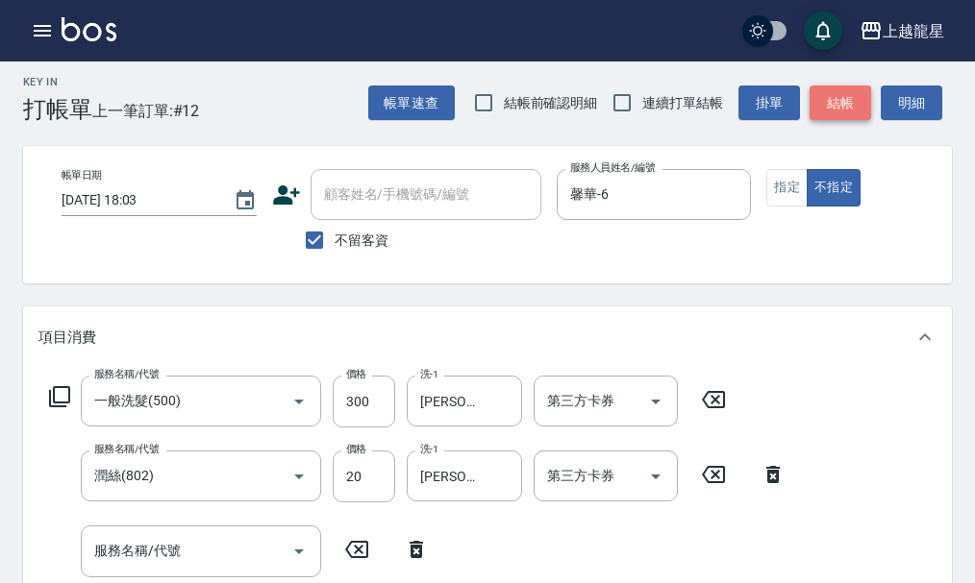
click at [842, 107] on button "結帳" at bounding box center [840, 104] width 62 height 36
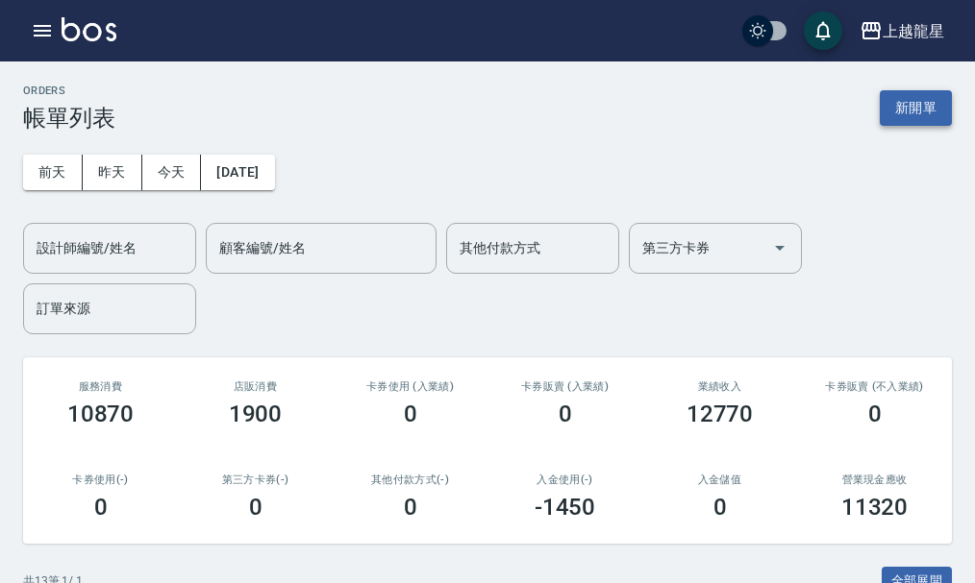
click at [924, 111] on button "新開單" at bounding box center [915, 108] width 72 height 36
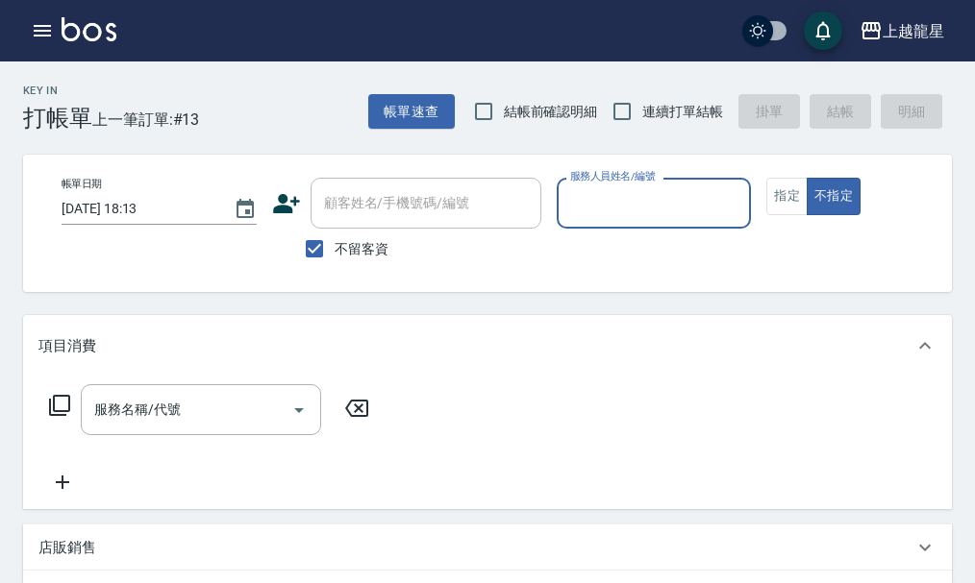
click at [563, 197] on div "服務人員姓名/編號" at bounding box center [654, 203] width 195 height 51
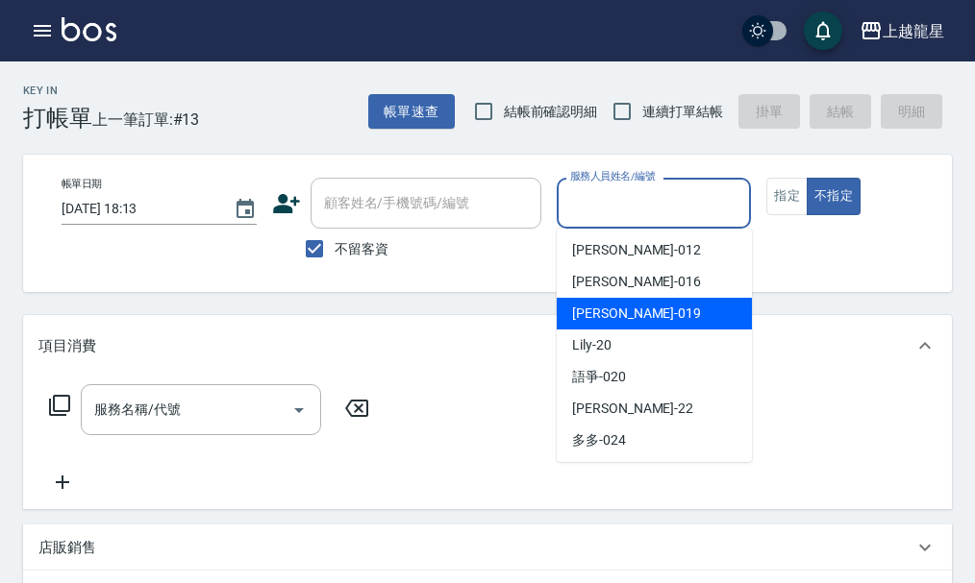
scroll to position [384, 0]
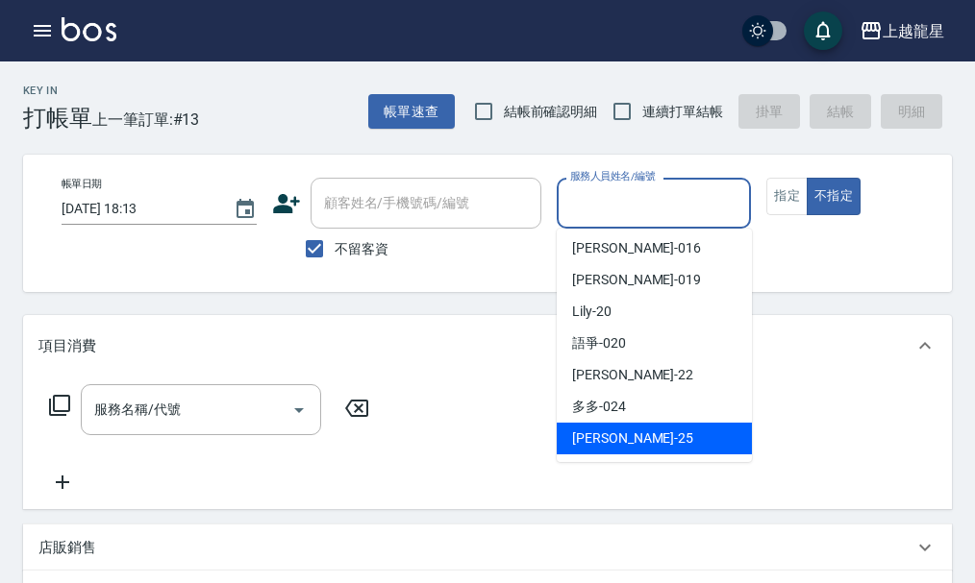
click at [614, 442] on span "淑雲 -25" at bounding box center [632, 439] width 121 height 20
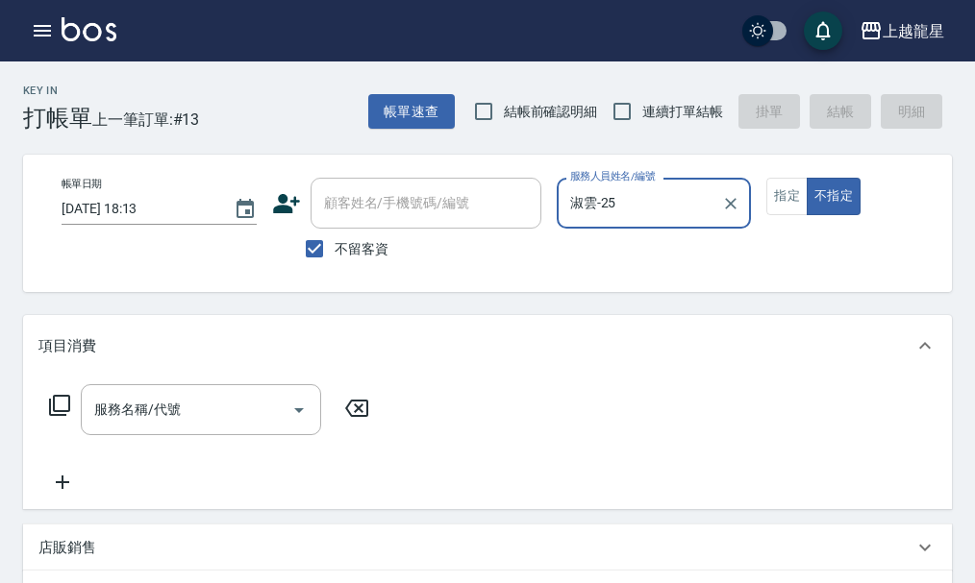
type input "淑雲-25"
click at [212, 427] on input "服務名稱/代號" at bounding box center [186, 410] width 194 height 34
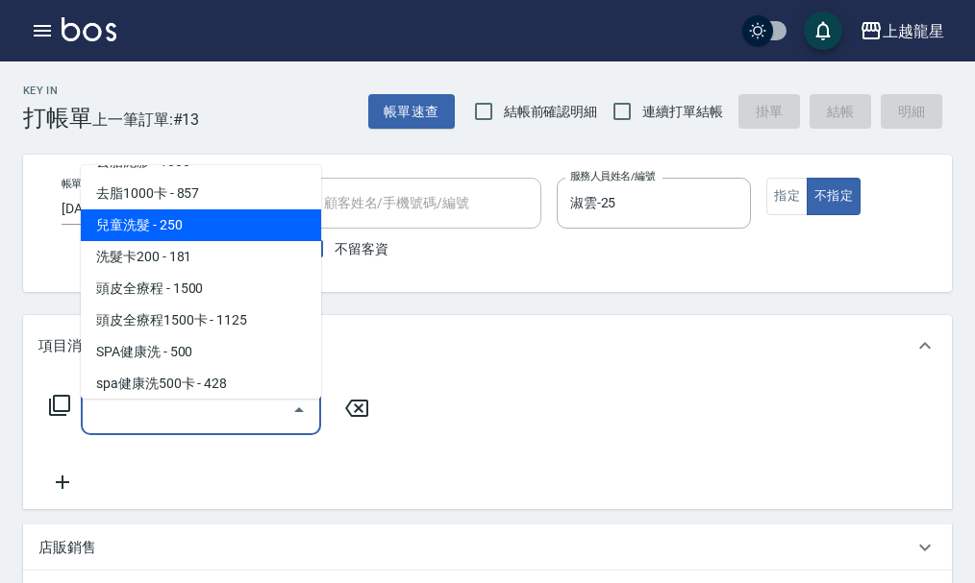
scroll to position [961, 0]
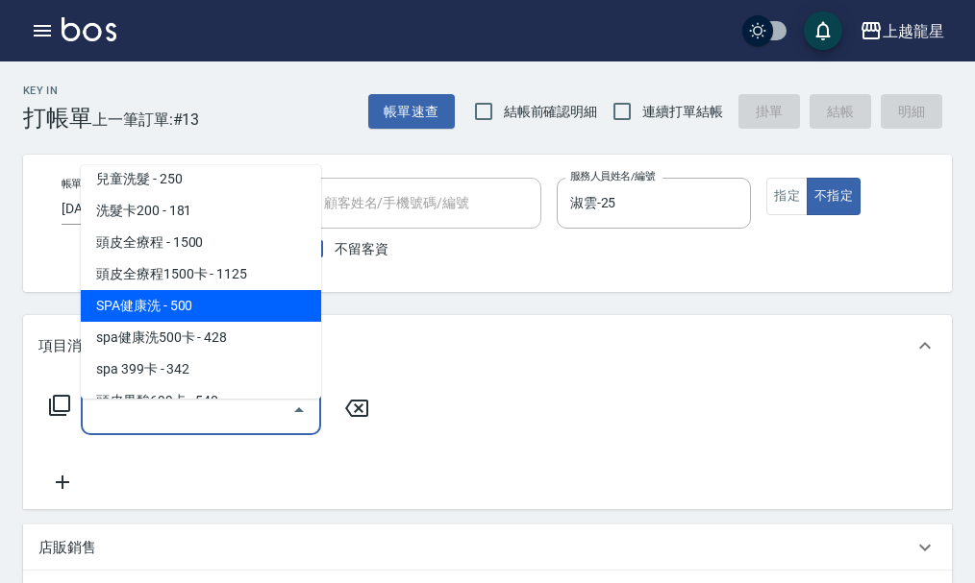
click at [202, 305] on span "SPA健康洗 - 500" at bounding box center [201, 306] width 240 height 32
type input "SPA健康洗(513)"
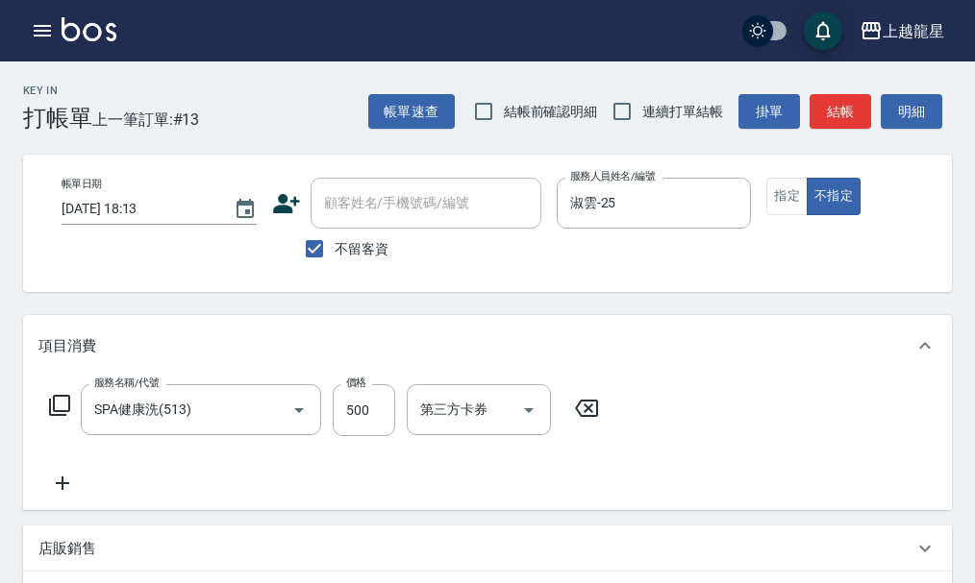
click at [58, 490] on icon at bounding box center [62, 483] width 13 height 13
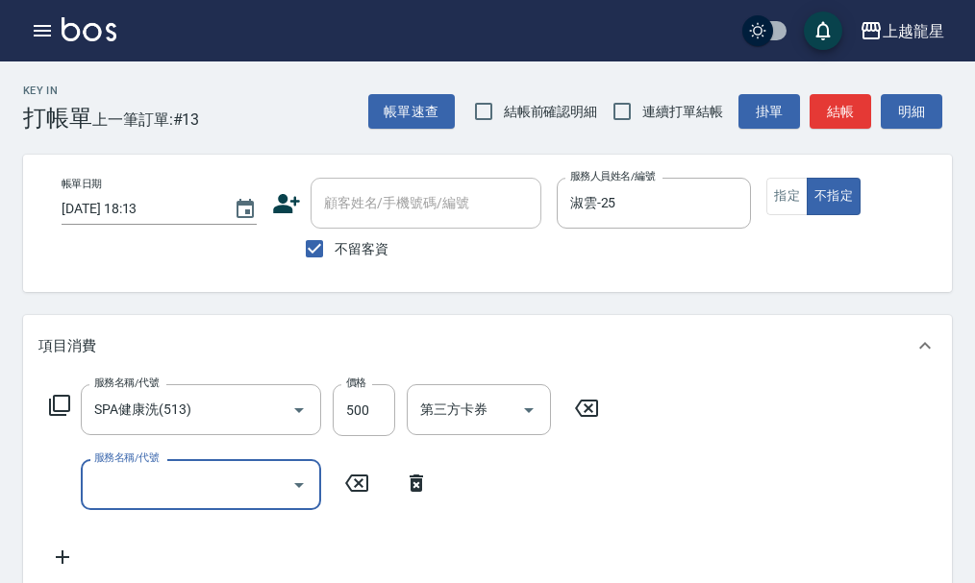
click at [98, 492] on input "服務名稱/代號" at bounding box center [186, 485] width 194 height 34
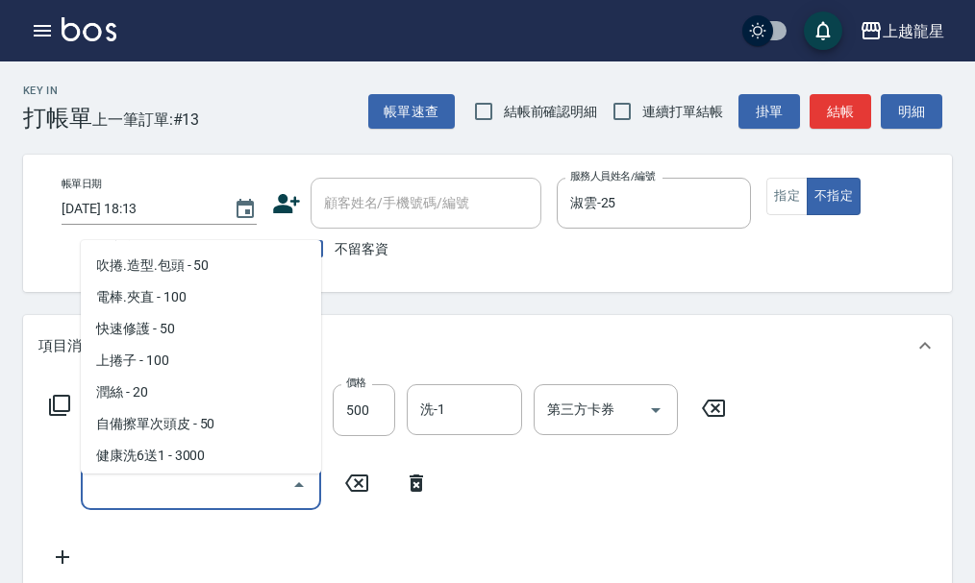
scroll to position [2691, 0]
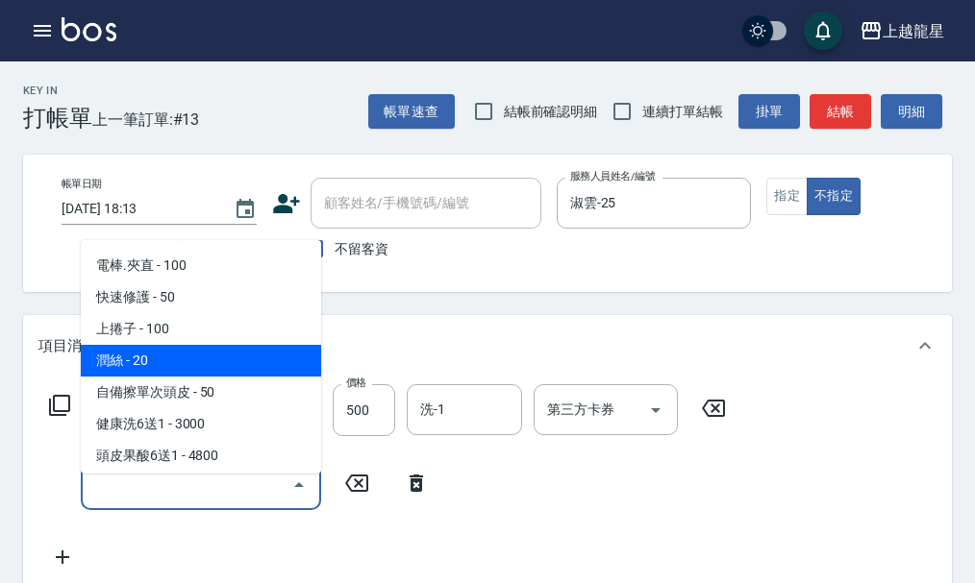
click at [115, 377] on span "潤絲 - 20" at bounding box center [201, 361] width 240 height 32
type input "潤絲(802)"
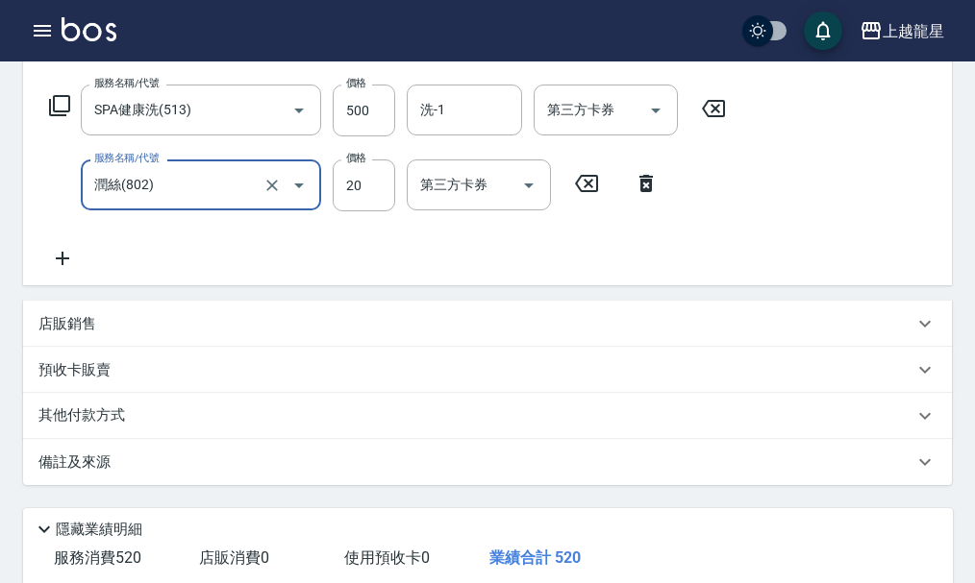
scroll to position [536, 0]
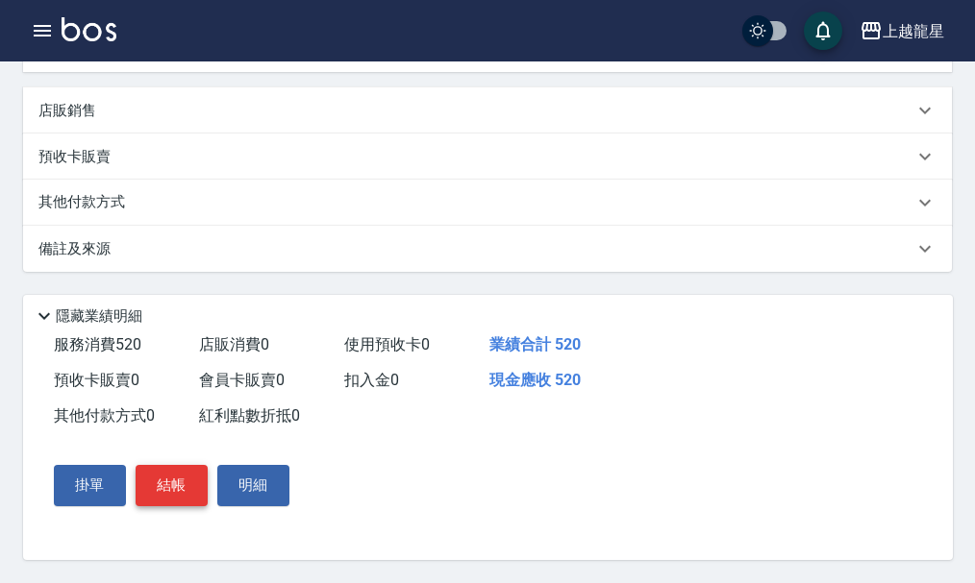
click at [164, 471] on button "結帳" at bounding box center [172, 485] width 72 height 40
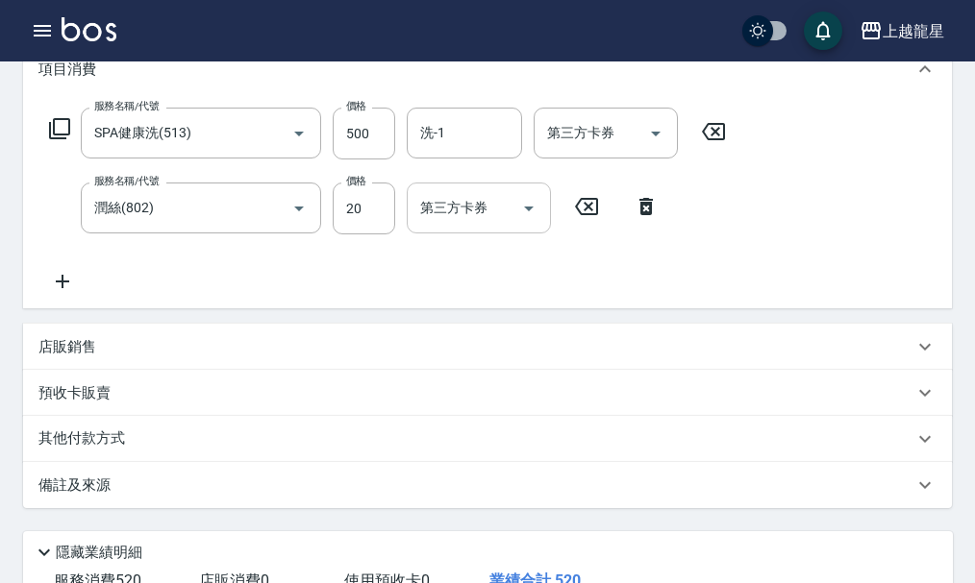
scroll to position [248, 0]
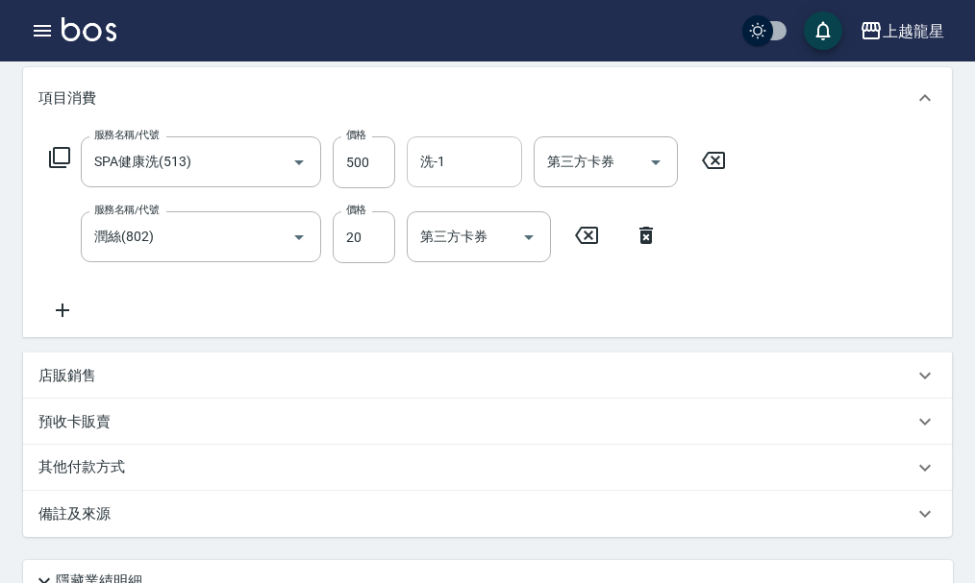
click at [498, 187] on div "洗-1" at bounding box center [464, 161] width 115 height 51
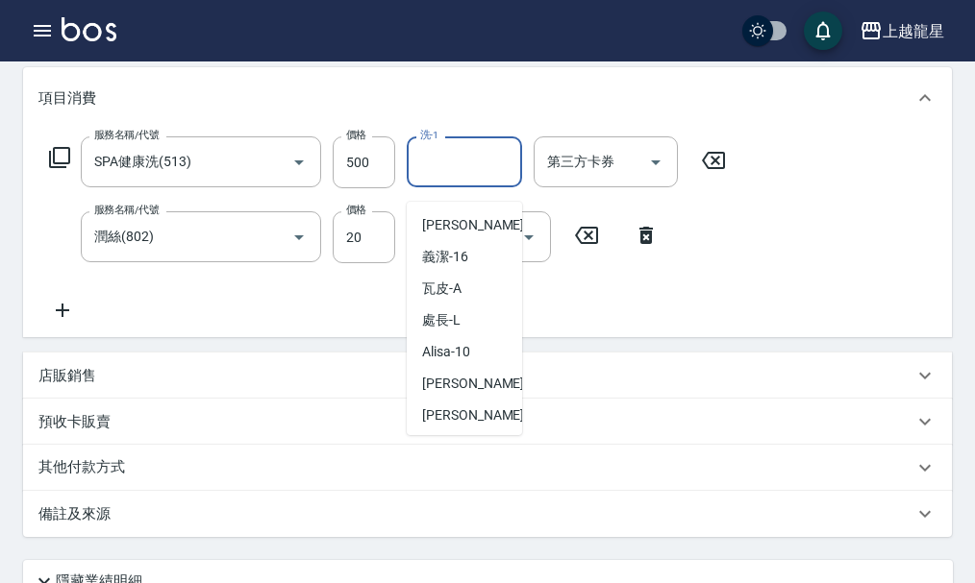
scroll to position [192, 0]
click at [452, 256] on span "義潔 -16" at bounding box center [445, 255] width 46 height 20
type input "義潔-16"
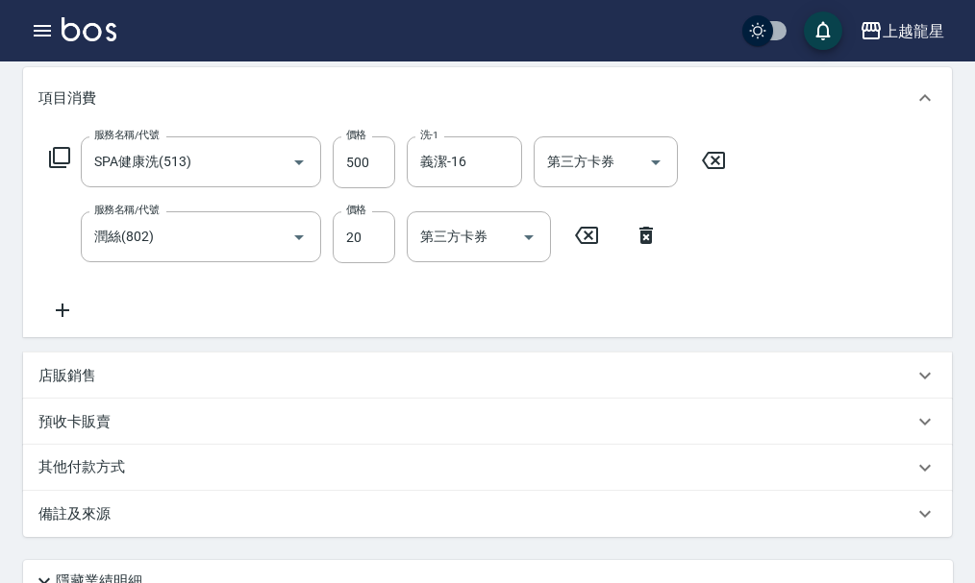
click at [405, 322] on div "服務名稱/代號 SPA健康洗(513) 服務名稱/代號 價格 500 價格 洗-1 義潔-16 洗-1 第三方卡券 第三方卡券 服務名稱/代號 潤絲(802)…" at bounding box center [387, 229] width 699 height 186
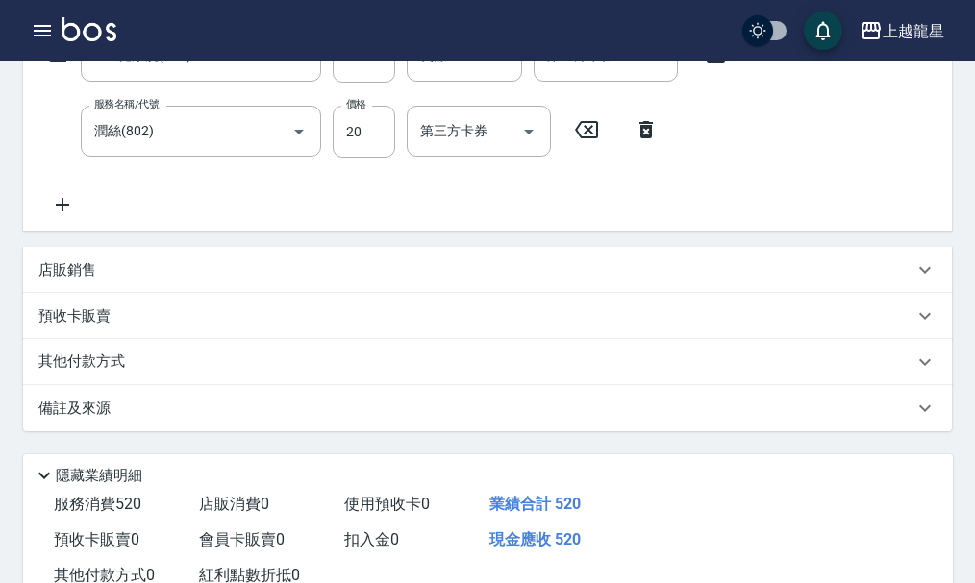
scroll to position [248, 0]
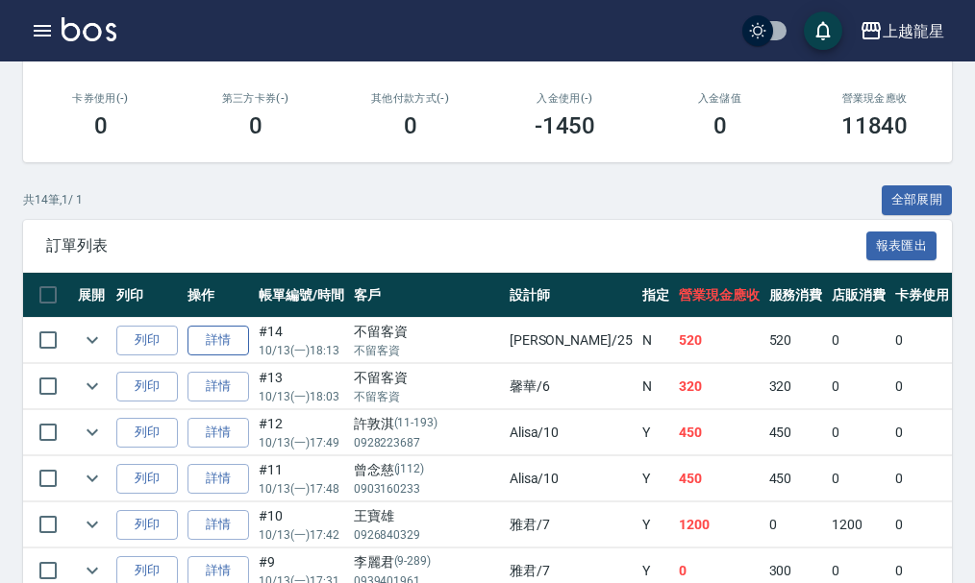
scroll to position [384, 0]
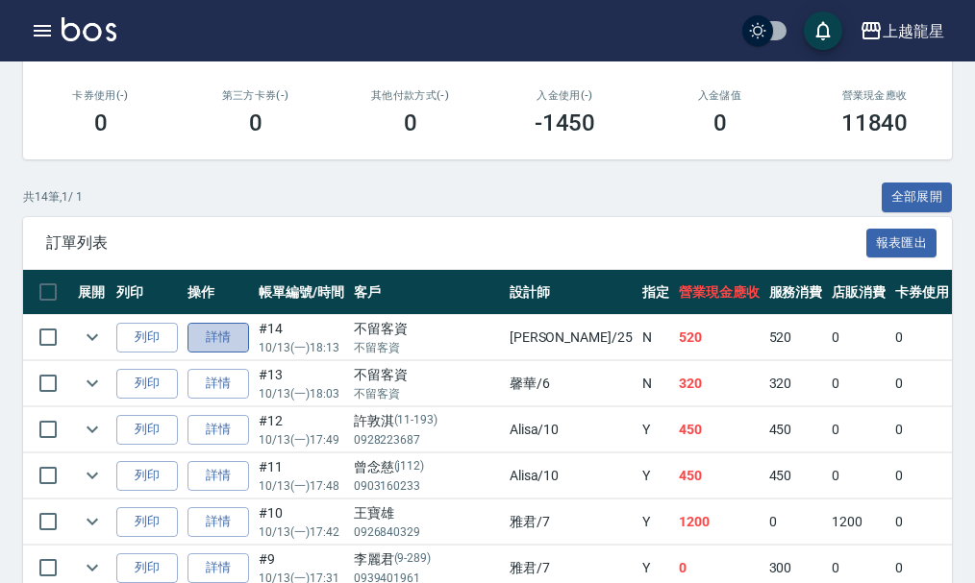
click at [220, 326] on link "詳情" at bounding box center [218, 338] width 62 height 30
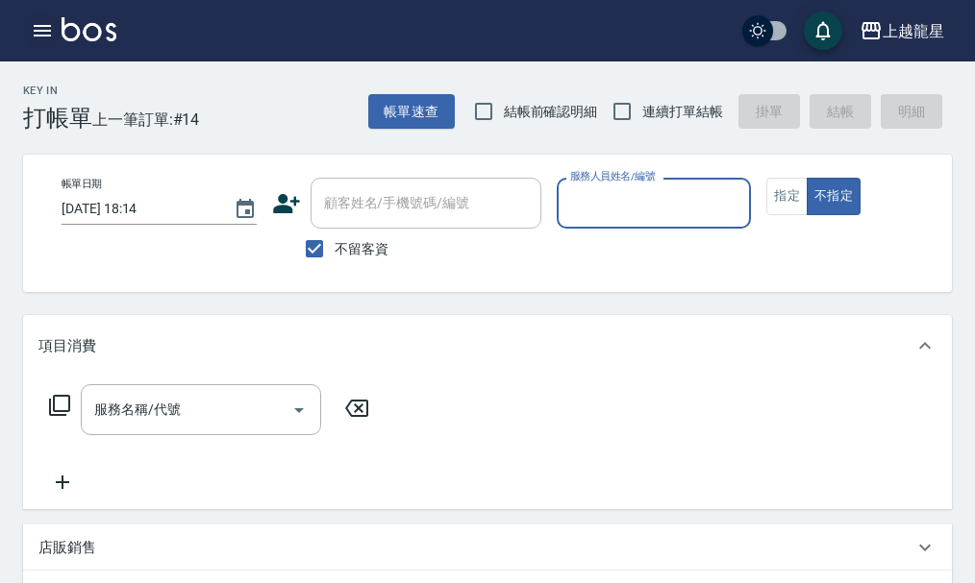
click at [46, 26] on icon "button" at bounding box center [42, 30] width 23 height 23
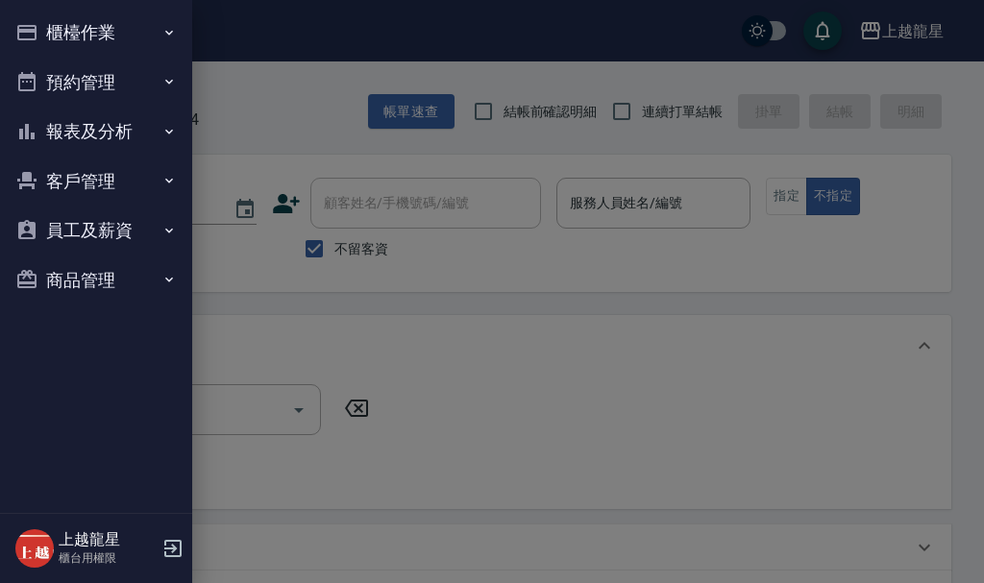
click at [44, 30] on div "櫃檯作業 打帳單 帳單列表 現金收支登錄 高階收支登錄 材料自購登錄 每日結帳 現場電腦打卡 預約管理 預約管理 單日預約紀錄 單週預約紀錄 報表及分析 報表…" at bounding box center [96, 291] width 192 height 583
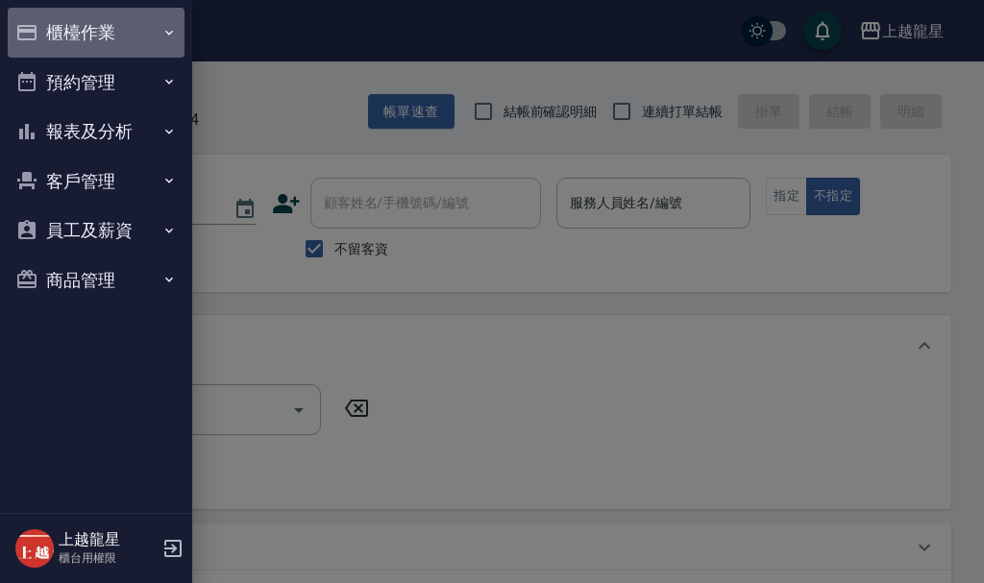
click at [42, 31] on button "櫃檯作業" at bounding box center [96, 33] width 177 height 50
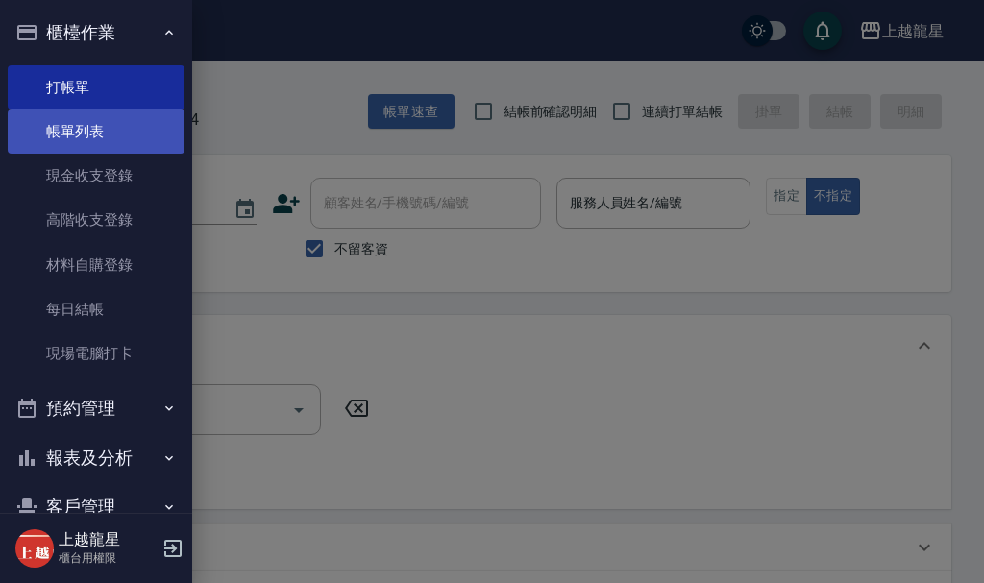
click at [62, 118] on link "帳單列表" at bounding box center [96, 132] width 177 height 44
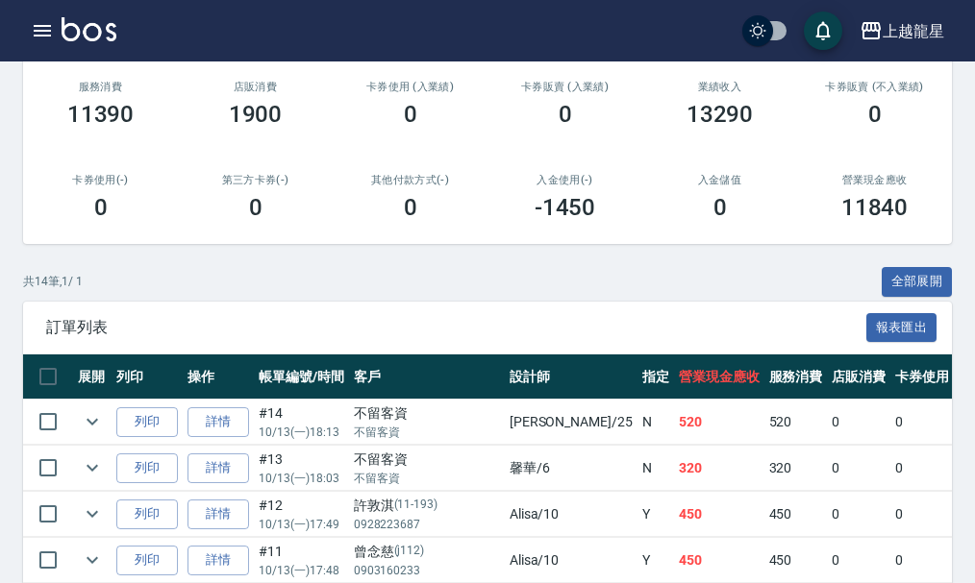
scroll to position [384, 0]
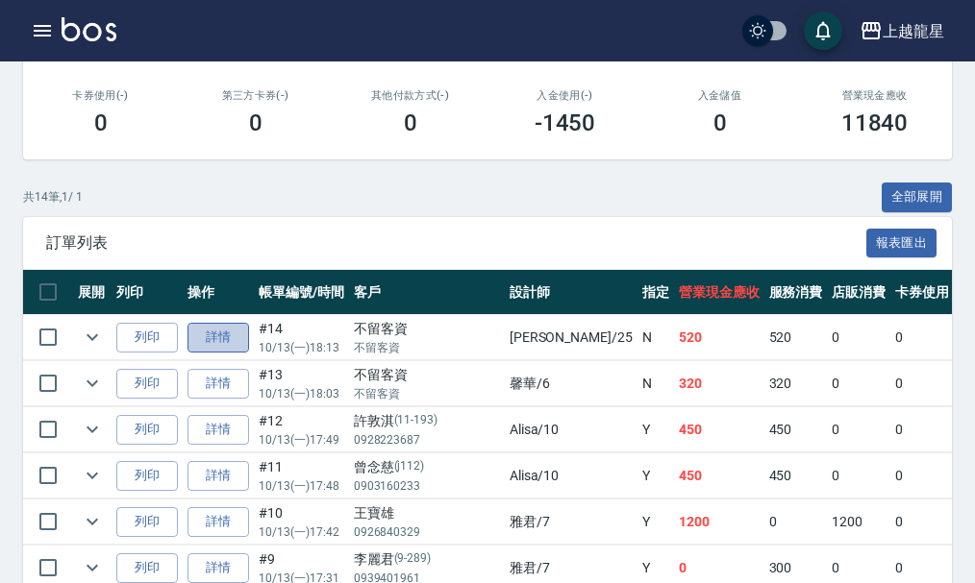
click at [209, 327] on link "詳情" at bounding box center [218, 338] width 62 height 30
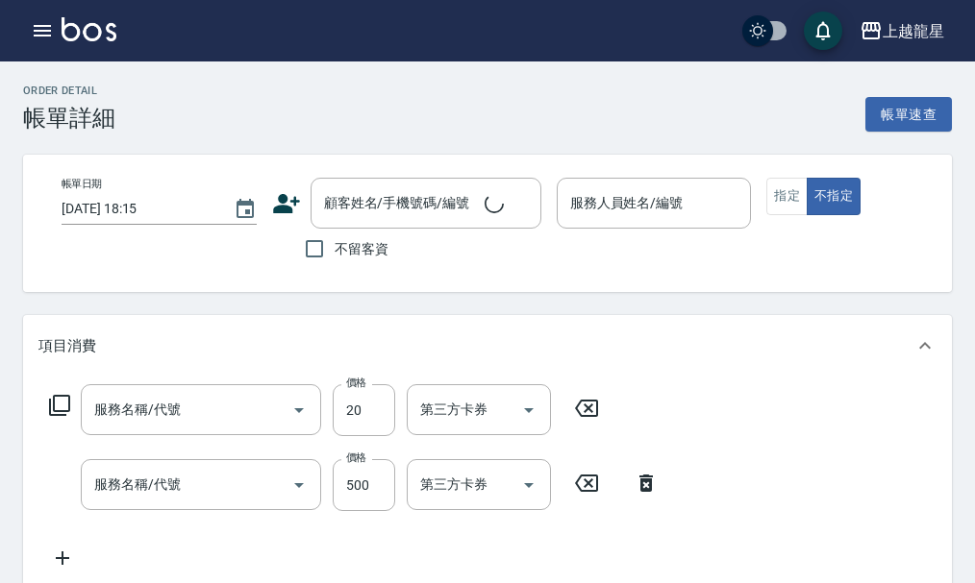
type input "2025/10/13 18:13"
checkbox input "true"
type input "淑雲-25"
type input "潤絲(802)"
type input "SPA健康洗(513)"
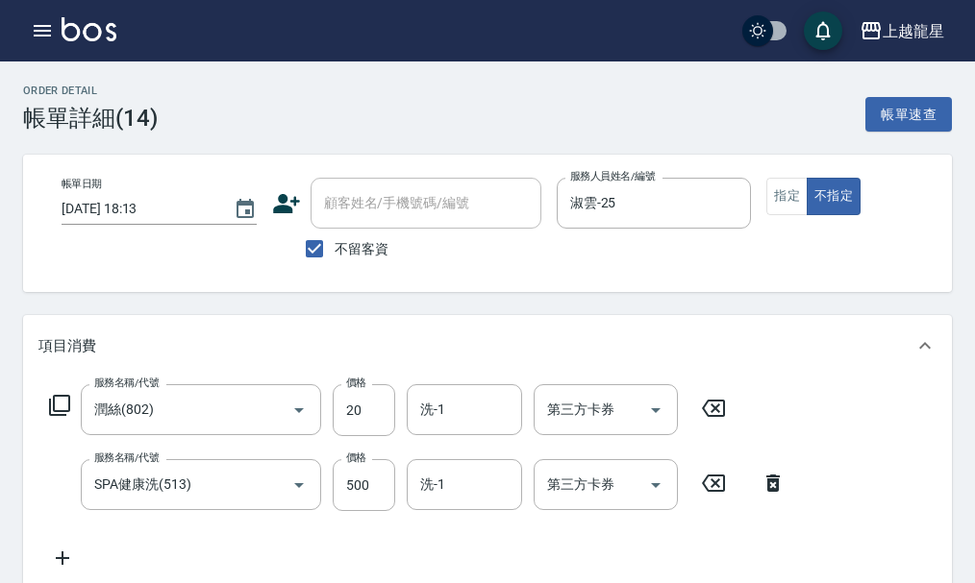
scroll to position [288, 0]
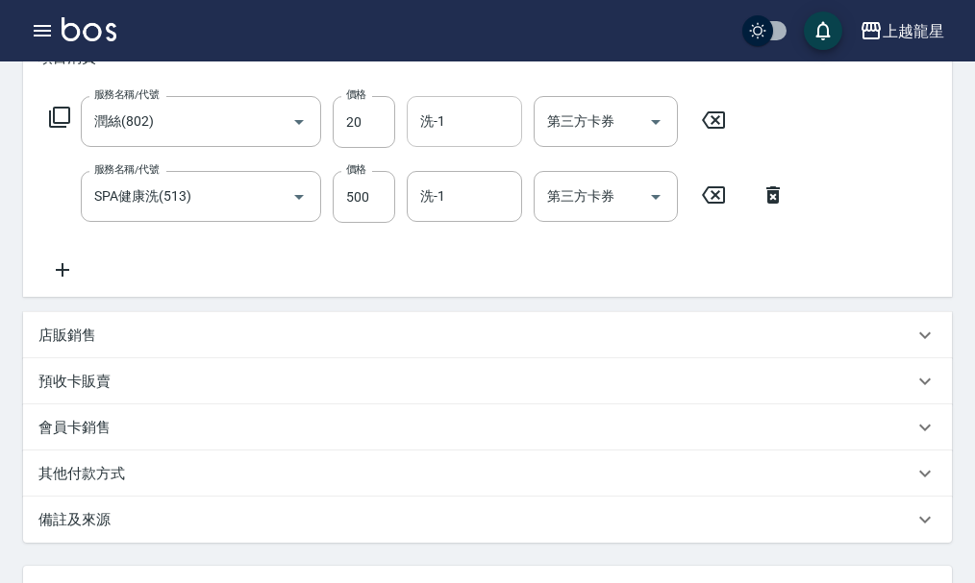
click at [459, 130] on input "洗-1" at bounding box center [464, 122] width 98 height 34
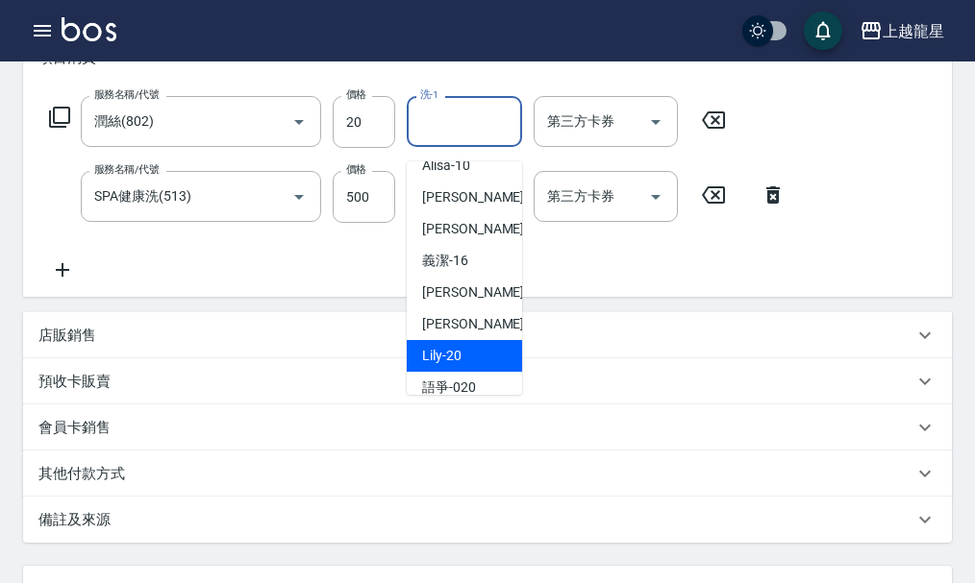
scroll to position [192, 0]
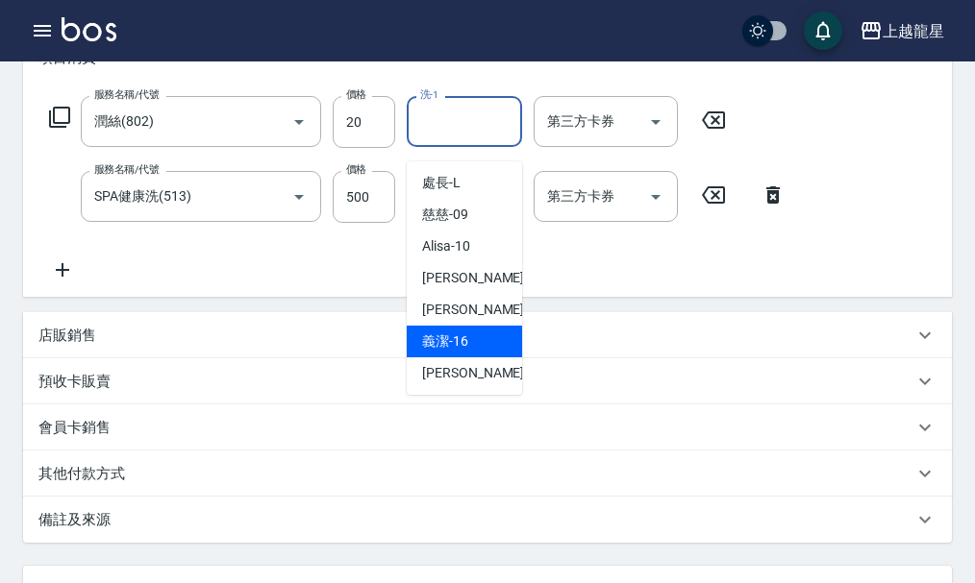
click at [483, 344] on div "義潔 -16" at bounding box center [464, 342] width 115 height 32
type input "義潔-16"
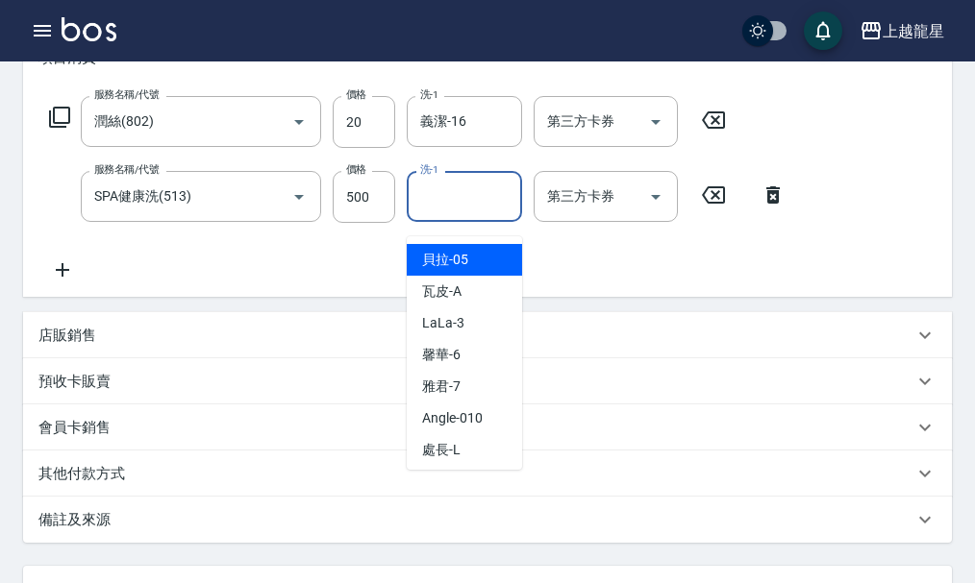
click at [430, 211] on div "洗-1 洗-1" at bounding box center [464, 196] width 115 height 51
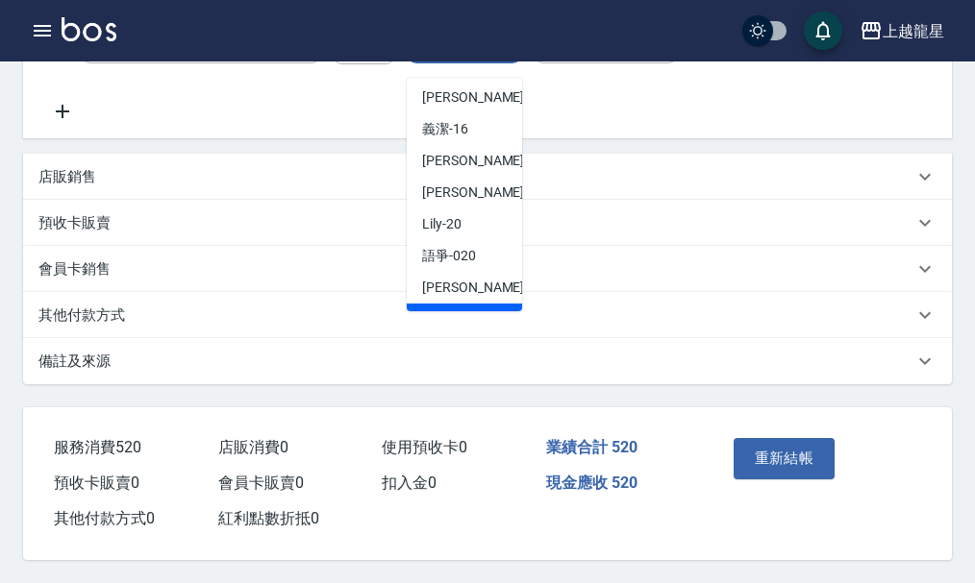
scroll to position [288, 0]
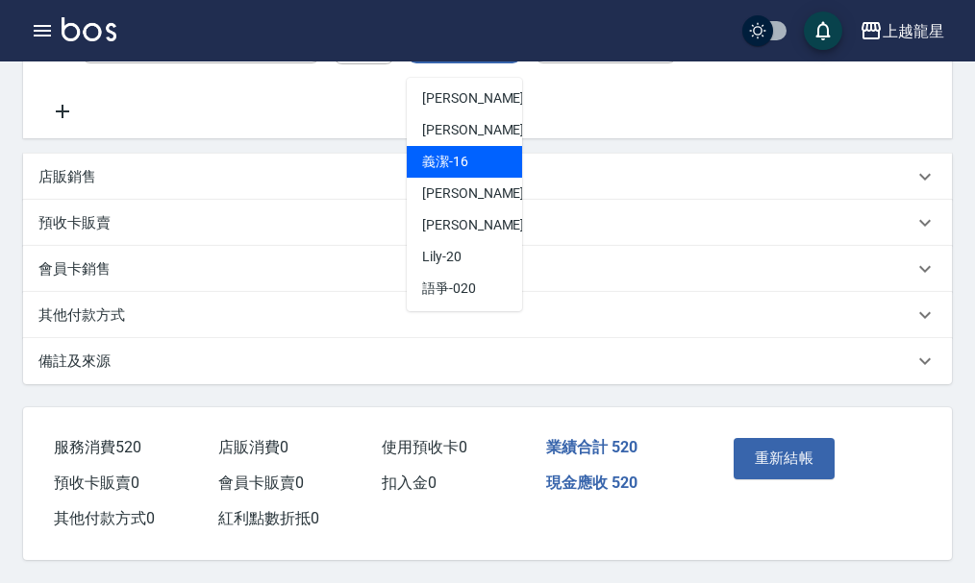
click at [446, 152] on span "義潔 -16" at bounding box center [445, 162] width 46 height 20
type input "義潔-16"
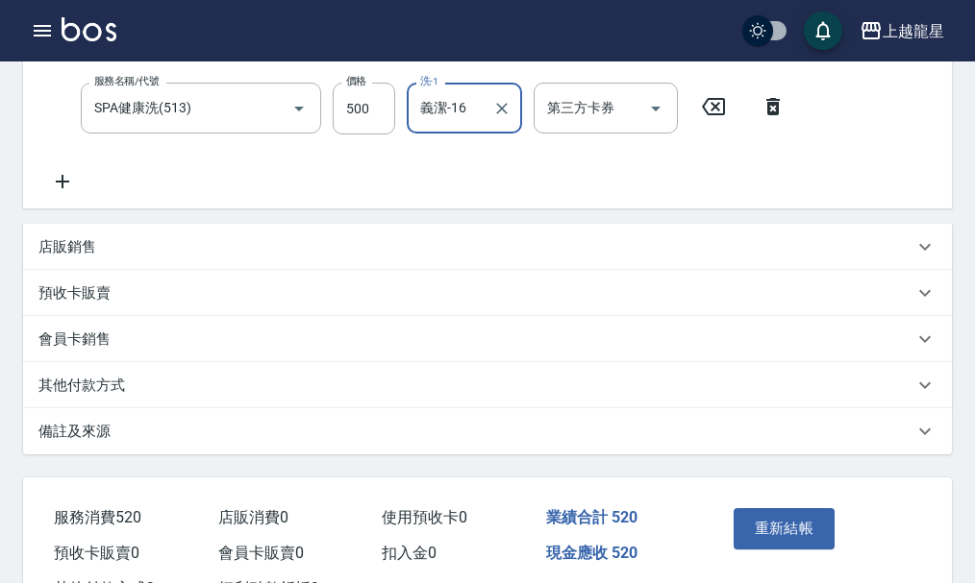
scroll to position [470, 0]
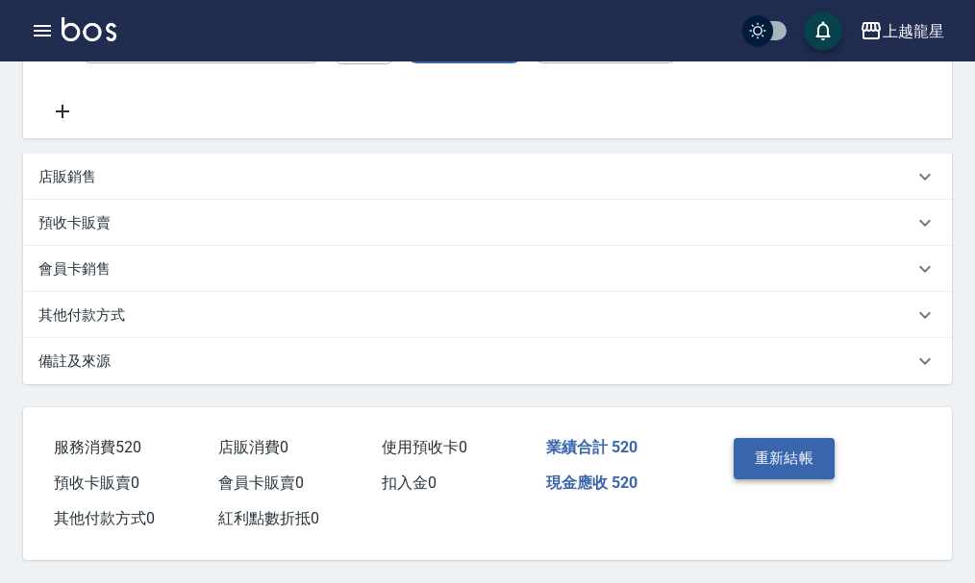
click at [751, 438] on button "重新結帳" at bounding box center [784, 458] width 102 height 40
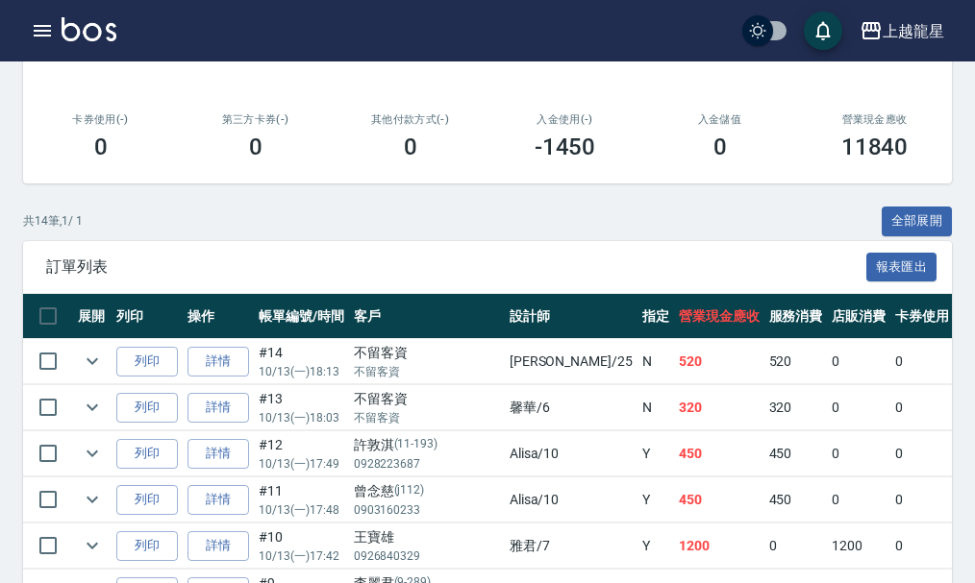
scroll to position [384, 0]
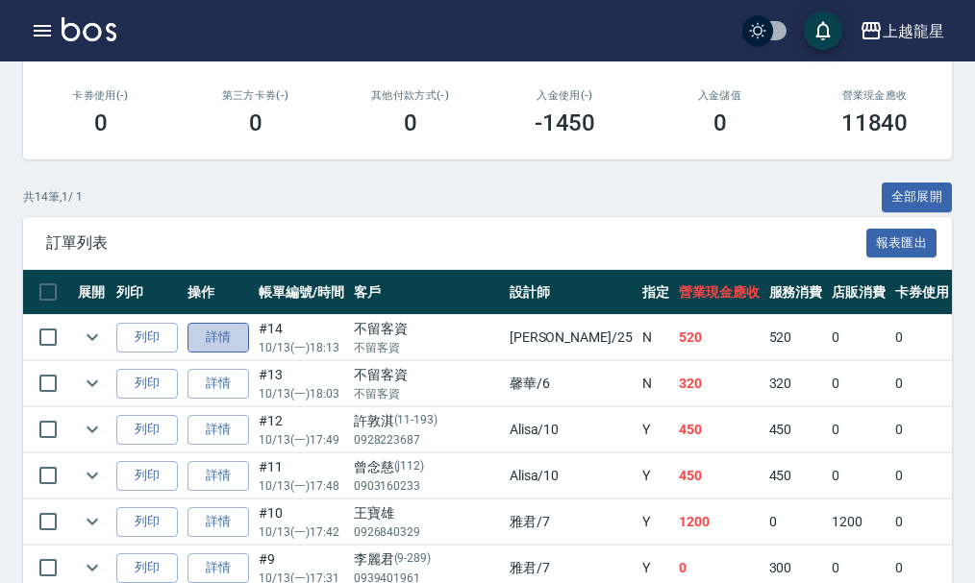
click at [196, 330] on link "詳情" at bounding box center [218, 338] width 62 height 30
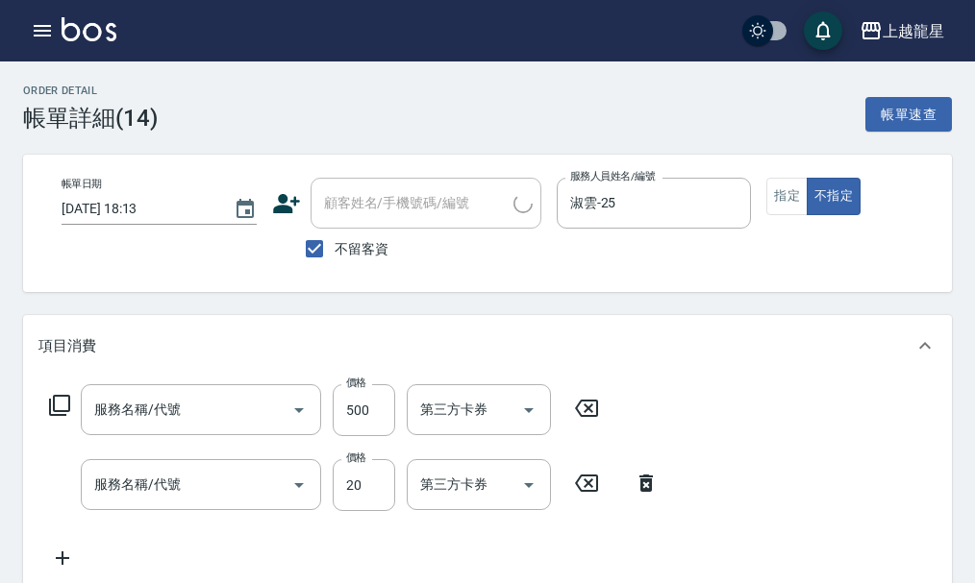
type input "[DATE] 18:13"
checkbox input "true"
type input "淑雲-25"
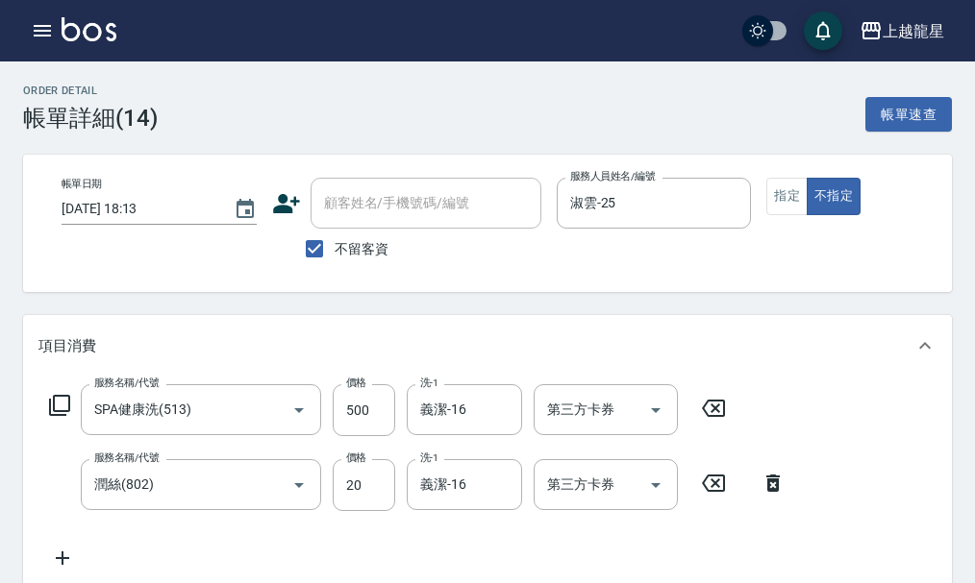
type input "SPA健康洗(513)"
type input "潤絲(802)"
click at [328, 250] on input "不留客資" at bounding box center [314, 249] width 40 height 40
checkbox input "false"
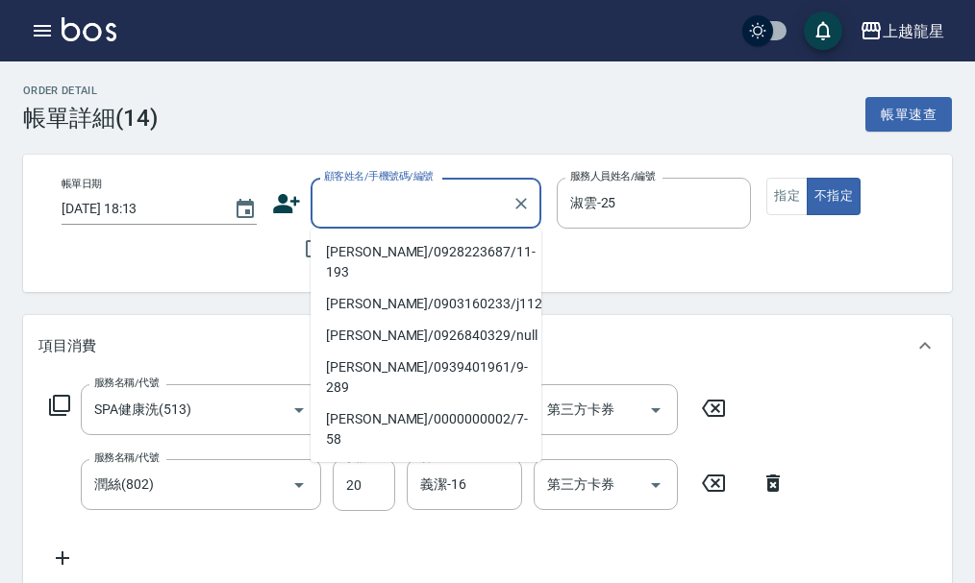
click at [367, 208] on input "顧客姓名/手機號碼/編號" at bounding box center [411, 203] width 185 height 34
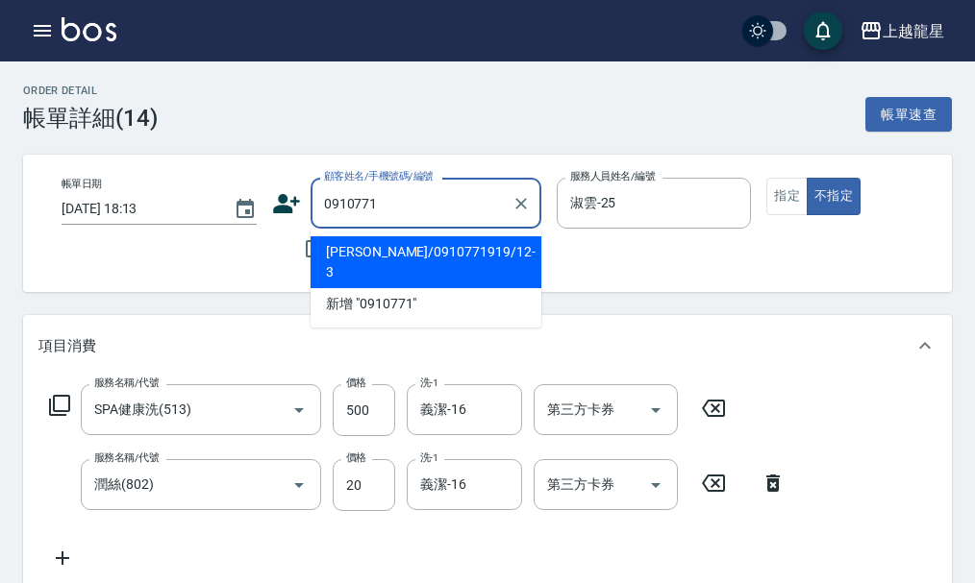
click at [387, 240] on li "許宜卉/0910771919/12-3" at bounding box center [425, 262] width 231 height 52
type input "許宜卉/0910771919/12-3"
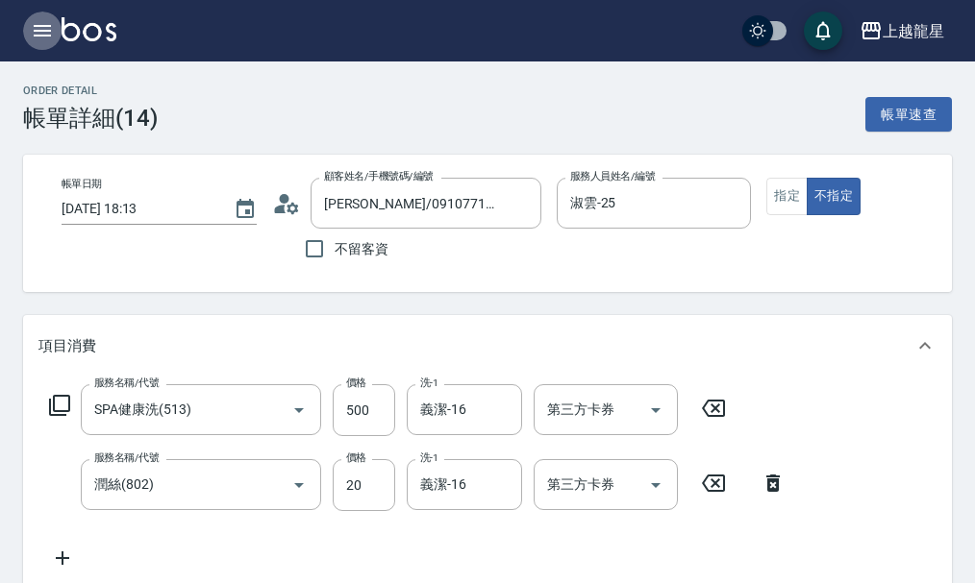
click at [41, 23] on icon "button" at bounding box center [42, 30] width 23 height 23
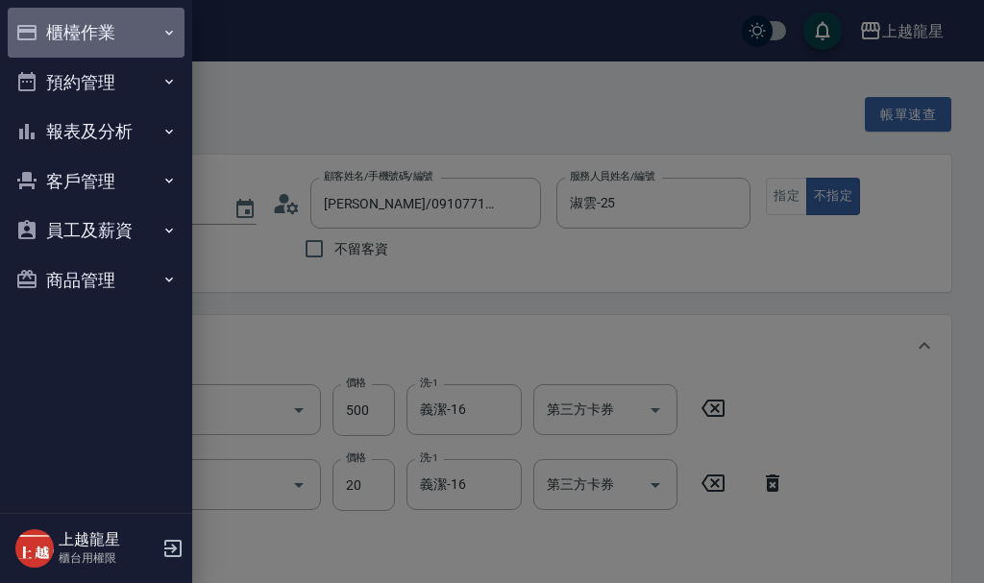
click at [41, 23] on button "櫃檯作業" at bounding box center [96, 33] width 177 height 50
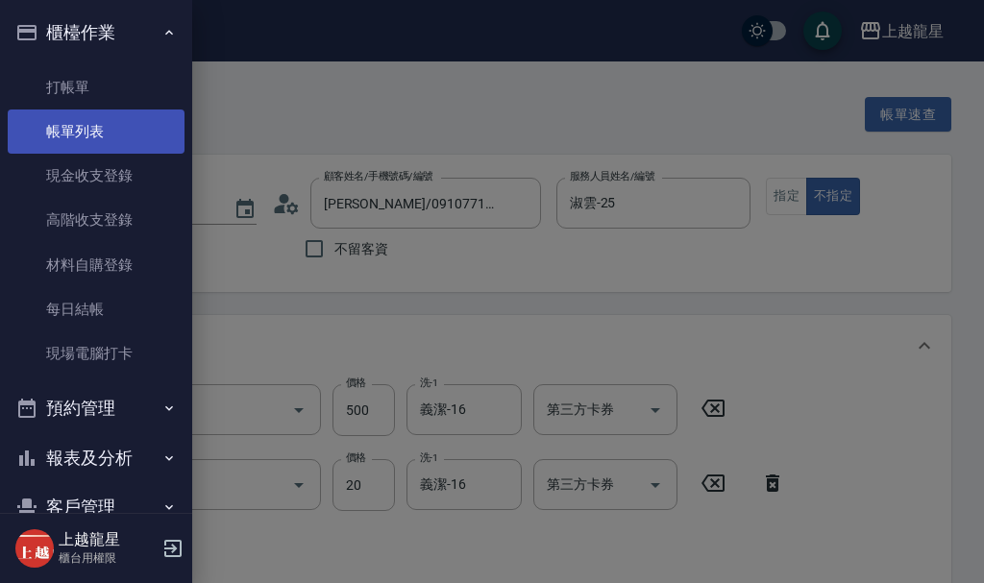
click at [66, 142] on link "帳單列表" at bounding box center [96, 132] width 177 height 44
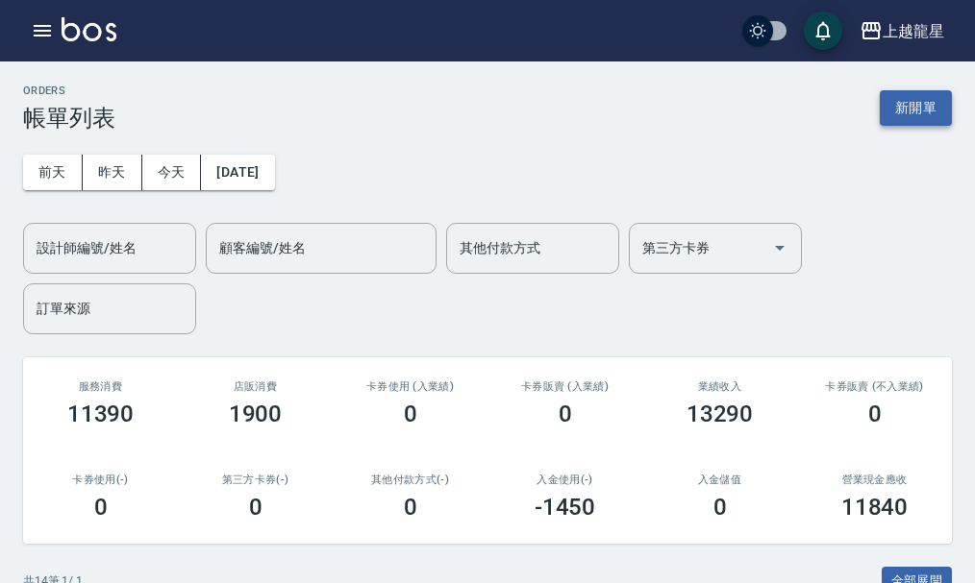
click at [921, 104] on button "新開單" at bounding box center [915, 108] width 72 height 36
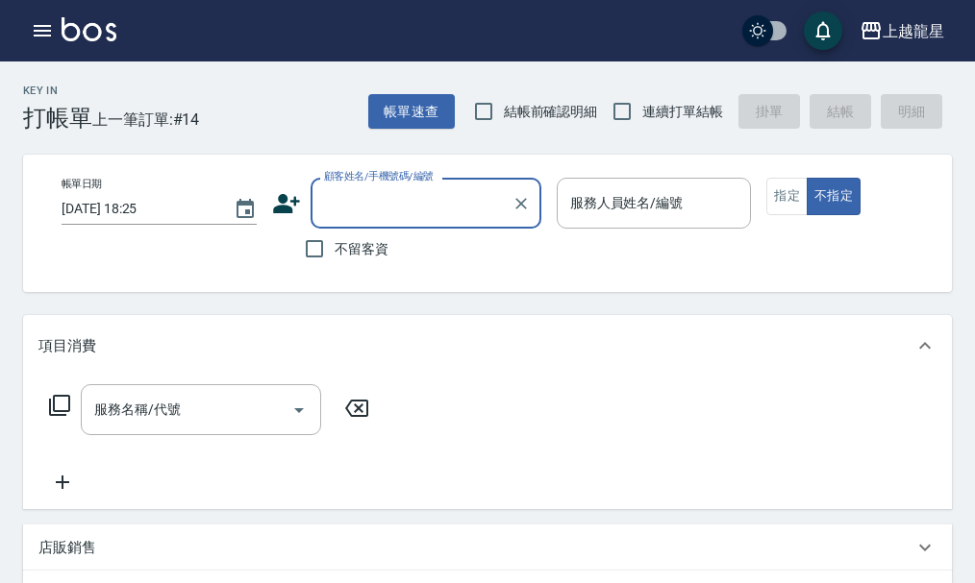
click at [388, 210] on input "顧客姓名/手機號碼/編號" at bounding box center [411, 203] width 185 height 34
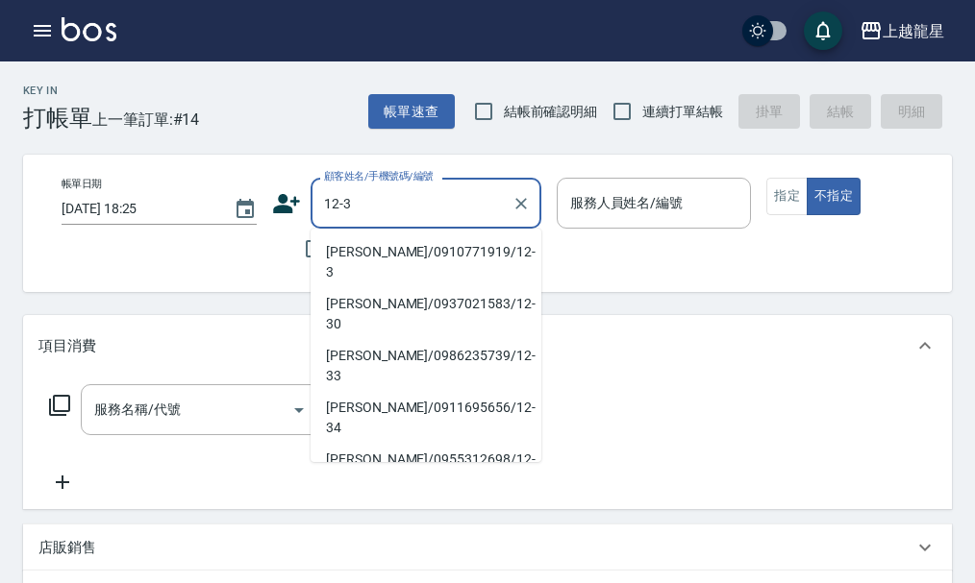
click at [401, 250] on li "許宜卉/0910771919/12-3" at bounding box center [425, 262] width 231 height 52
type input "許宜卉/0910771919/12-3"
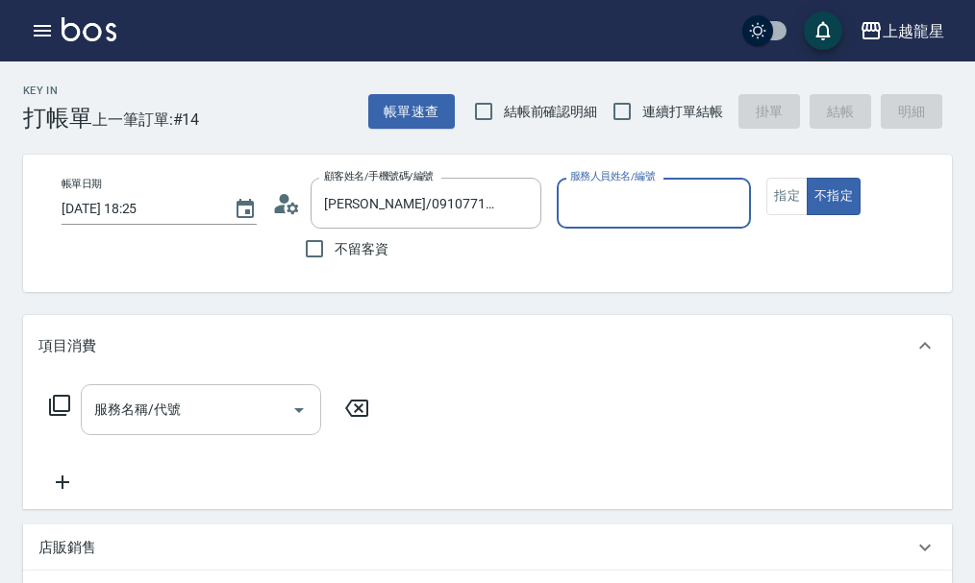
click at [191, 427] on input "服務名稱/代號" at bounding box center [186, 410] width 194 height 34
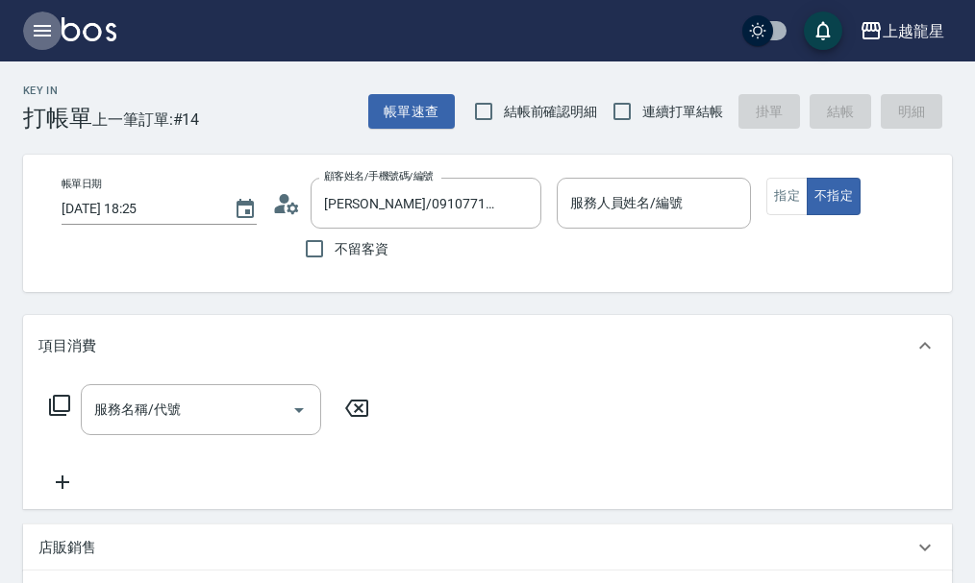
click at [45, 37] on icon "button" at bounding box center [42, 30] width 23 height 23
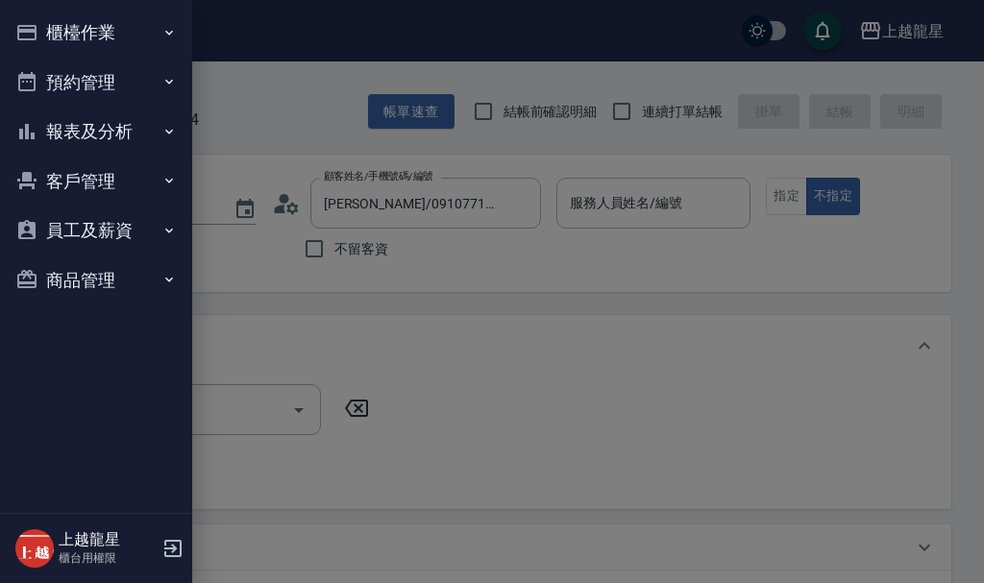
click at [93, 35] on button "櫃檯作業" at bounding box center [96, 33] width 177 height 50
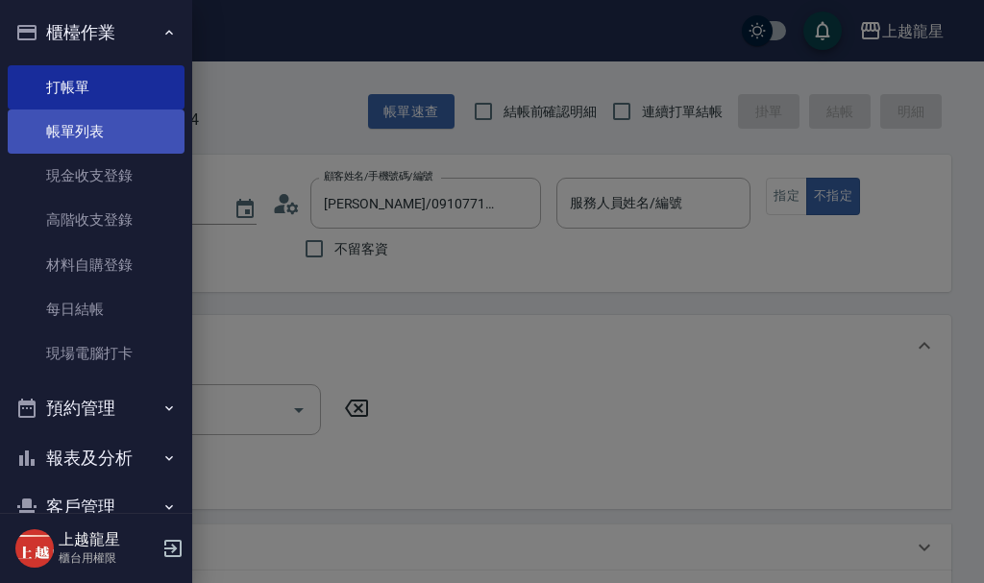
click at [86, 122] on link "帳單列表" at bounding box center [96, 132] width 177 height 44
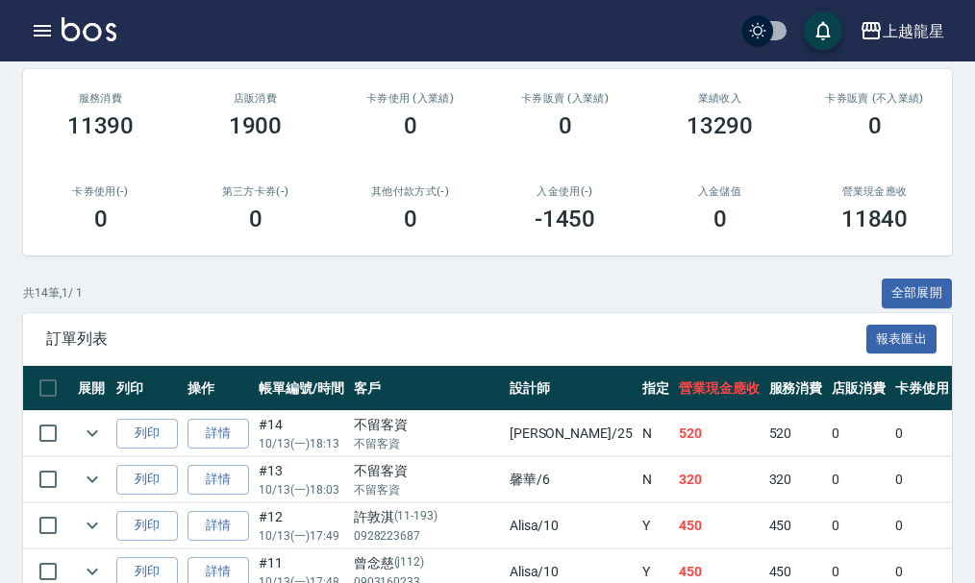
scroll to position [577, 0]
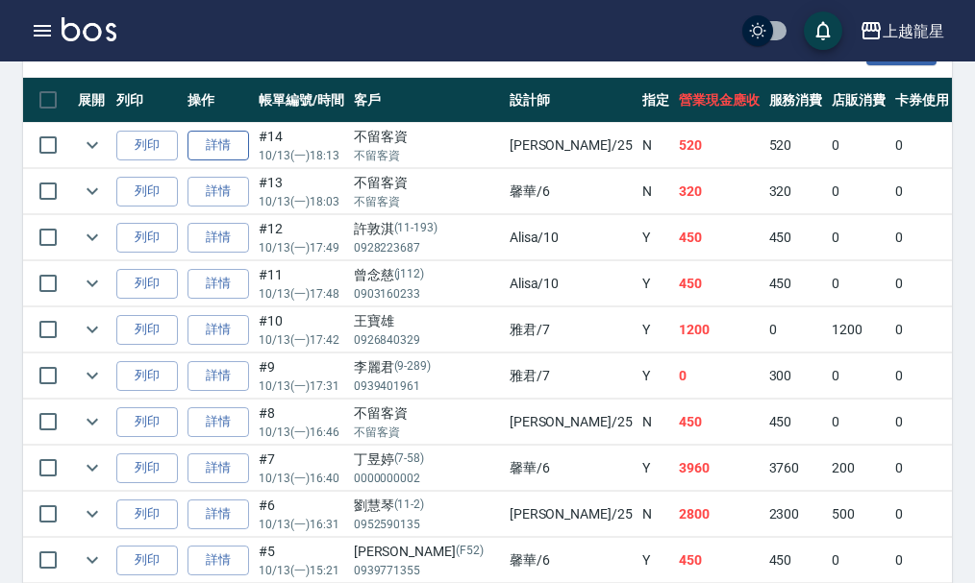
click at [209, 145] on link "詳情" at bounding box center [218, 146] width 62 height 30
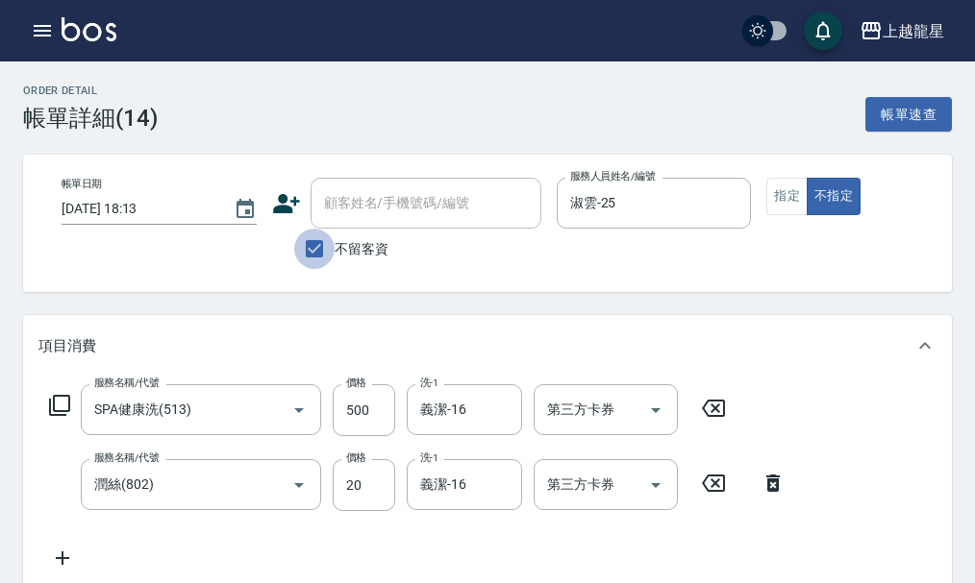
click at [313, 245] on input "不留客資" at bounding box center [314, 249] width 40 height 40
checkbox input "false"
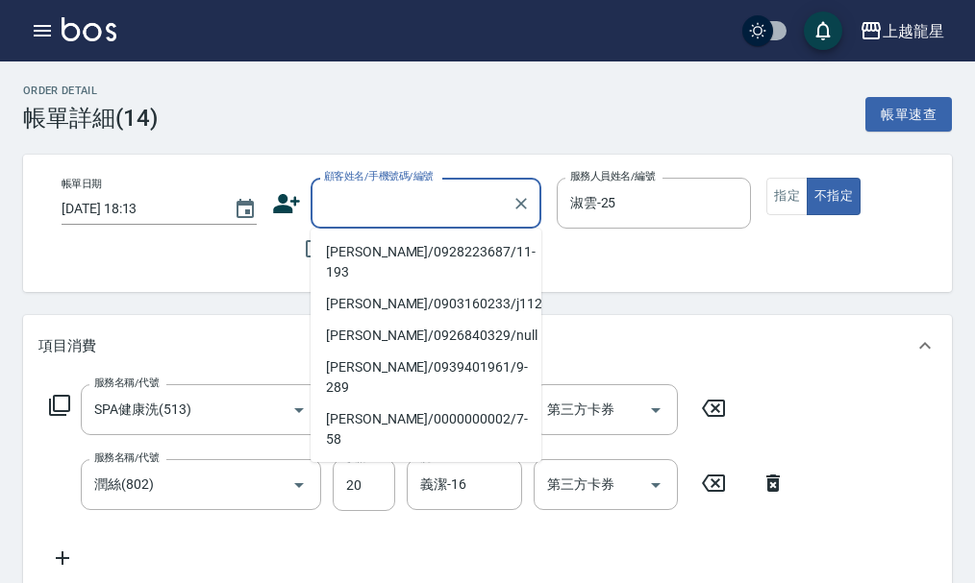
click at [325, 207] on input "顧客姓名/手機號碼/編號" at bounding box center [411, 203] width 185 height 34
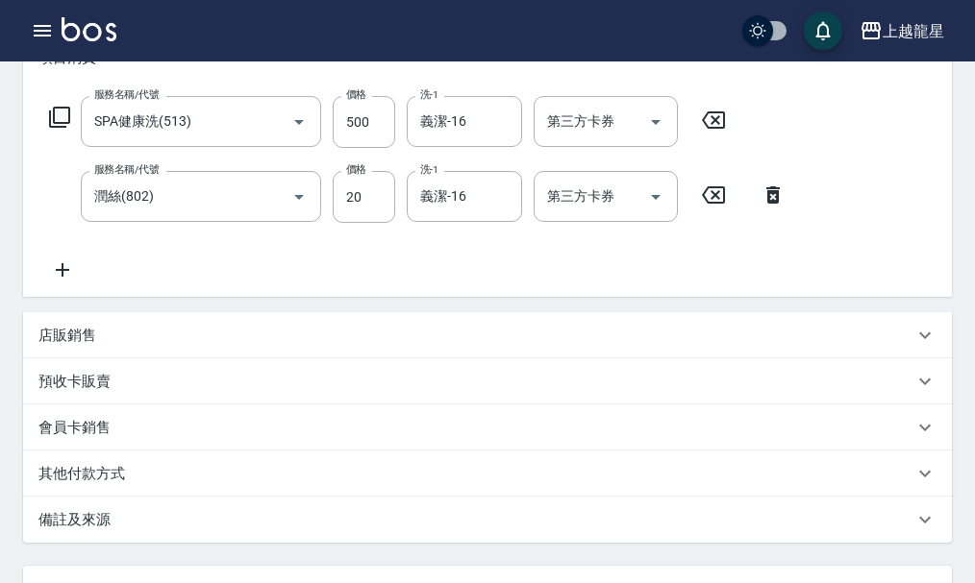
type input "許宜卉/0910771919/12-3"
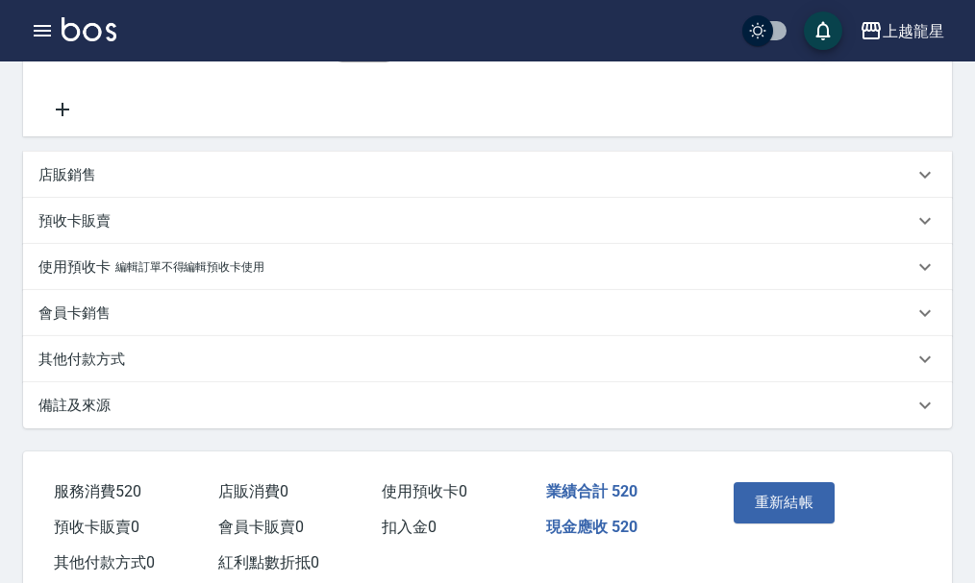
scroll to position [470, 0]
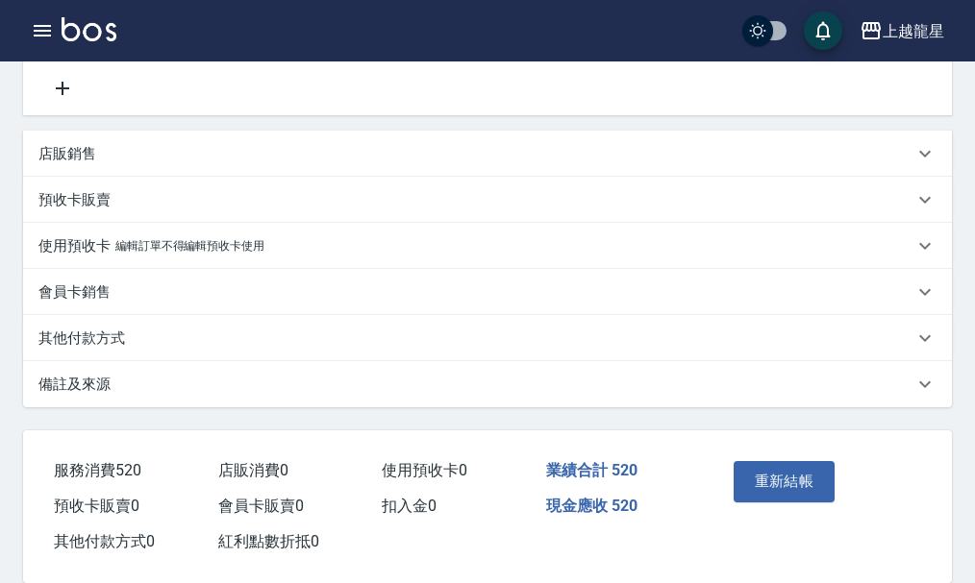
click at [104, 349] on p "其他付款方式" at bounding box center [81, 339] width 87 height 20
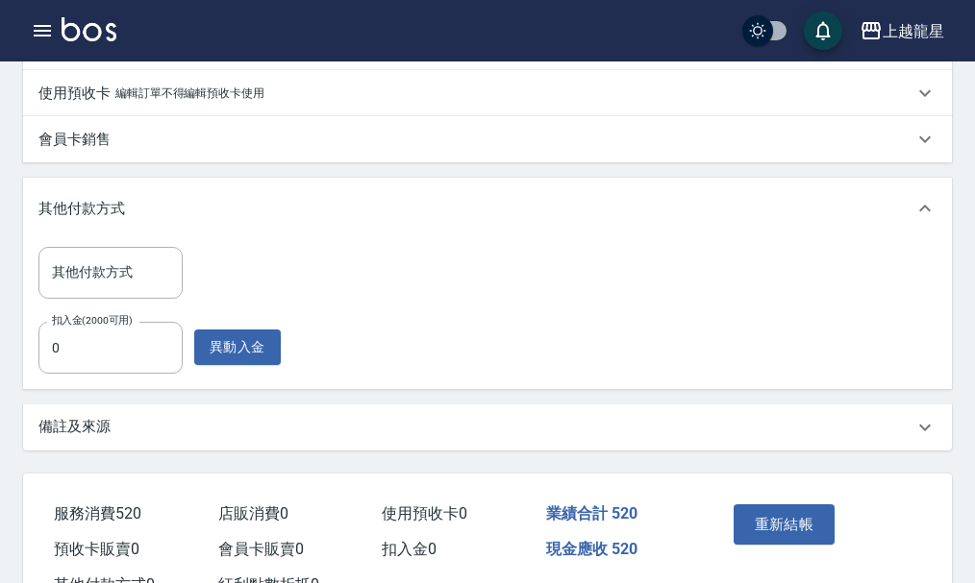
scroll to position [712, 0]
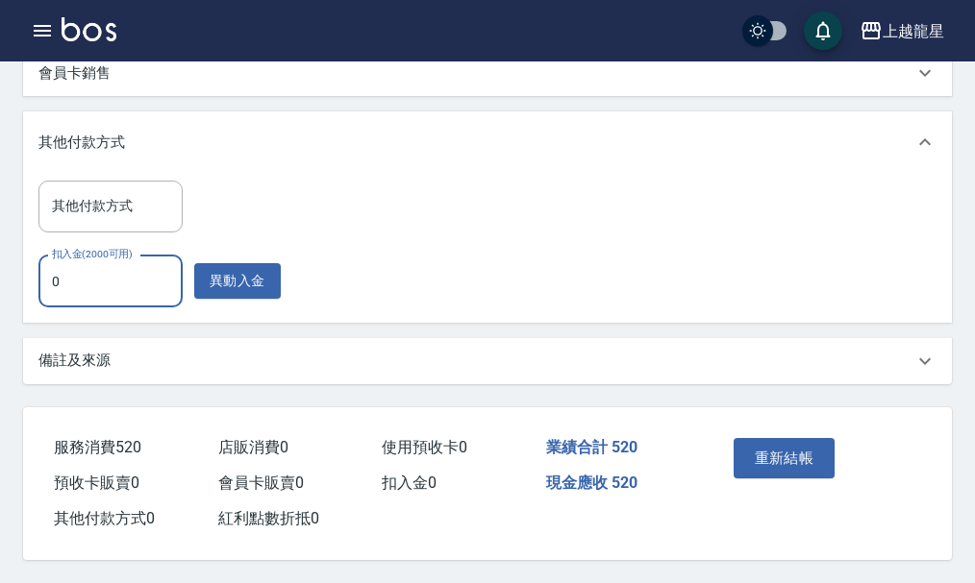
click at [71, 265] on input "0" at bounding box center [110, 282] width 144 height 52
type input "320"
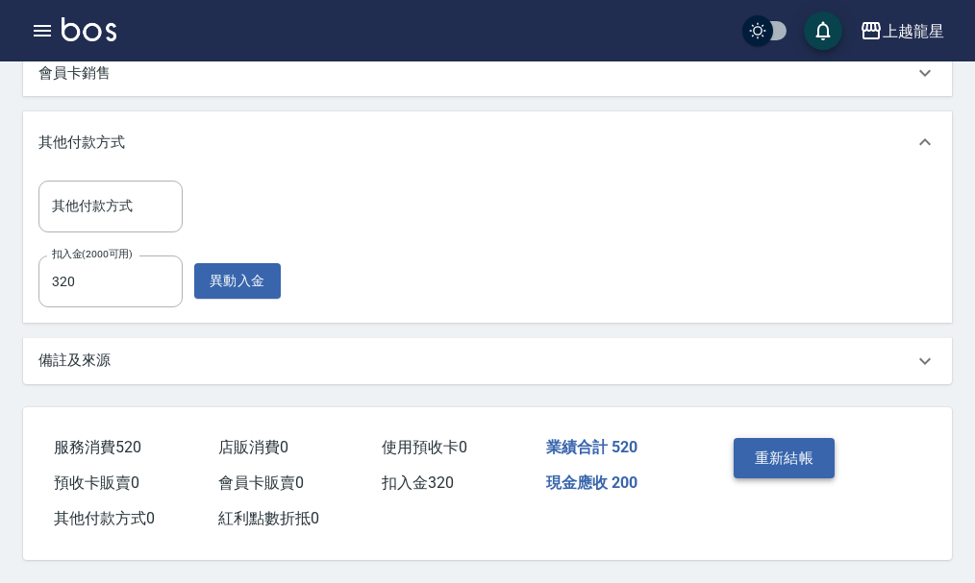
click at [786, 439] on button "重新結帳" at bounding box center [784, 458] width 102 height 40
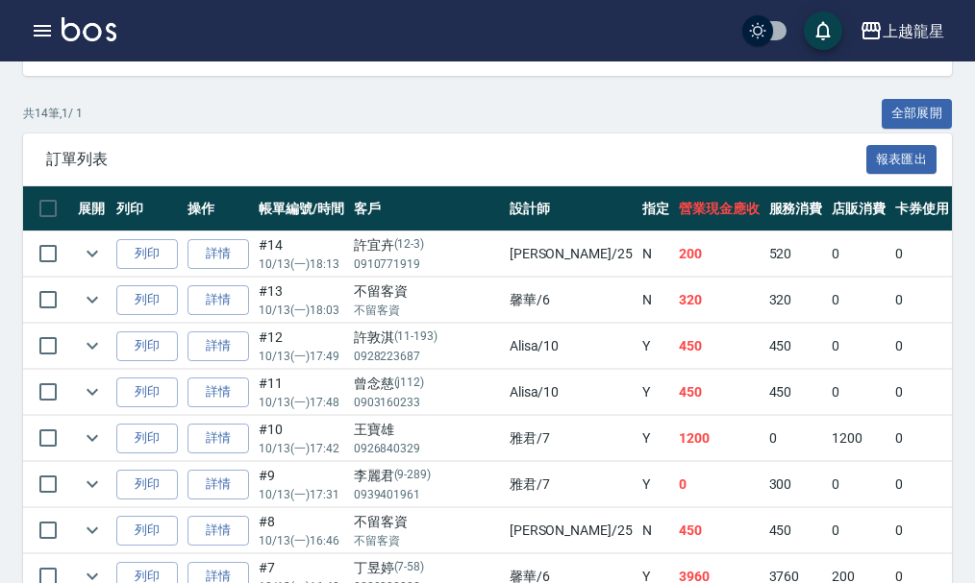
scroll to position [467, 0]
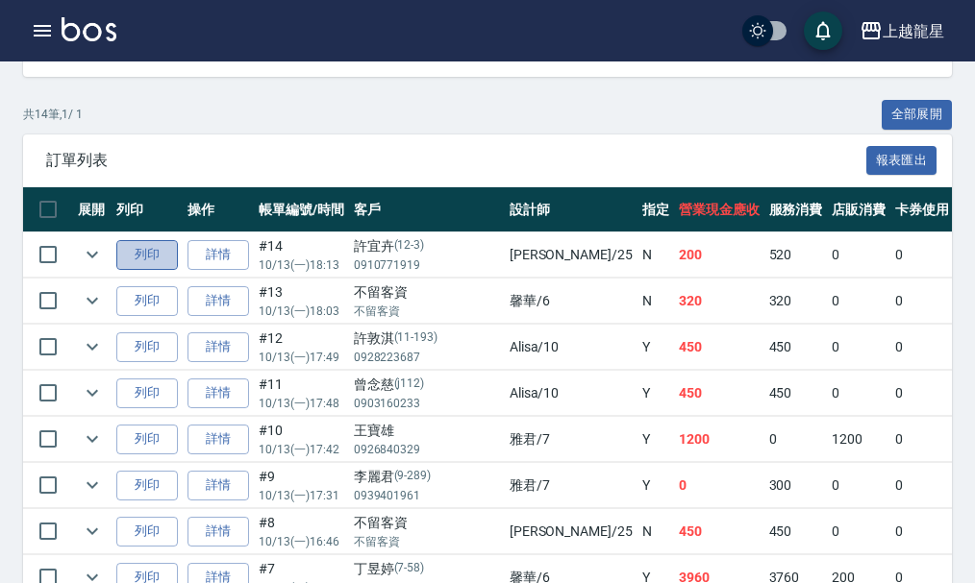
click at [154, 251] on button "列印" at bounding box center [147, 255] width 62 height 30
click at [203, 262] on link "詳情" at bounding box center [218, 255] width 62 height 30
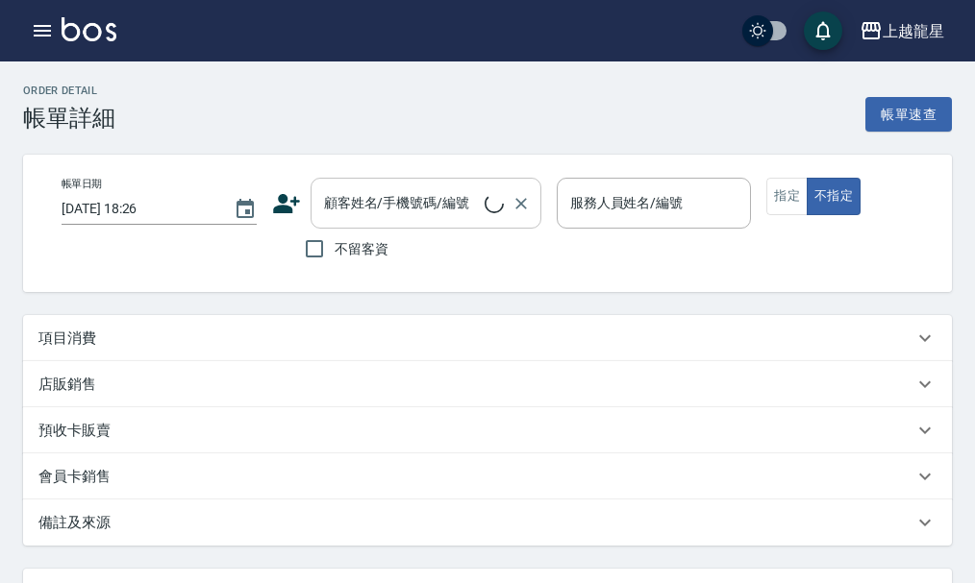
type input "[DATE] 18:13"
type input "淑雲-25"
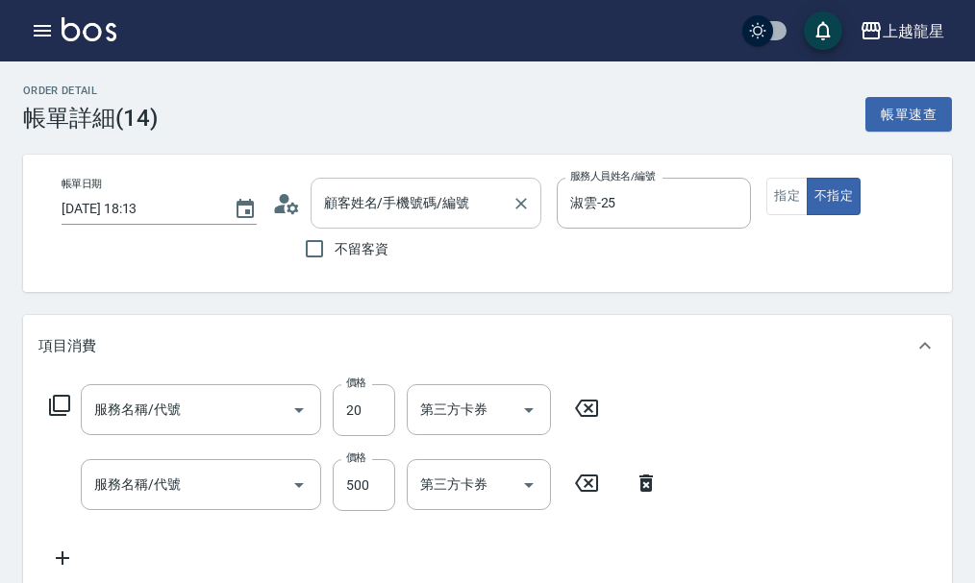
type input "許宜卉/0910771919/12-3"
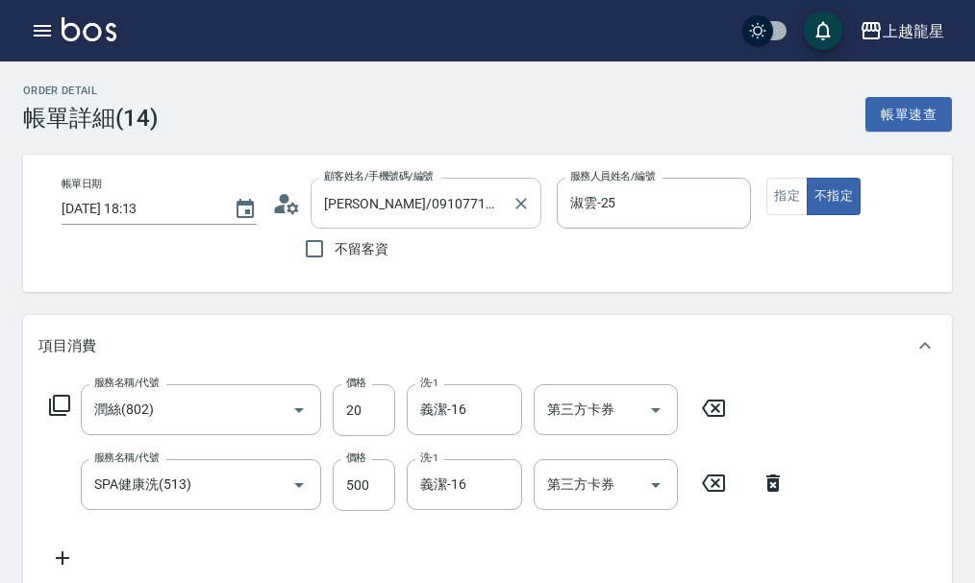
type input "潤絲(802)"
type input "SPA健康洗(513)"
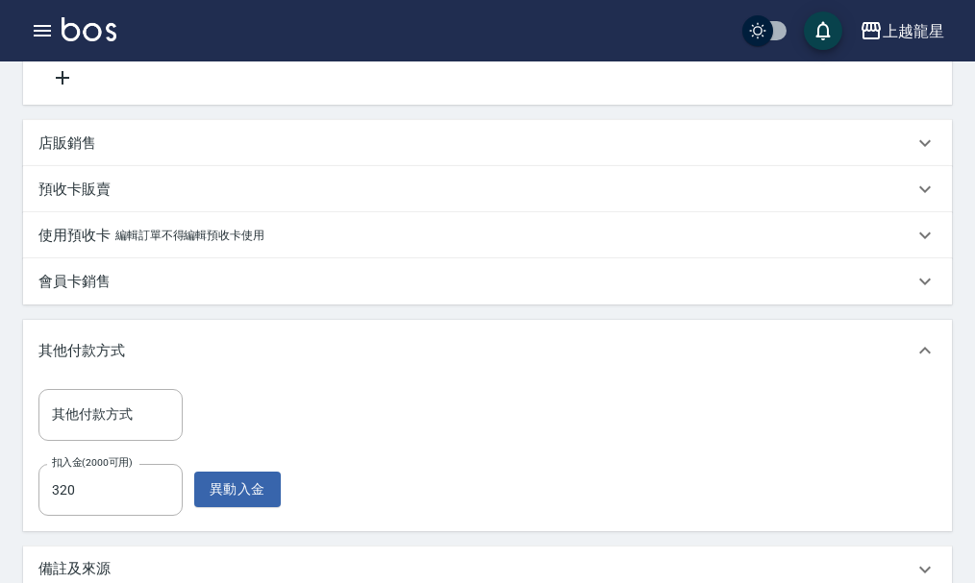
scroll to position [712, 0]
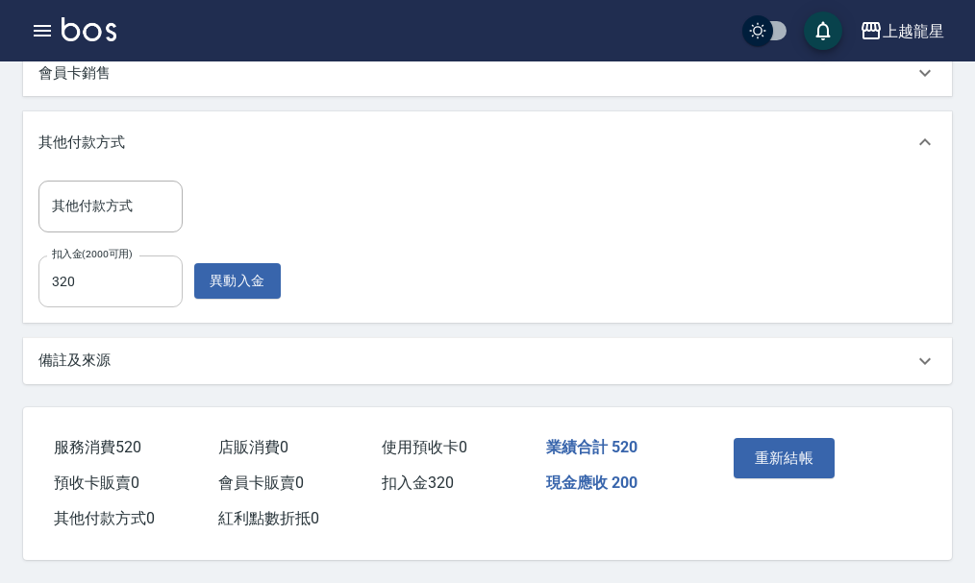
click at [66, 275] on input "320" at bounding box center [110, 282] width 144 height 52
type input "300"
click at [771, 458] on button "重新結帳" at bounding box center [784, 458] width 102 height 40
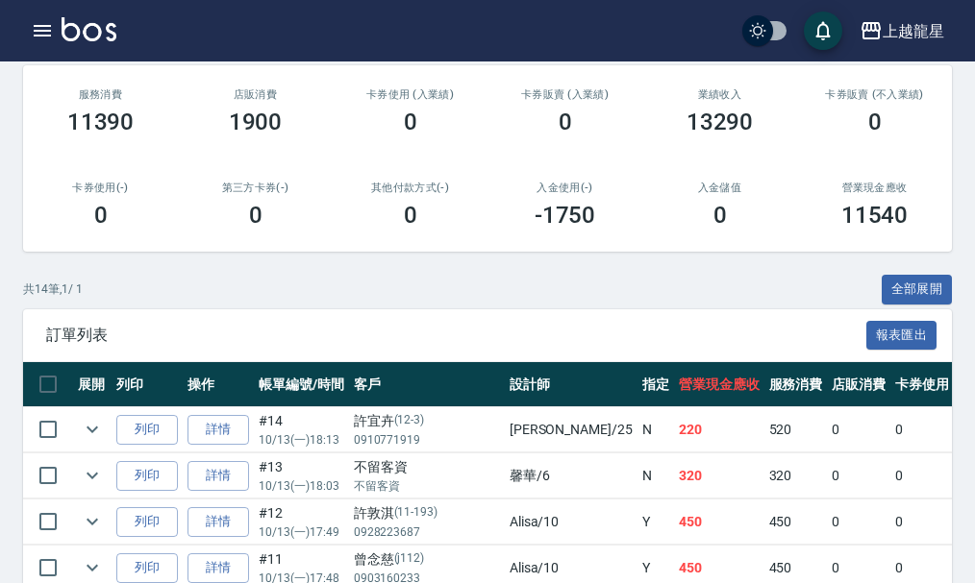
scroll to position [384, 0]
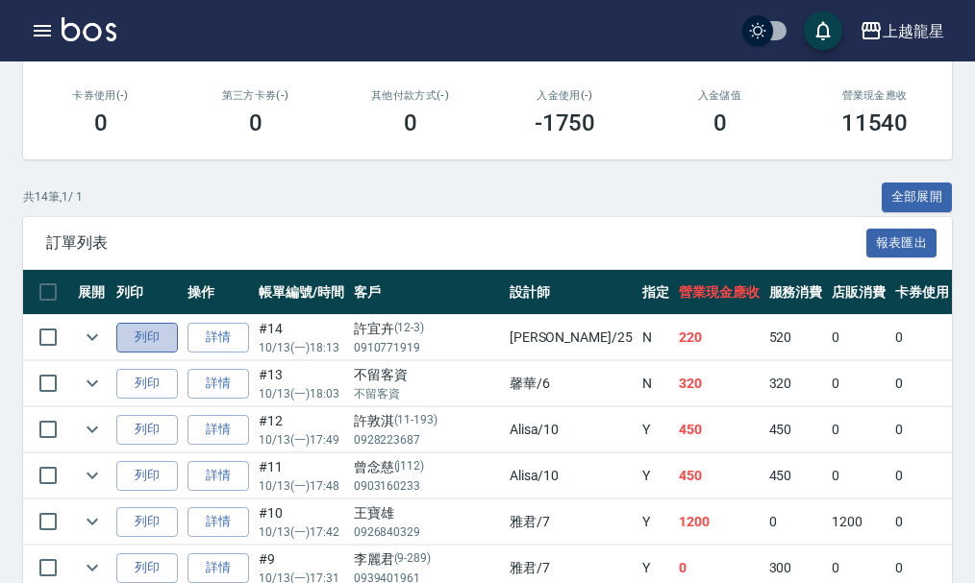
click at [133, 338] on button "列印" at bounding box center [147, 338] width 62 height 30
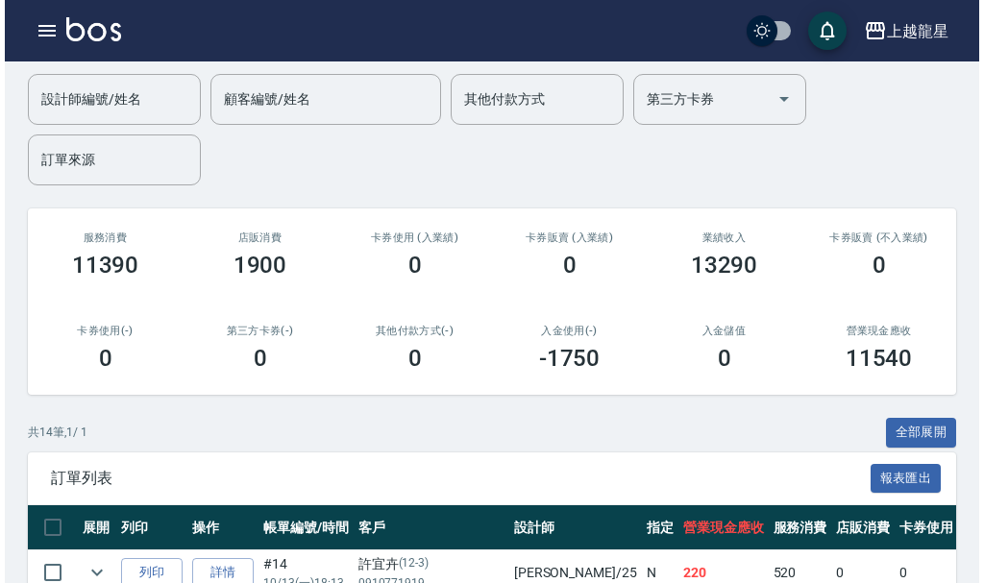
scroll to position [0, 0]
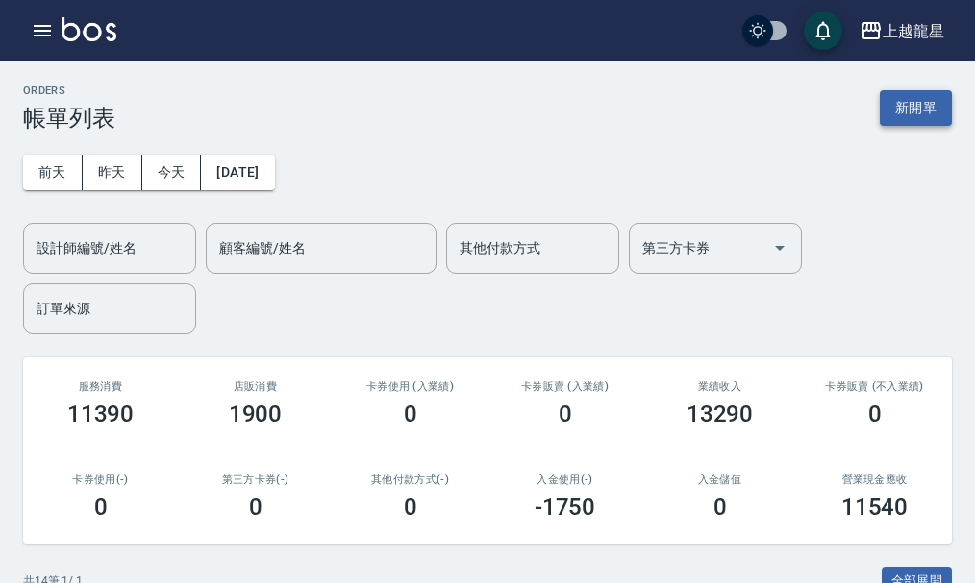
click at [908, 107] on button "新開單" at bounding box center [915, 108] width 72 height 36
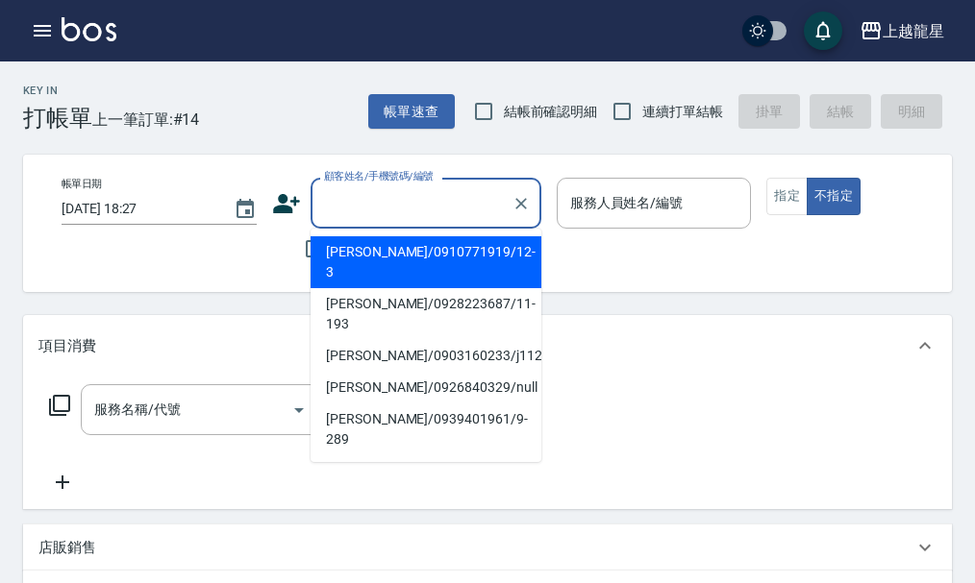
click at [384, 211] on input "顧客姓名/手機號碼/編號" at bounding box center [411, 203] width 185 height 34
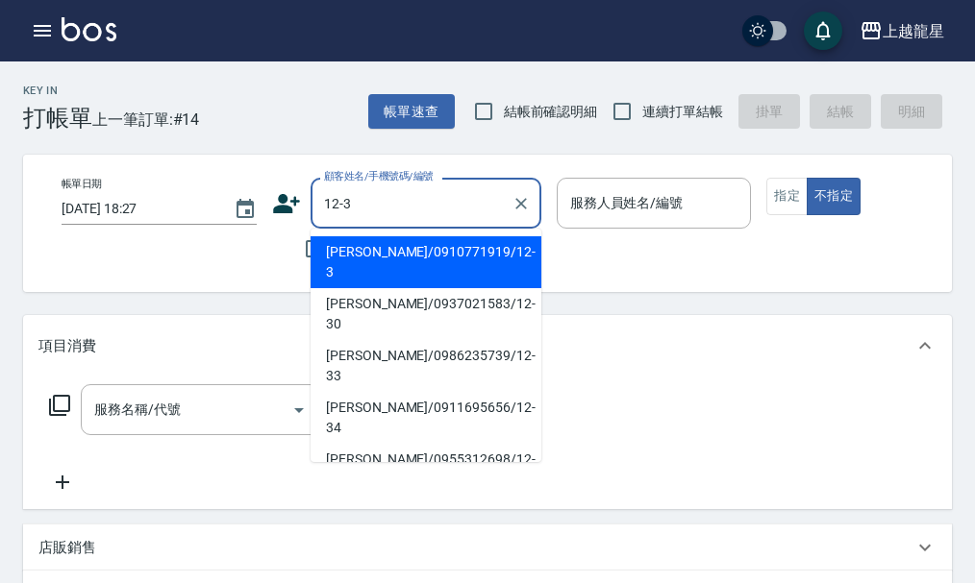
click at [365, 245] on li "許宜卉/0910771919/12-3" at bounding box center [425, 262] width 231 height 52
type input "許宜卉/0910771919/12-3"
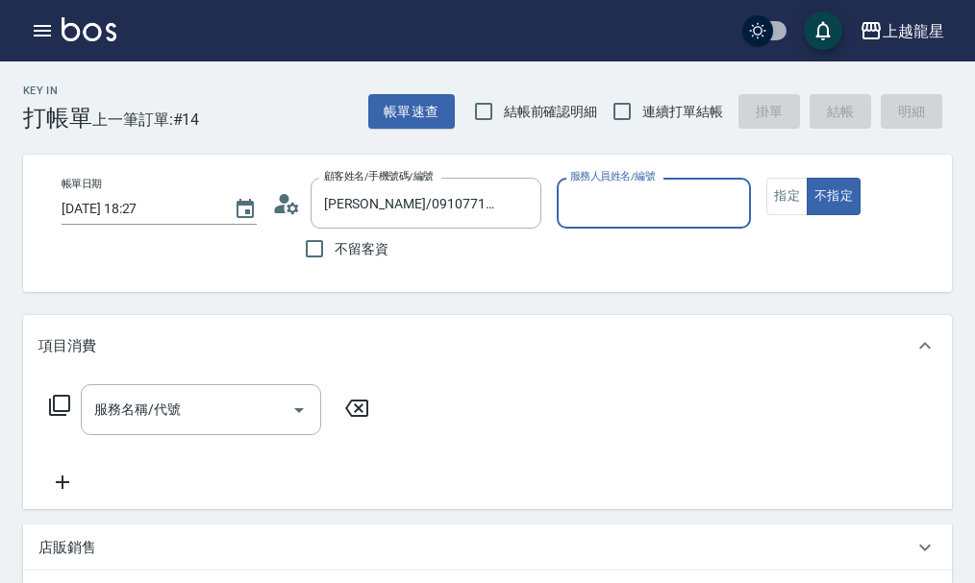
click at [283, 202] on circle at bounding box center [284, 199] width 10 height 10
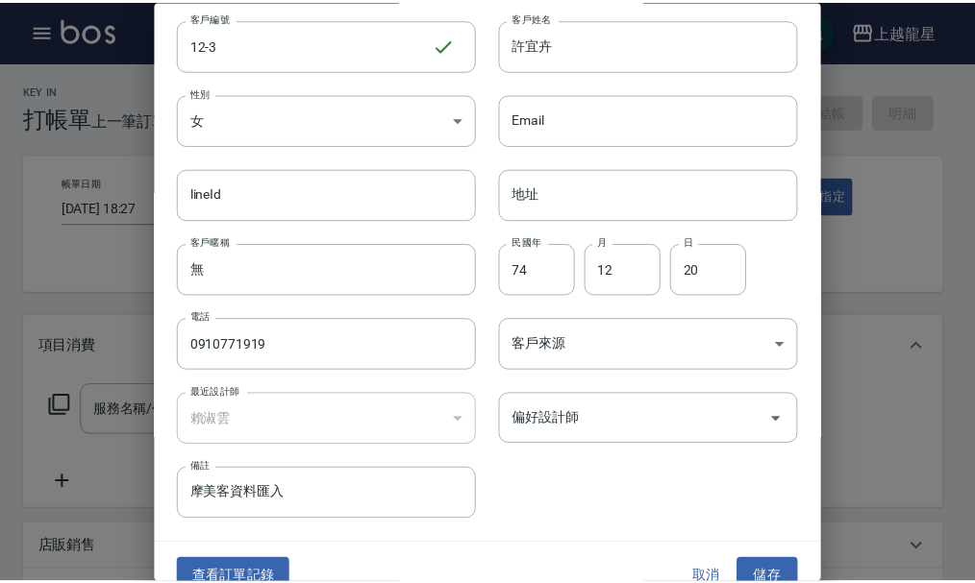
scroll to position [83, 0]
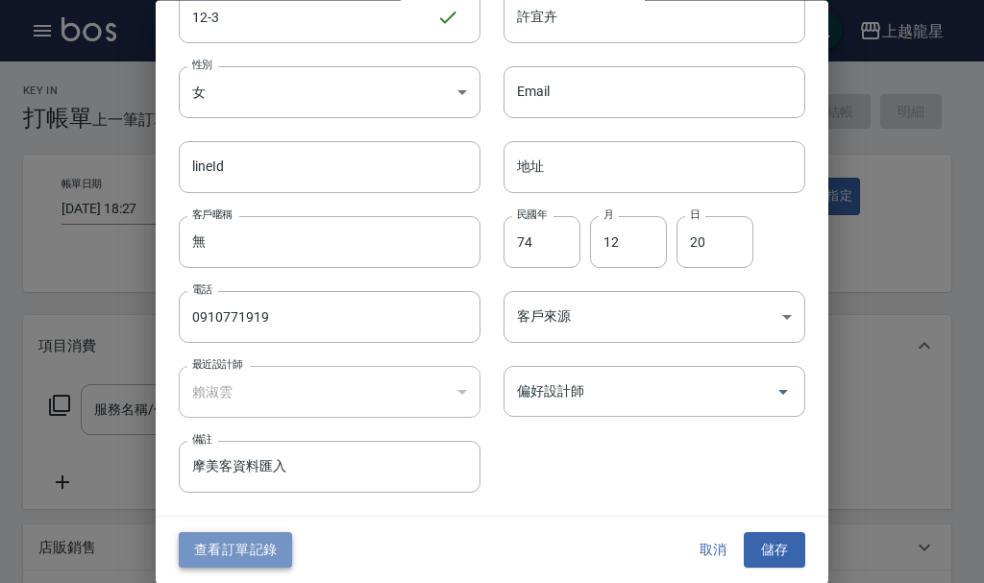
click at [253, 550] on button "查看訂單記錄" at bounding box center [235, 551] width 113 height 36
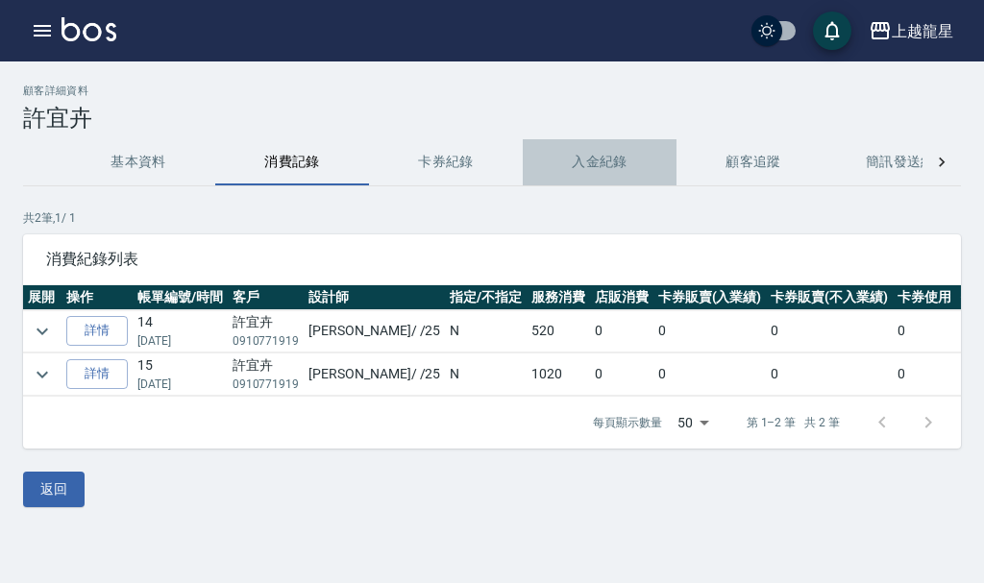
click at [596, 161] on button "入金紀錄" at bounding box center [600, 162] width 154 height 46
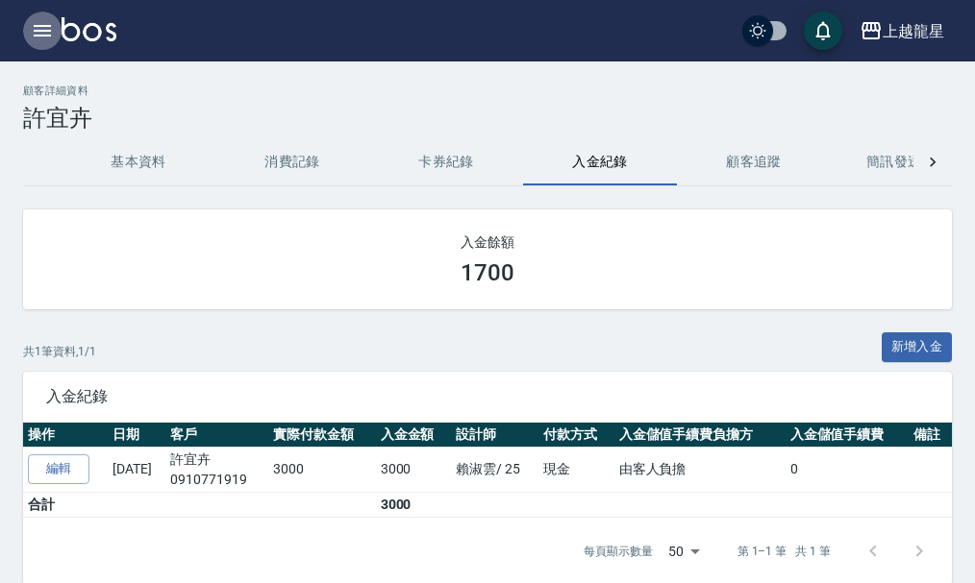
click at [46, 28] on icon "button" at bounding box center [42, 30] width 23 height 23
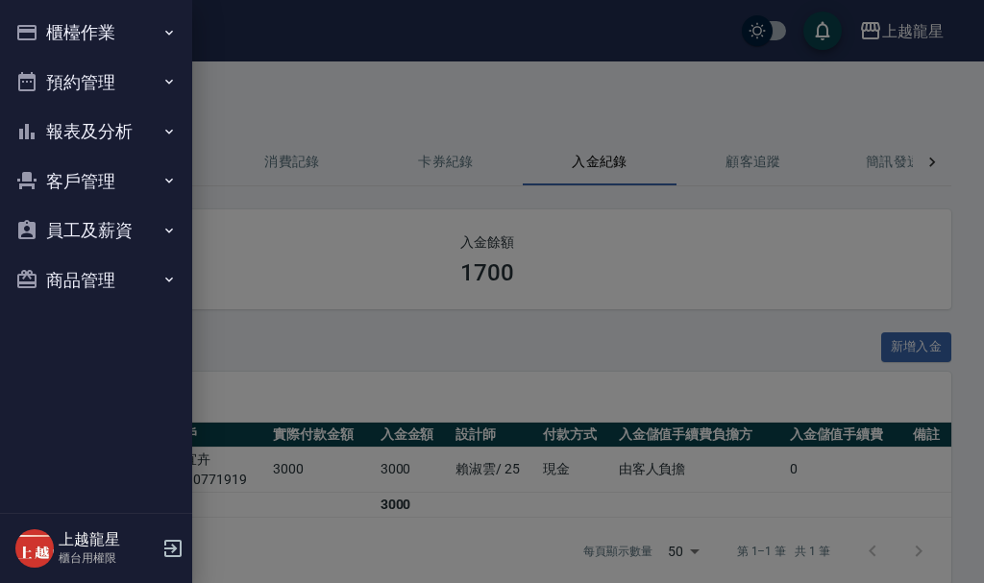
click at [46, 28] on button "櫃檯作業" at bounding box center [96, 33] width 177 height 50
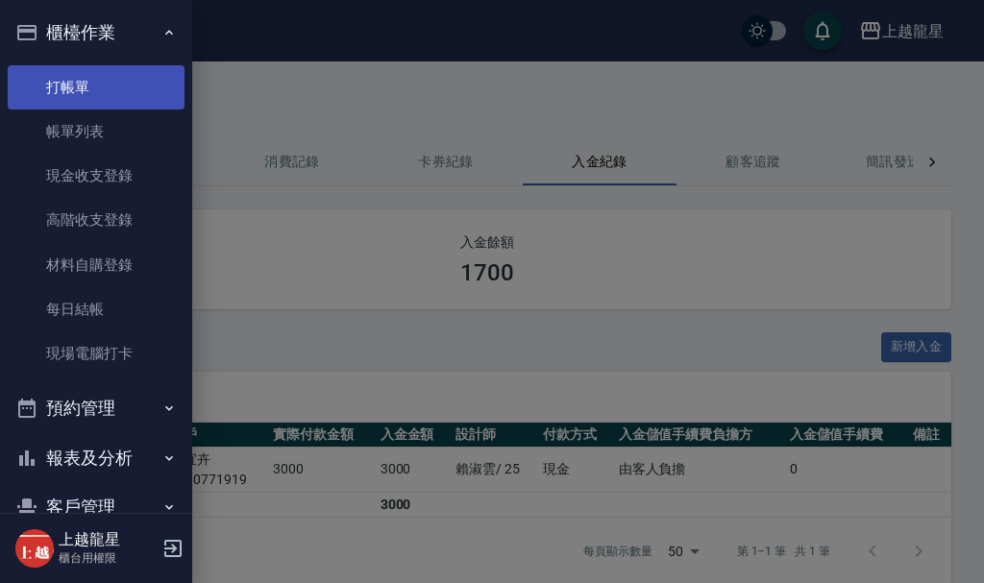
click at [128, 87] on link "打帳單" at bounding box center [96, 87] width 177 height 44
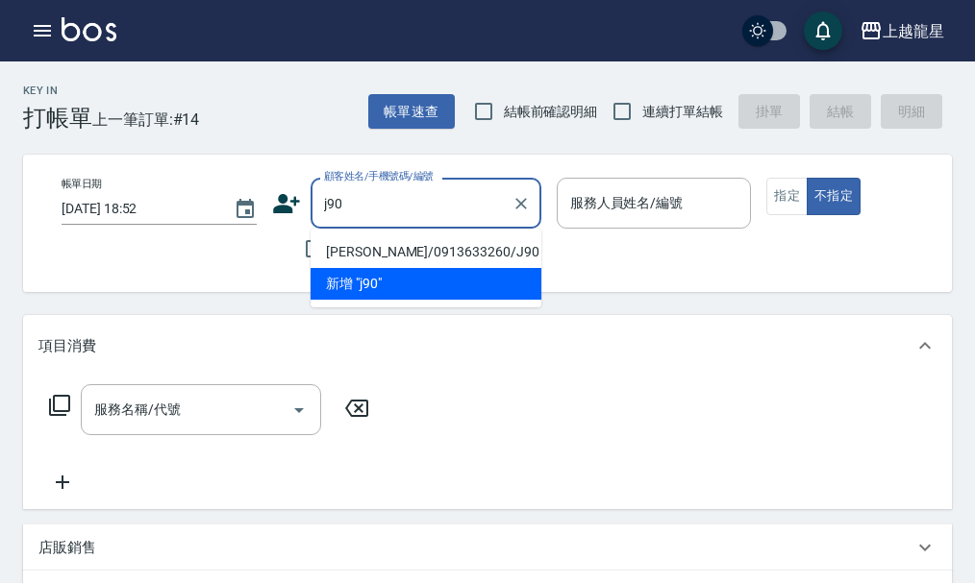
type input "黃靖雯/0913633260/J90"
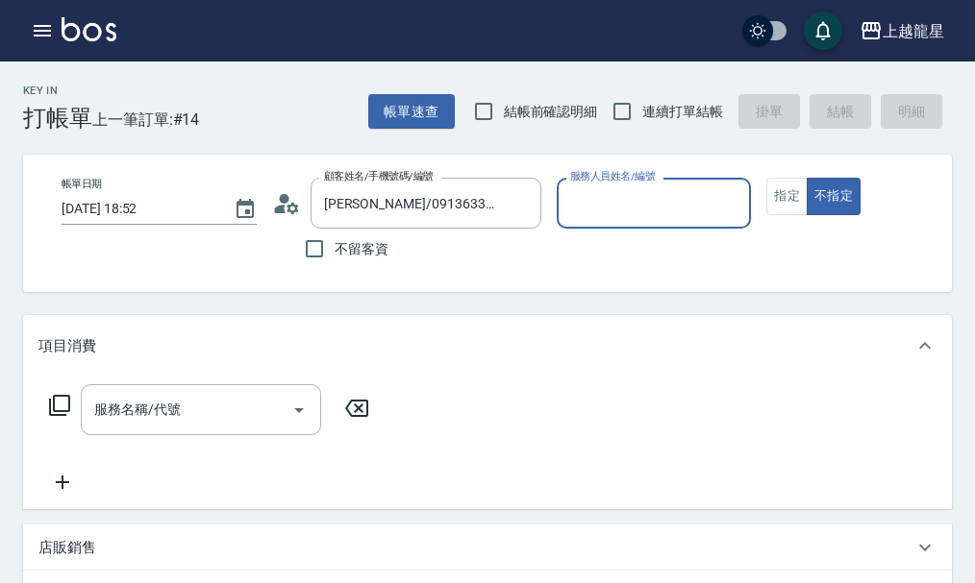
type input "Alisa-10"
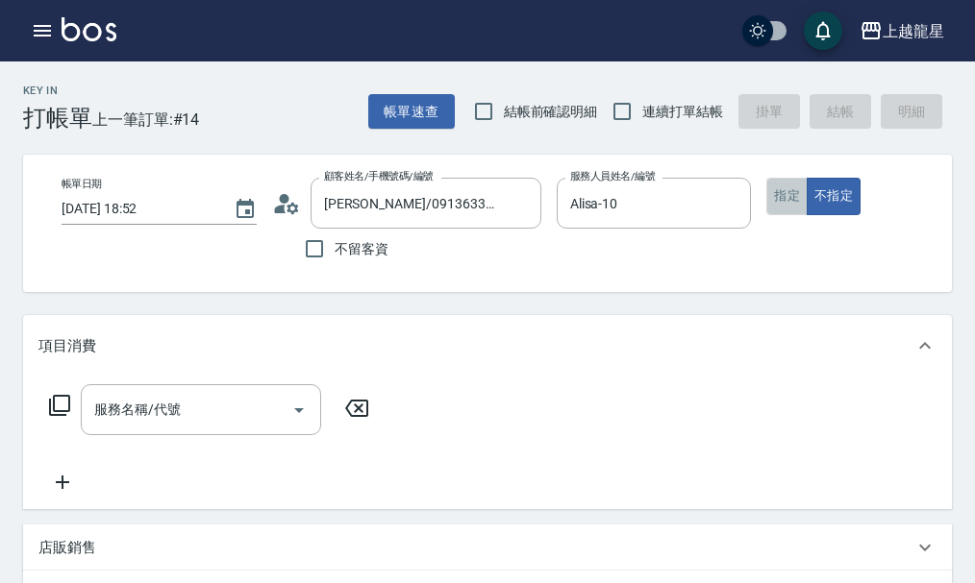
click at [790, 202] on button "指定" at bounding box center [786, 196] width 41 height 37
click at [161, 427] on input "服務名稱/代號" at bounding box center [186, 410] width 194 height 34
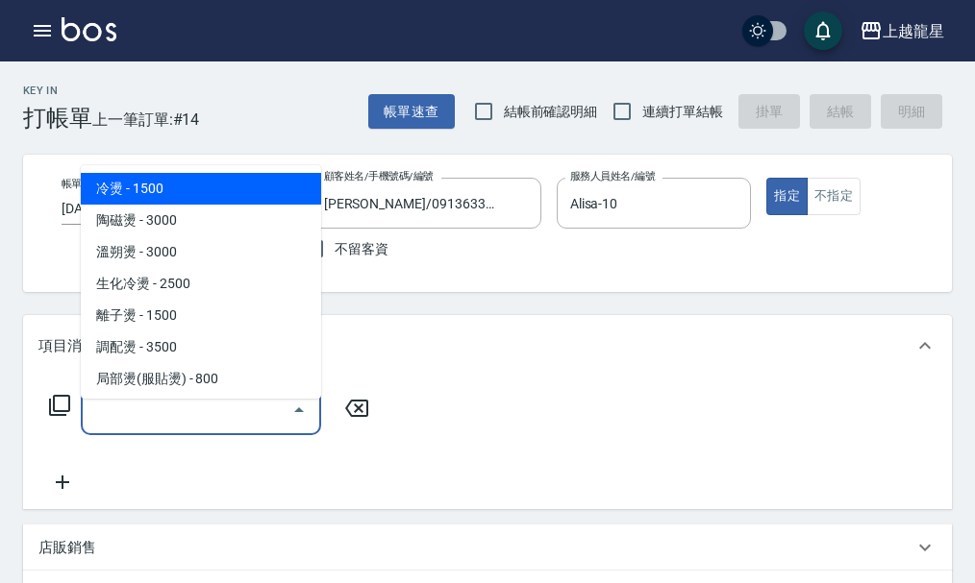
click at [223, 195] on span "冷燙 - 1500" at bounding box center [201, 189] width 240 height 32
type input "冷燙(201)"
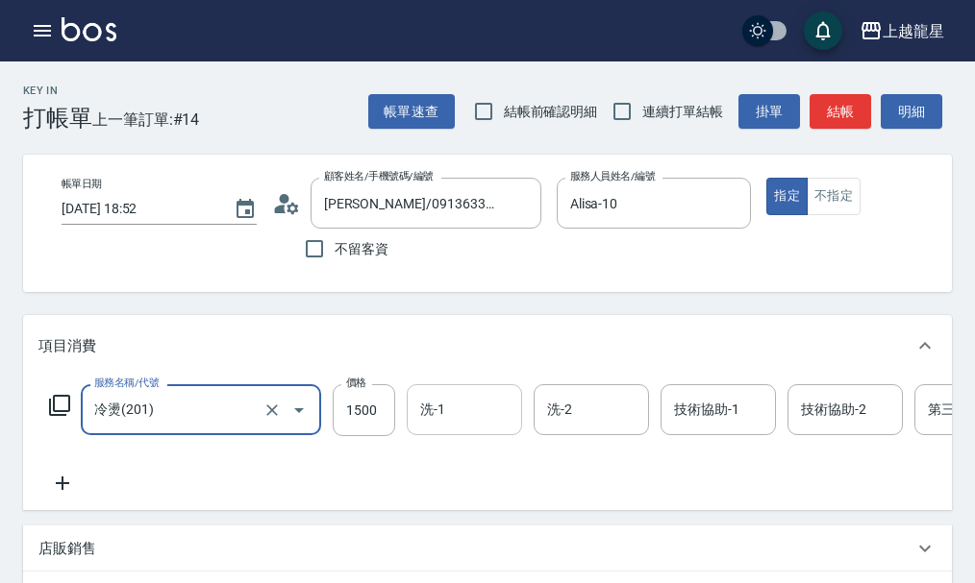
click at [463, 416] on input "洗-1" at bounding box center [464, 410] width 98 height 34
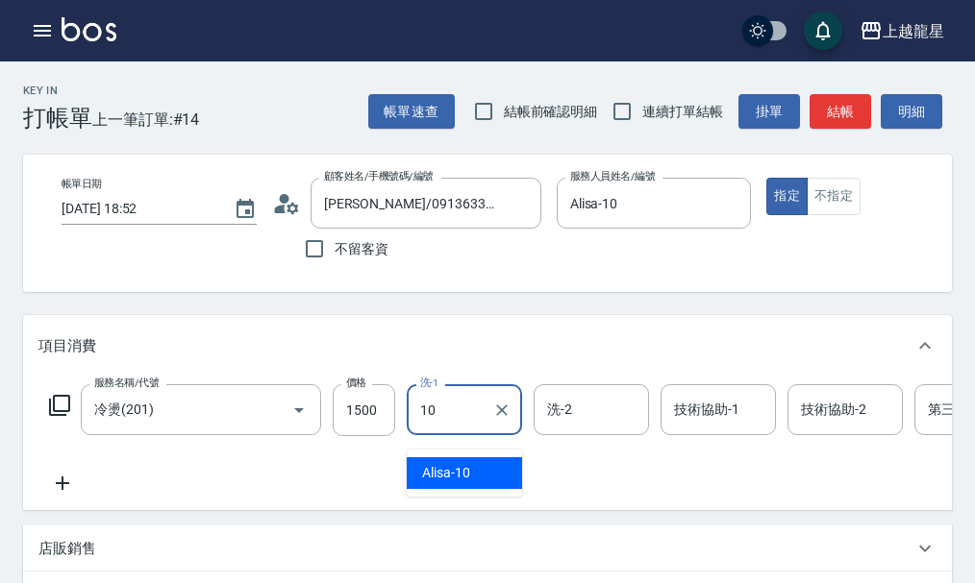
type input "Alisa-10"
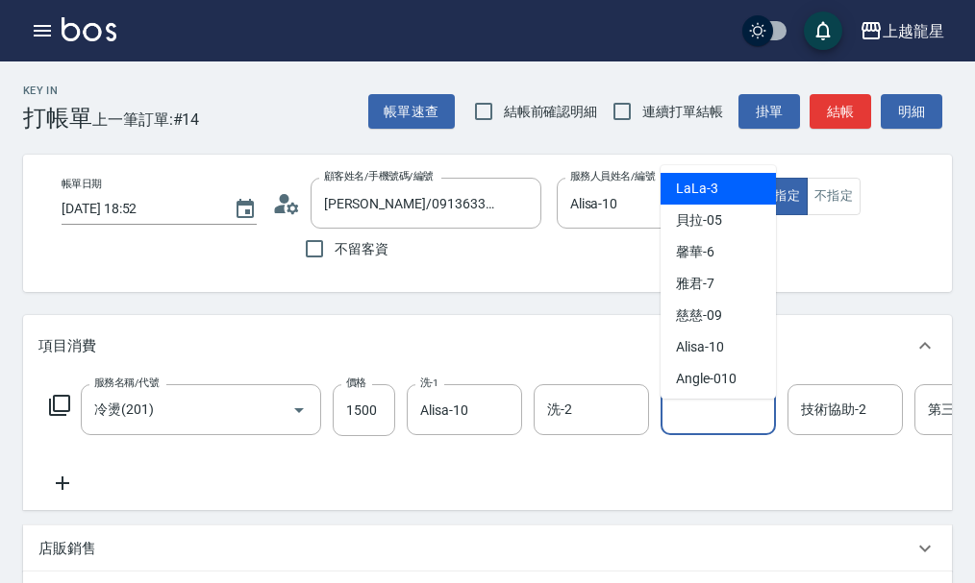
click at [735, 424] on div "技術協助-1 技術協助-1" at bounding box center [717, 409] width 115 height 51
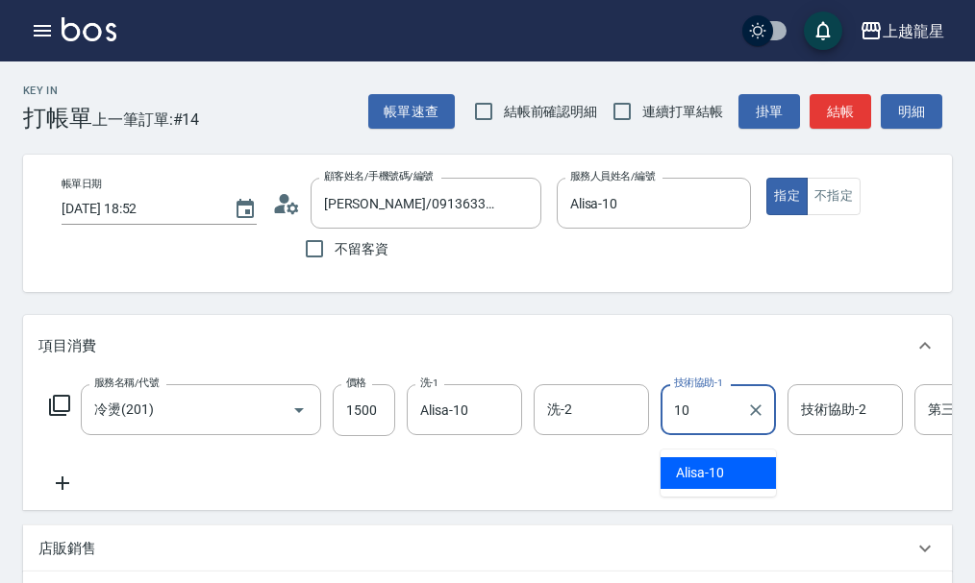
type input "Alisa-10"
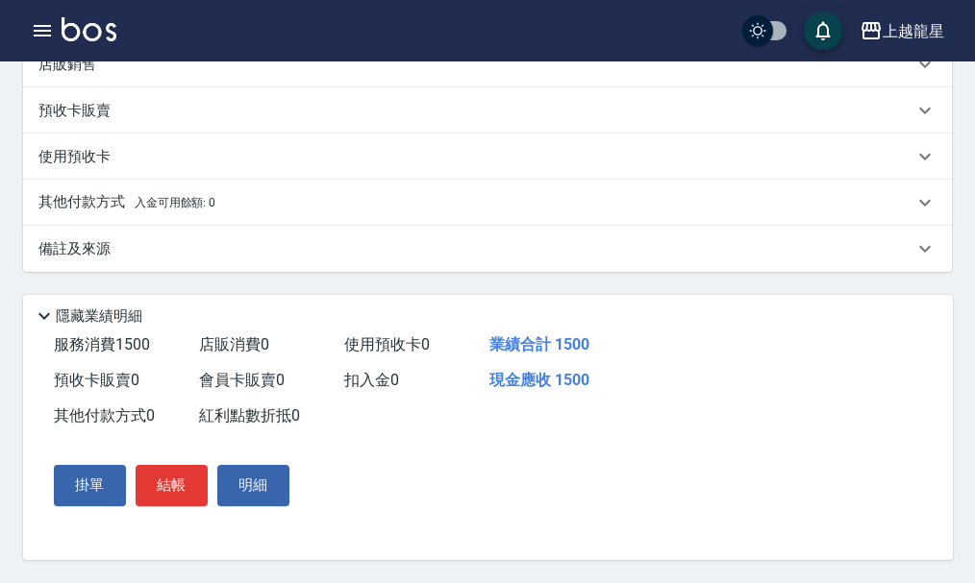
scroll to position [522, 0]
click at [162, 490] on button "結帳" at bounding box center [172, 485] width 72 height 40
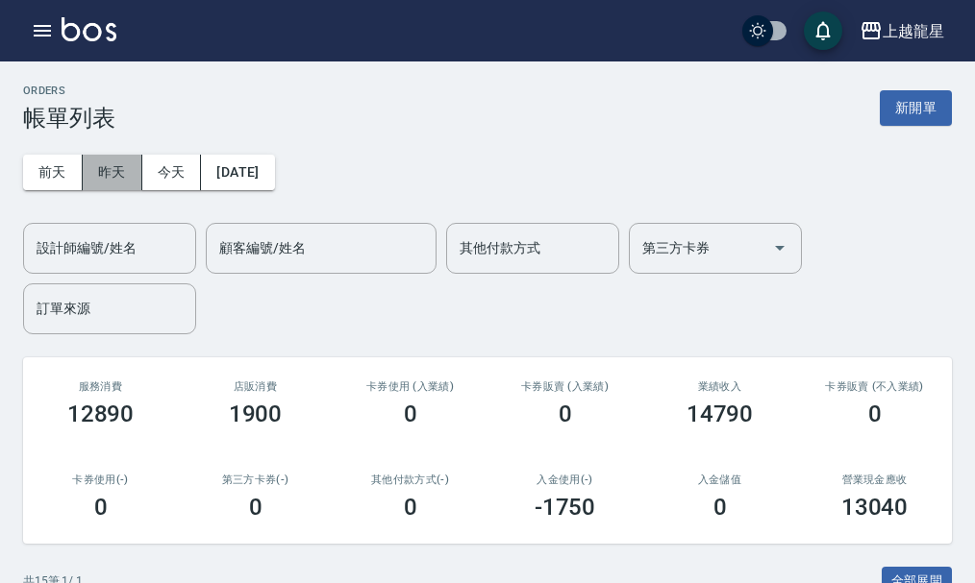
click at [83, 155] on button "昨天" at bounding box center [113, 173] width 60 height 36
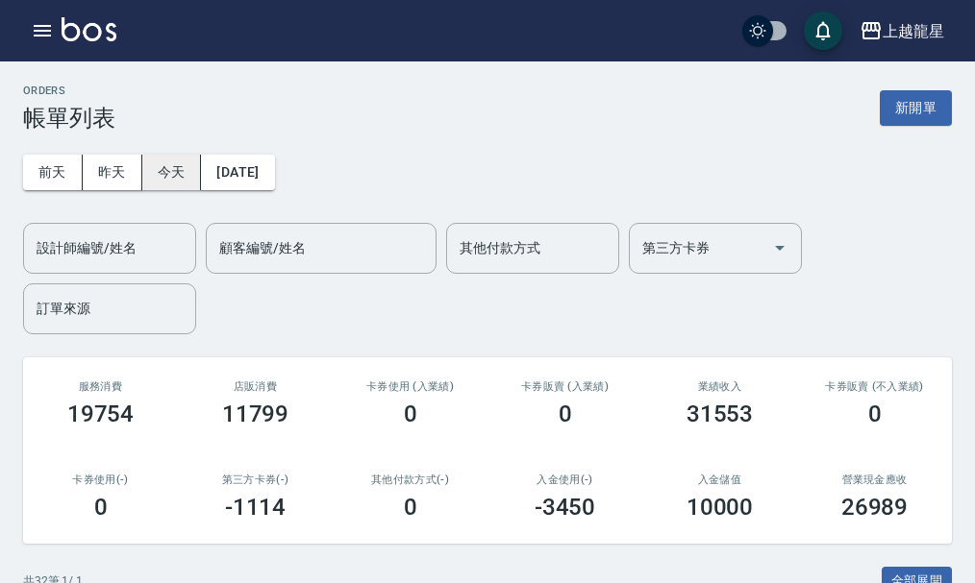
click at [160, 168] on button "今天" at bounding box center [172, 173] width 60 height 36
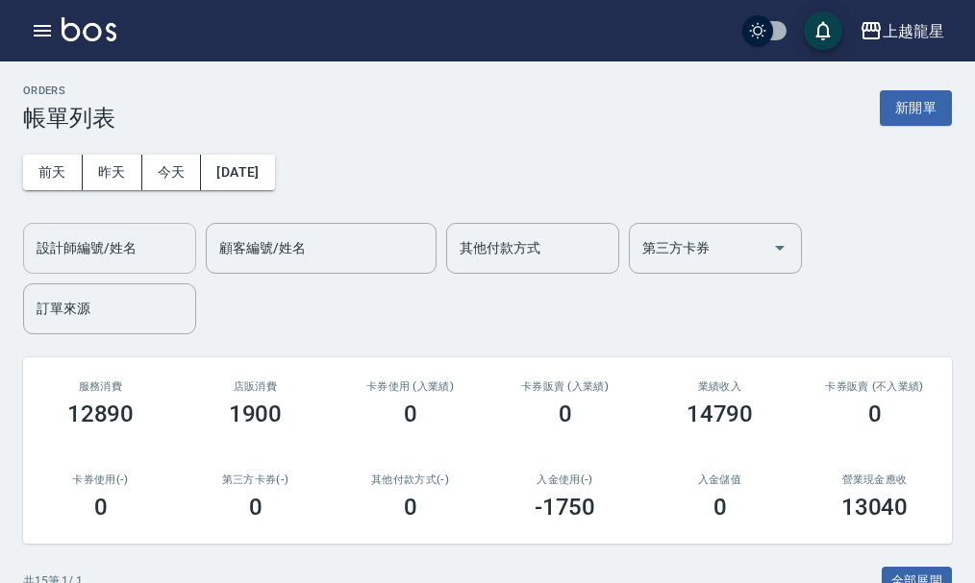
click at [114, 259] on input "設計師編號/姓名" at bounding box center [110, 249] width 156 height 34
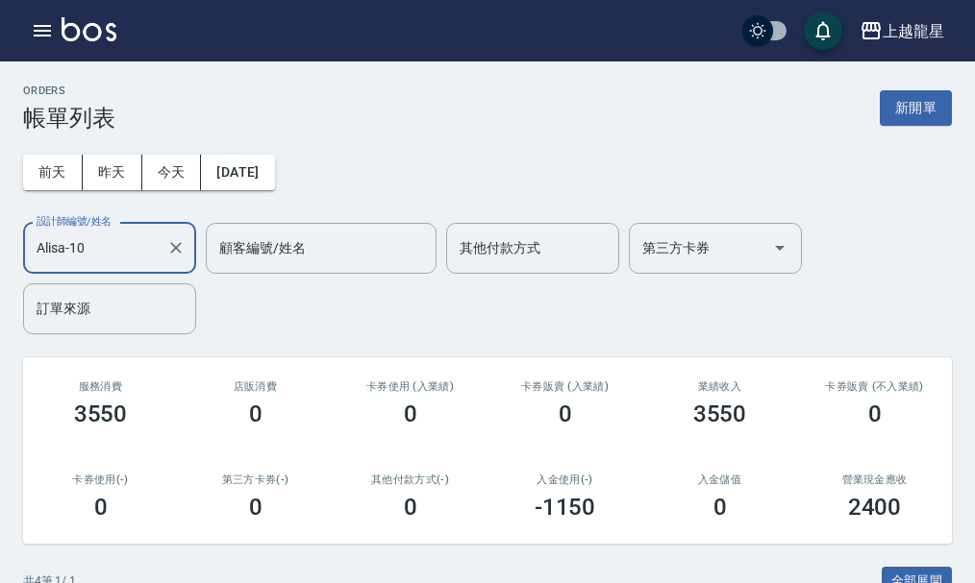
type input "Alisa-10"
click at [32, 17] on button "button" at bounding box center [42, 31] width 38 height 38
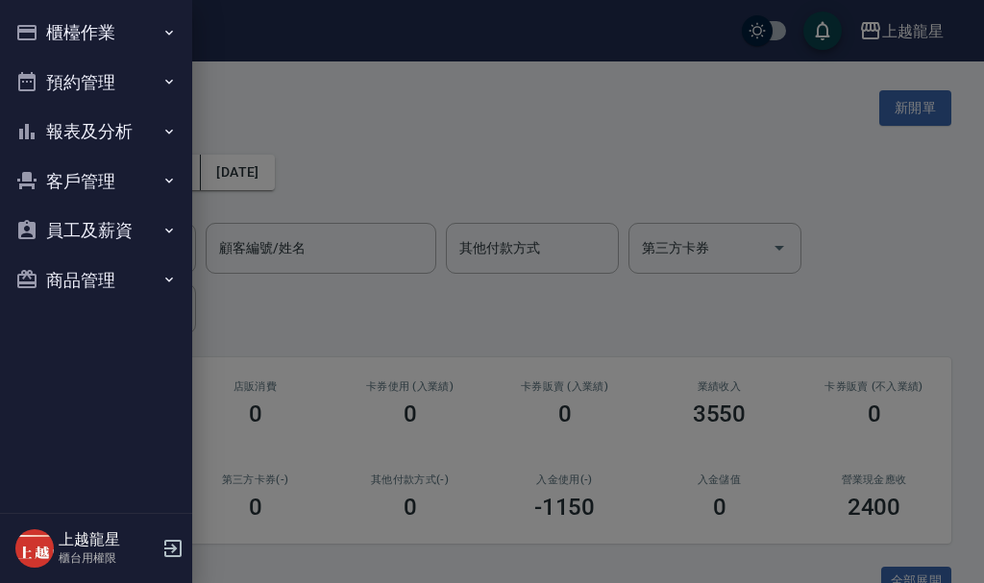
click at [44, 37] on button "櫃檯作業" at bounding box center [96, 33] width 177 height 50
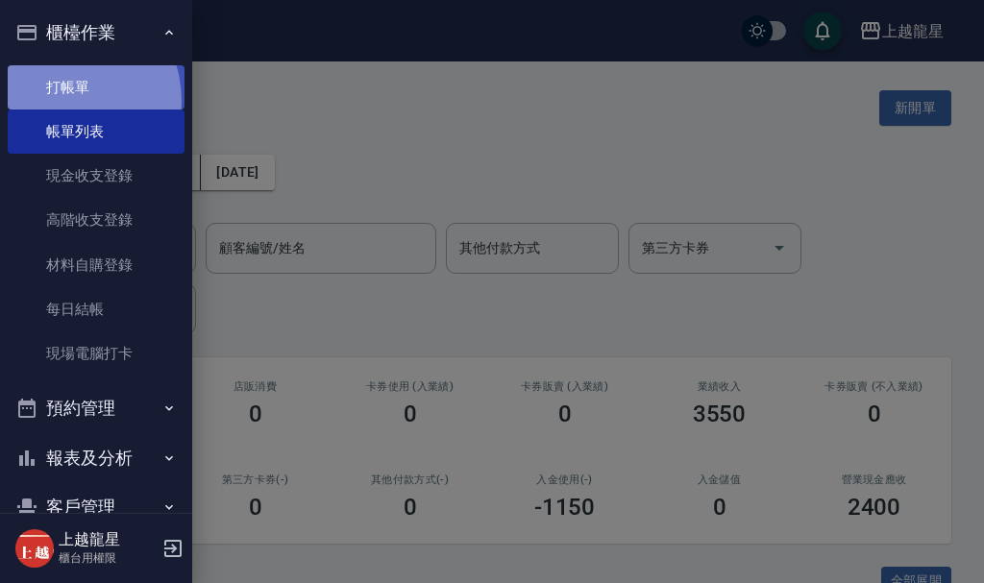
click at [59, 101] on link "打帳單" at bounding box center [96, 87] width 177 height 44
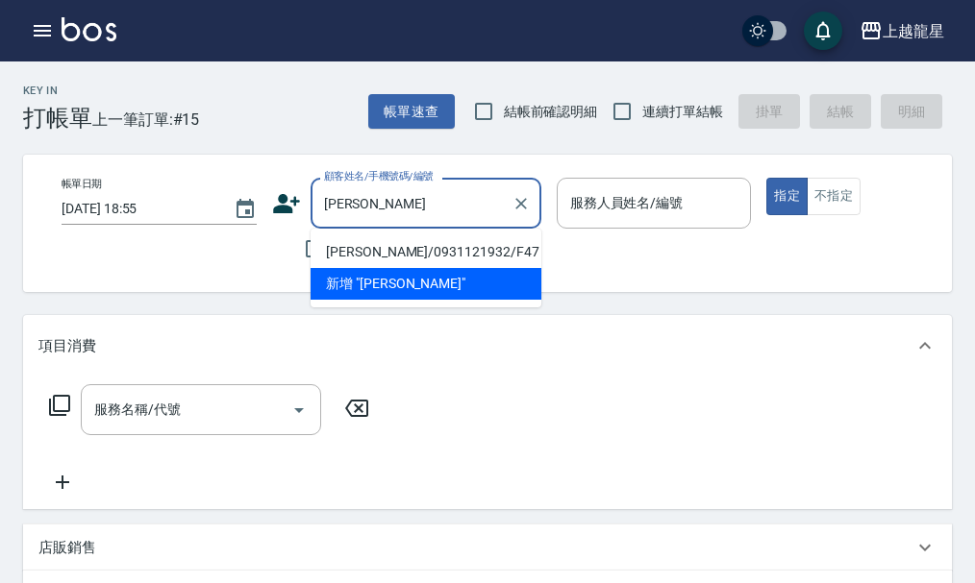
click at [425, 254] on li "陳祈年/0931121932/F47" at bounding box center [425, 252] width 231 height 32
type input "陳祈年/0931121932/F47"
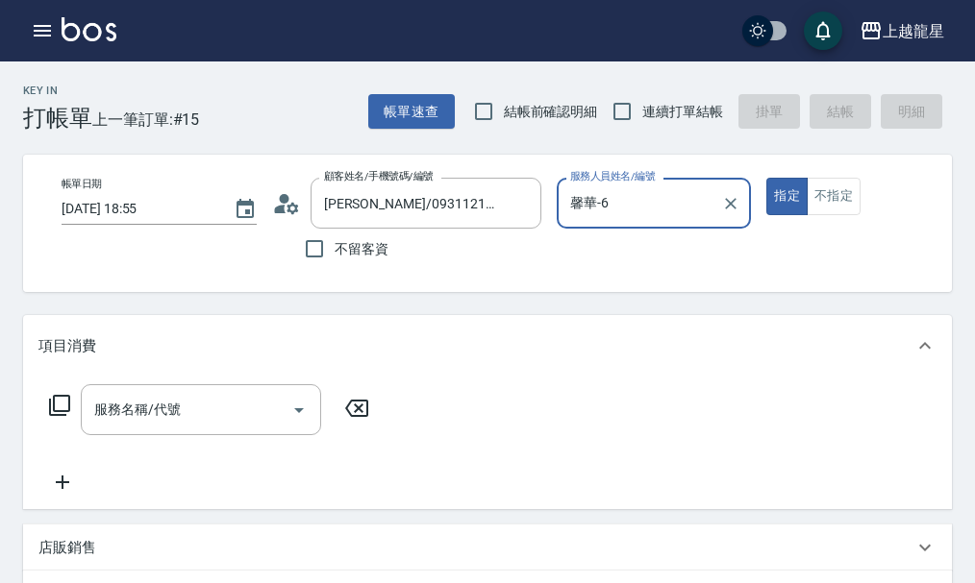
type input "馨華-6"
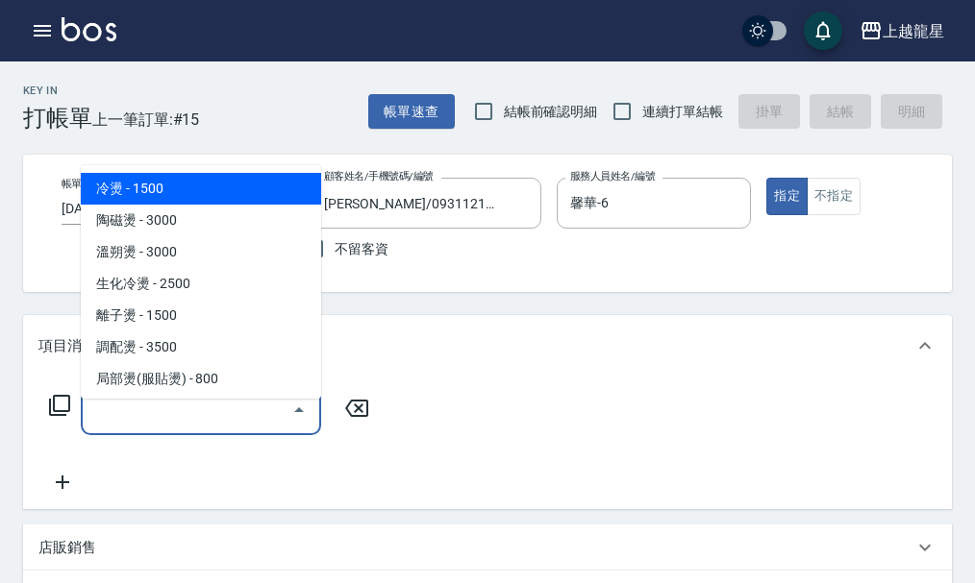
click at [137, 414] on div "服務名稱/代號 服務名稱/代號" at bounding box center [201, 409] width 240 height 51
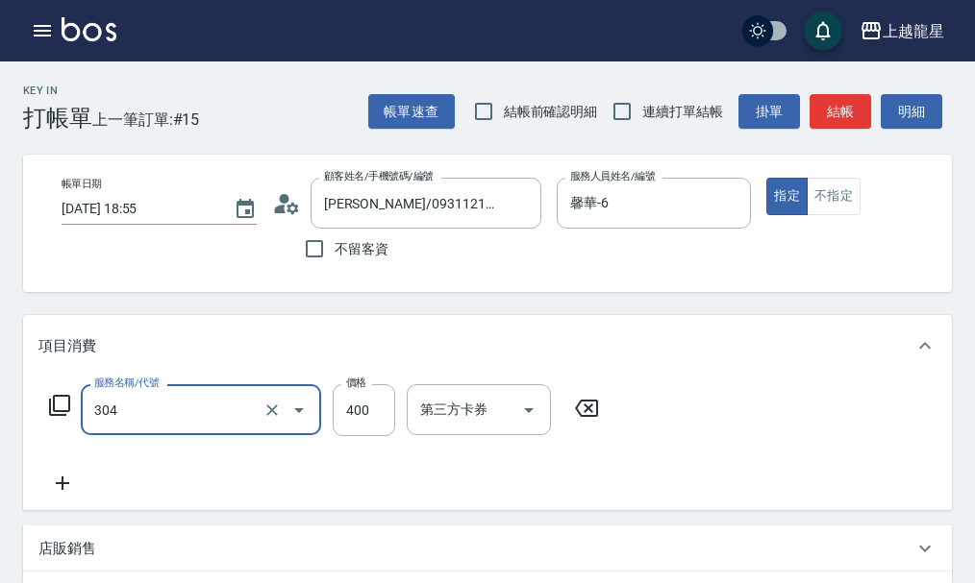
type input "剪髮(304)"
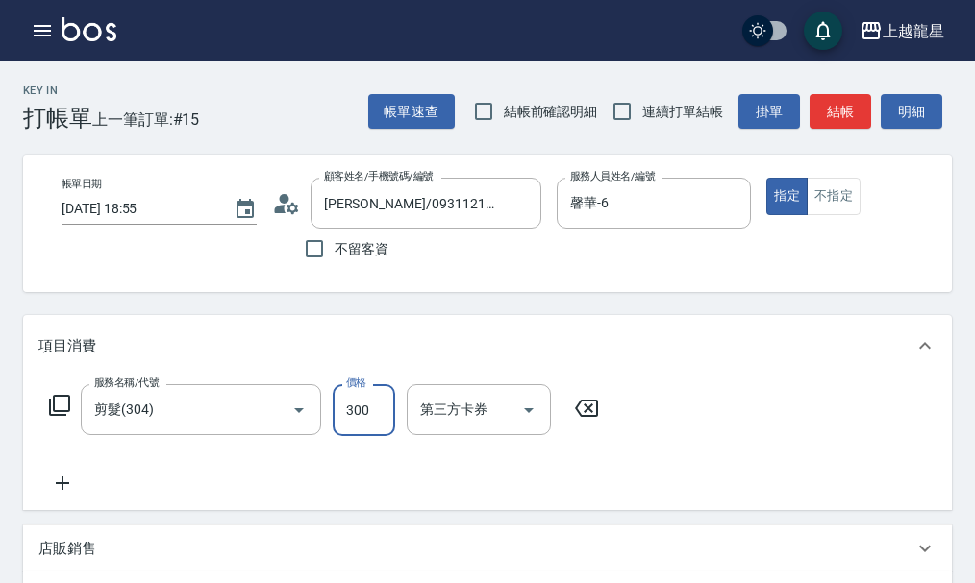
type input "300"
click at [54, 414] on icon at bounding box center [59, 405] width 21 height 21
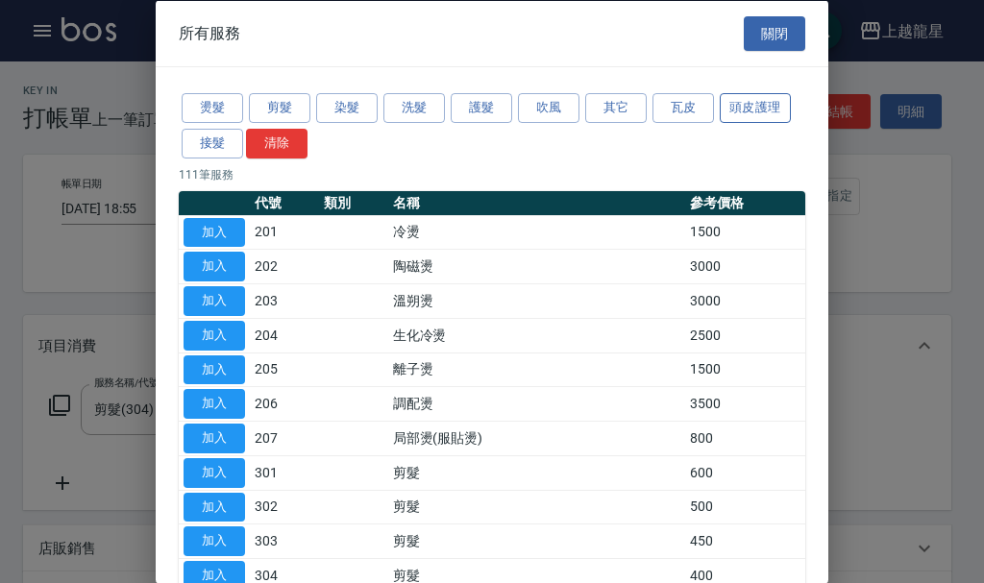
click at [761, 107] on button "頭皮護理" at bounding box center [755, 108] width 71 height 30
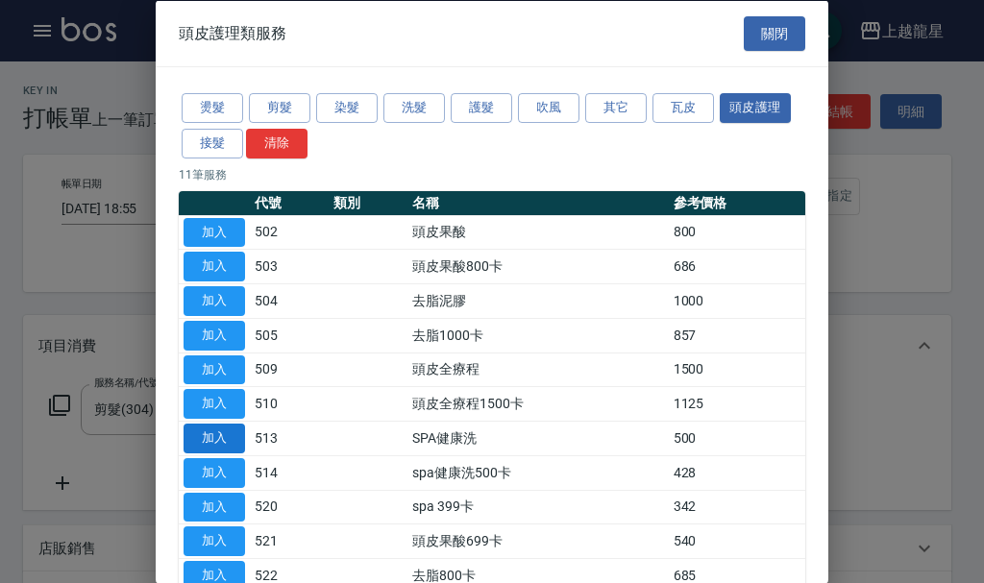
click at [225, 428] on button "加入" at bounding box center [215, 439] width 62 height 30
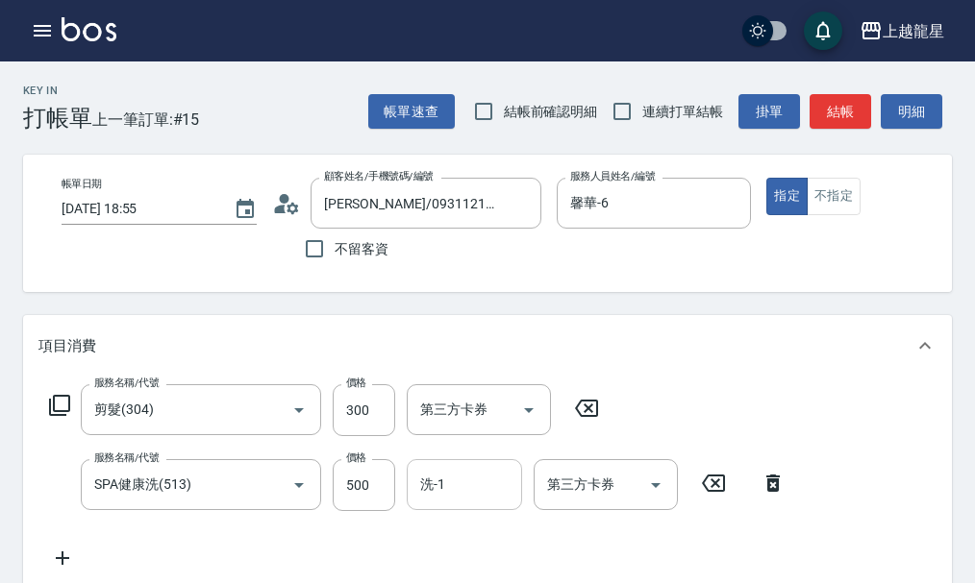
click at [443, 501] on div "洗-1 洗-1" at bounding box center [464, 484] width 115 height 51
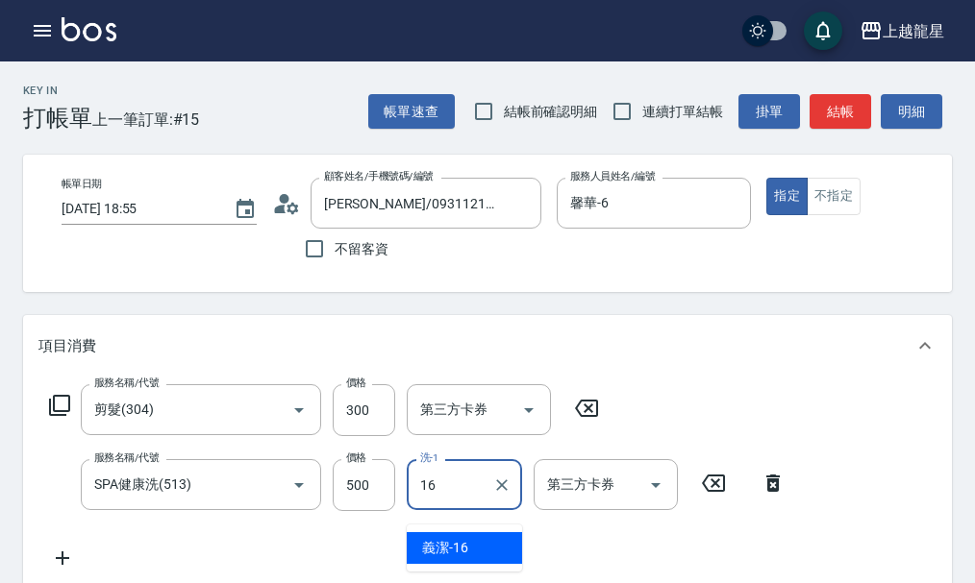
type input "義潔-16"
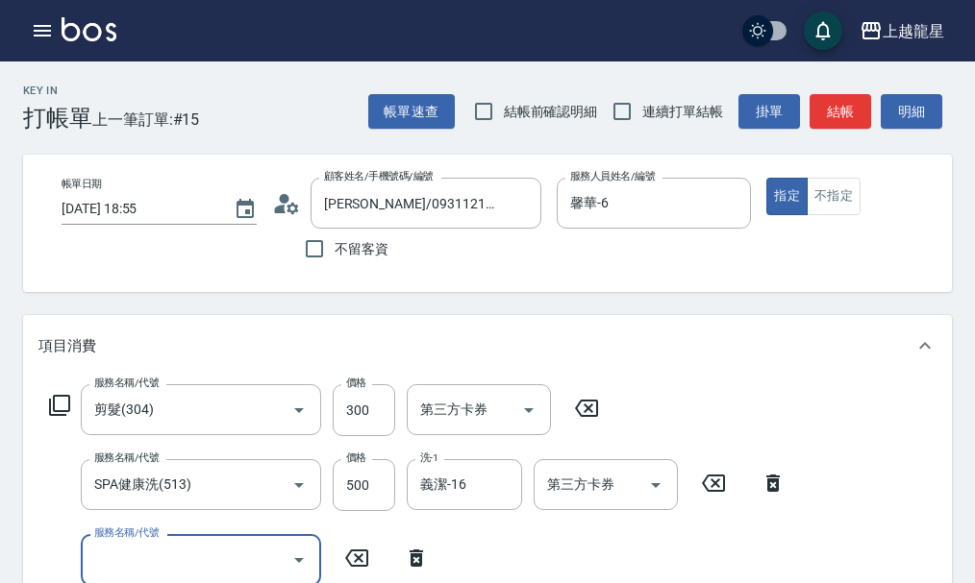
scroll to position [9, 0]
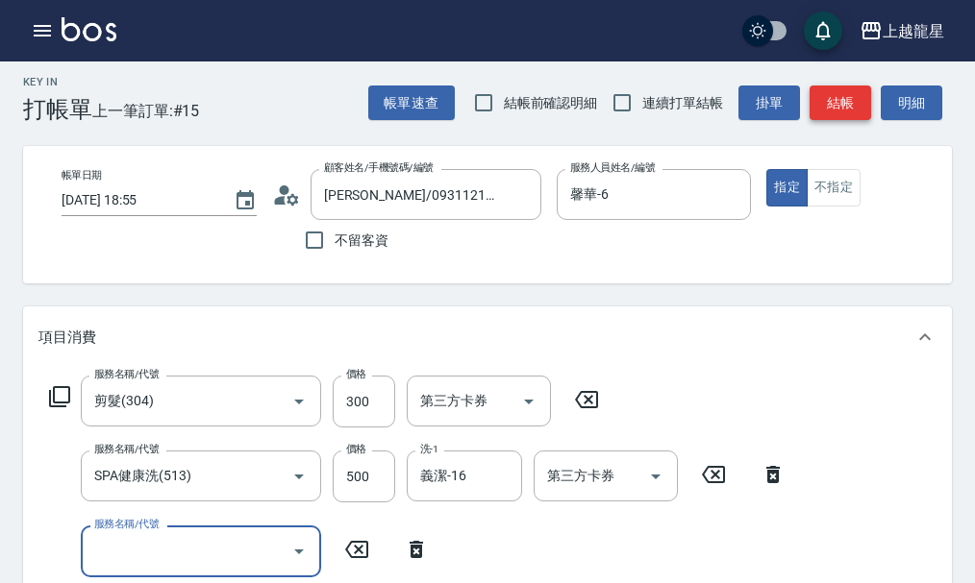
click at [844, 105] on button "結帳" at bounding box center [840, 104] width 62 height 36
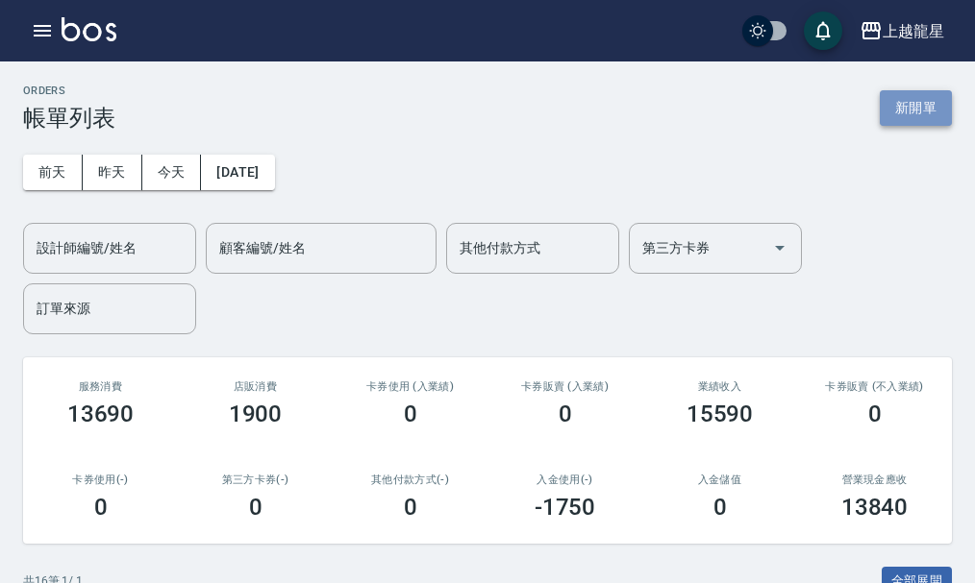
click at [929, 103] on button "新開單" at bounding box center [915, 108] width 72 height 36
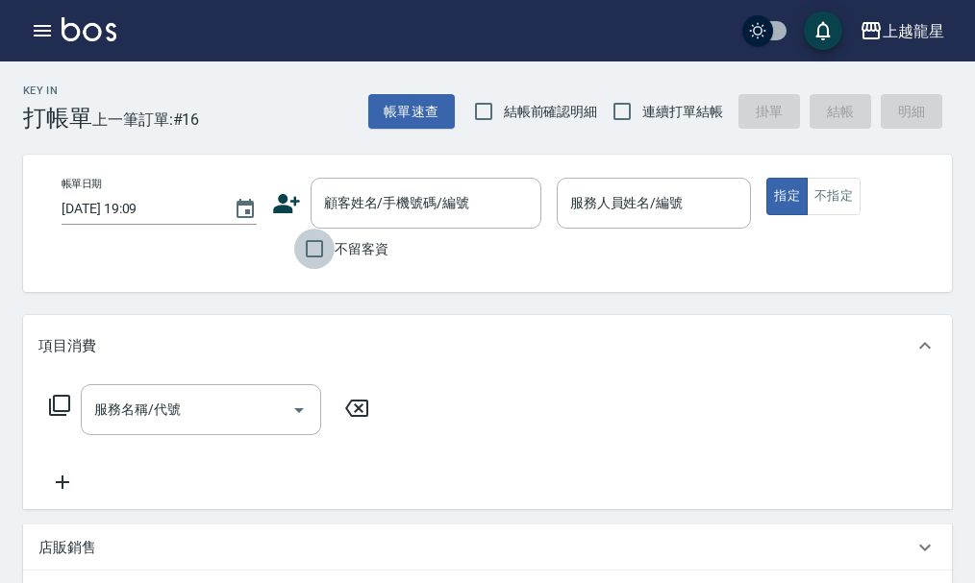
click at [322, 254] on input "不留客資" at bounding box center [314, 249] width 40 height 40
checkbox input "true"
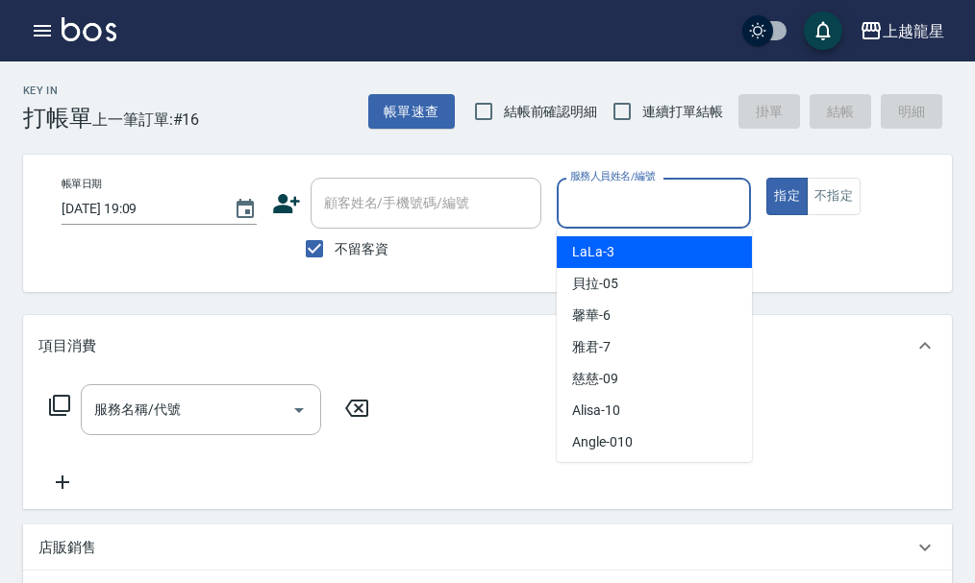
click at [654, 212] on input "服務人員姓名/編號" at bounding box center [654, 203] width 178 height 34
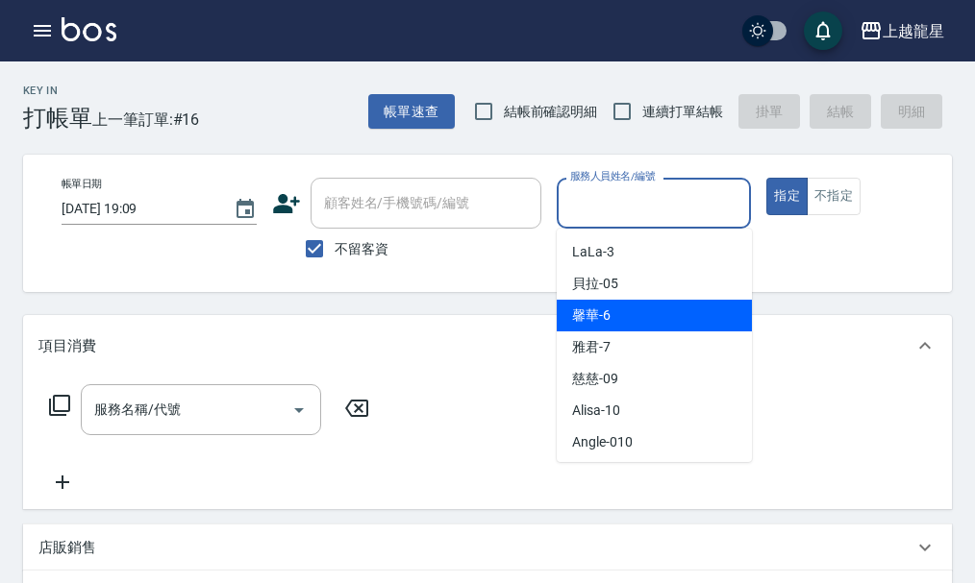
click at [607, 306] on span "馨華 -6" at bounding box center [591, 316] width 38 height 20
type input "馨華-6"
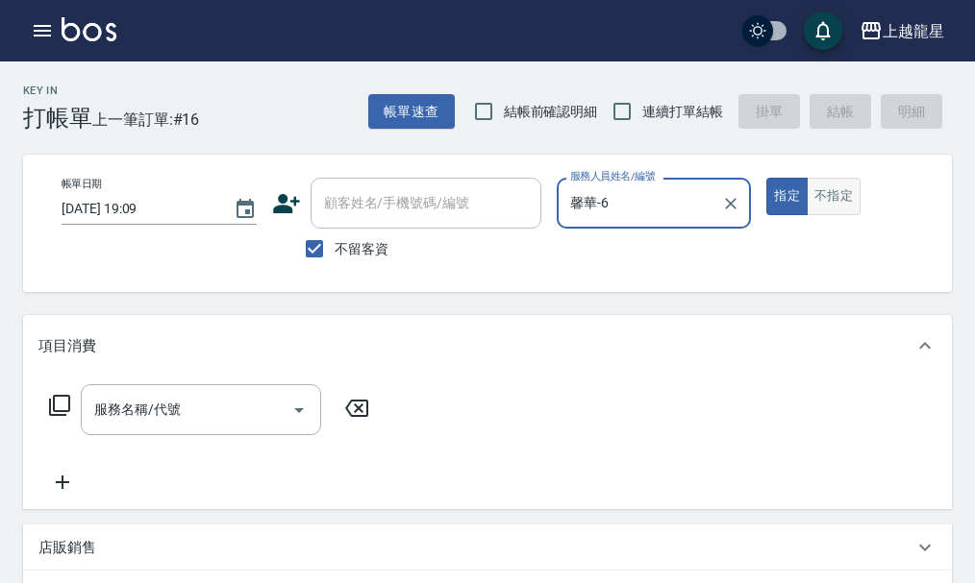
click at [828, 189] on button "不指定" at bounding box center [833, 196] width 54 height 37
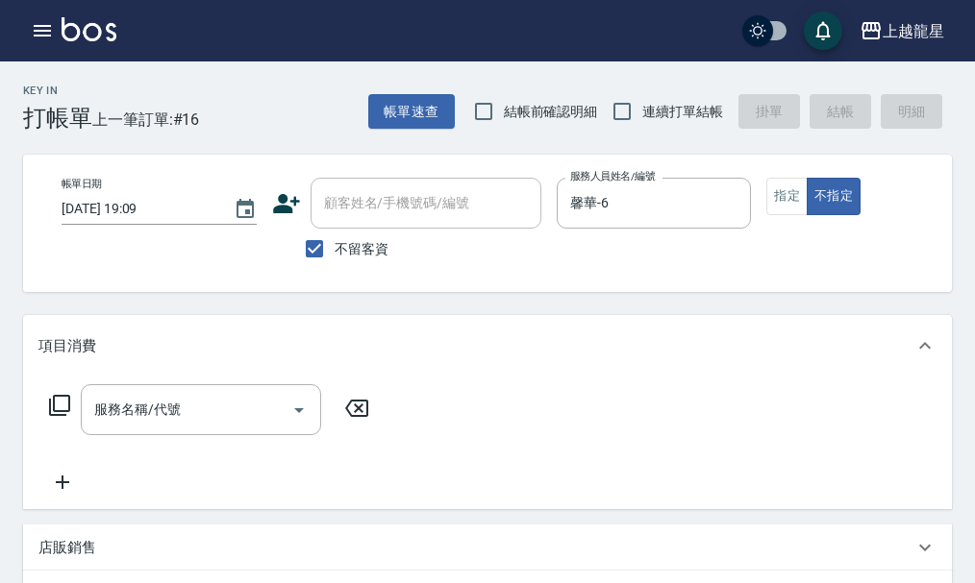
drag, startPoint x: 150, startPoint y: 444, endPoint x: 142, endPoint y: 412, distance: 32.6
click at [152, 435] on div "服務名稱/代號" at bounding box center [201, 409] width 240 height 51
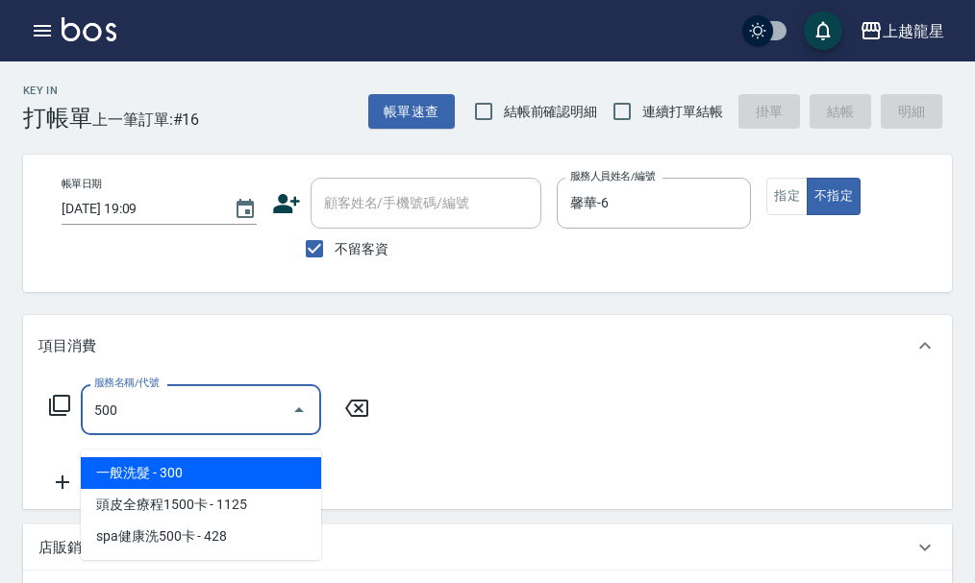
type input "一般洗髮(500)"
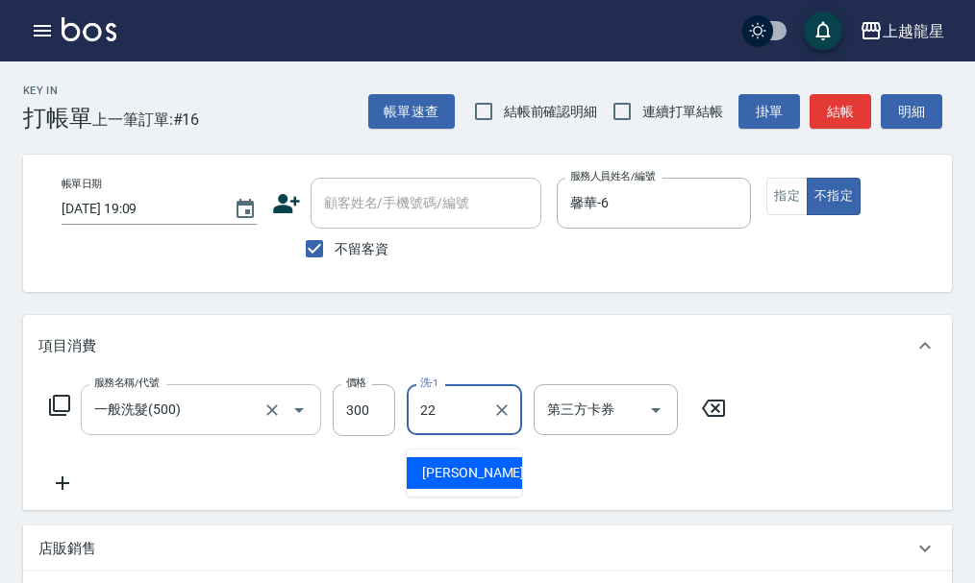
type input "[PERSON_NAME]-22"
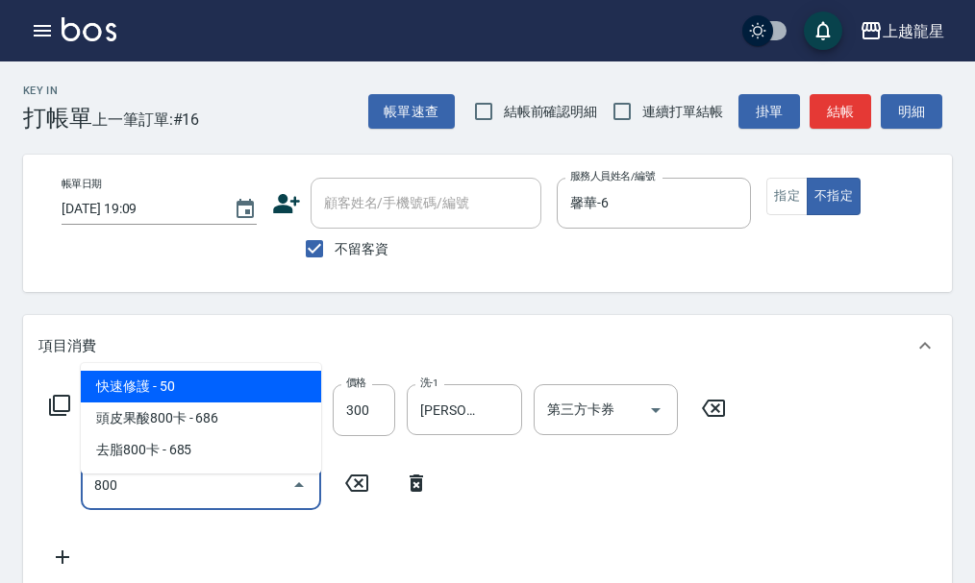
type input "快速修護(800)"
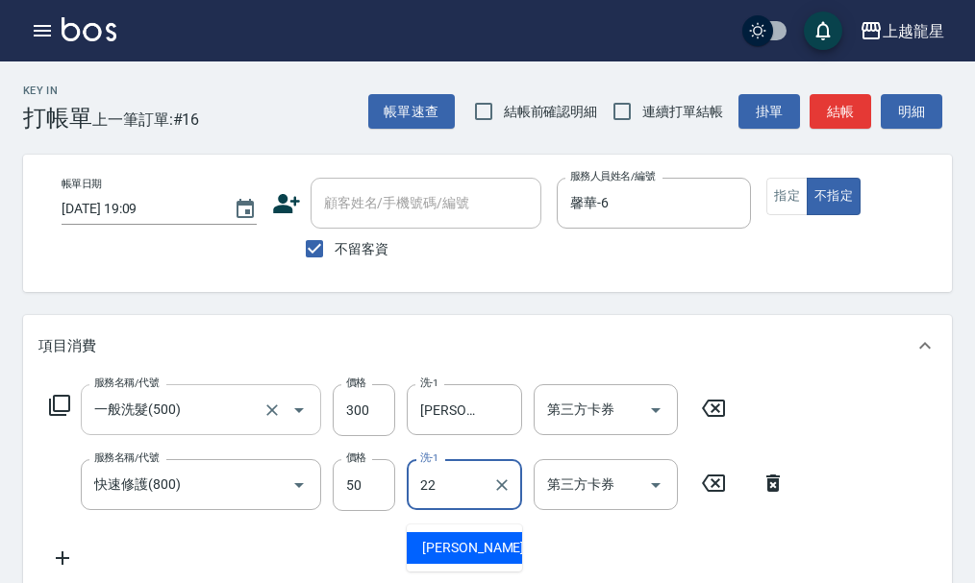
type input "[PERSON_NAME]-22"
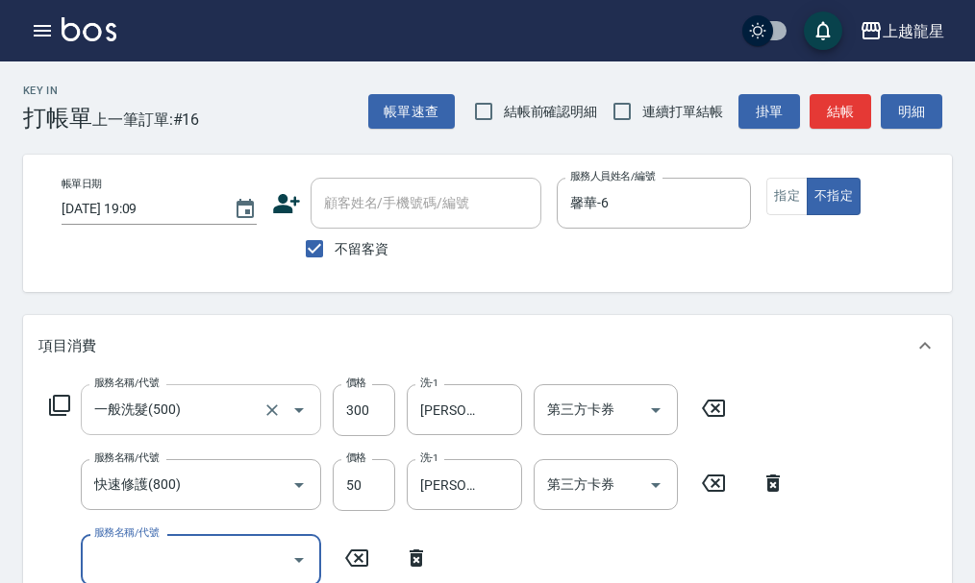
scroll to position [9, 0]
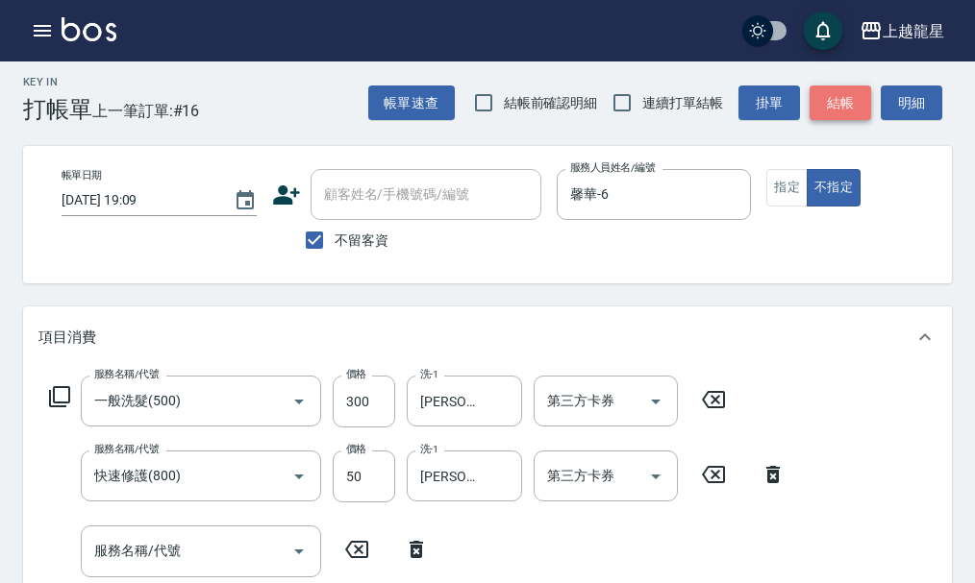
click at [829, 94] on button "結帳" at bounding box center [840, 104] width 62 height 36
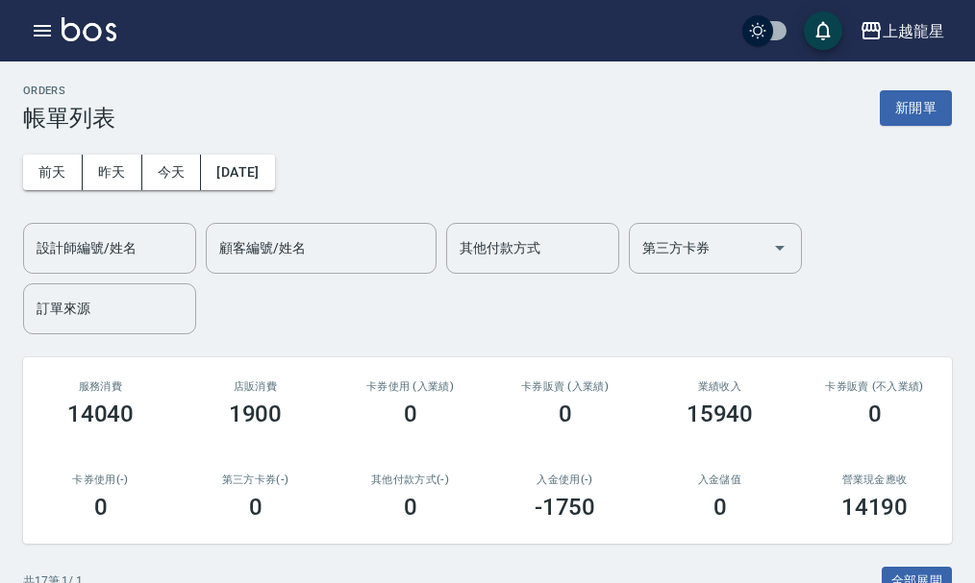
drag, startPoint x: 829, startPoint y: 94, endPoint x: 405, endPoint y: 184, distance: 433.2
click at [405, 184] on div "前天 昨天 今天 2025/10/13 設計師編號/姓名 設計師編號/姓名 顧客編號/姓名 顧客編號/姓名 其他付款方式 其他付款方式 第三方卡券 第三方卡券…" at bounding box center [487, 233] width 929 height 203
click at [933, 111] on button "新開單" at bounding box center [915, 108] width 72 height 36
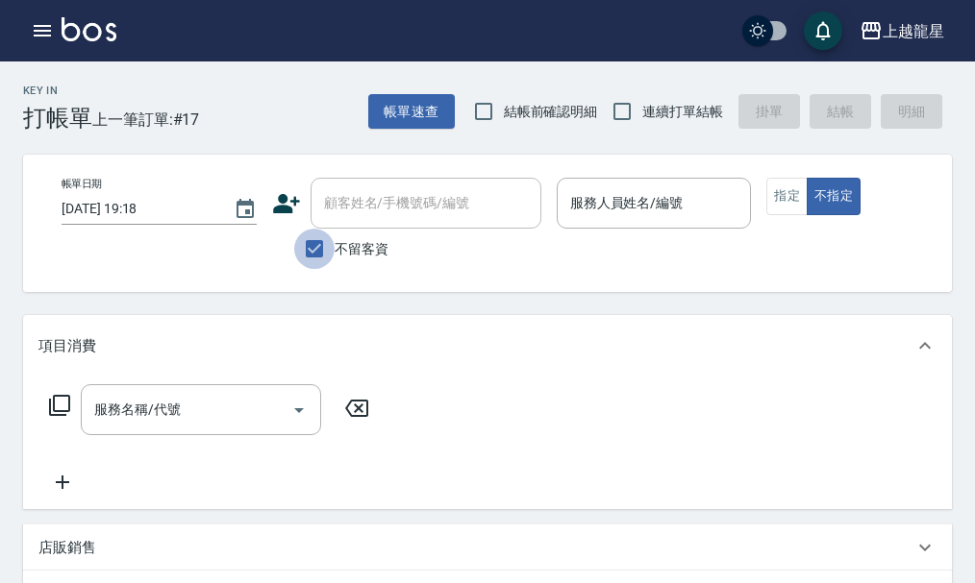
click at [324, 247] on input "不留客資" at bounding box center [314, 249] width 40 height 40
checkbox input "false"
click at [464, 196] on input "顧客姓名/手機號碼/編號" at bounding box center [411, 203] width 185 height 34
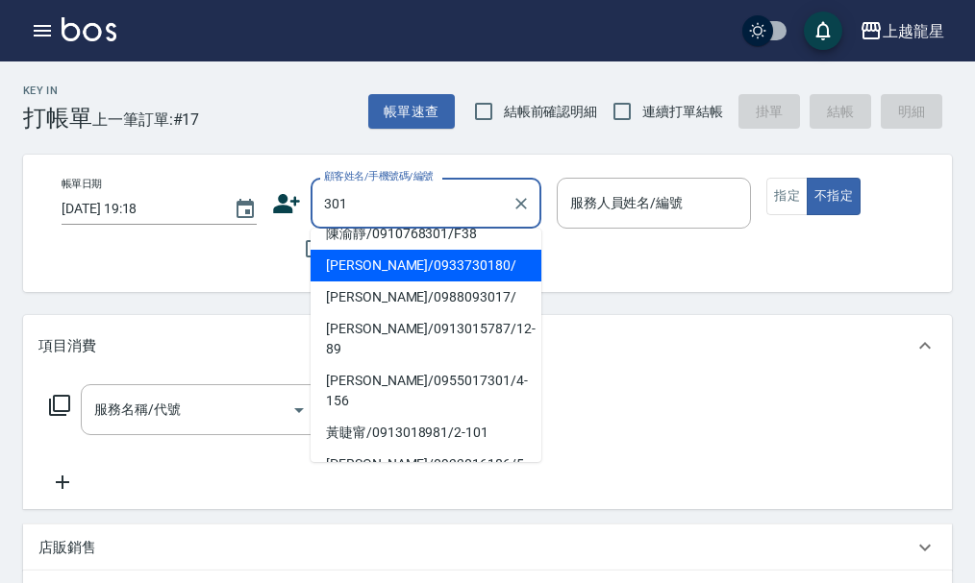
scroll to position [96, 0]
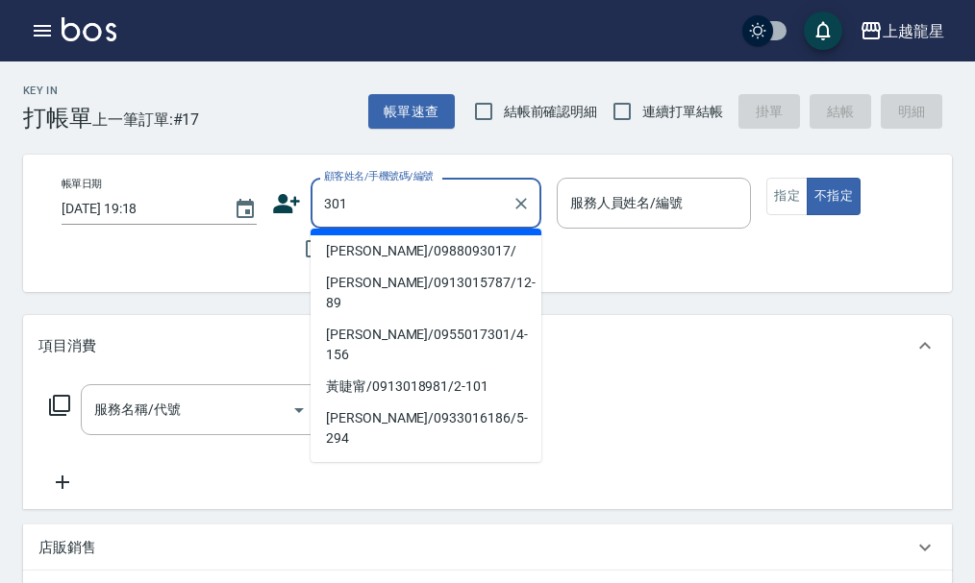
click at [387, 193] on input "301" at bounding box center [411, 203] width 185 height 34
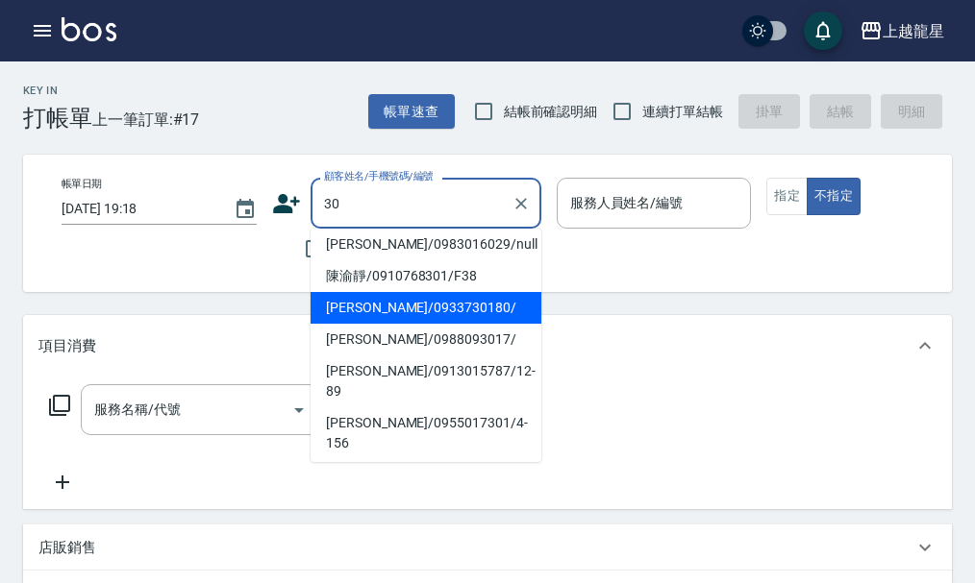
type input "3"
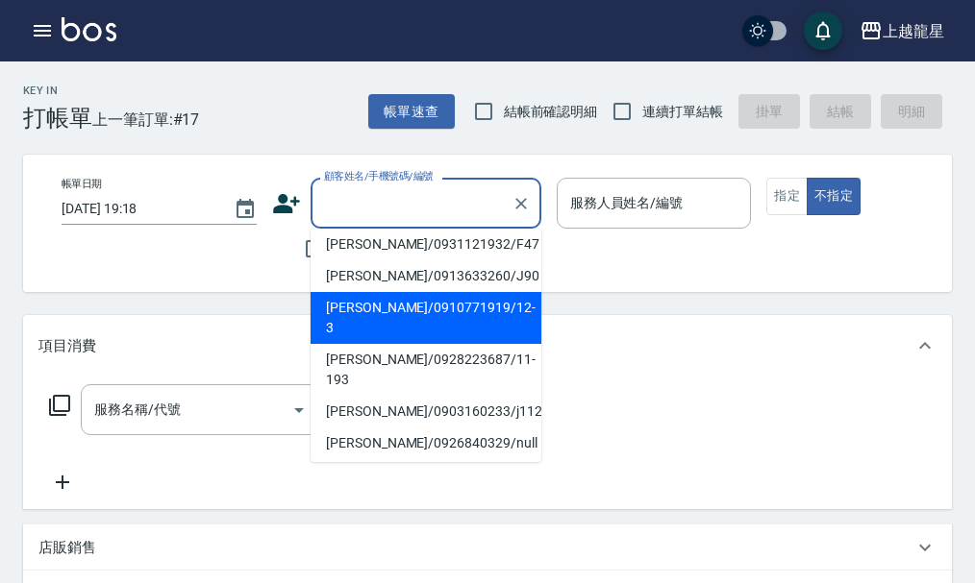
click at [614, 247] on p at bounding box center [654, 239] width 195 height 20
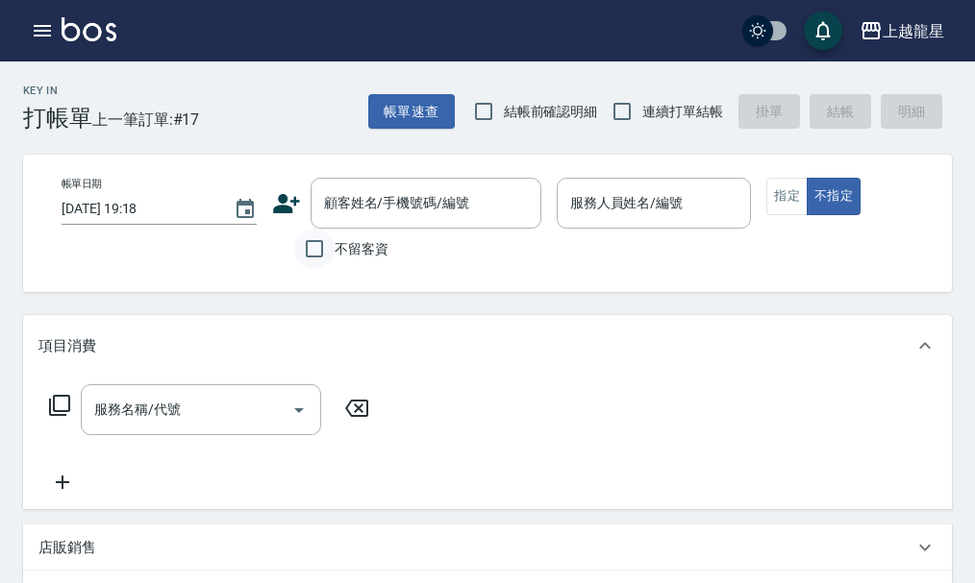
click at [321, 249] on input "不留客資" at bounding box center [314, 249] width 40 height 40
checkbox input "true"
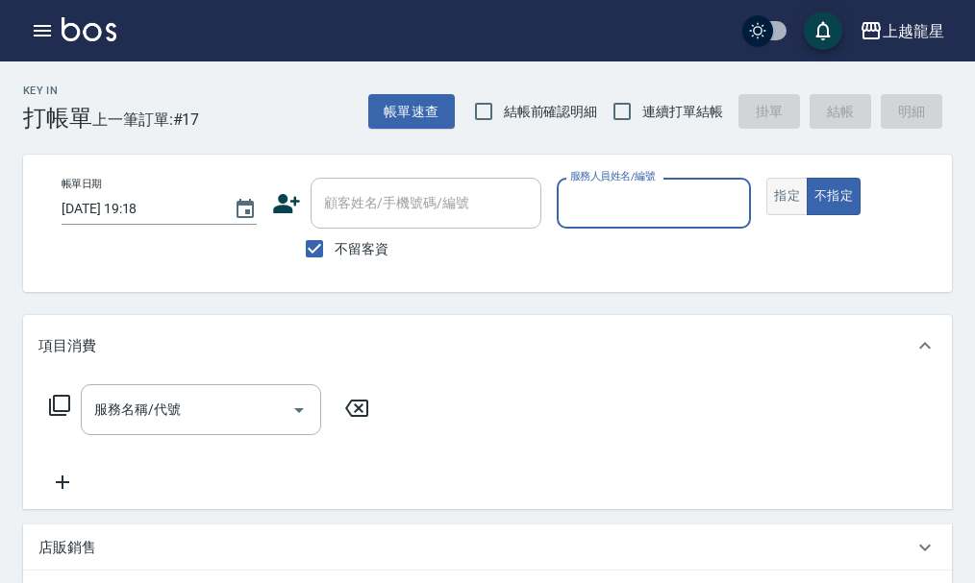
click at [774, 208] on button "指定" at bounding box center [786, 196] width 41 height 37
click at [626, 189] on input "服務人員姓名/編號" at bounding box center [654, 203] width 178 height 34
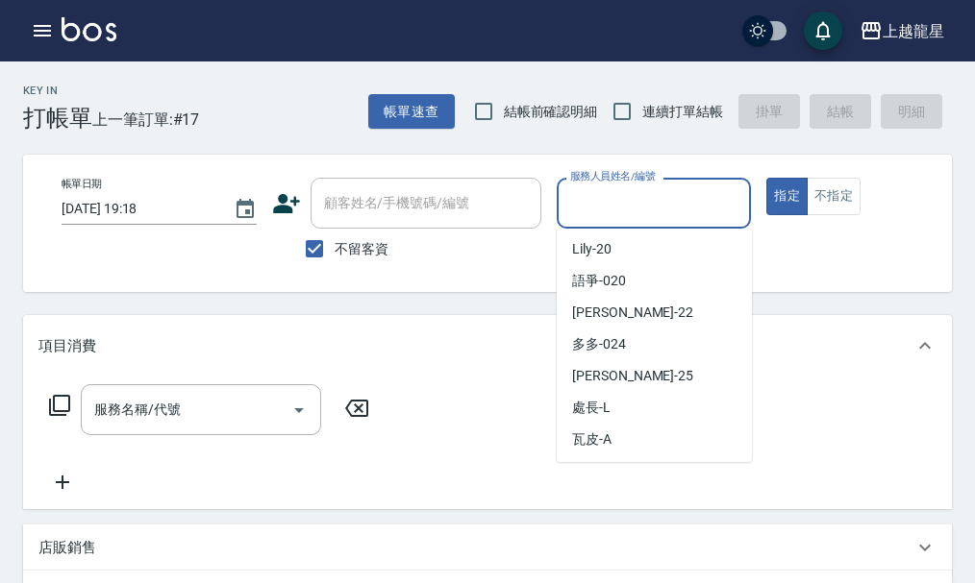
scroll to position [384, 0]
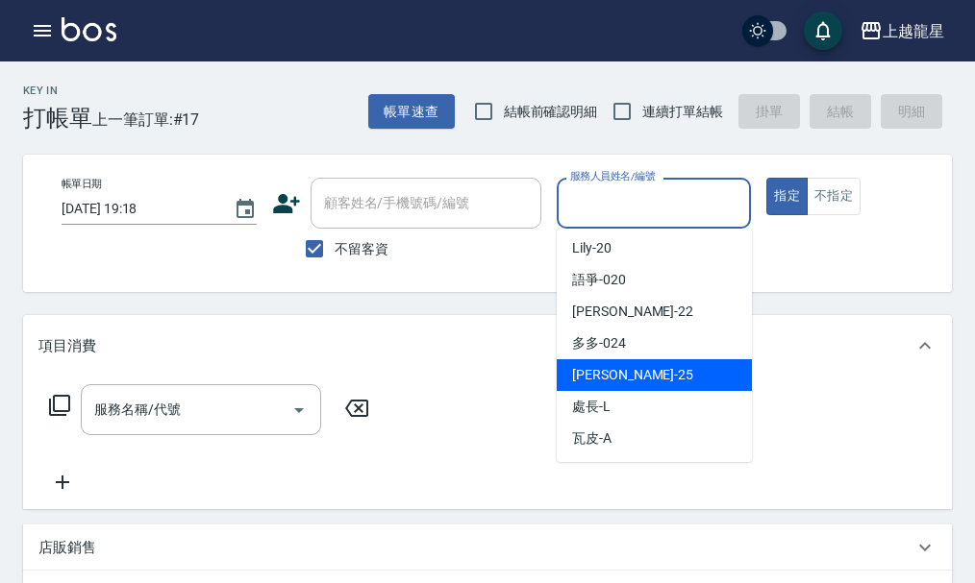
click at [620, 368] on div "淑雲 -25" at bounding box center [654, 375] width 195 height 32
type input "淑雲-25"
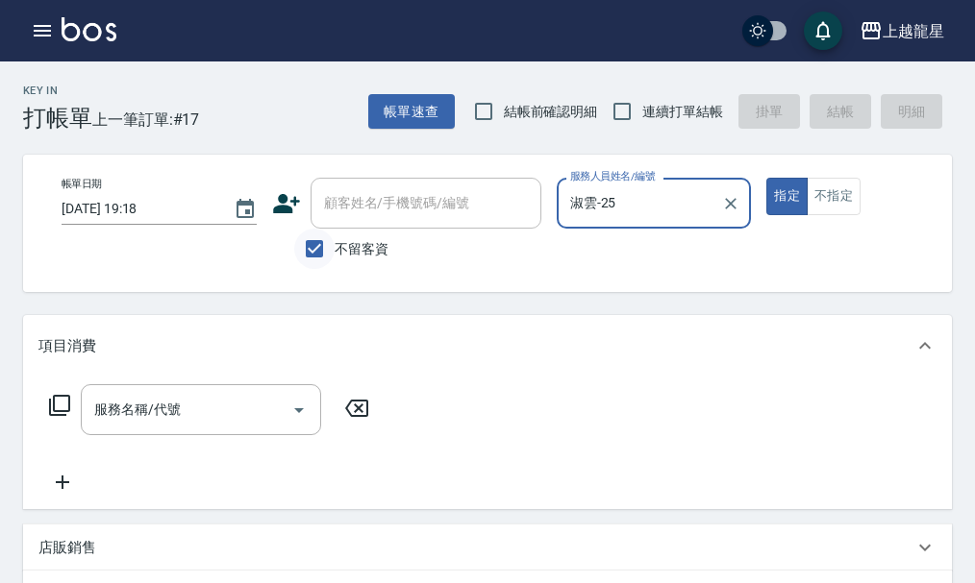
click at [322, 253] on input "不留客資" at bounding box center [314, 249] width 40 height 40
checkbox input "false"
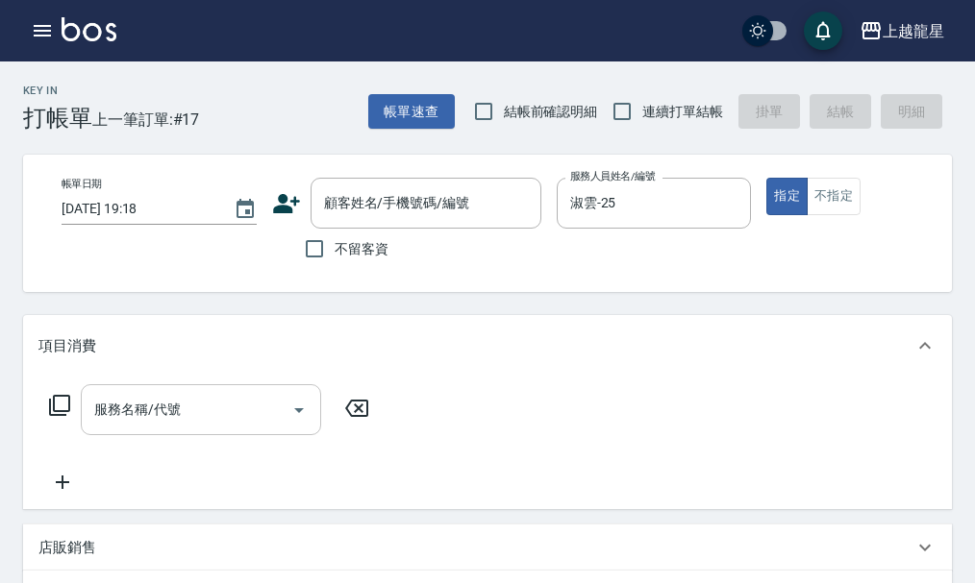
click at [251, 427] on input "服務名稱/代號" at bounding box center [186, 410] width 194 height 34
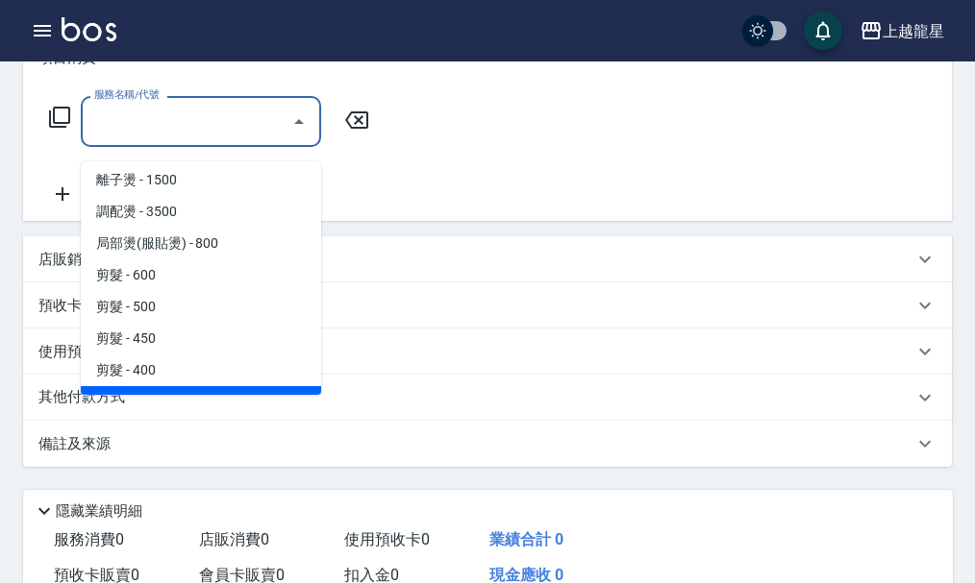
scroll to position [96, 0]
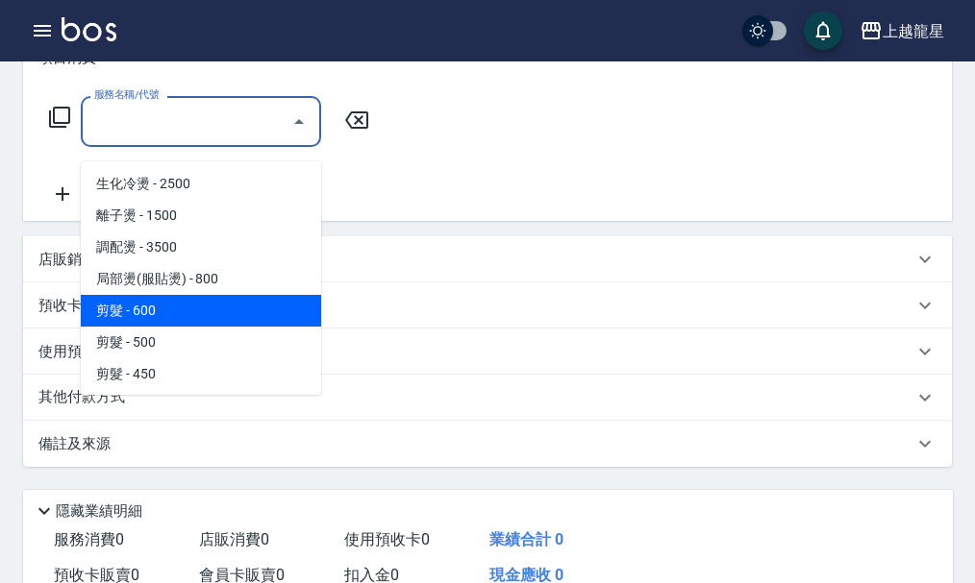
click at [159, 304] on span "剪髮 - 600" at bounding box center [201, 311] width 240 height 32
type input "剪髮(301)"
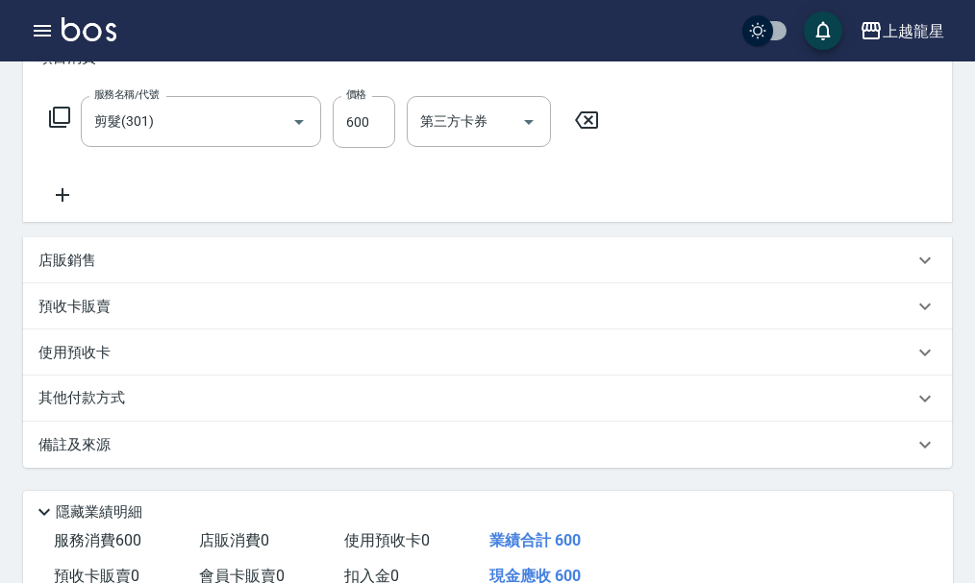
click at [64, 200] on icon at bounding box center [62, 195] width 48 height 23
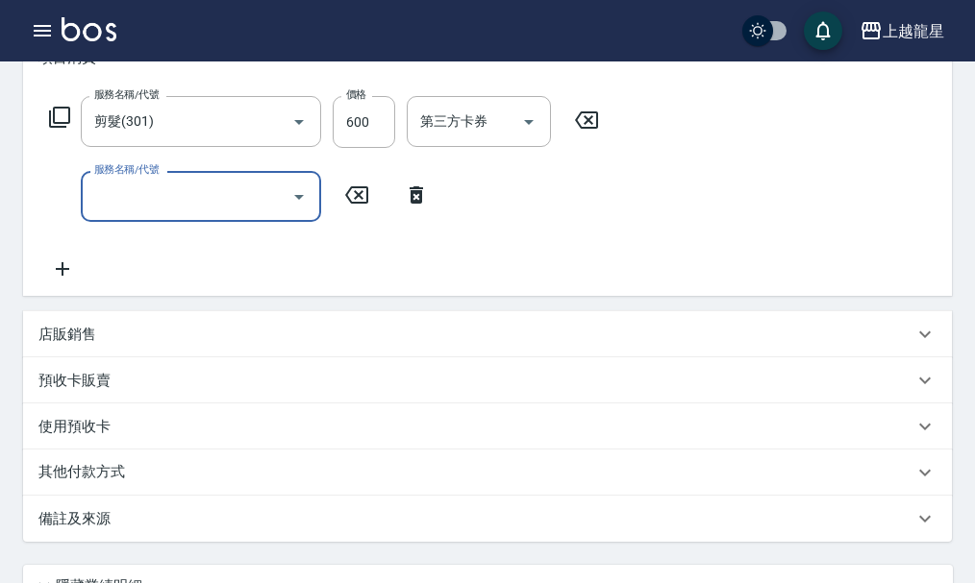
click at [171, 222] on div "服務名稱/代號" at bounding box center [201, 196] width 240 height 51
click at [185, 213] on input "服務名稱/代號" at bounding box center [186, 197] width 194 height 34
type input "一般洗髮(500)"
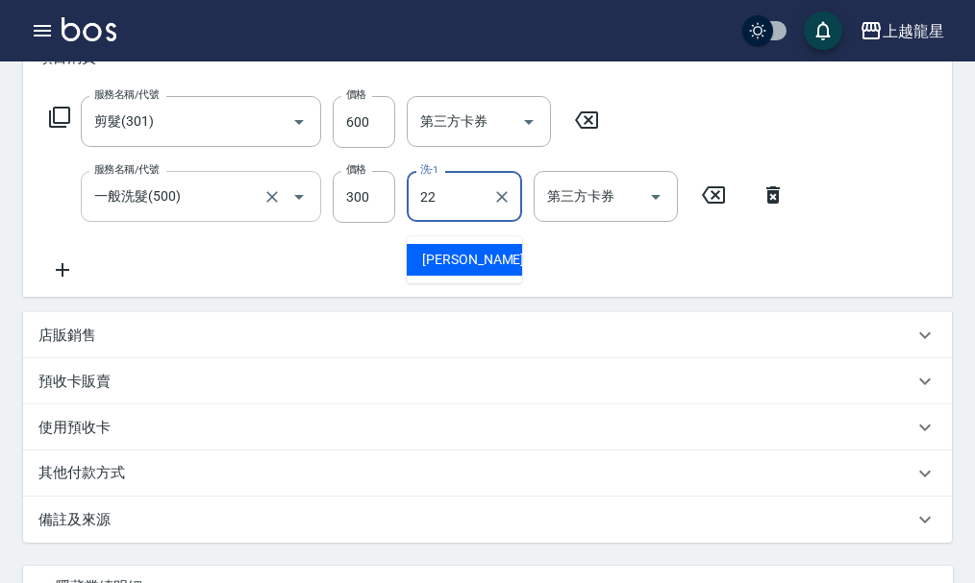
type input "[PERSON_NAME]-22"
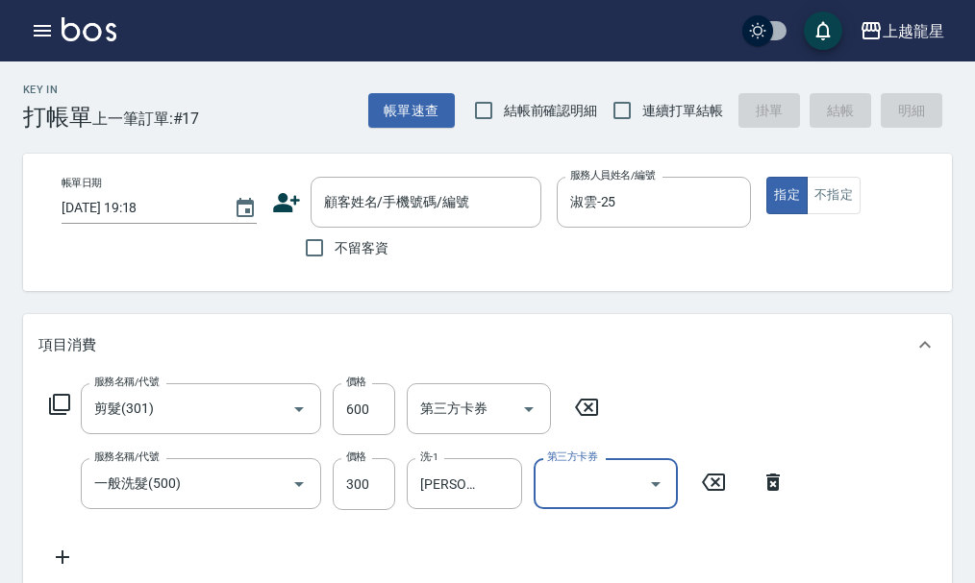
scroll to position [0, 0]
click at [303, 245] on input "不留客資" at bounding box center [314, 249] width 40 height 40
checkbox input "true"
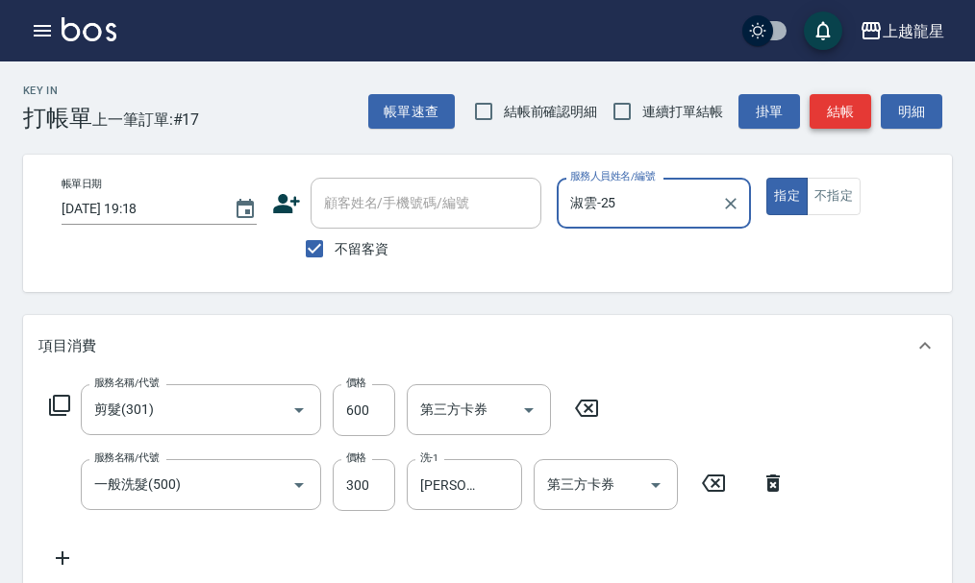
click at [854, 111] on button "結帳" at bounding box center [840, 112] width 62 height 36
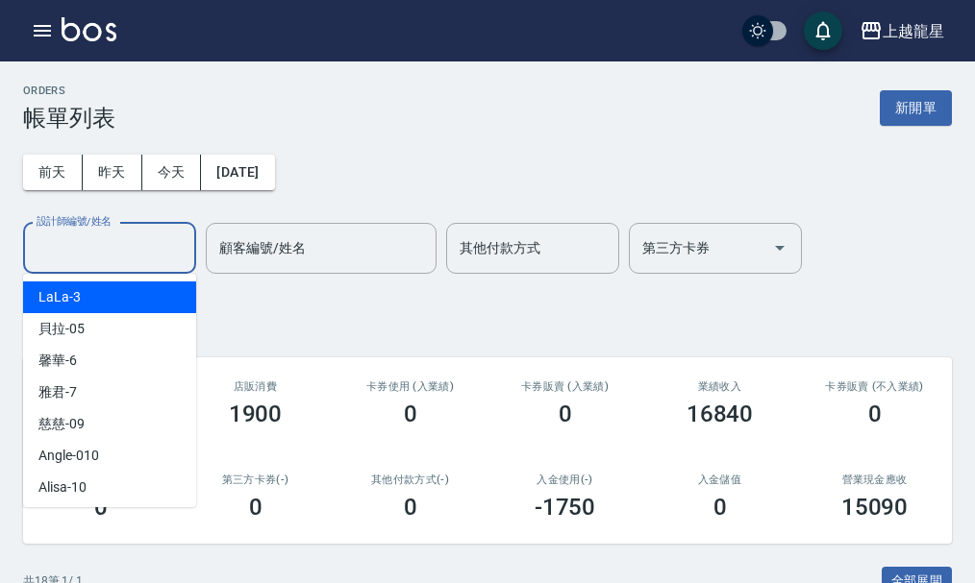
click at [128, 243] on input "設計師編號/姓名" at bounding box center [110, 249] width 156 height 34
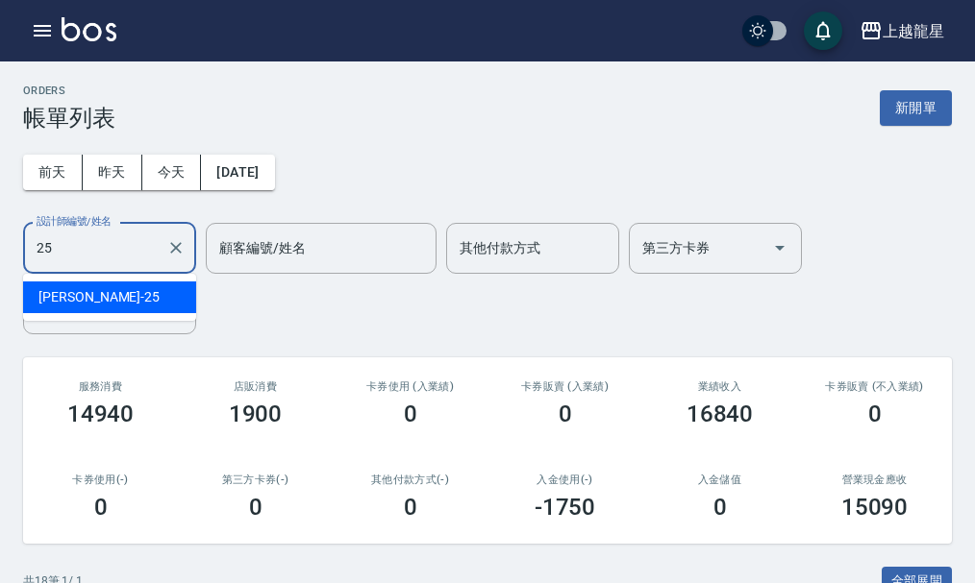
click at [102, 286] on div "淑雲 -25" at bounding box center [109, 298] width 173 height 32
type input "淑雲-25"
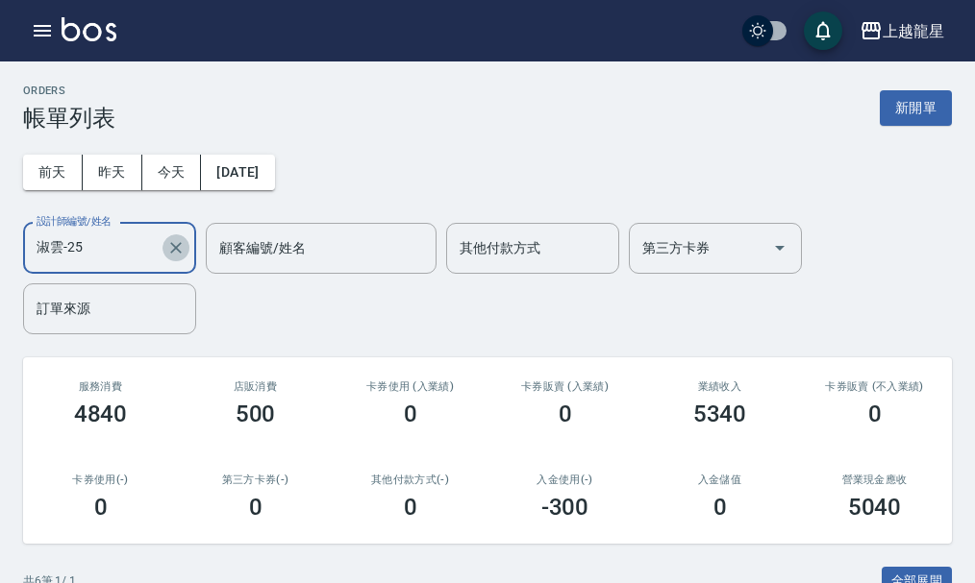
click at [186, 240] on button "Clear" at bounding box center [175, 248] width 27 height 27
